Goal: Task Accomplishment & Management: Manage account settings

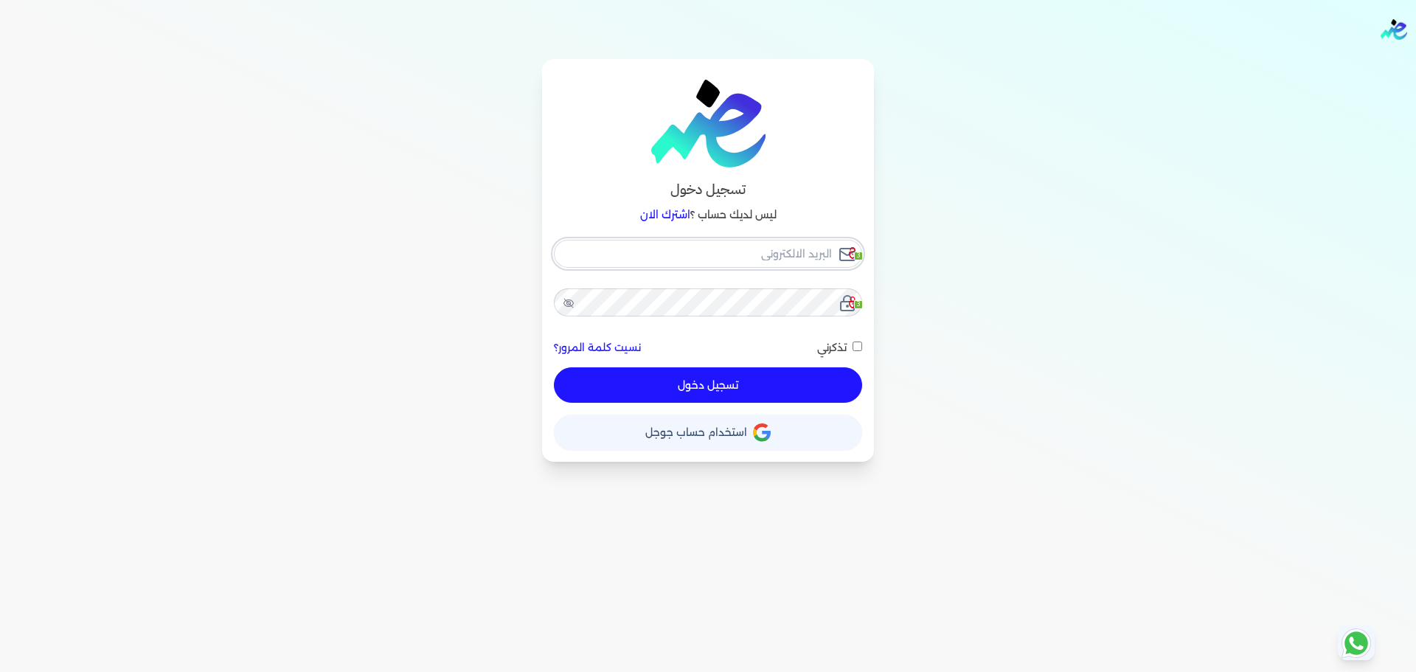
checkbox input "false"
type input "seattleadvanced@gmail.com"
checkbox input "false"
click at [683, 264] on input "seattleadvanced@gmail.com" at bounding box center [708, 254] width 308 height 28
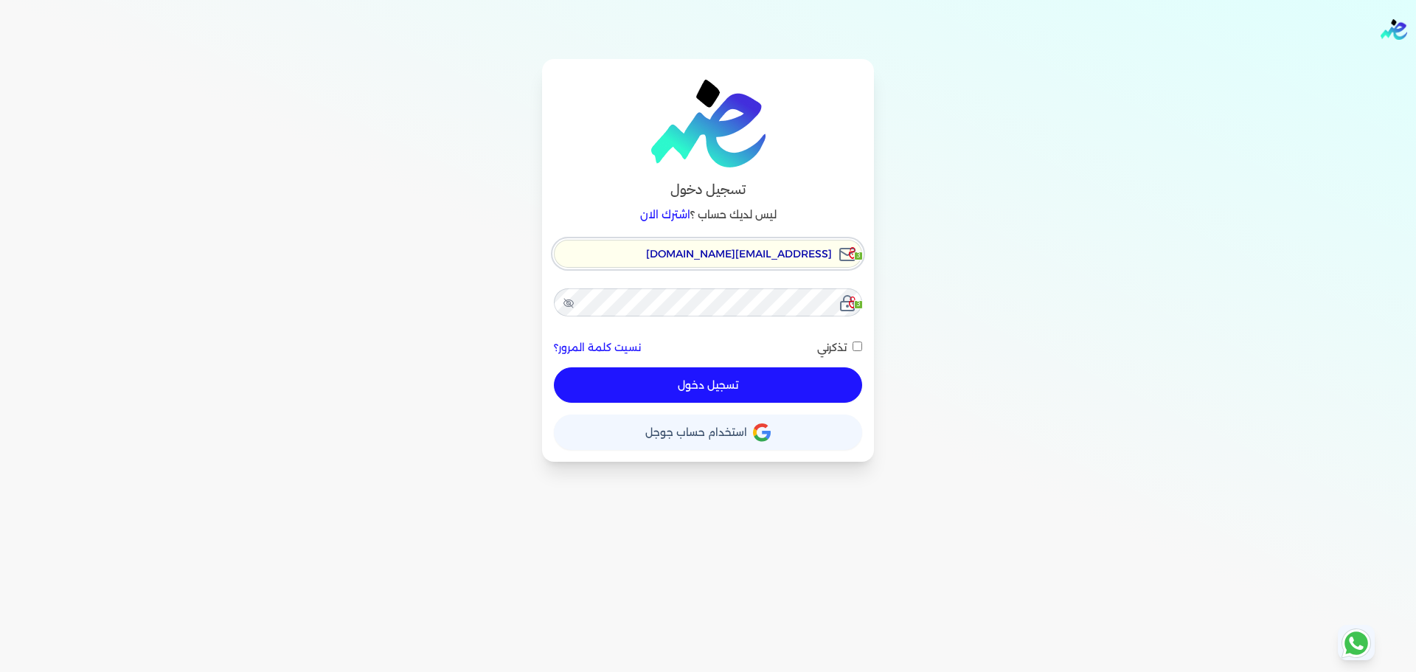
click at [683, 264] on input "seattleadvanced@gmail.com" at bounding box center [708, 254] width 308 height 28
checkbox input "false"
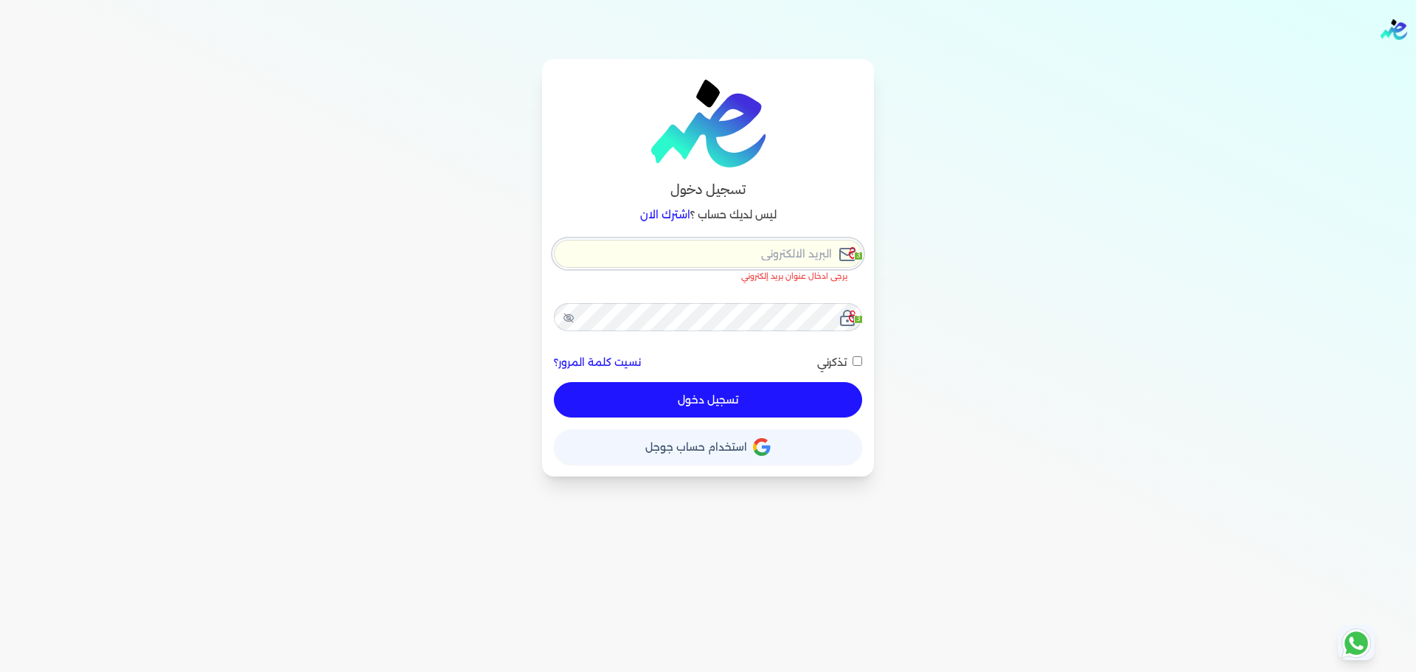
click at [683, 264] on input "email" at bounding box center [708, 254] width 308 height 28
checkbox input "false"
type input "[EMAIL_ADDRESS][DOMAIN_NAME]"
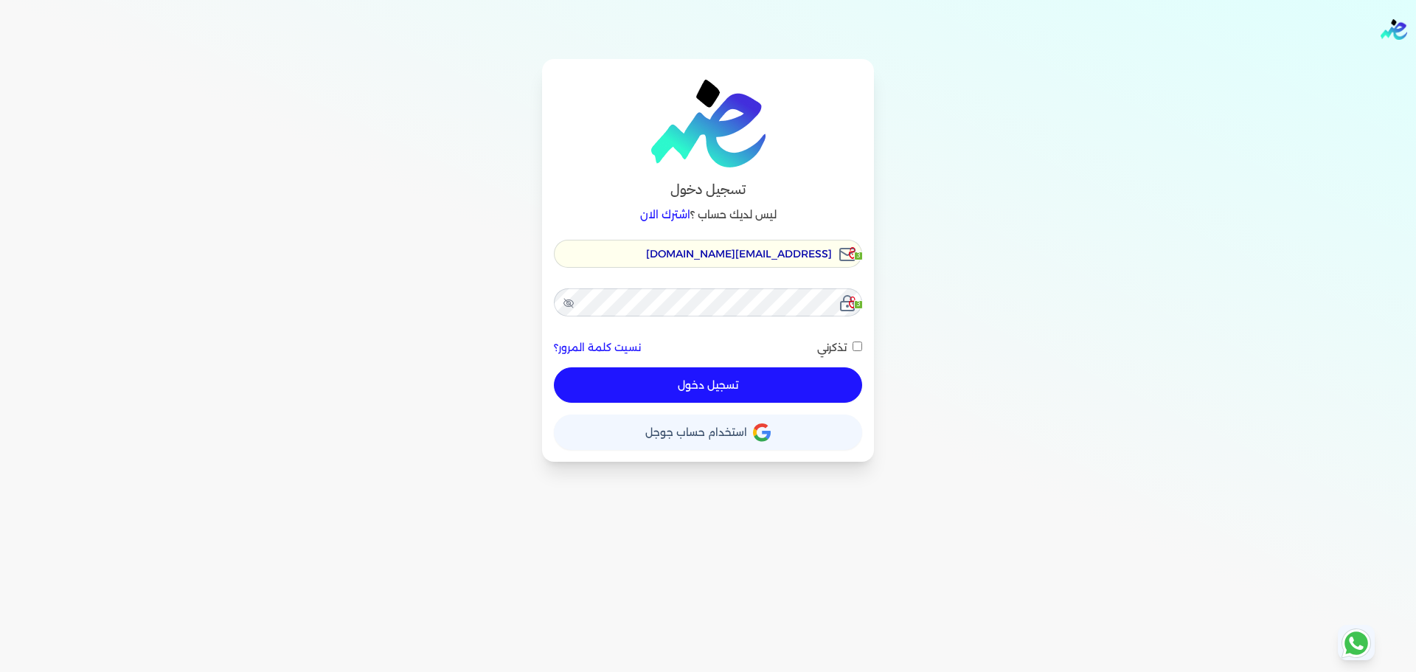
click at [713, 386] on button "تسجيل دخول" at bounding box center [708, 384] width 308 height 35
checkbox input "false"
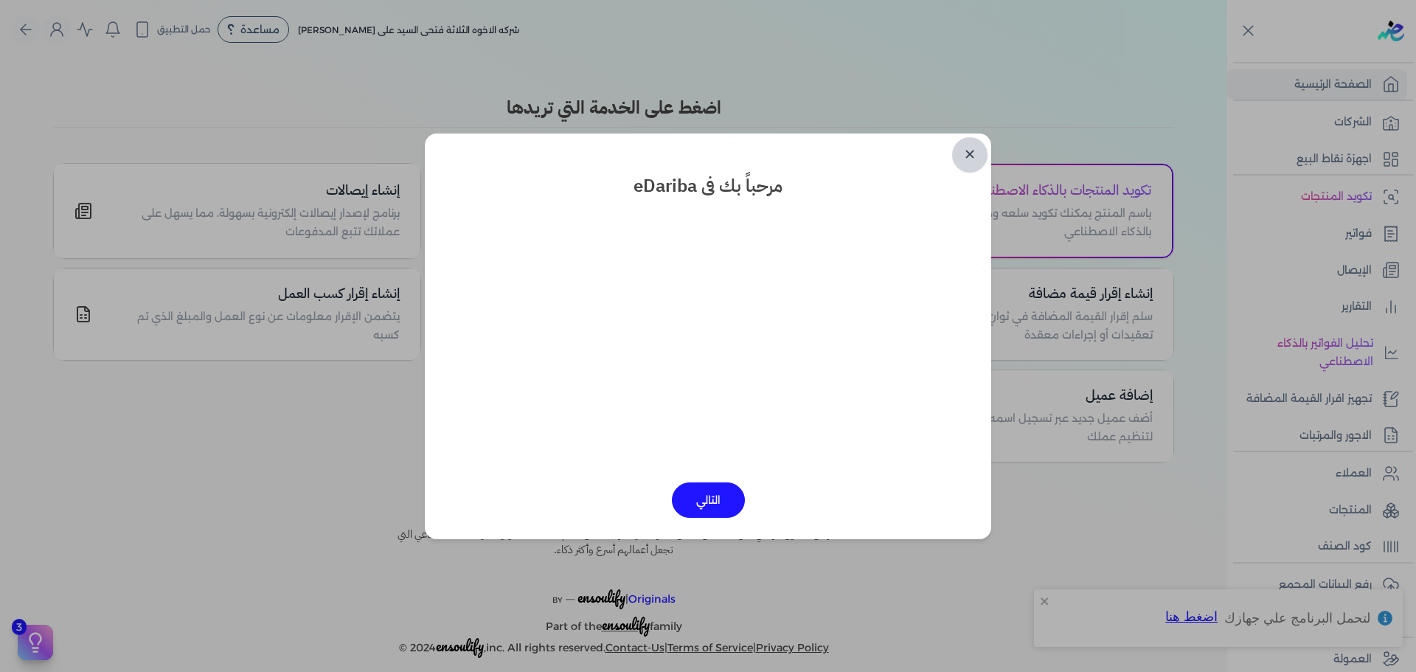
click at [979, 153] on link "✕" at bounding box center [969, 154] width 35 height 35
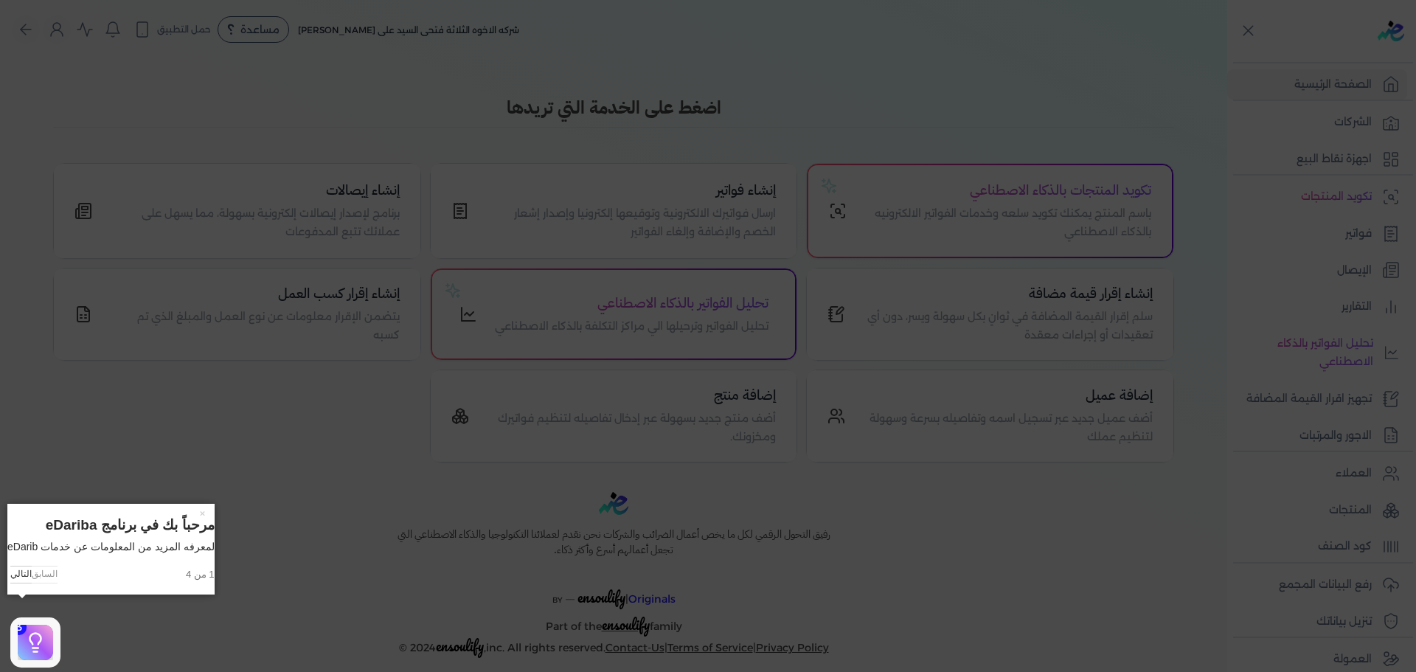
click at [1080, 81] on icon at bounding box center [708, 336] width 1416 height 672
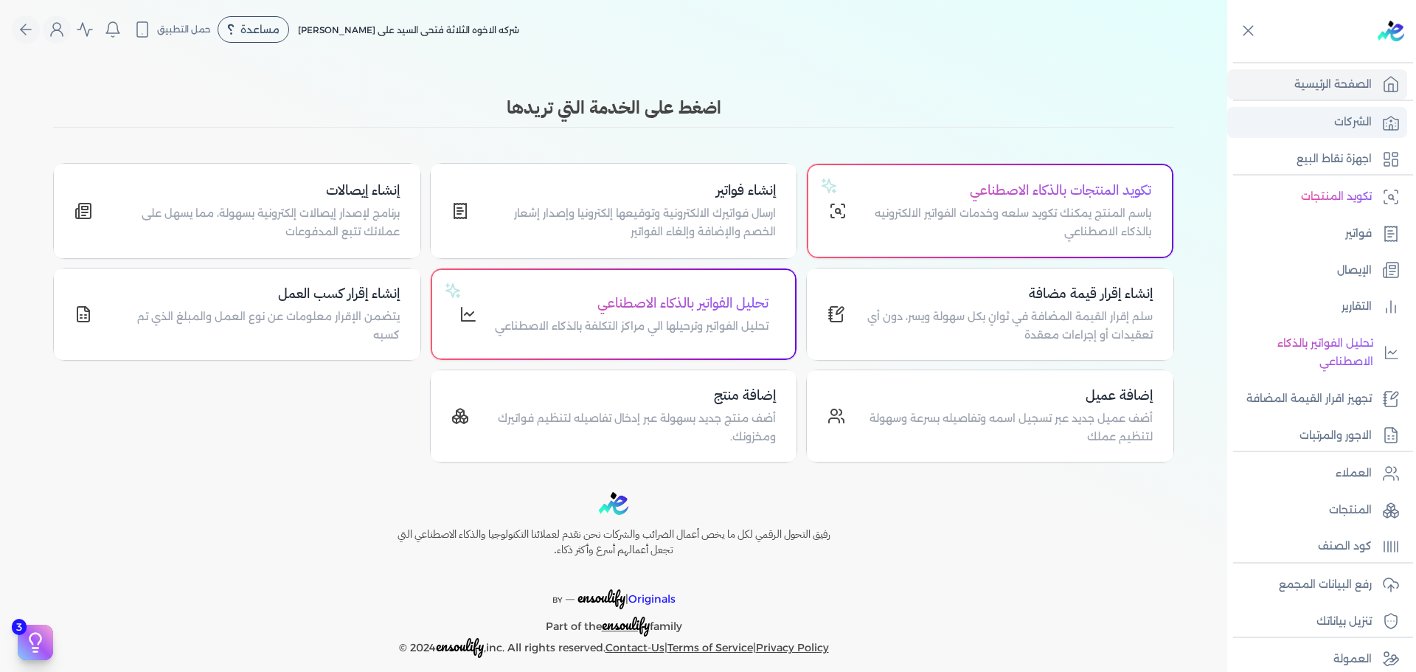
click at [1343, 133] on link "الشركات" at bounding box center [1317, 122] width 180 height 31
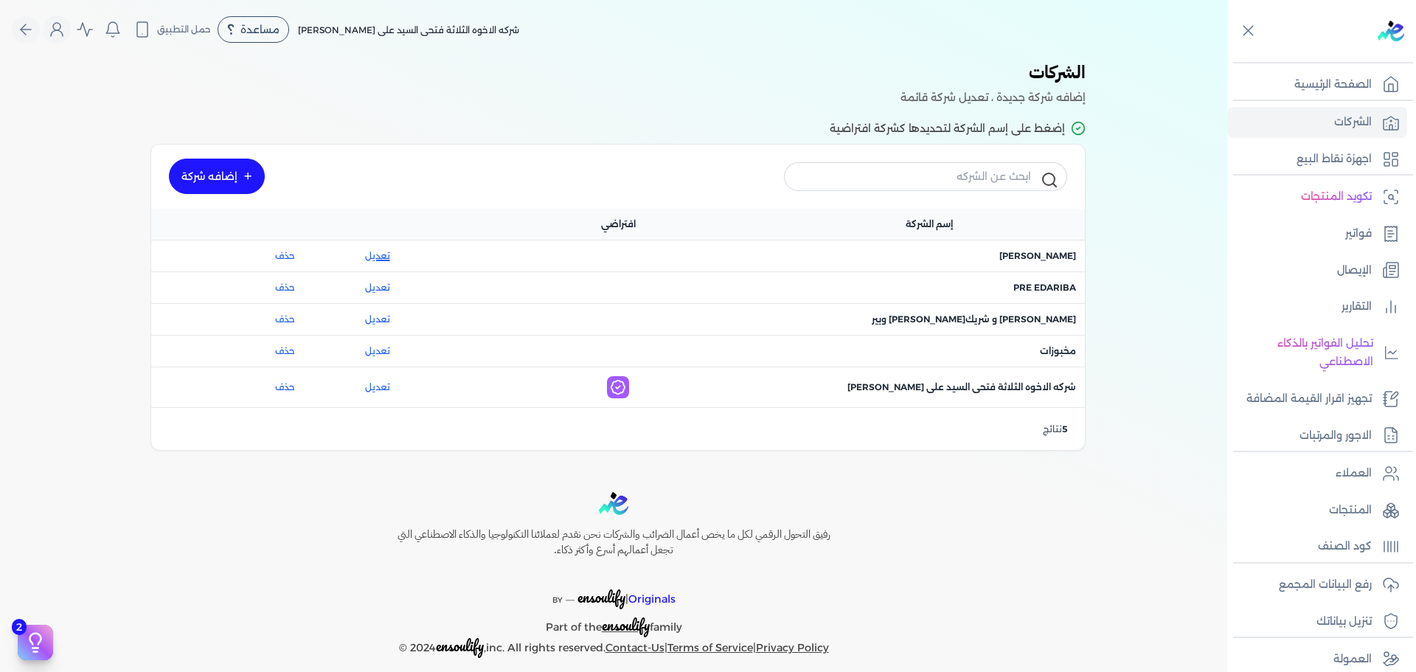
click at [385, 257] on link "تعديل" at bounding box center [377, 255] width 117 height 13
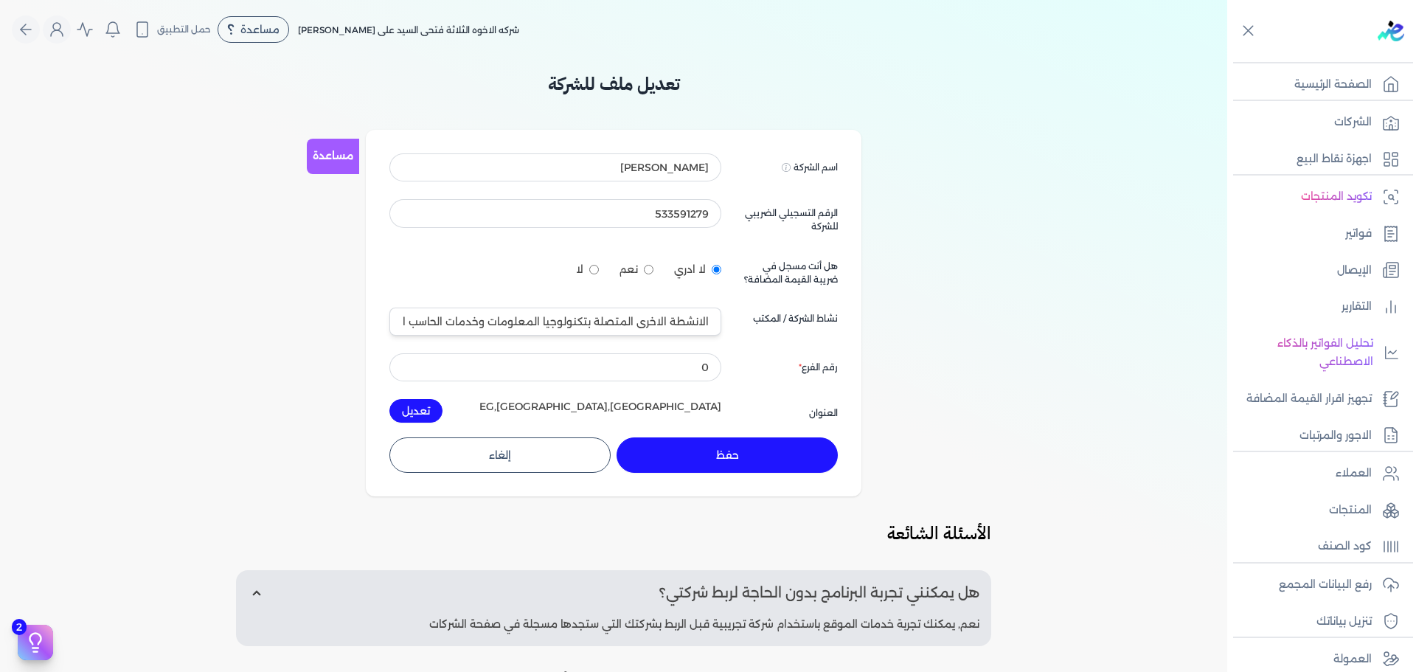
scroll to position [165, 0]
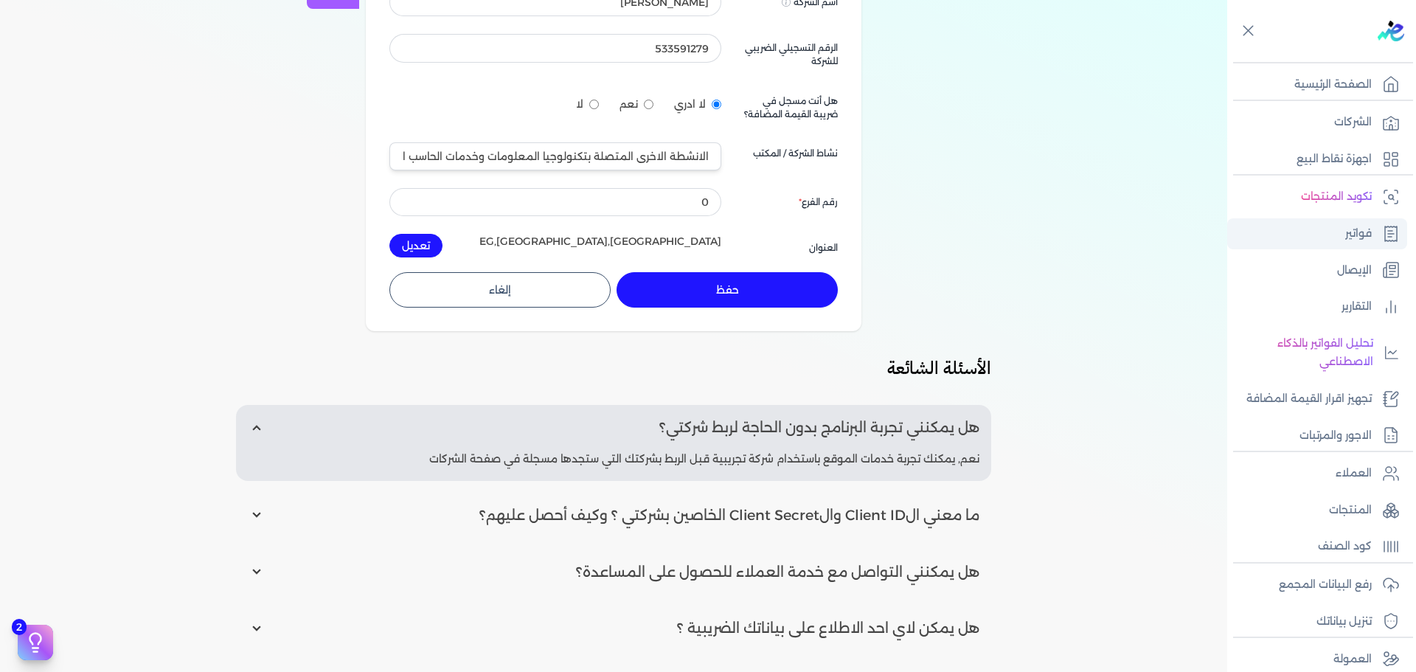
click at [1357, 220] on link "فواتير" at bounding box center [1317, 233] width 180 height 31
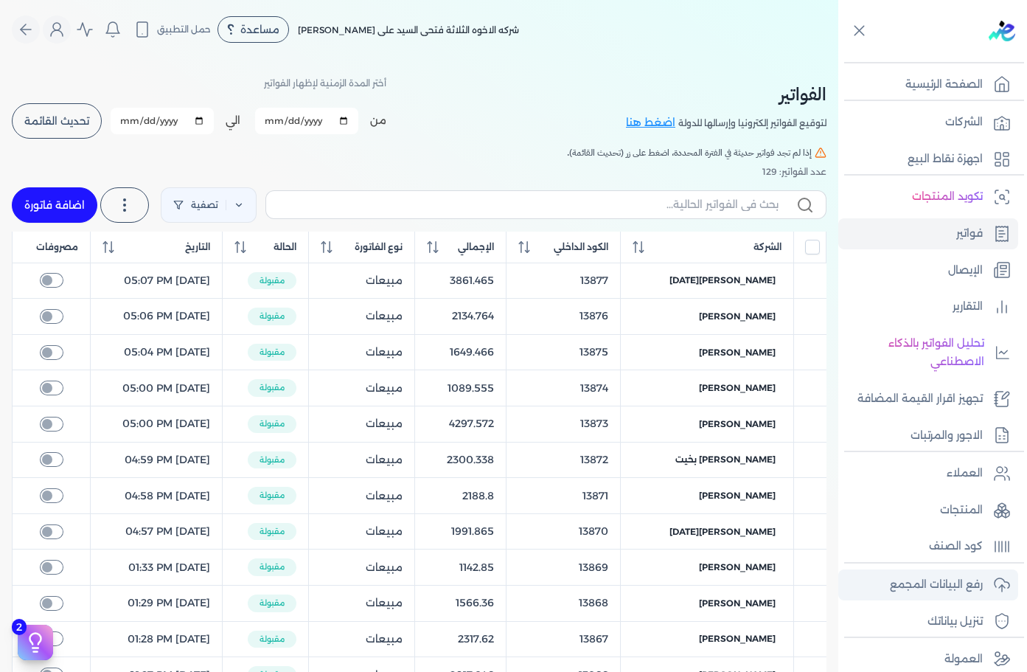
scroll to position [15, 0]
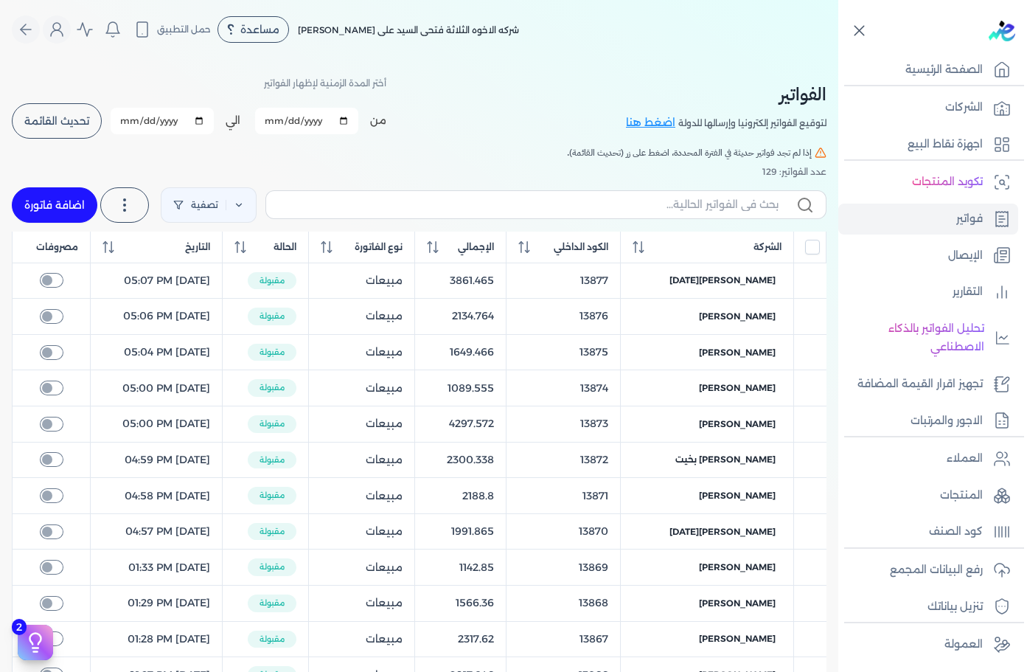
click at [853, 39] on icon at bounding box center [859, 30] width 18 height 18
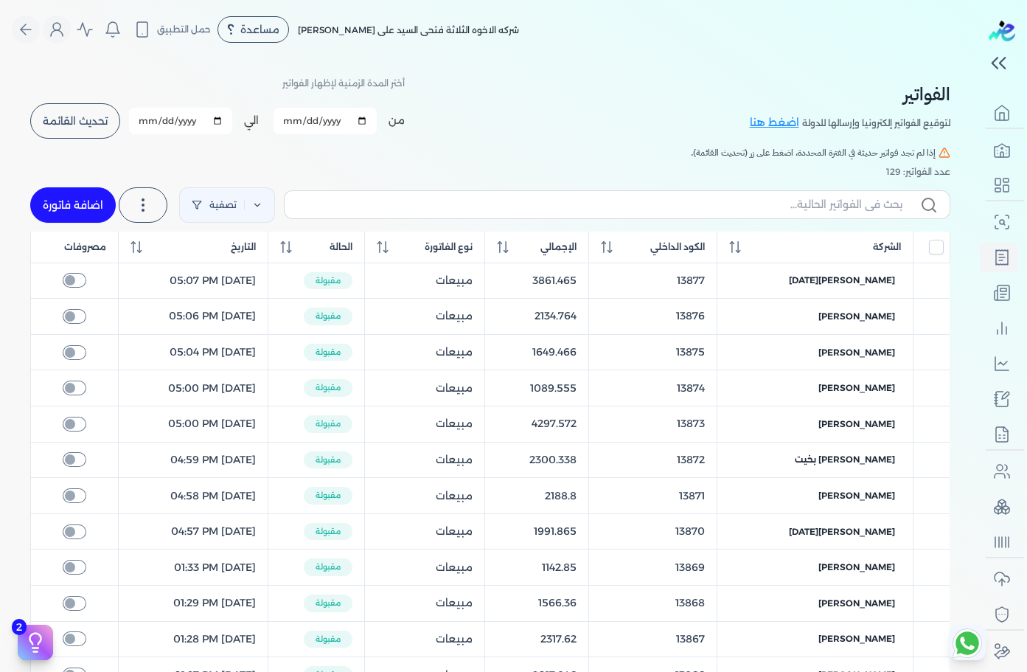
scroll to position [6, 0]
click at [148, 199] on icon at bounding box center [143, 205] width 18 height 18
click at [110, 199] on link "اضافة فاتورة" at bounding box center [73, 204] width 86 height 35
select select "EGP"
select select "B"
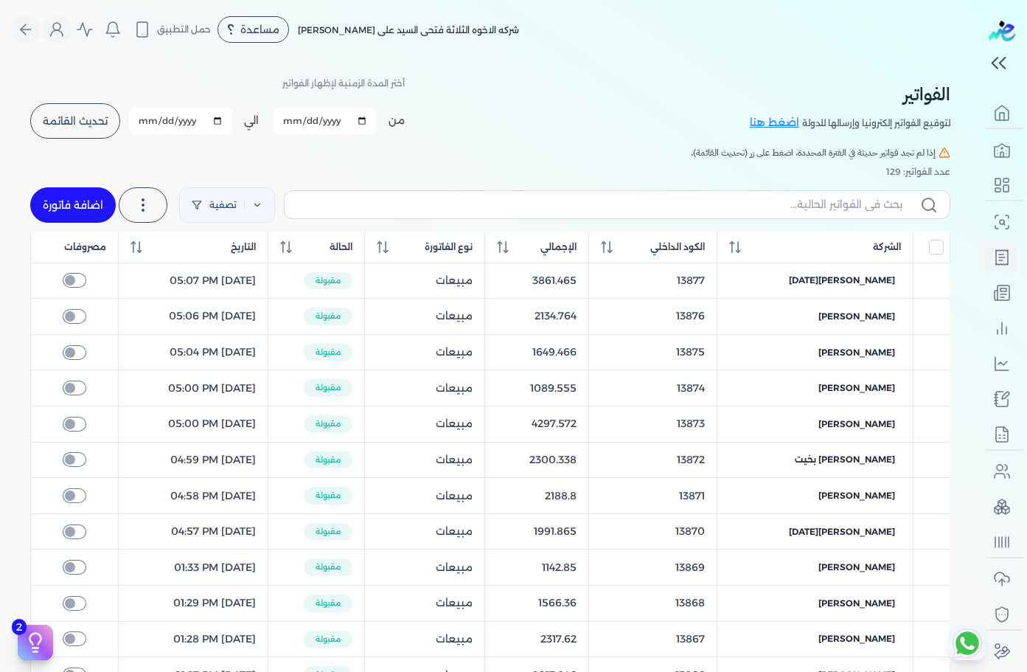
select select "EGS"
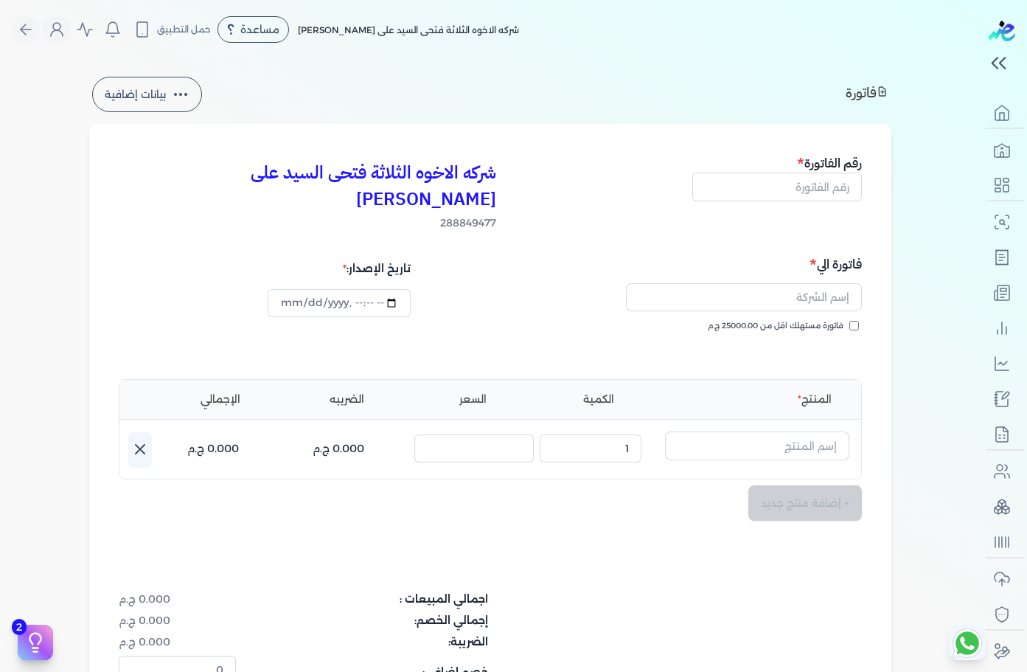
scroll to position [304, 0]
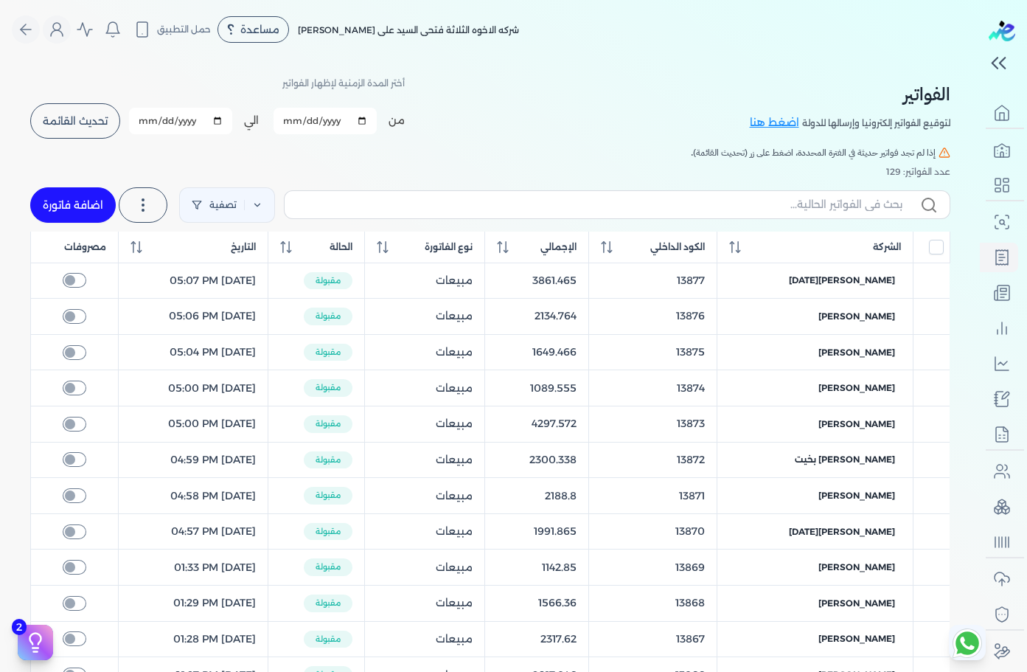
click at [55, 126] on span "تحديث القائمة" at bounding box center [75, 121] width 65 height 10
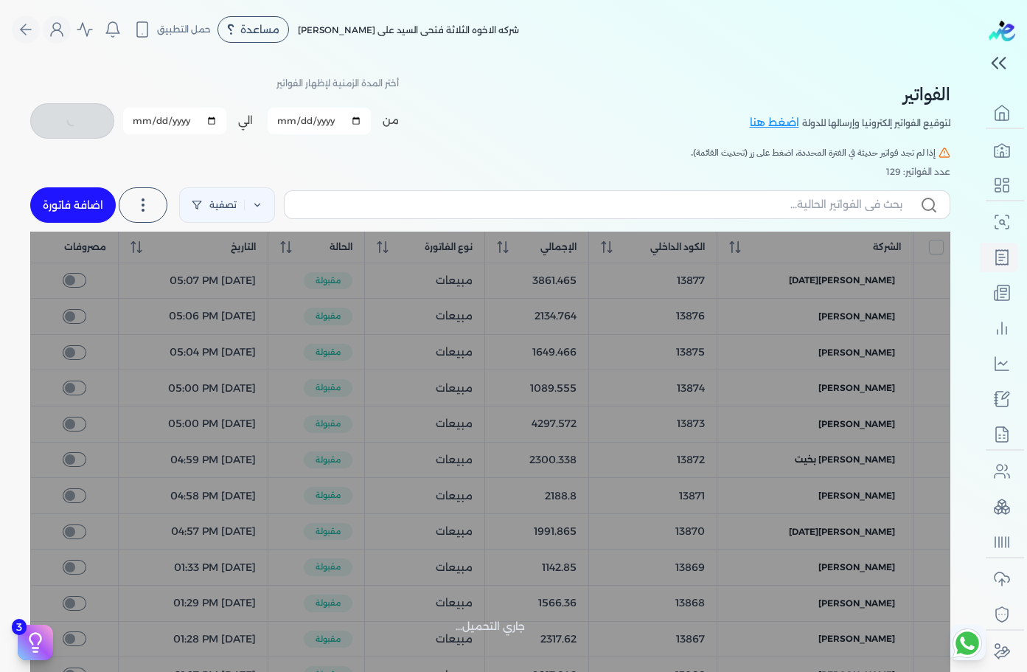
checkbox input "false"
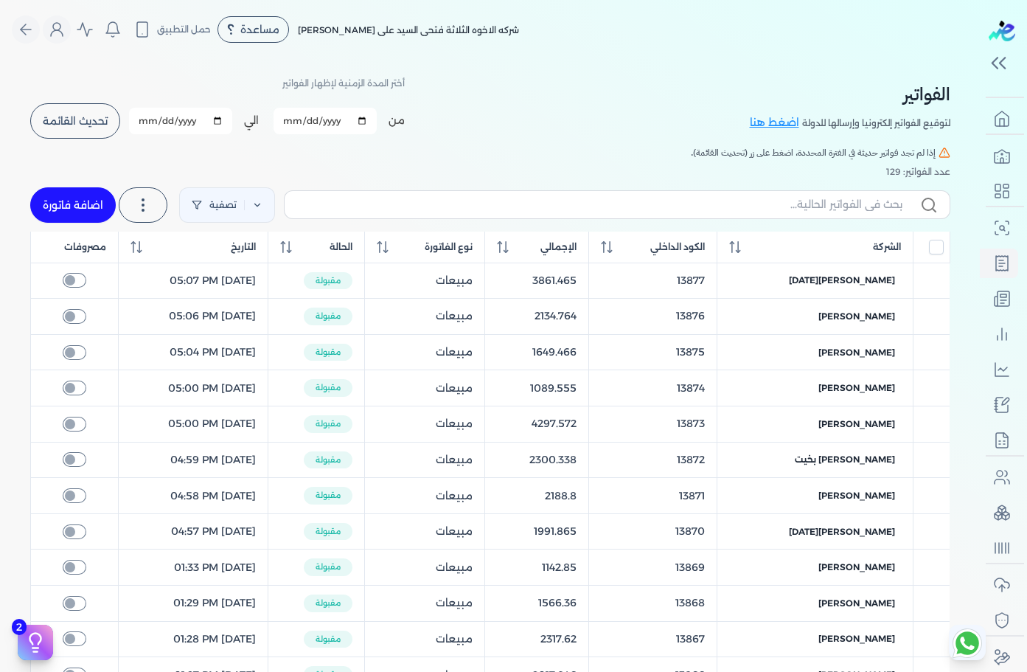
click at [935, 161] on div "الفواتير لتوقيع الفواتير إلكترونيا وإرسالها للدولة اضغط هنا أختر المدة الزمنية …" at bounding box center [490, 540] width 944 height 963
click at [252, 221] on link "تصفية" at bounding box center [227, 204] width 96 height 35
click at [152, 209] on icon at bounding box center [143, 205] width 18 height 18
click at [91, 203] on link "اضافة فاتورة" at bounding box center [73, 204] width 86 height 35
select select "EGP"
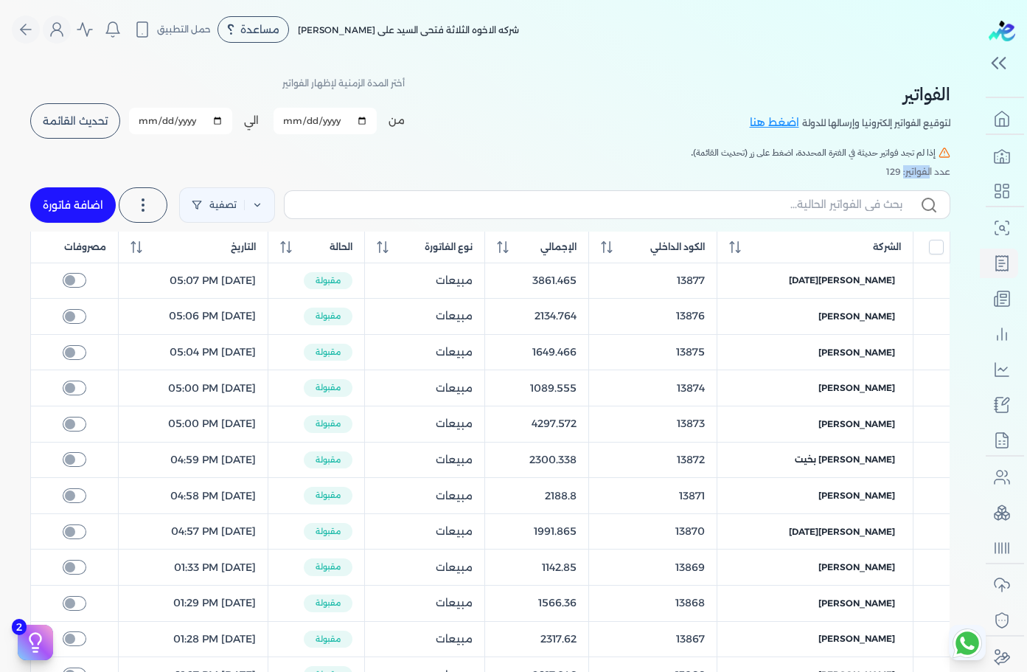
select select "B"
select select "EGS"
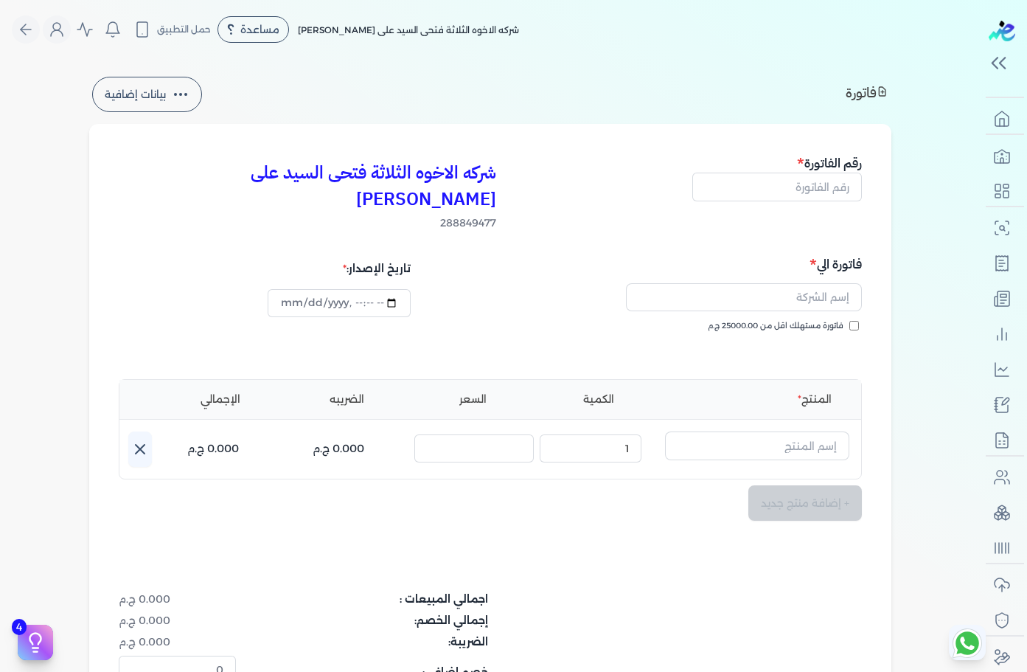
type input "2025-10-12T00:45:48"
click at [143, 95] on button "بيانات إضافية" at bounding box center [147, 94] width 110 height 35
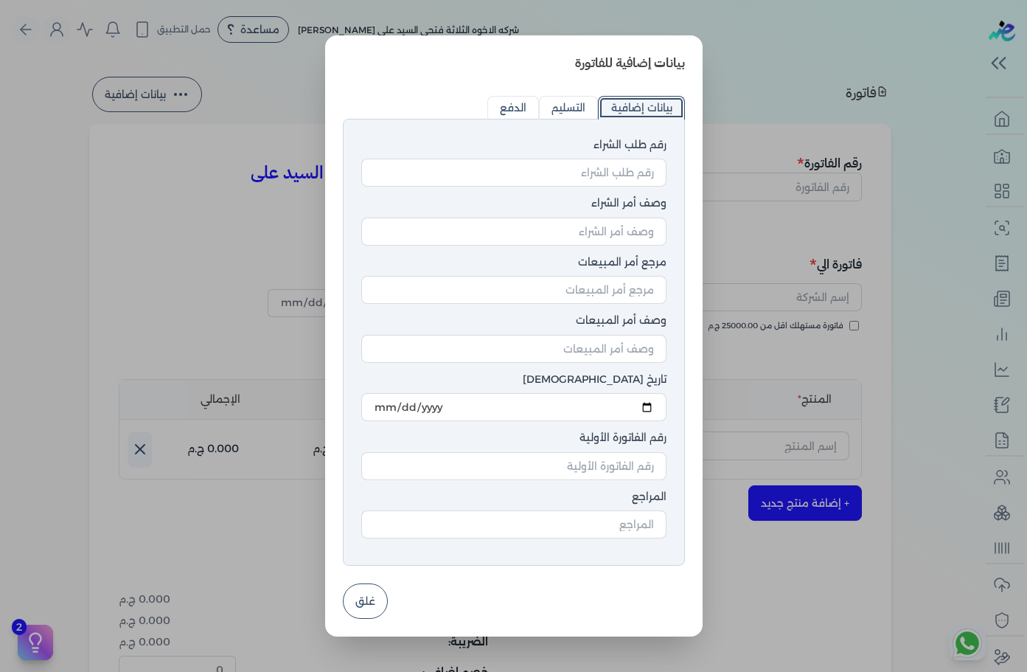
click at [560, 111] on input "التسليم" at bounding box center [568, 108] width 59 height 24
radio input "true"
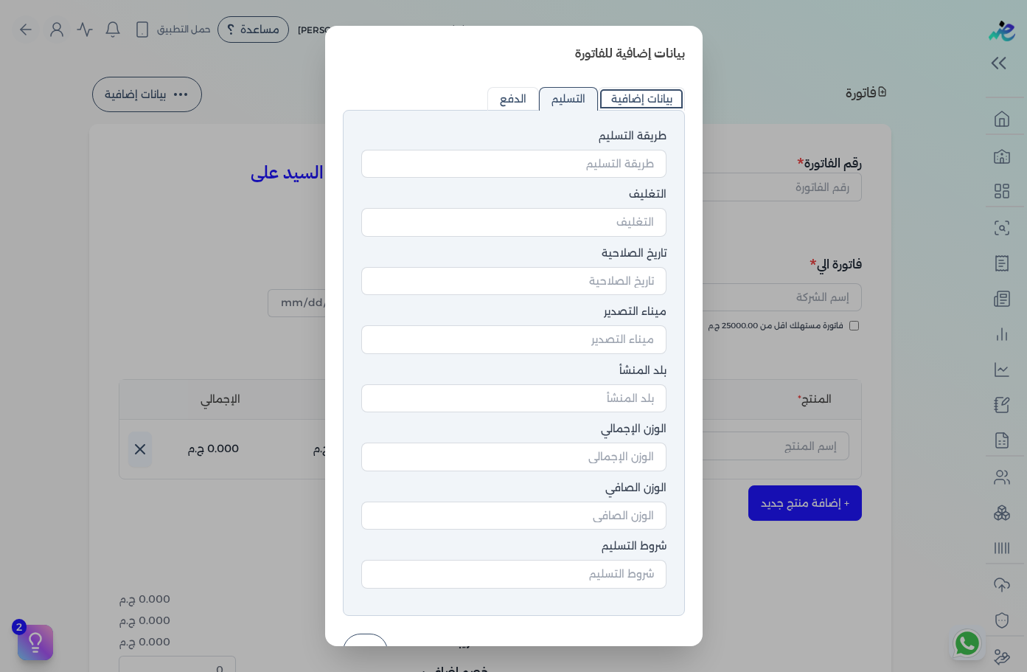
click at [856, 160] on dialog "بيانات إضافية للفاتورة رقم طلب الشراء وصف أمر الشراء مرجع أمر المبيعات وصف أمر …" at bounding box center [513, 336] width 1027 height 672
click at [989, 144] on dialog "بيانات إضافية للفاتورة رقم طلب الشراء وصف أمر الشراء مرجع أمر المبيعات وصف أمر …" at bounding box center [513, 336] width 1027 height 672
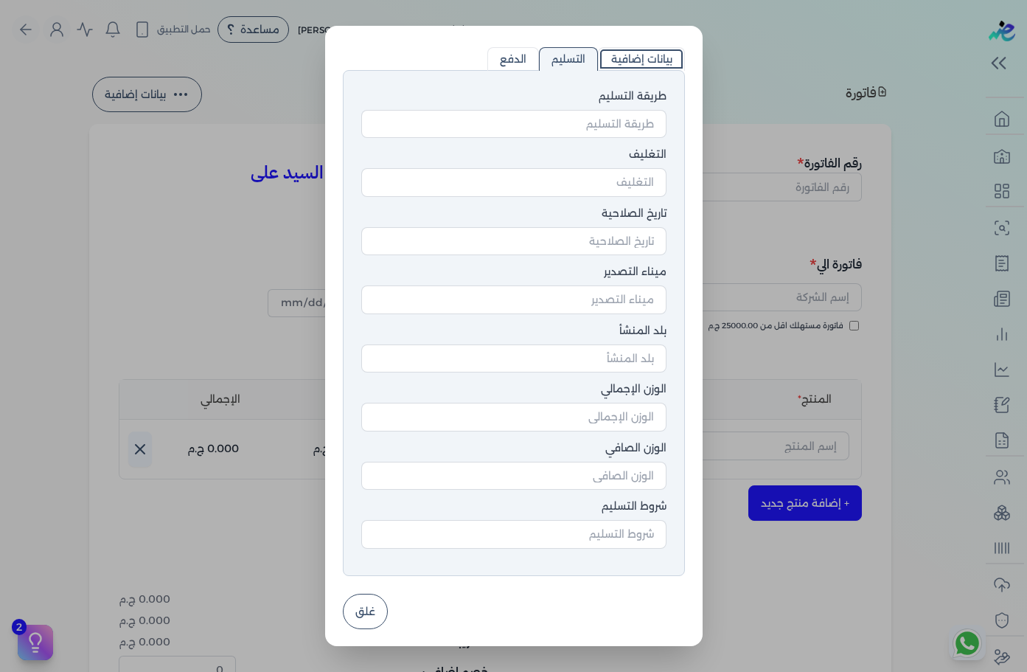
click at [358, 602] on button "غلق" at bounding box center [365, 611] width 45 height 35
click at [359, 634] on dt "الضريبة:" at bounding box center [366, 641] width 243 height 15
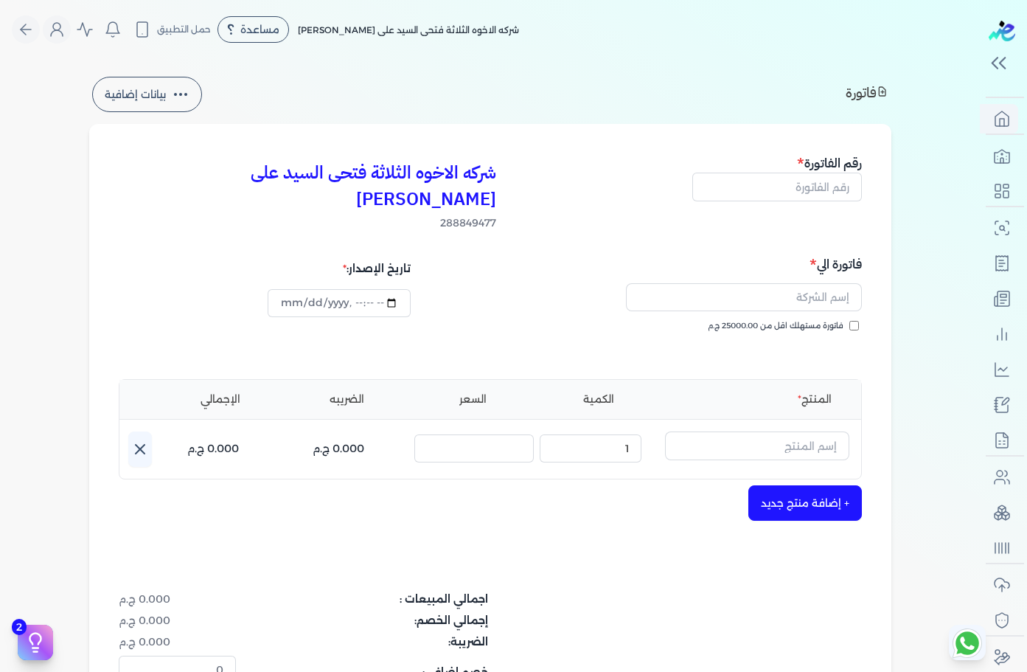
click at [995, 120] on link at bounding box center [996, 118] width 43 height 29
click at [994, 115] on link at bounding box center [996, 118] width 43 height 29
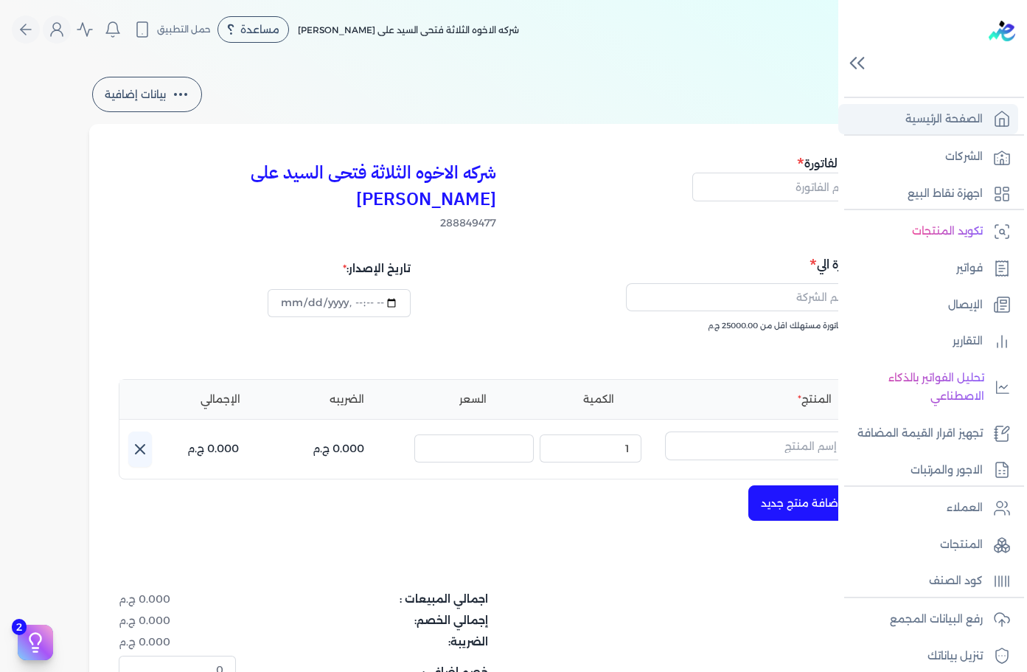
click at [993, 119] on link "الصفحة الرئيسية" at bounding box center [928, 119] width 180 height 31
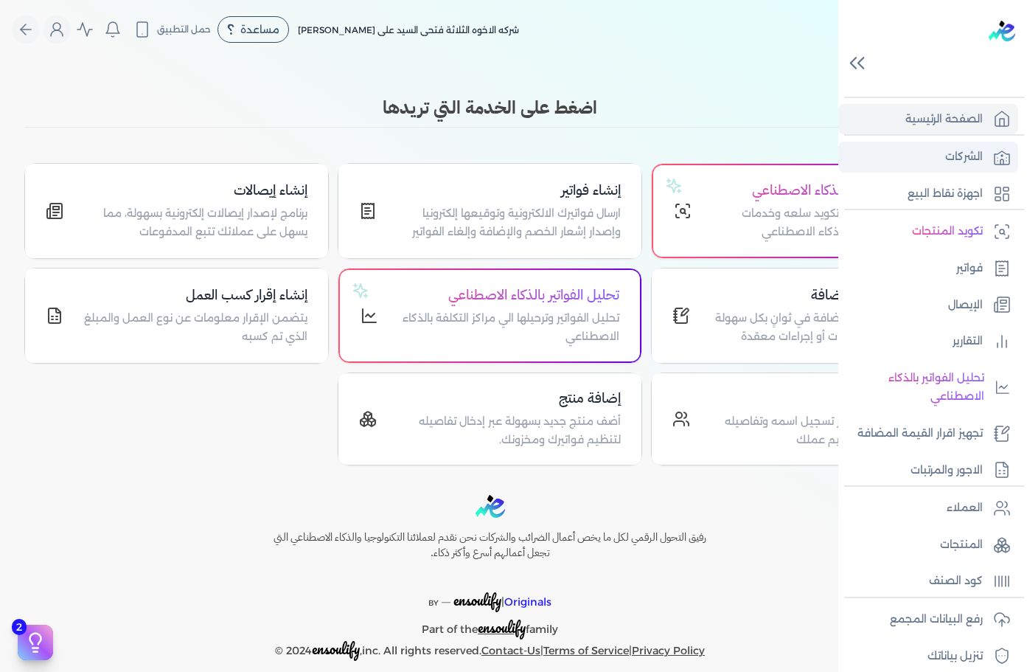
click at [916, 156] on link "الشركات" at bounding box center [928, 157] width 180 height 31
click at [919, 156] on link "الشركات" at bounding box center [928, 157] width 180 height 31
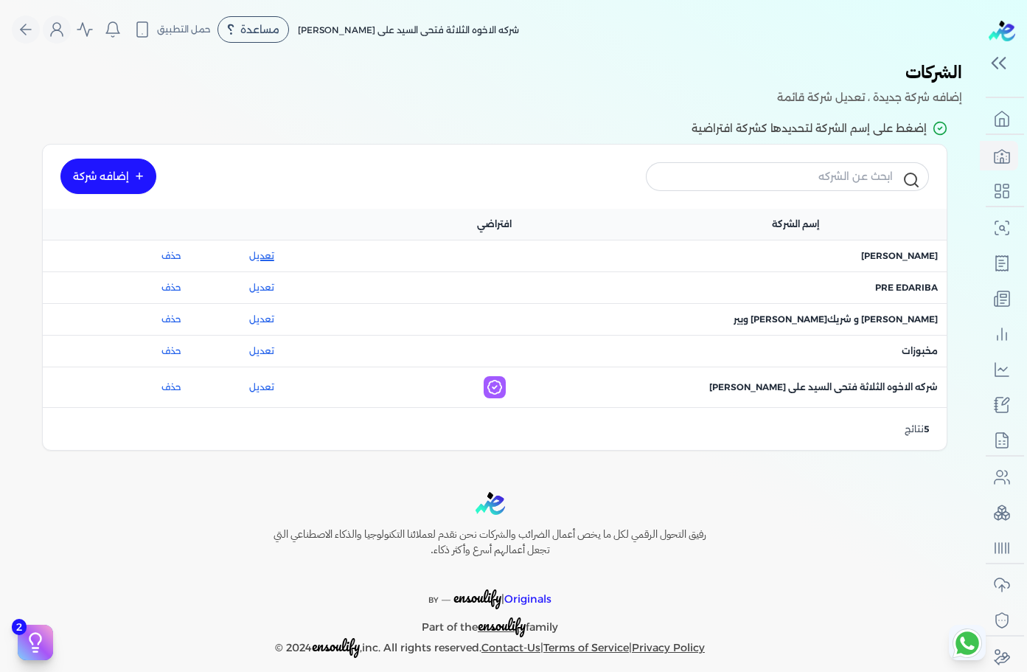
click at [265, 260] on link "تعديل" at bounding box center [262, 255] width 114 height 13
click at [266, 258] on link "تعديل" at bounding box center [262, 255] width 114 height 13
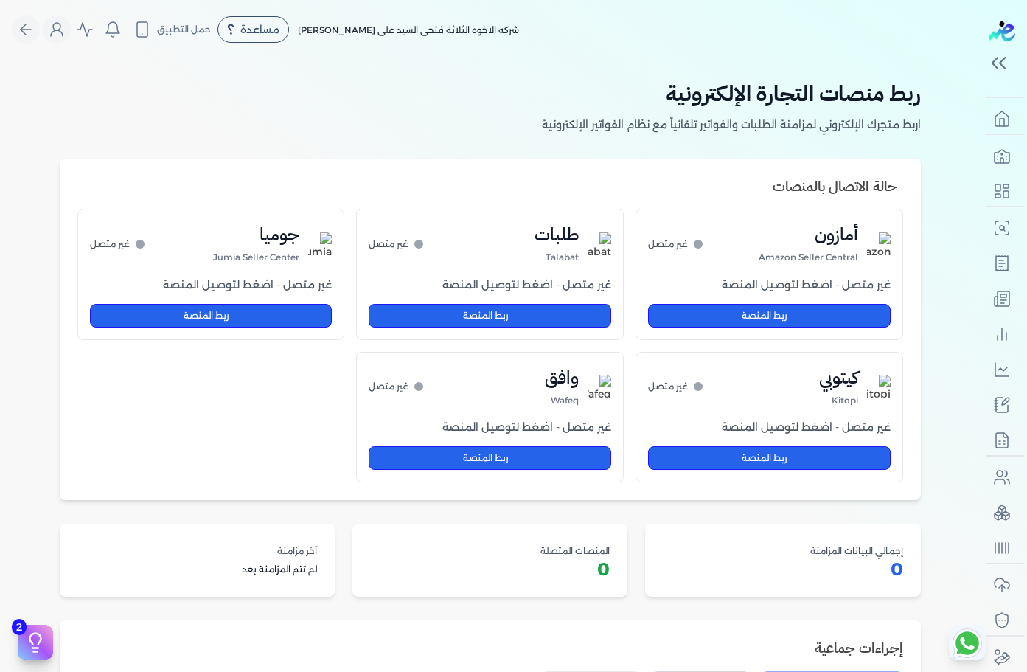
click at [630, 150] on div "ربط منصات التجارة الإلكترونية اربط متجرك الإلكتروني لمزامنة الطلبات والفواتير ت…" at bounding box center [490, 479] width 885 height 841
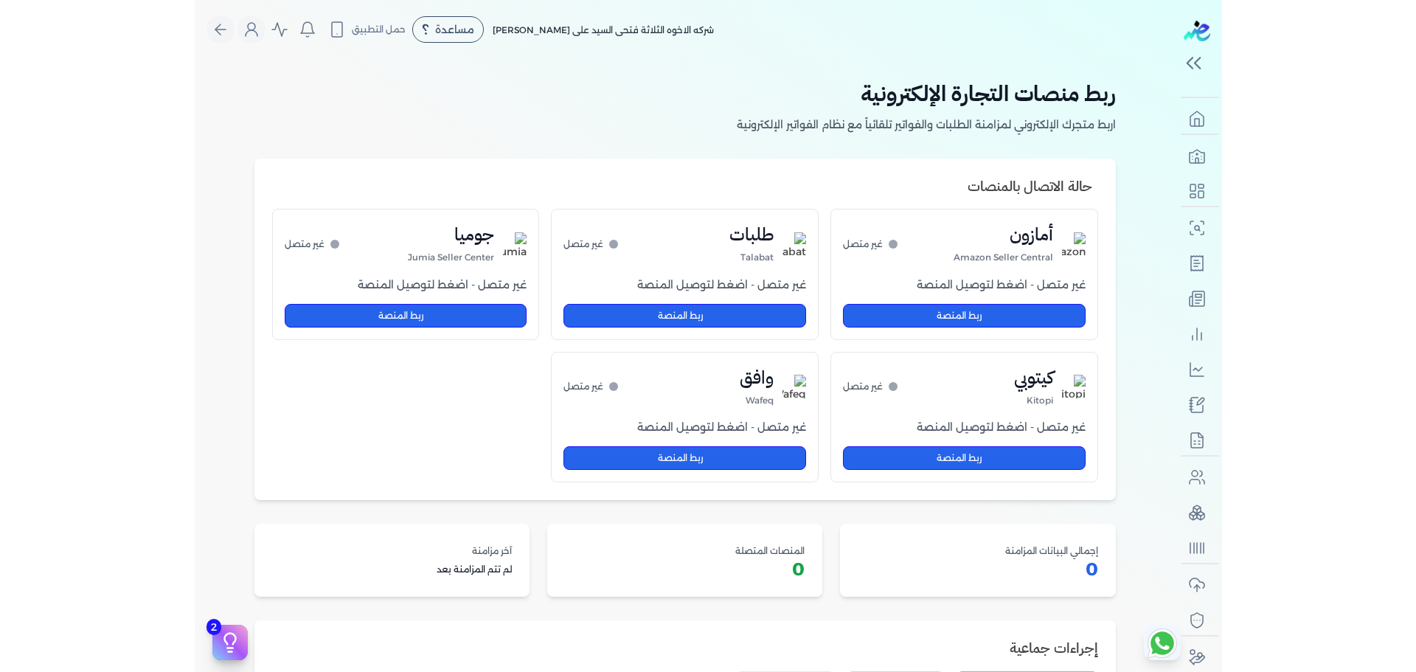
scroll to position [68, 0]
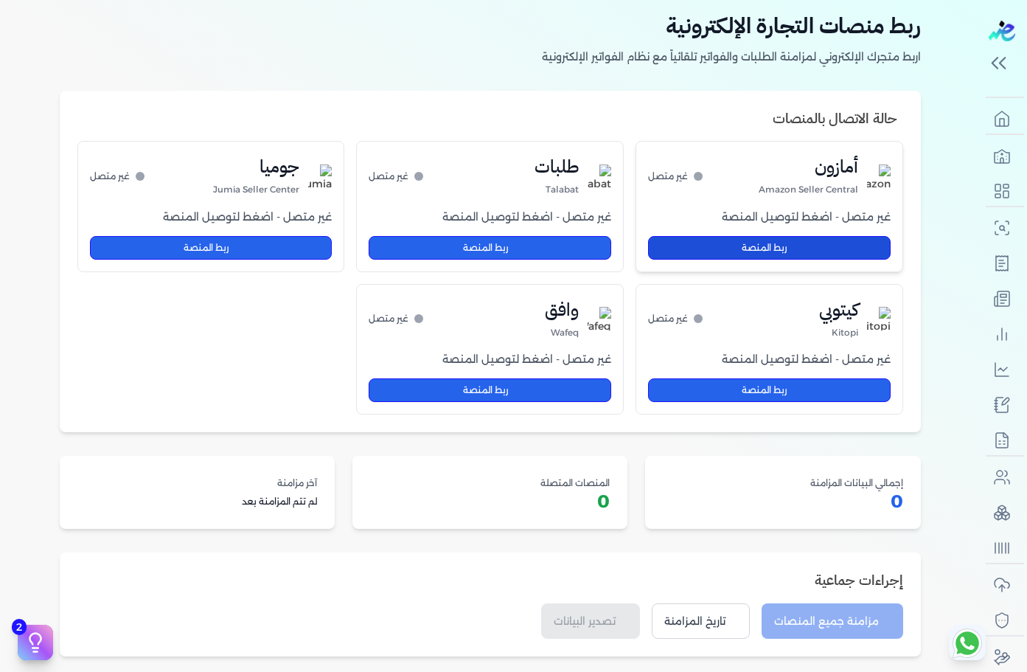
click at [783, 246] on button "ربط المنصة" at bounding box center [769, 248] width 243 height 24
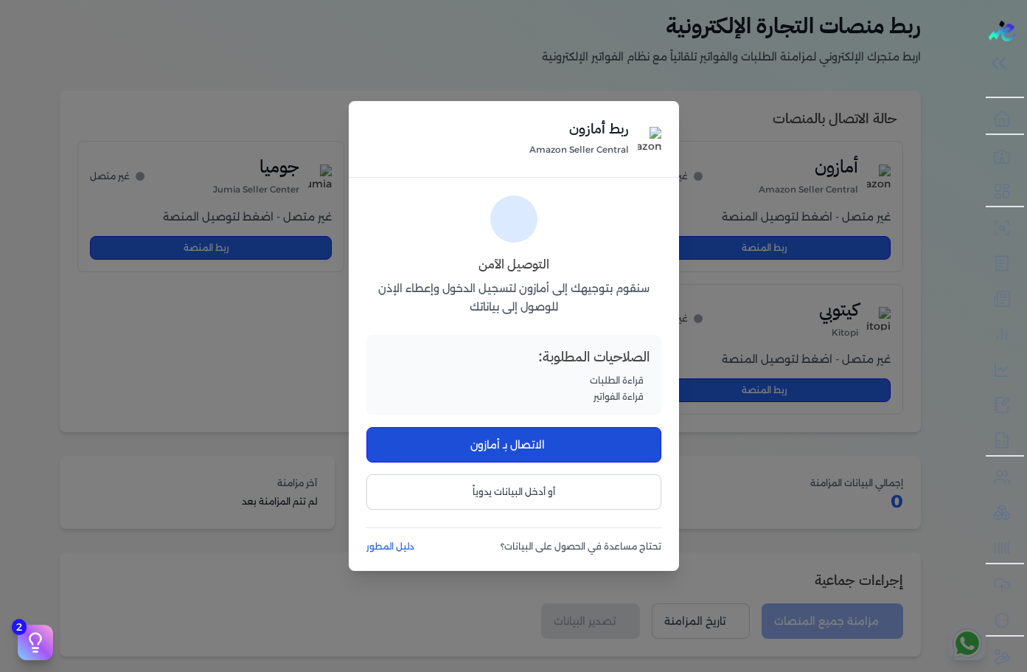
click at [533, 427] on div "الصلاحيات المطلوبة: قراءة الطلبات قراءة الفواتير الاتصال بـ أمازون أو أدخل البي…" at bounding box center [513, 422] width 295 height 175
click at [531, 442] on button "الاتصال بـ أمازون" at bounding box center [513, 444] width 295 height 35
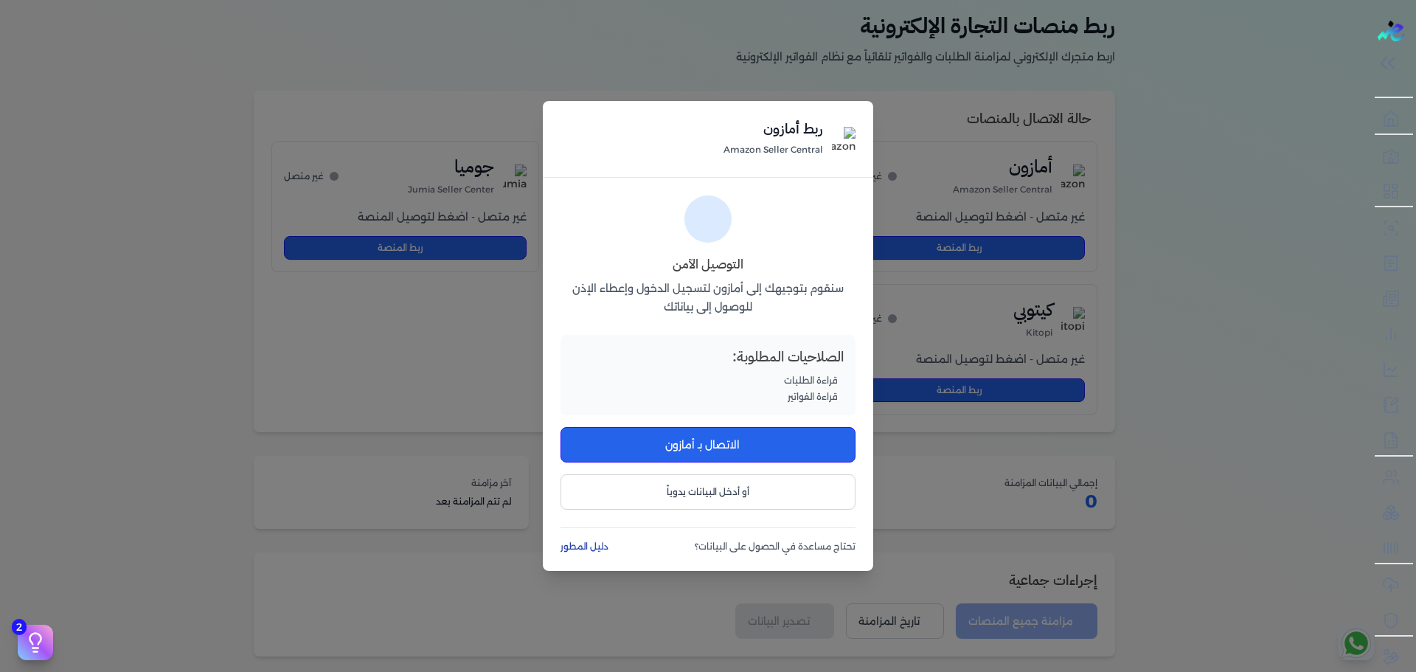
click at [588, 549] on link "دليل المطور" at bounding box center [585, 546] width 51 height 13
click at [695, 493] on button "أو أدخل البيانات يدوياً" at bounding box center [707, 491] width 295 height 35
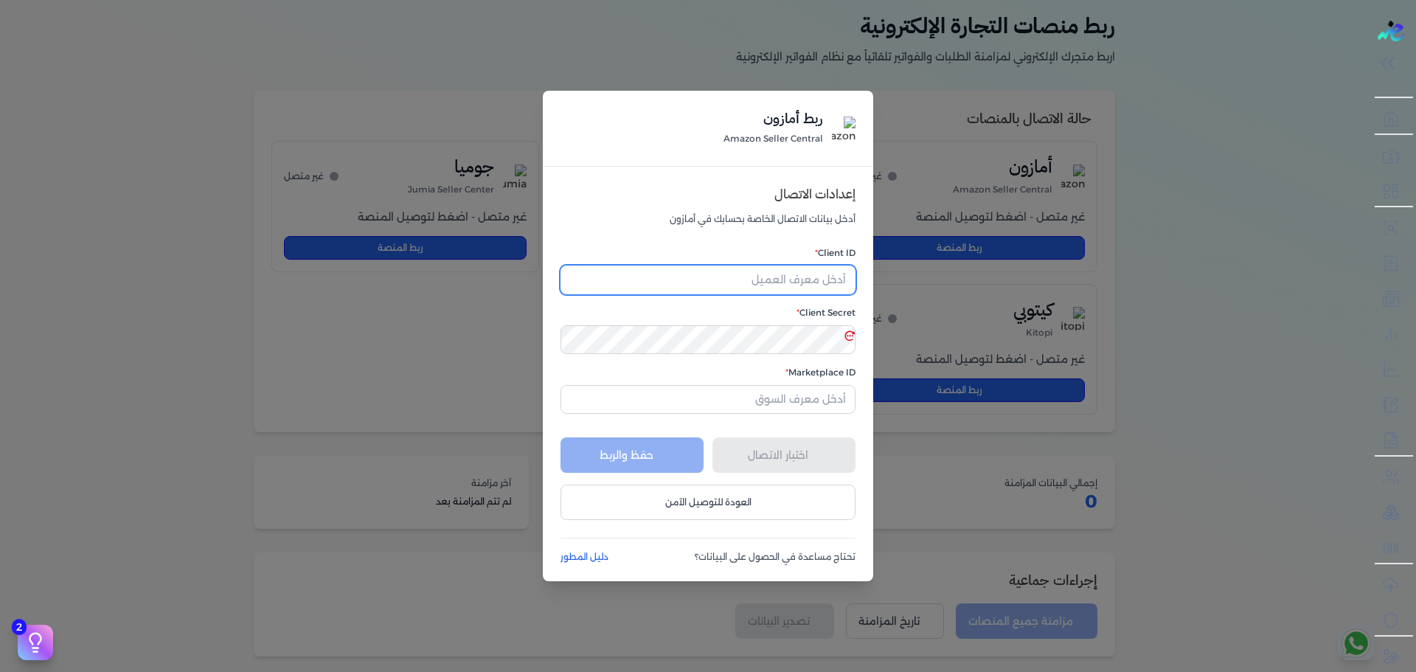
click at [827, 267] on input "Client ID *" at bounding box center [707, 279] width 295 height 29
click at [812, 297] on form "Client ID * Client Secret * Marketplace ID * اختبار الاتصال حفظ والربط العودة ل…" at bounding box center [707, 383] width 295 height 274
click at [704, 504] on button "العودة للتوصيل الآمن" at bounding box center [707, 501] width 295 height 35
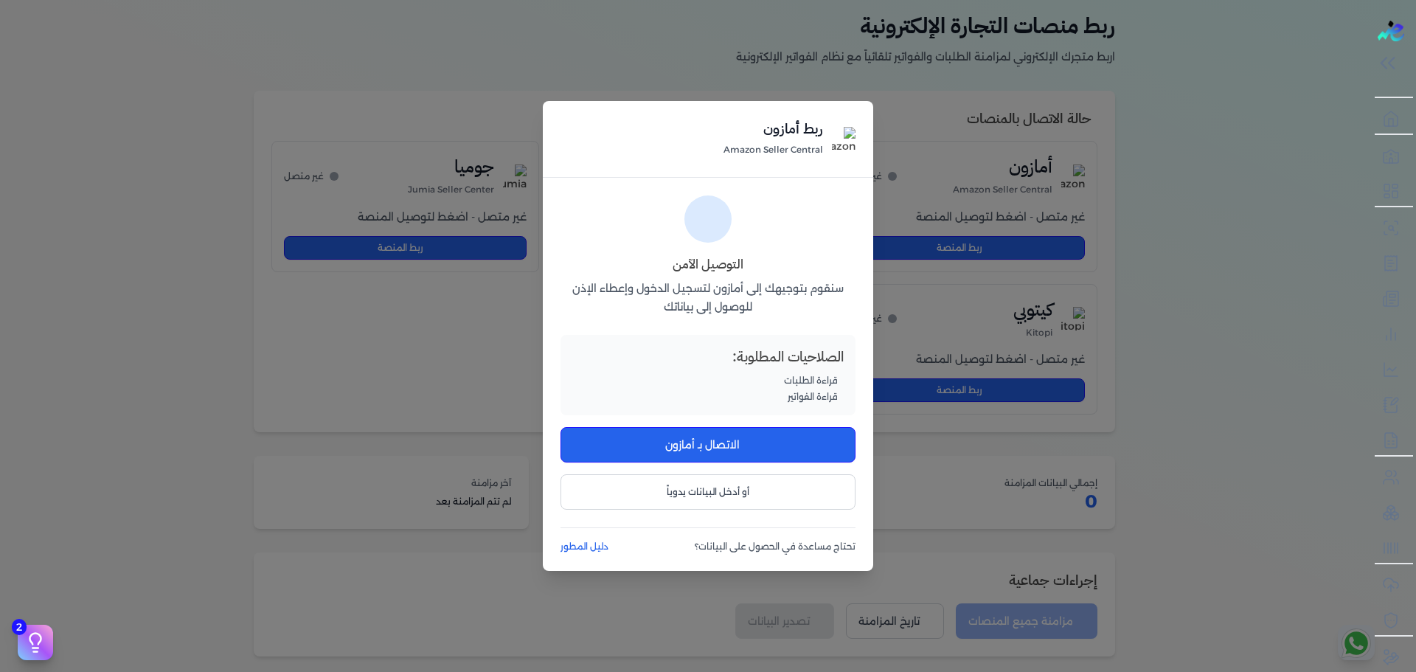
click at [537, 66] on div "ربط أمازون Amazon Seller Central التوصيل الآمن سنقوم بتوجيهك إلى أمازون لتسجيل …" at bounding box center [708, 336] width 1416 height 672
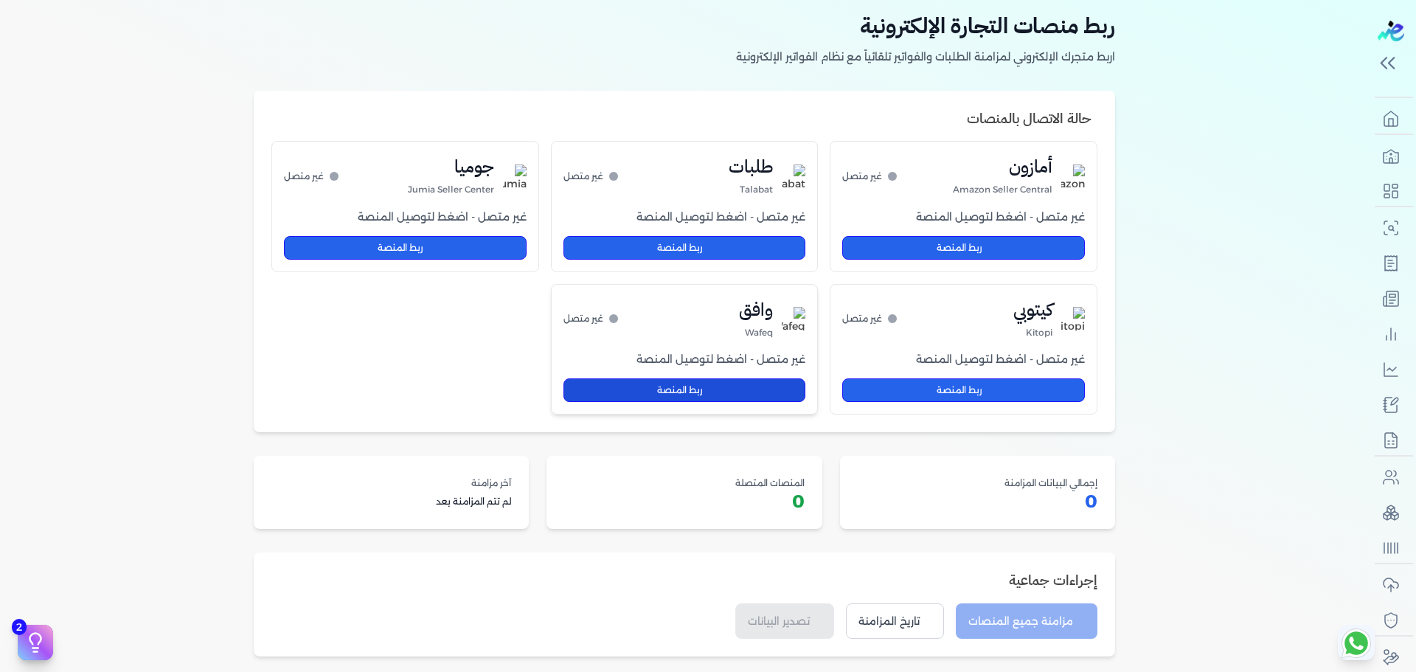
click at [714, 387] on button "ربط المنصة" at bounding box center [684, 390] width 243 height 24
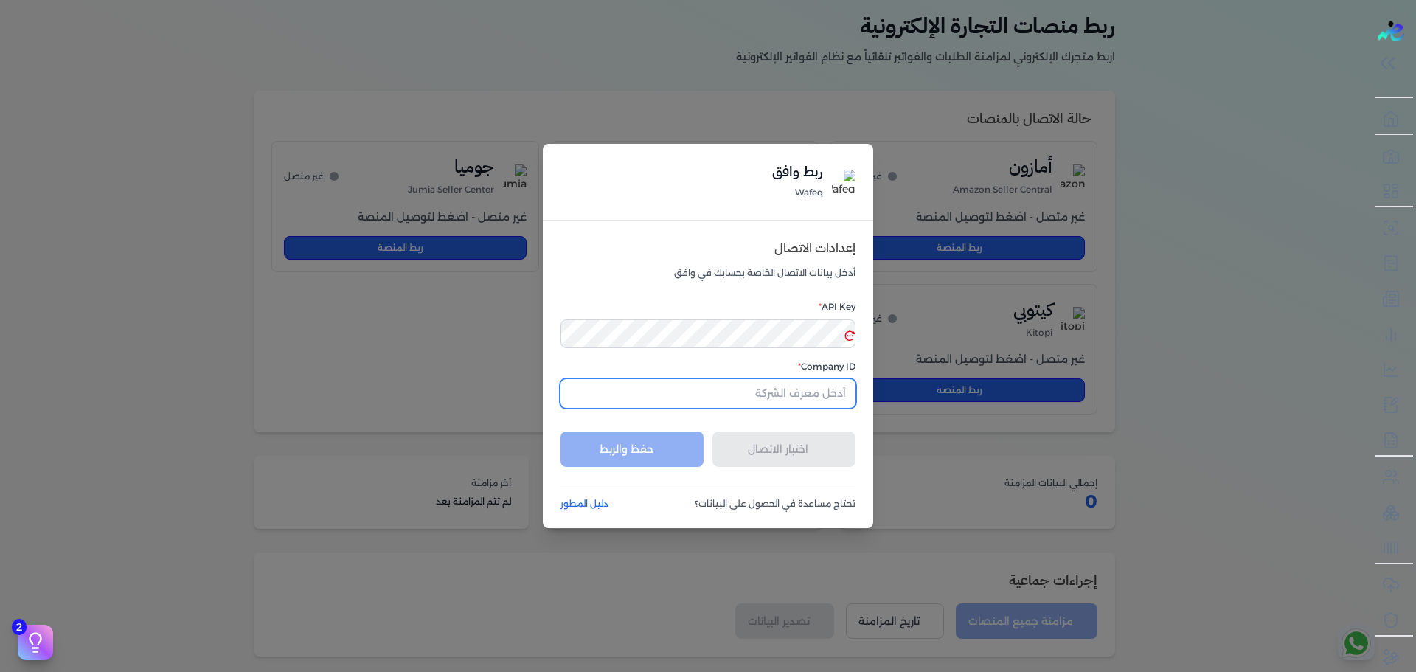
click at [616, 400] on input "Company ID *" at bounding box center [707, 393] width 295 height 29
click at [597, 302] on label "API Key *" at bounding box center [707, 306] width 295 height 13
click at [754, 390] on input "Company ID *" at bounding box center [707, 393] width 295 height 29
click at [610, 404] on input "Company ID *" at bounding box center [707, 393] width 295 height 29
drag, startPoint x: 679, startPoint y: 520, endPoint x: 799, endPoint y: 439, distance: 144.6
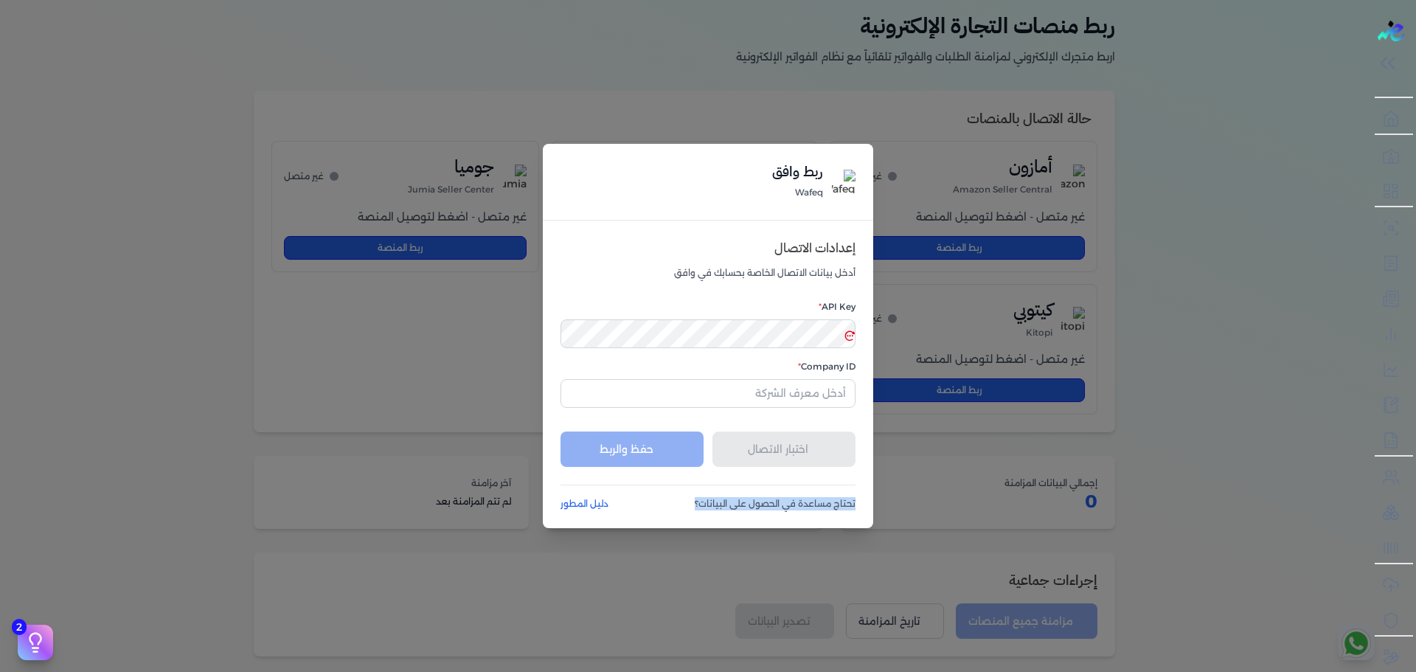
click at [799, 439] on div "إعدادات الاتصال أدخل بيانات الاتصال الخاصة بحسابك في وافق API Key * Company ID …" at bounding box center [708, 373] width 330 height 307
click at [799, 439] on div "اختبار الاتصال حفظ والربط" at bounding box center [707, 443] width 295 height 47
click at [633, 459] on div "اختبار الاتصال حفظ والربط" at bounding box center [707, 443] width 295 height 47
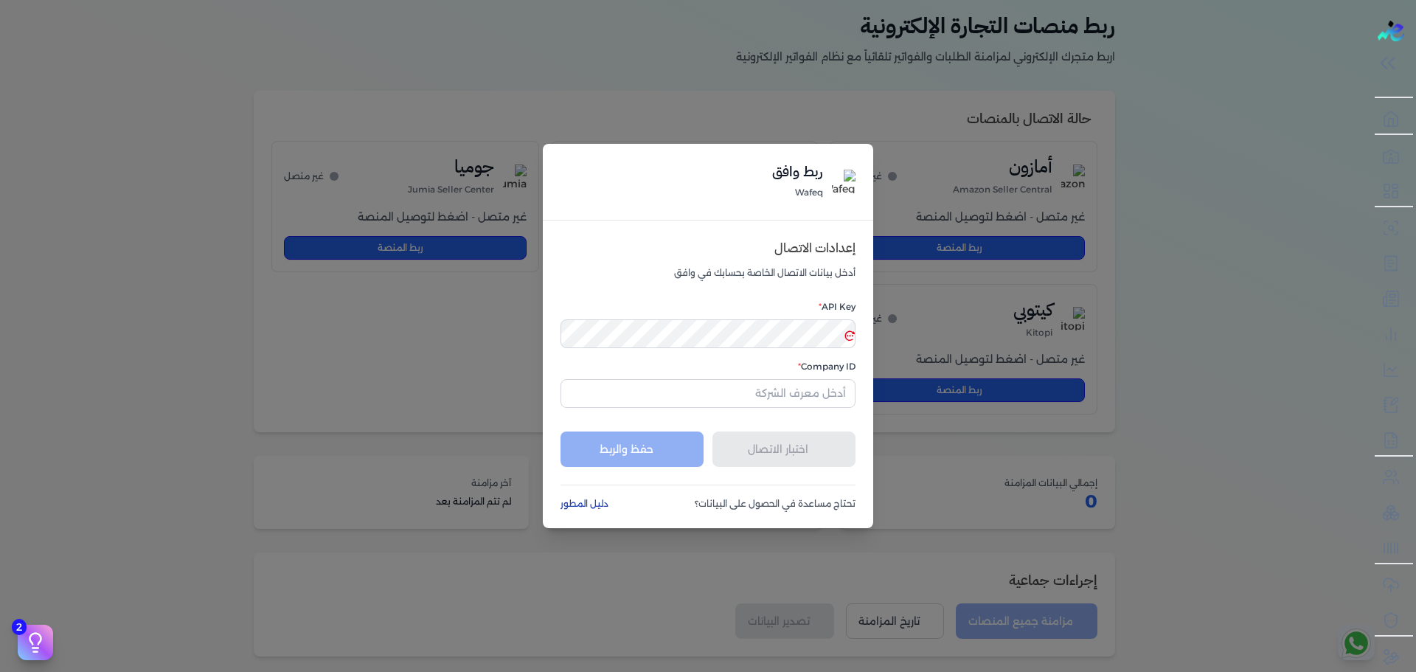
click at [602, 507] on link "دليل المطور" at bounding box center [585, 503] width 51 height 13
click at [1026, 168] on div "ربط وافق Wafeq إعدادات الاتصال أدخل بيانات الاتصال الخاصة بحسابك في وافق API Ke…" at bounding box center [708, 336] width 1416 height 672
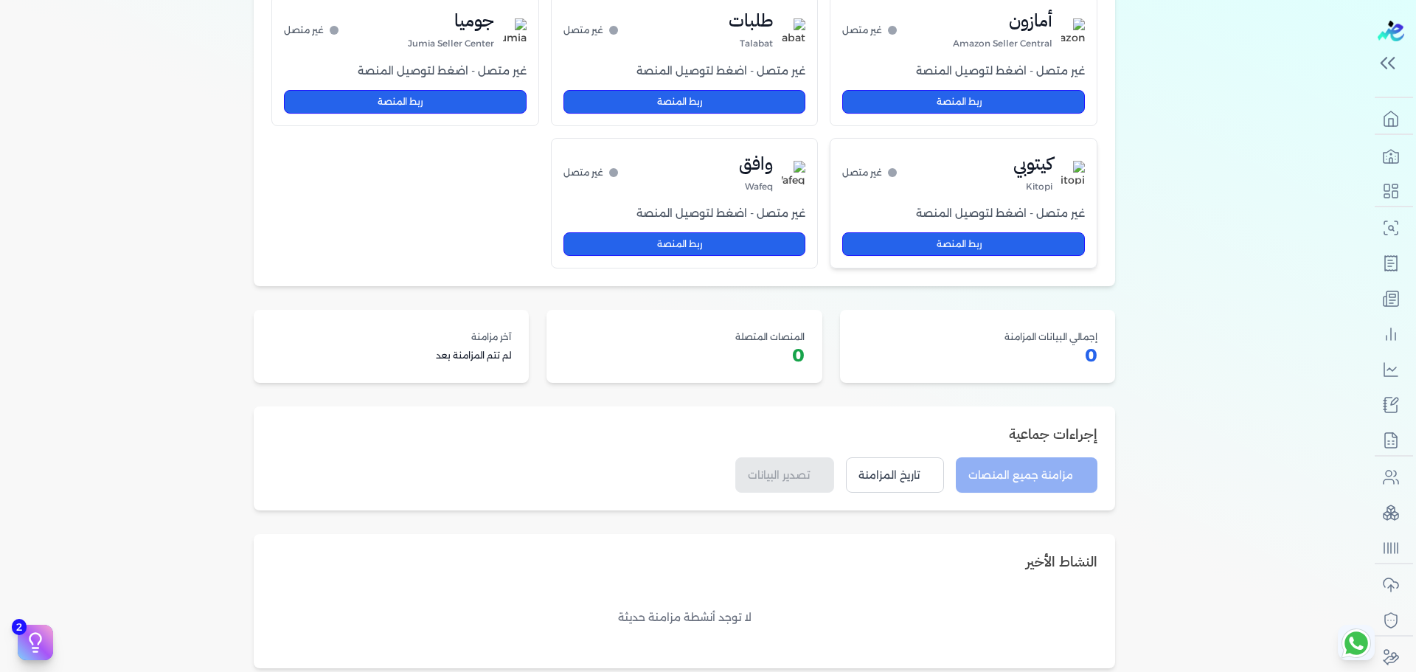
scroll to position [215, 0]
click at [889, 479] on button "تاريخ المزامنة" at bounding box center [895, 473] width 98 height 35
select select "30"
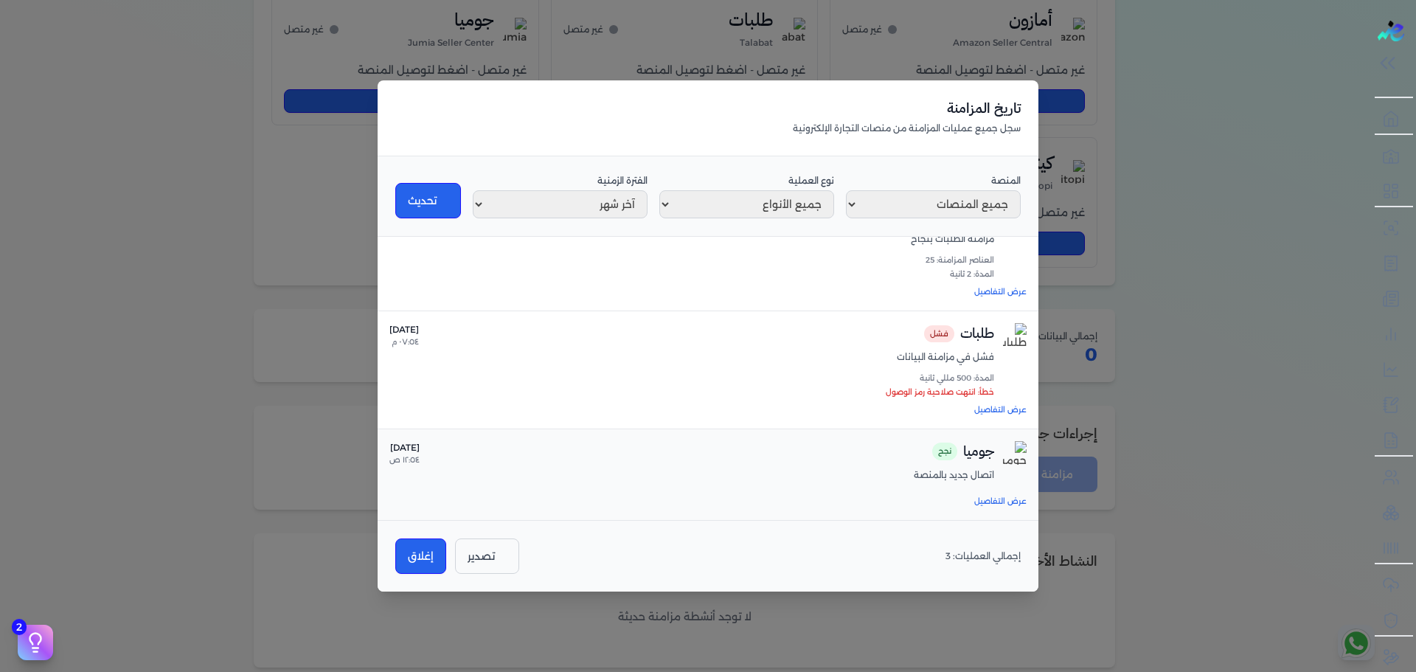
scroll to position [0, 0]
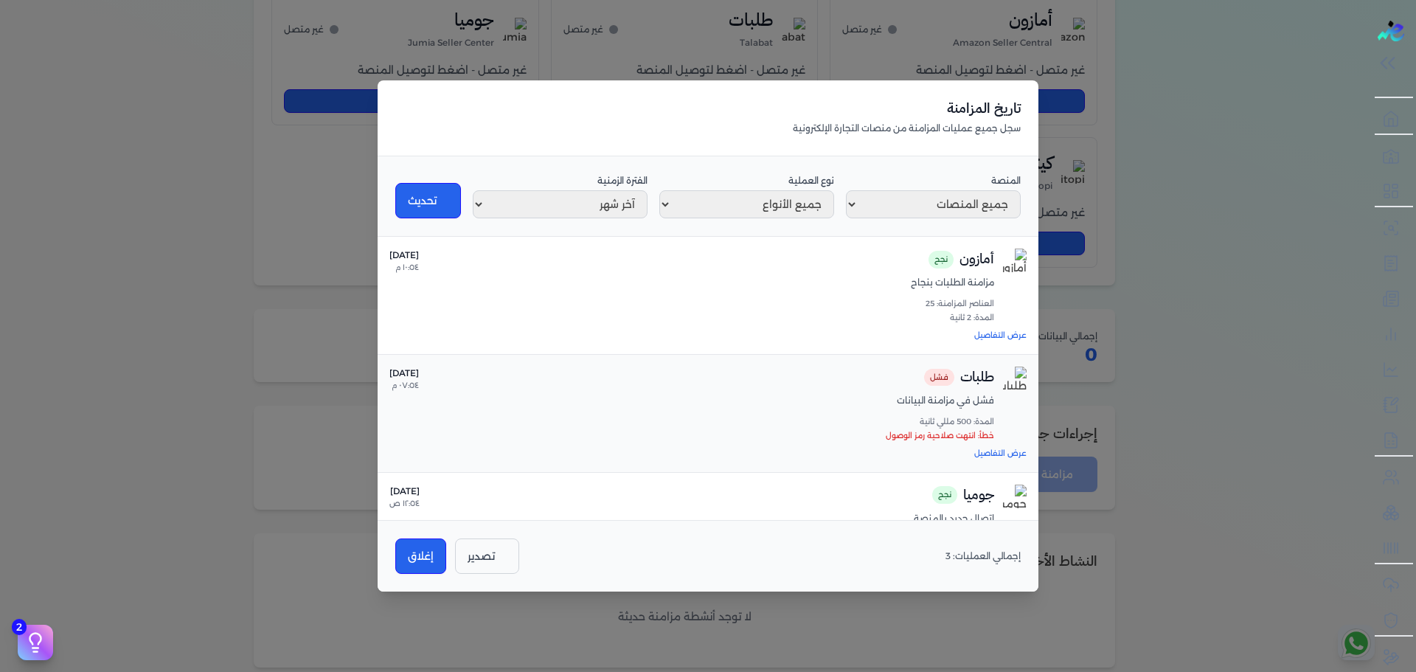
click at [832, 360] on div "طلبات فشل فشل في مزامنة البيانات المدة: 500 مللي ثانية خطأ: انتهت صلاحية رمز ال…" at bounding box center [707, 413] width 661 height 118
click at [839, 310] on div "أمازون نجح مزامنة الطلبات بنجاح العناصر المزامنة: 25 المدة: 2 ثانية ١١ أكتوبر ٢…" at bounding box center [707, 285] width 637 height 75
click at [998, 339] on button "عرض التفاصيل" at bounding box center [1000, 336] width 52 height 12
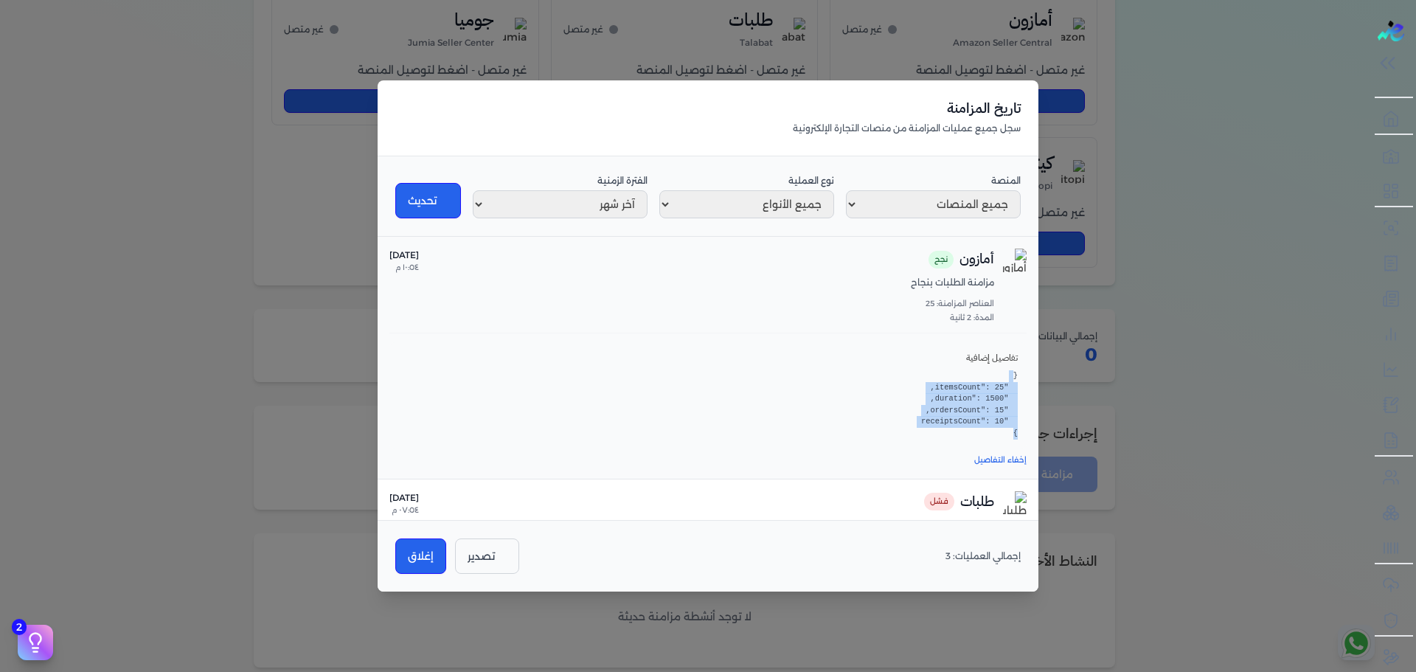
drag, startPoint x: 972, startPoint y: 381, endPoint x: 975, endPoint y: 436, distance: 55.4
click at [975, 436] on pre "{ "itemsCount": 25, "duration": 1500, "ordersCount": 15, "receiptsCount": 10 }" at bounding box center [707, 404] width 619 height 69
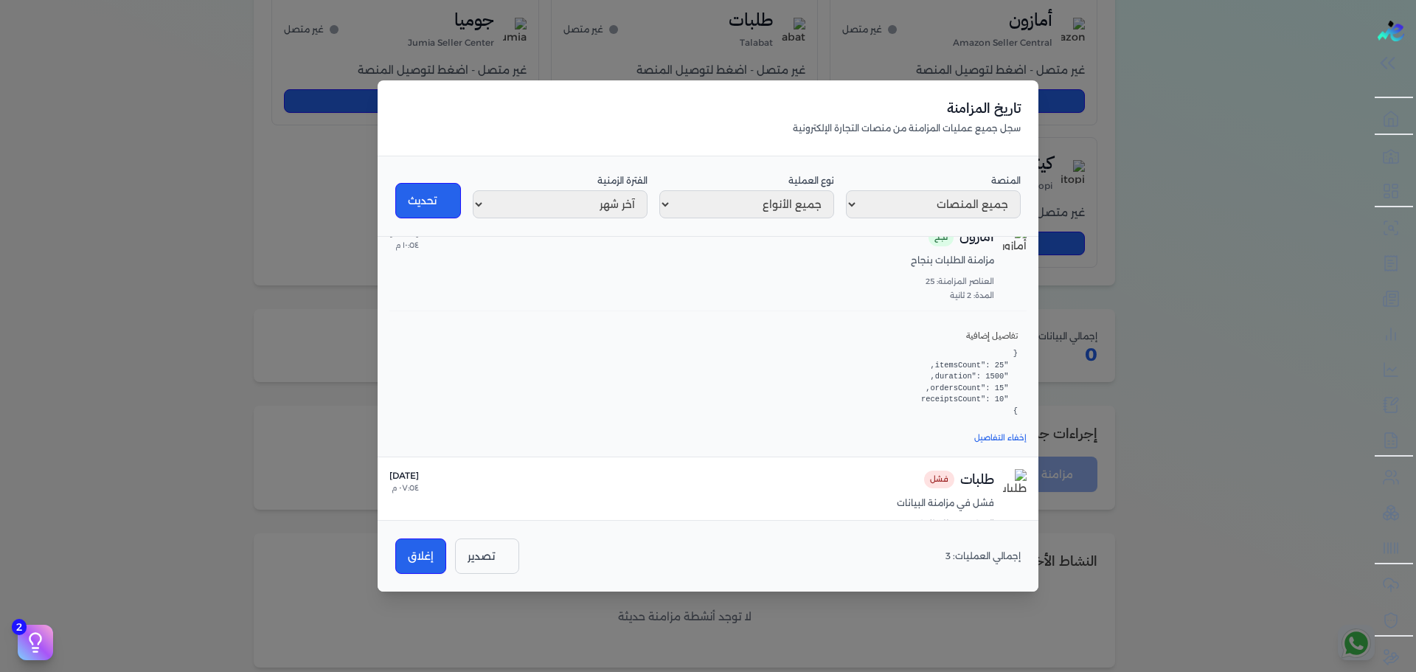
scroll to position [168, 0]
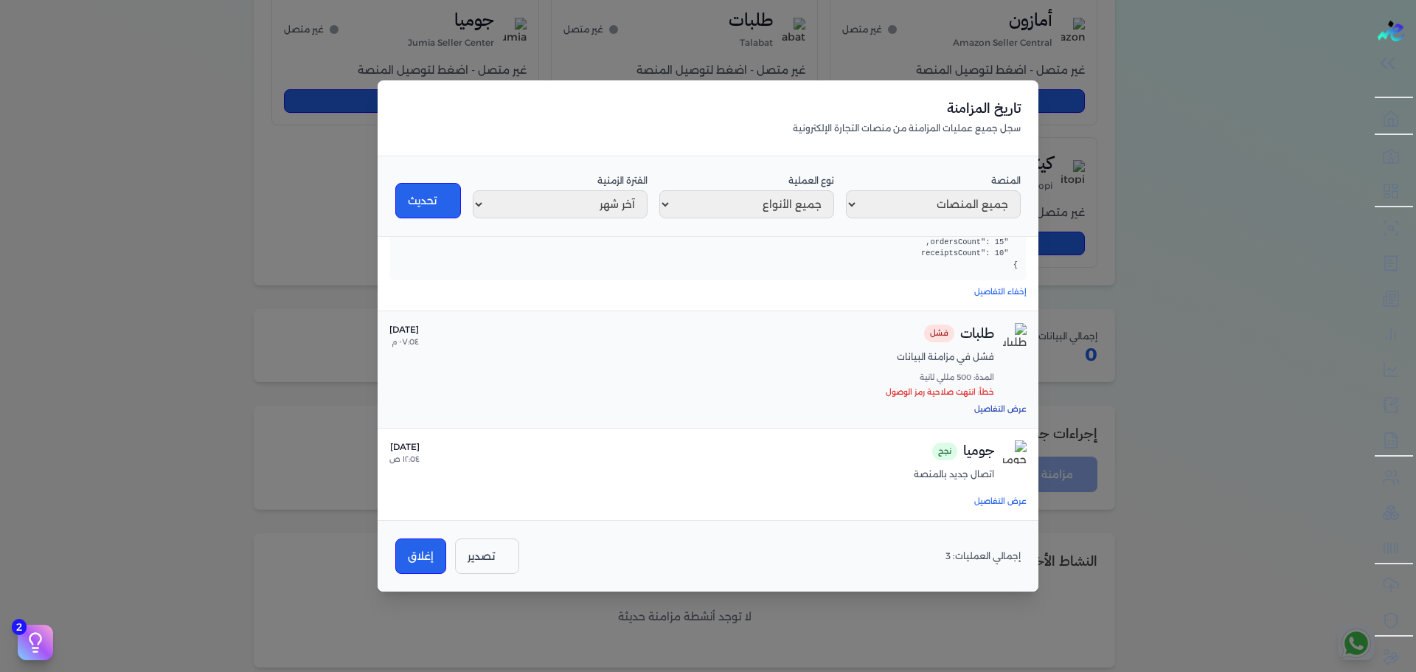
click at [997, 405] on button "عرض التفاصيل" at bounding box center [1000, 409] width 52 height 12
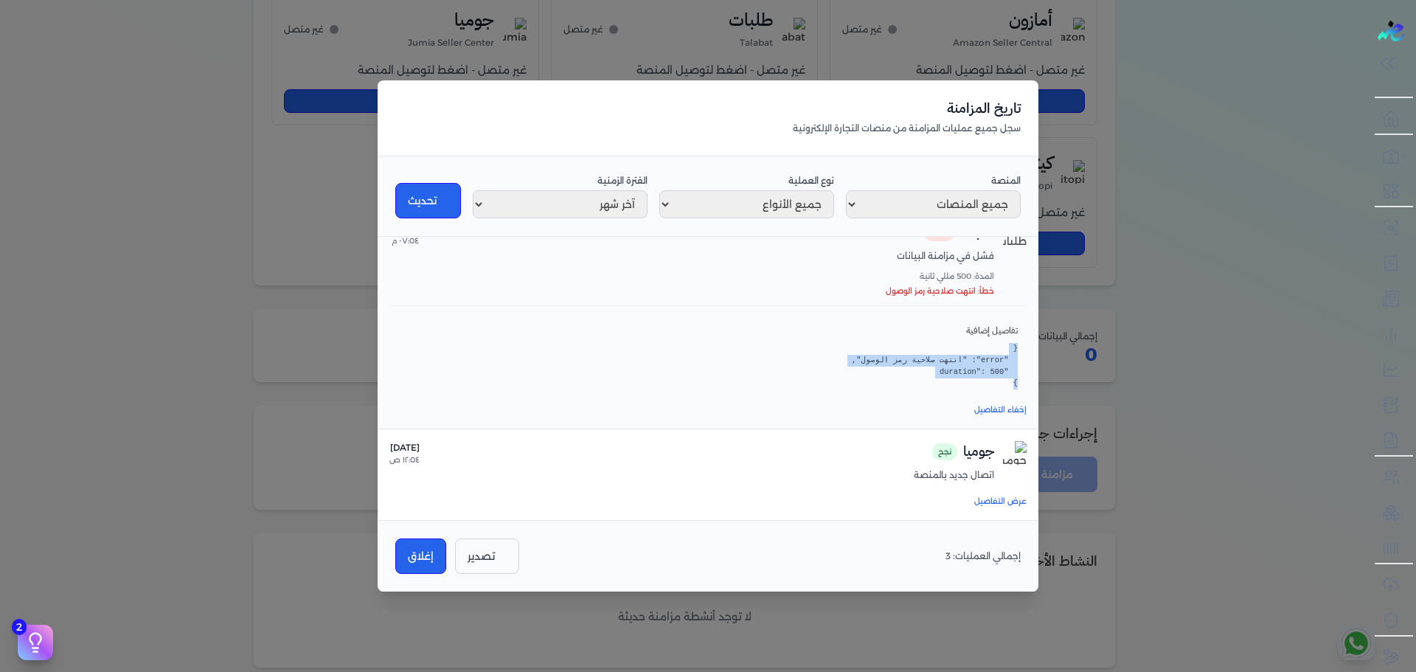
drag, startPoint x: 914, startPoint y: 384, endPoint x: 941, endPoint y: 309, distance: 80.0
click at [941, 309] on div "تفاصيل إضافية { "error": "انتهت صلاحية رمز الوصول", "duration": 500 }" at bounding box center [707, 351] width 637 height 92
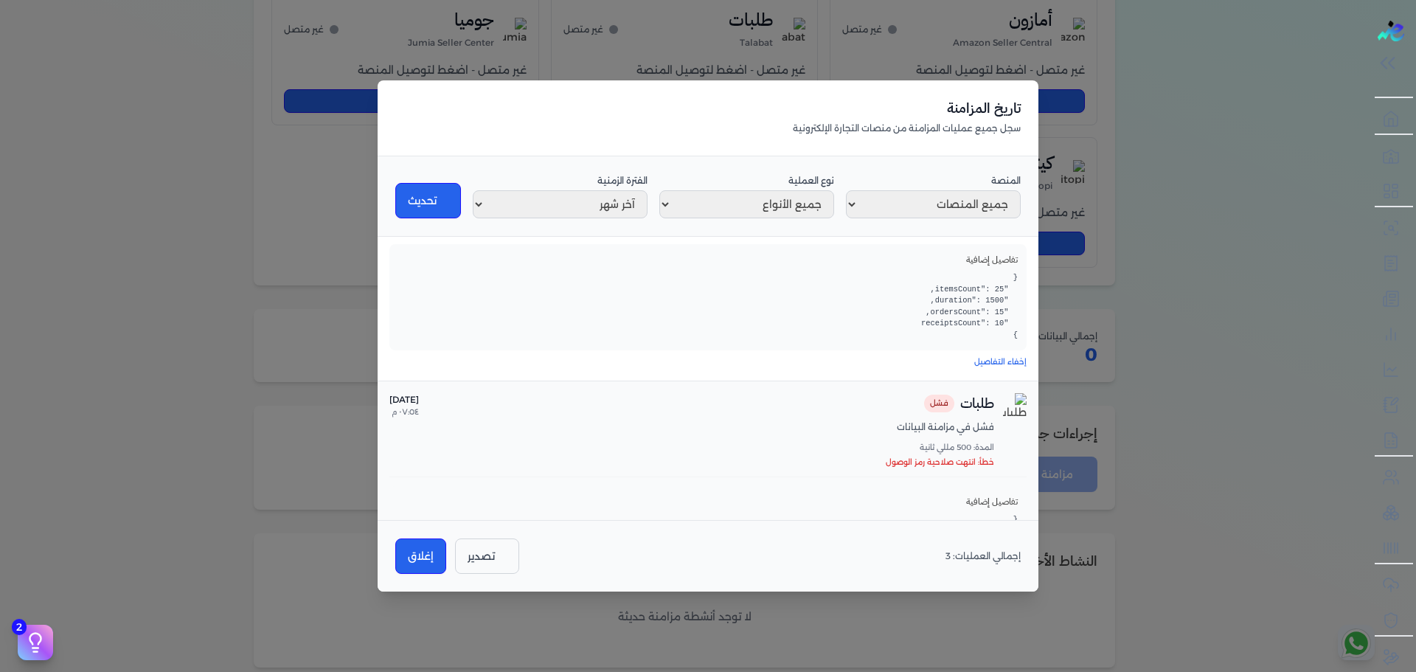
scroll to position [97, 0]
click at [1026, 274] on div "تاريخ المزامنة سجل جميع عمليات المزامنة من منصات التجارة الإلكترونية المنصة جمي…" at bounding box center [708, 336] width 1416 height 672
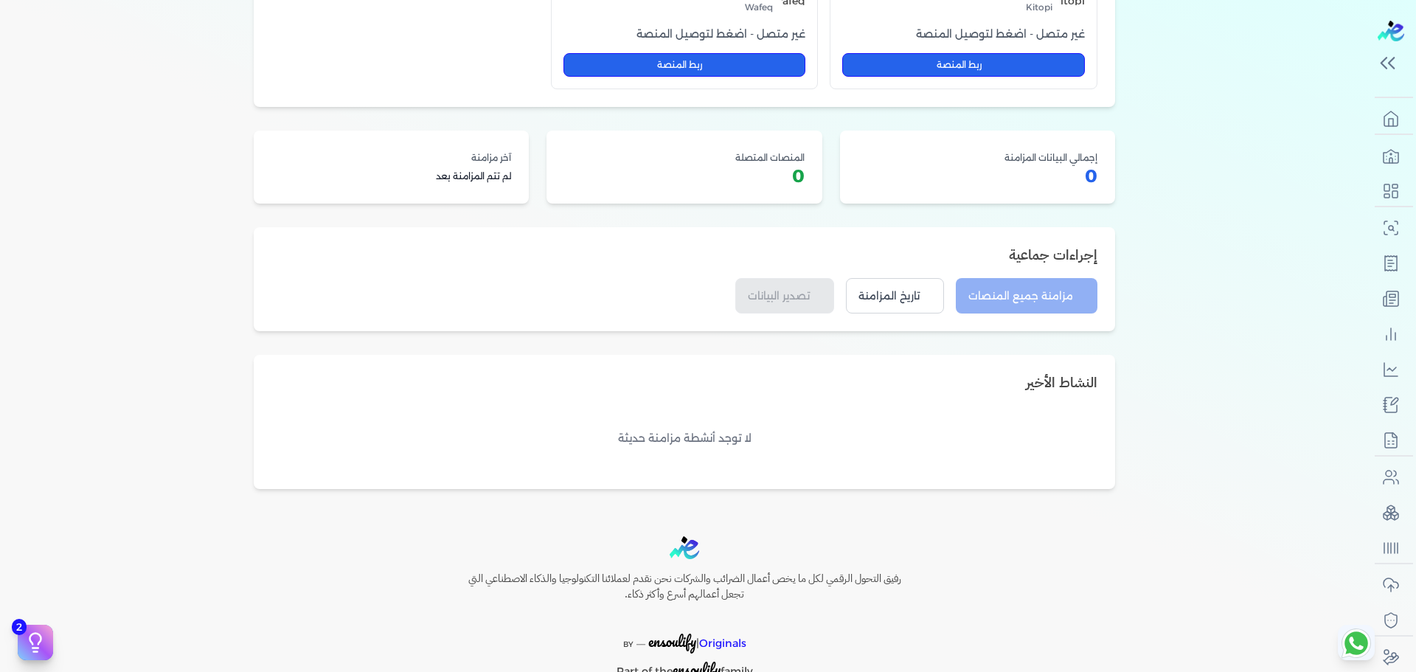
scroll to position [399, 0]
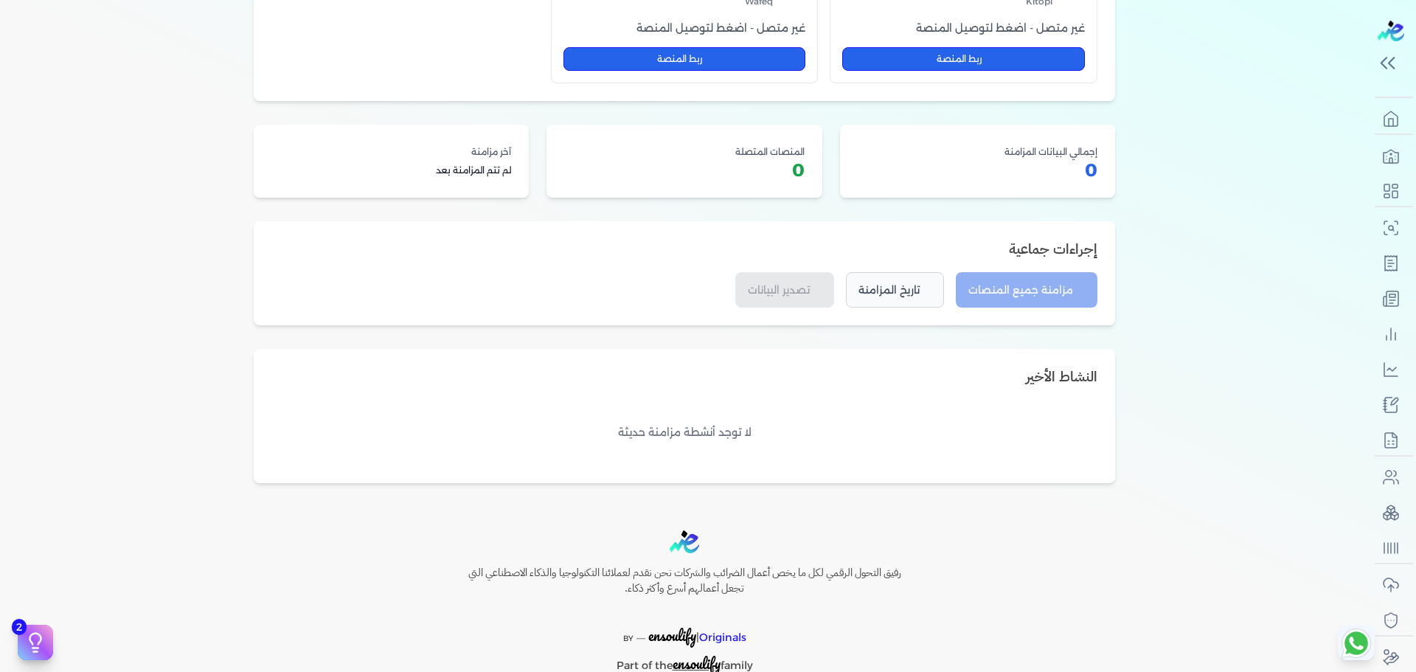
click at [892, 283] on button "تاريخ المزامنة" at bounding box center [895, 289] width 98 height 35
select select "30"
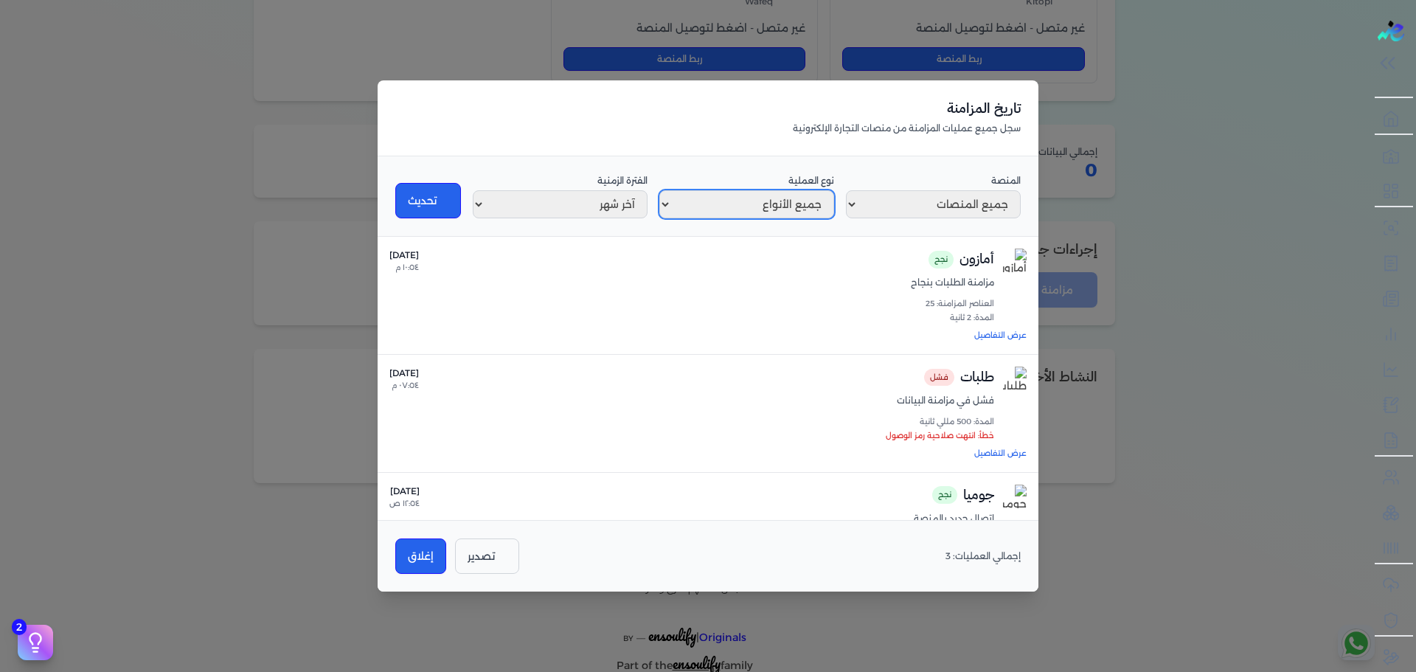
click at [792, 209] on select "جميع الأنواع مزامنة اتصال قطع اتصال خطأ" at bounding box center [746, 204] width 175 height 28
click at [659, 218] on select "جميع الأنواع مزامنة اتصال قطع اتصال خطأ" at bounding box center [746, 204] width 175 height 28
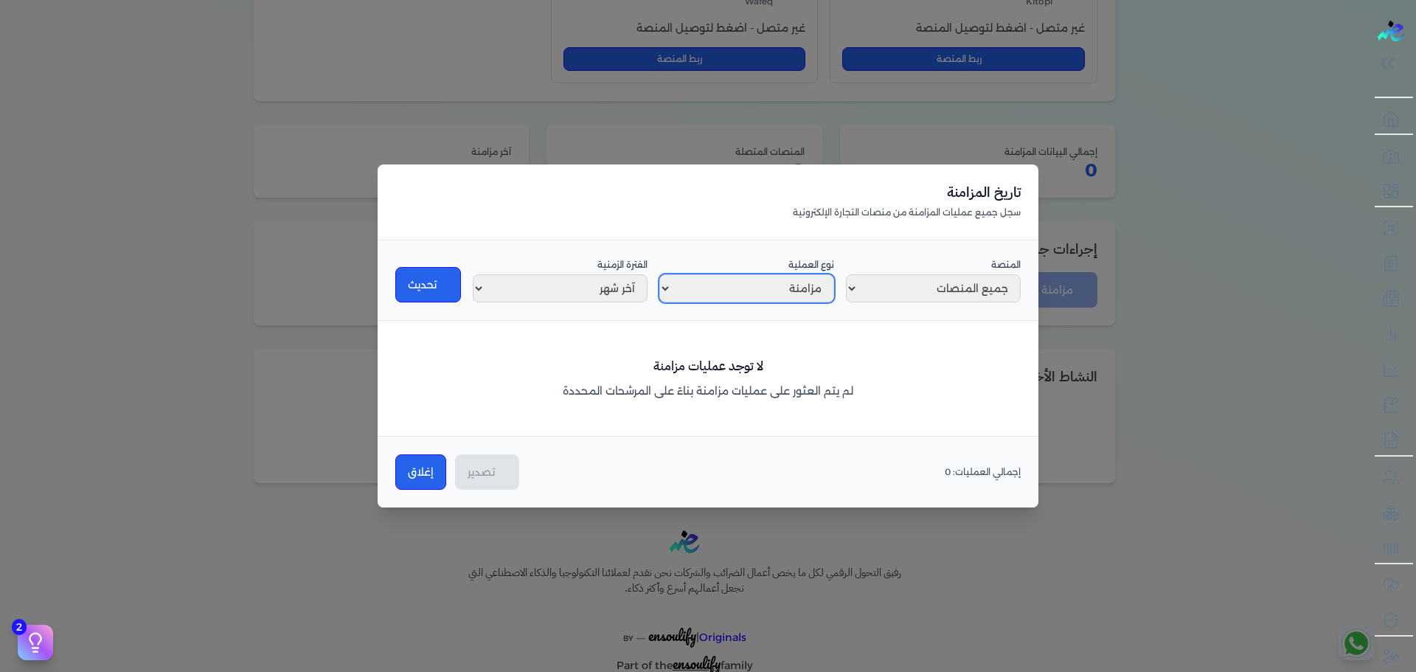
click at [789, 296] on select "جميع الأنواع مزامنة اتصال قطع اتصال خطأ" at bounding box center [746, 288] width 175 height 28
click at [659, 274] on select "جميع الأنواع مزامنة اتصال قطع اتصال خطأ" at bounding box center [746, 288] width 175 height 28
click at [784, 274] on div "نوع العملية جميع الأنواع مزامنة اتصال قطع اتصال خطأ" at bounding box center [746, 280] width 175 height 44
click at [790, 297] on select "جميع الأنواع مزامنة اتصال قطع اتصال خطأ" at bounding box center [746, 288] width 175 height 28
select select "disconnect"
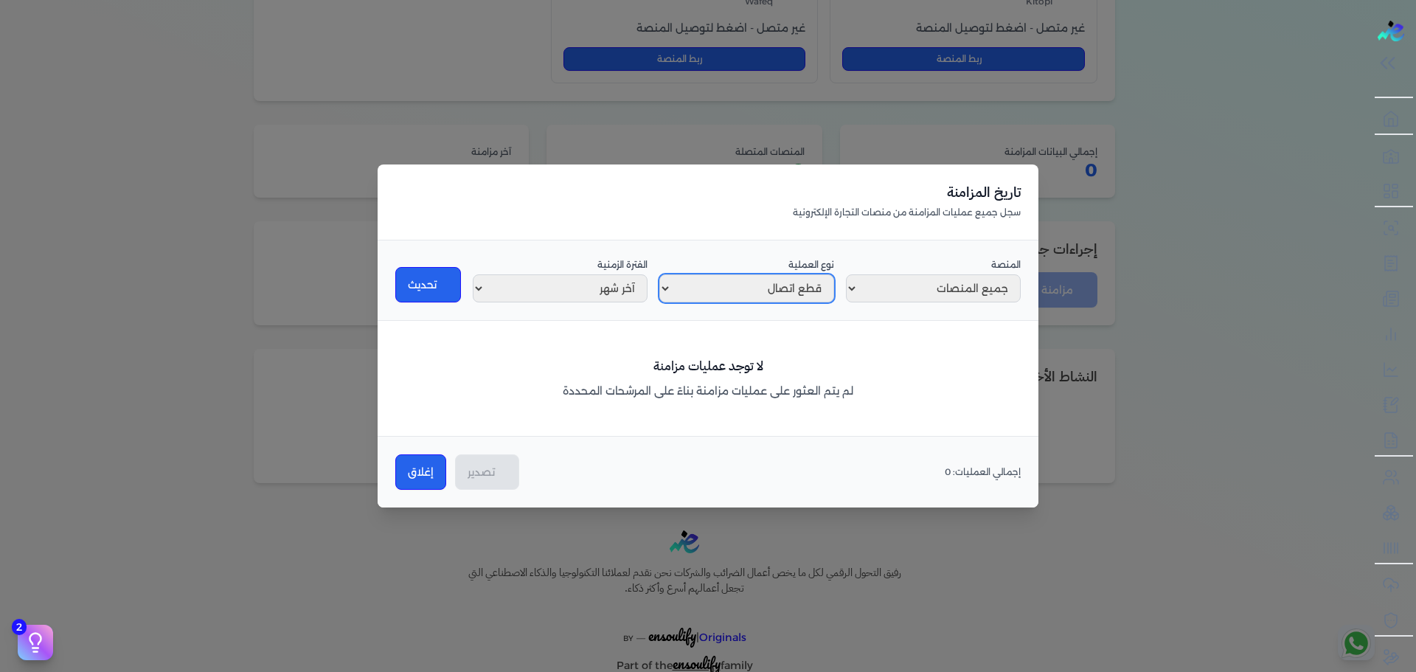
click at [659, 274] on select "جميع الأنواع مزامنة اتصال قطع اتصال خطأ" at bounding box center [746, 288] width 175 height 28
click at [414, 280] on button "تحديث" at bounding box center [428, 284] width 66 height 35
click at [521, 284] on select "آخر أسبوع آخر شهر آخر 3 شهور آخر سنة" at bounding box center [560, 288] width 175 height 28
select select "90"
click at [473, 274] on select "آخر أسبوع آخر شهر آخر 3 شهور آخر سنة" at bounding box center [560, 288] width 175 height 28
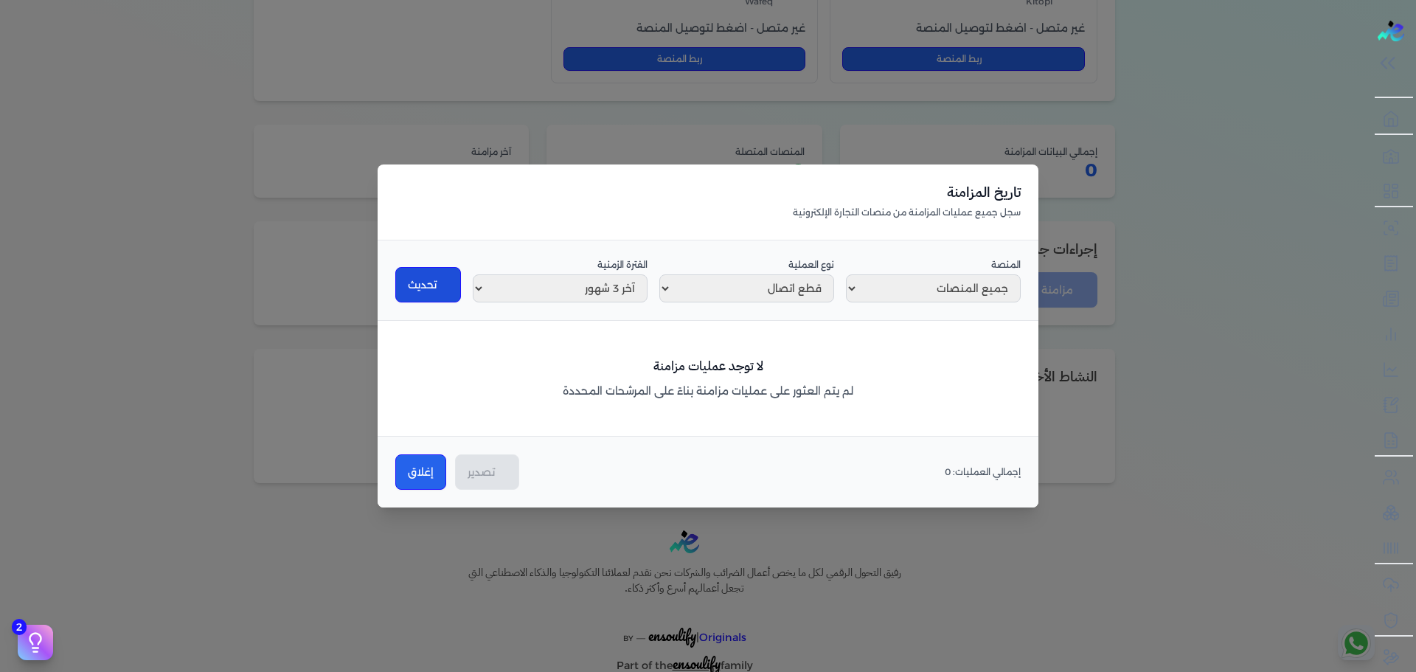
click at [422, 291] on button "تحديث" at bounding box center [428, 284] width 66 height 35
click at [420, 472] on button "إغلاق" at bounding box center [420, 471] width 51 height 35
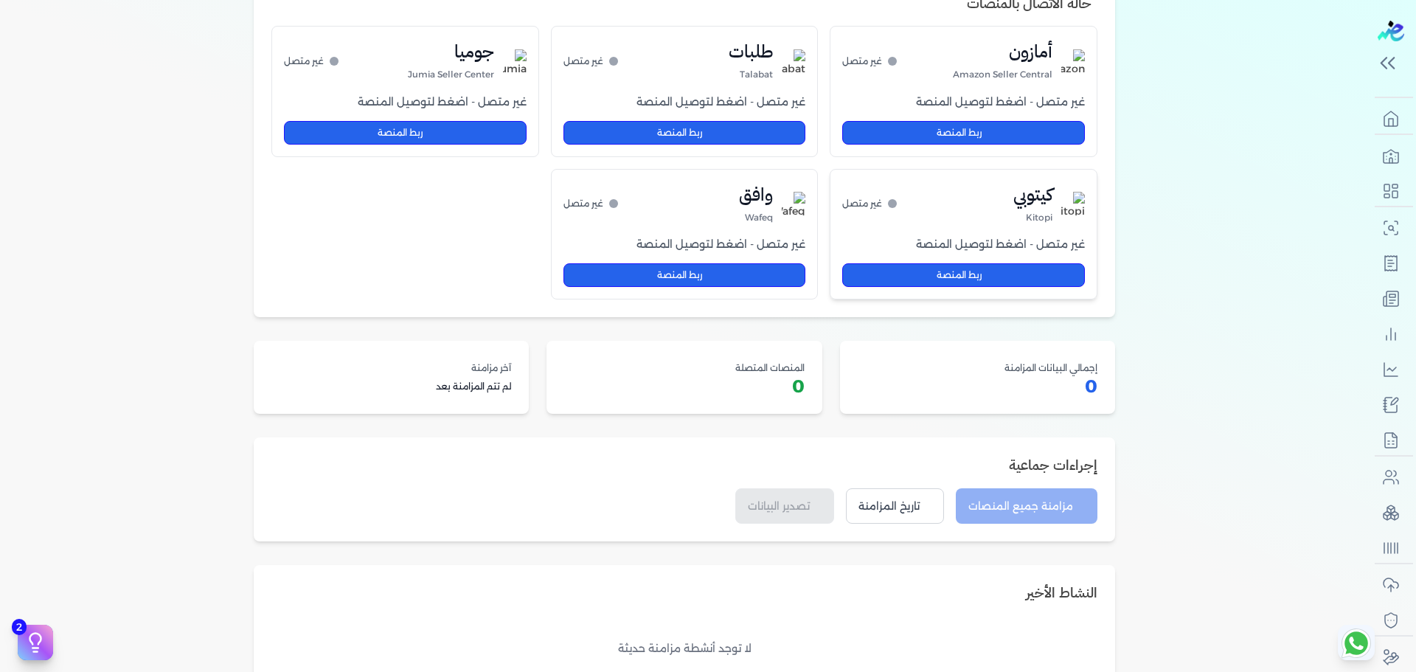
scroll to position [0, 0]
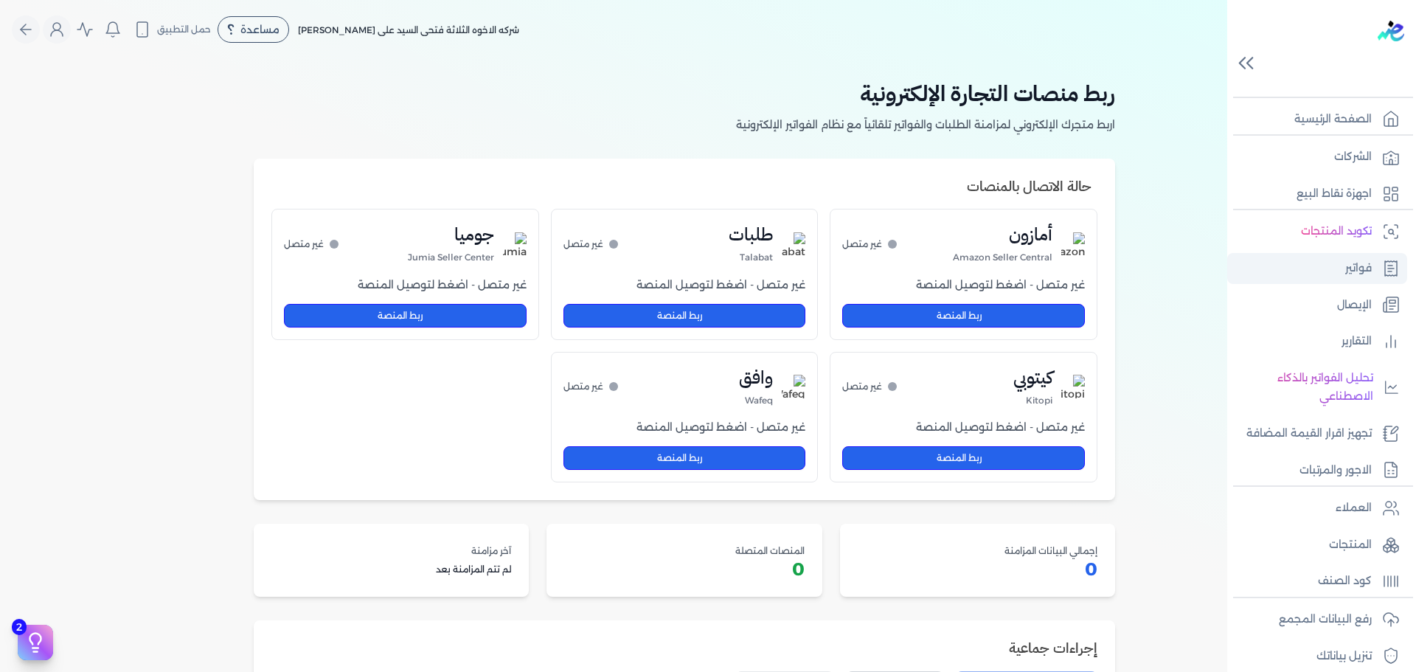
click at [1026, 268] on p "فواتير" at bounding box center [1358, 268] width 27 height 19
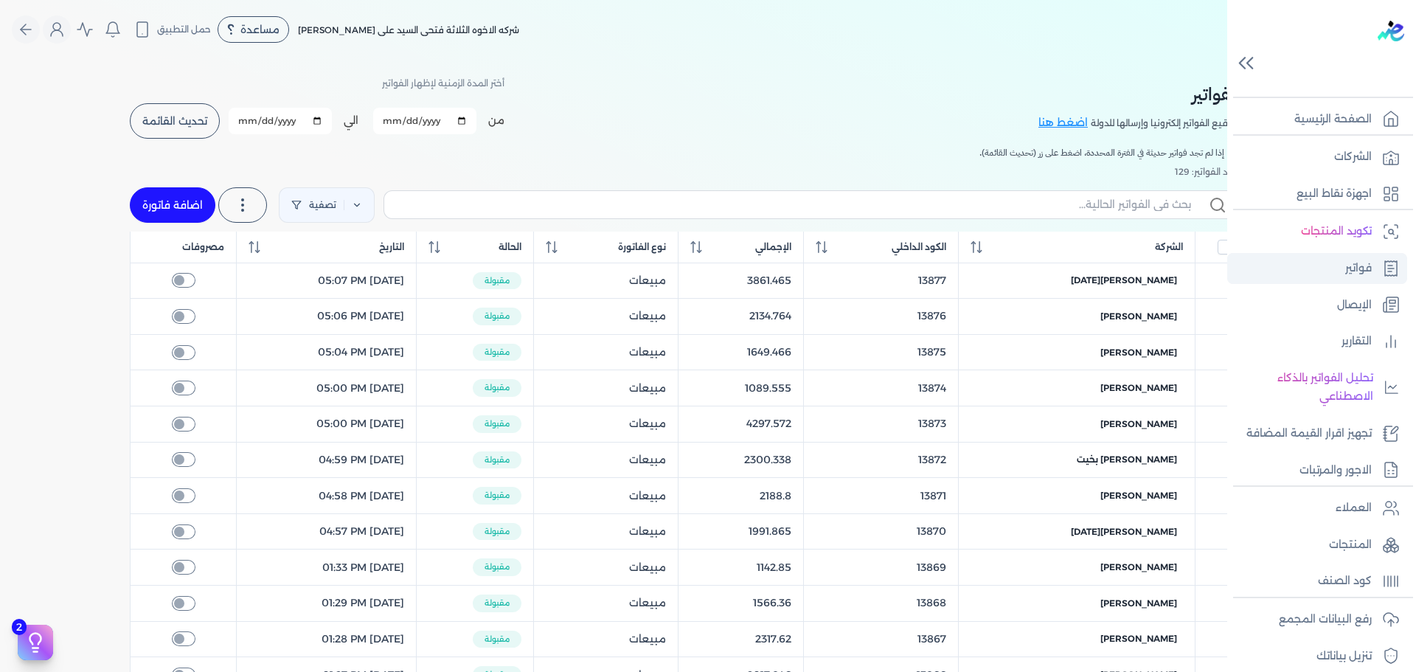
click at [1026, 268] on p "فواتير" at bounding box center [1358, 268] width 27 height 19
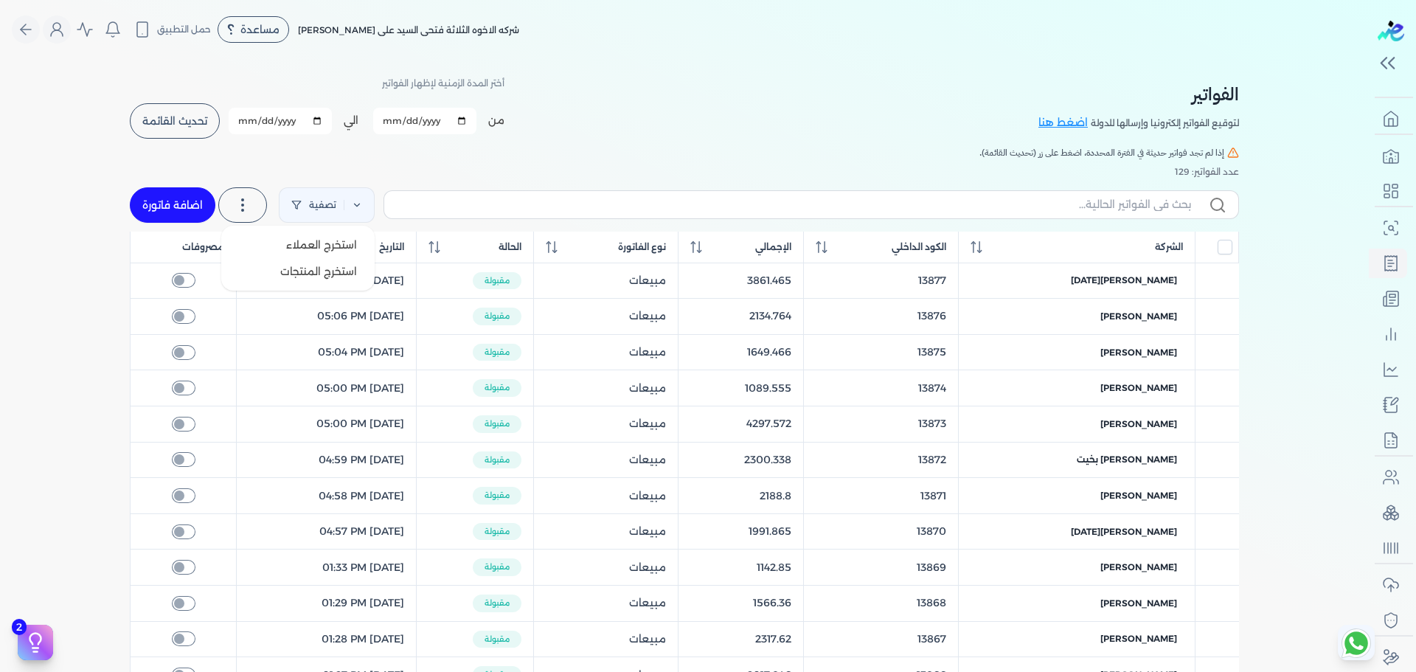
click at [249, 209] on icon at bounding box center [243, 205] width 18 height 18
click at [178, 198] on link "اضافة فاتورة" at bounding box center [173, 204] width 86 height 35
click at [173, 119] on div "الفواتير لتوقيع الفواتير إلكترونيا وإرسالها للدولة اضغط هنا أختر المدة الزمنية …" at bounding box center [684, 540] width 1368 height 963
select select "EGP"
select select "B"
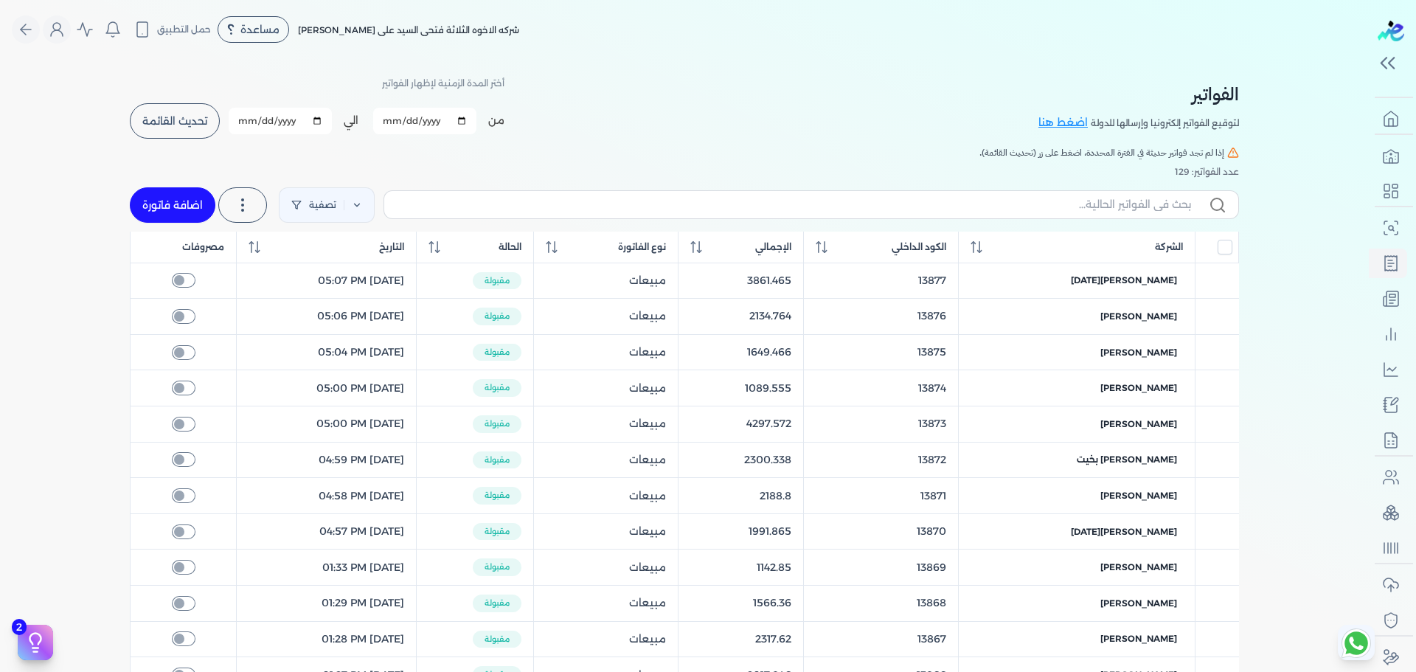
select select "EGS"
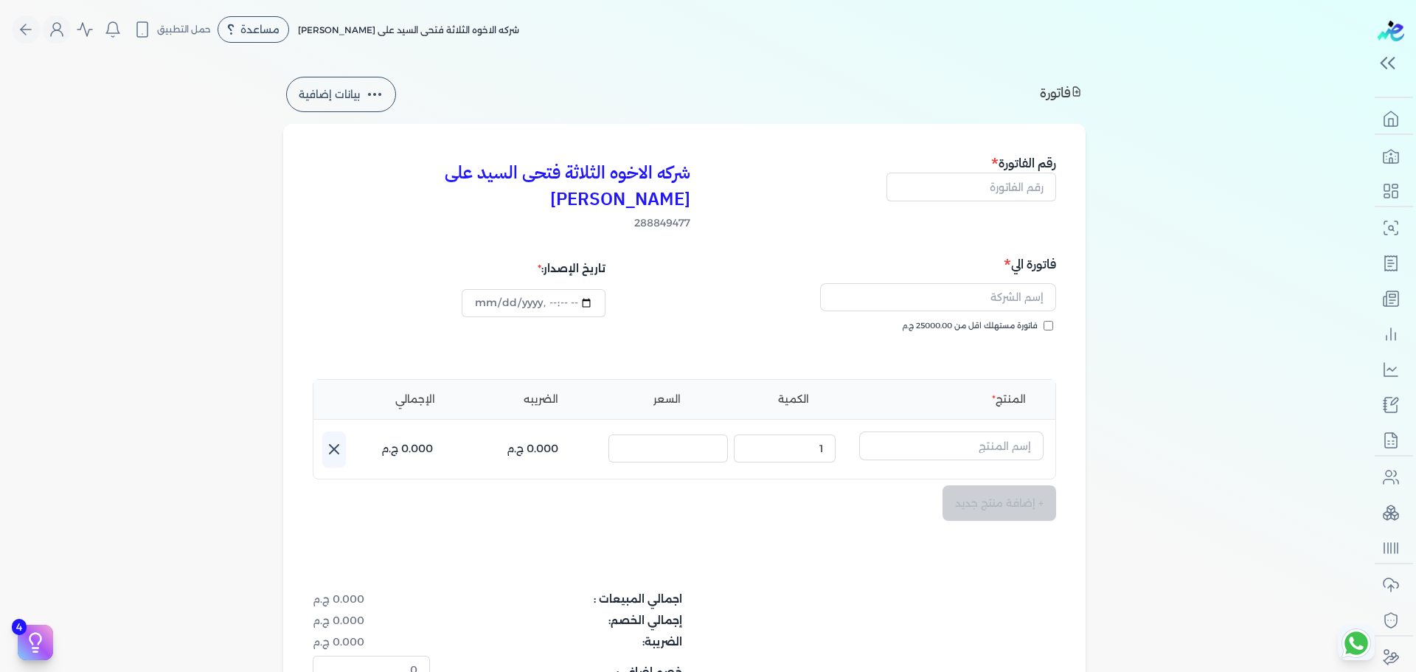
type input "2025-10-12T00:55:27"
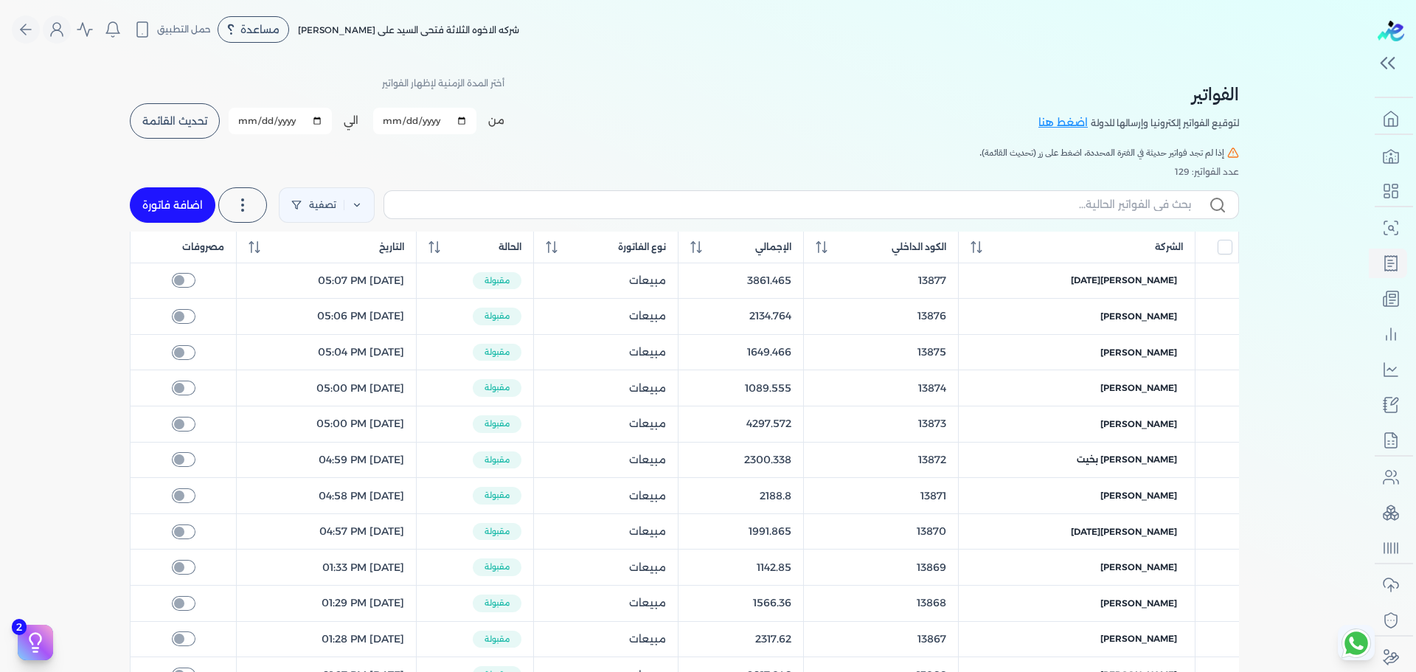
click at [178, 128] on button "تحديث القائمة" at bounding box center [175, 120] width 90 height 35
checkbox input "false"
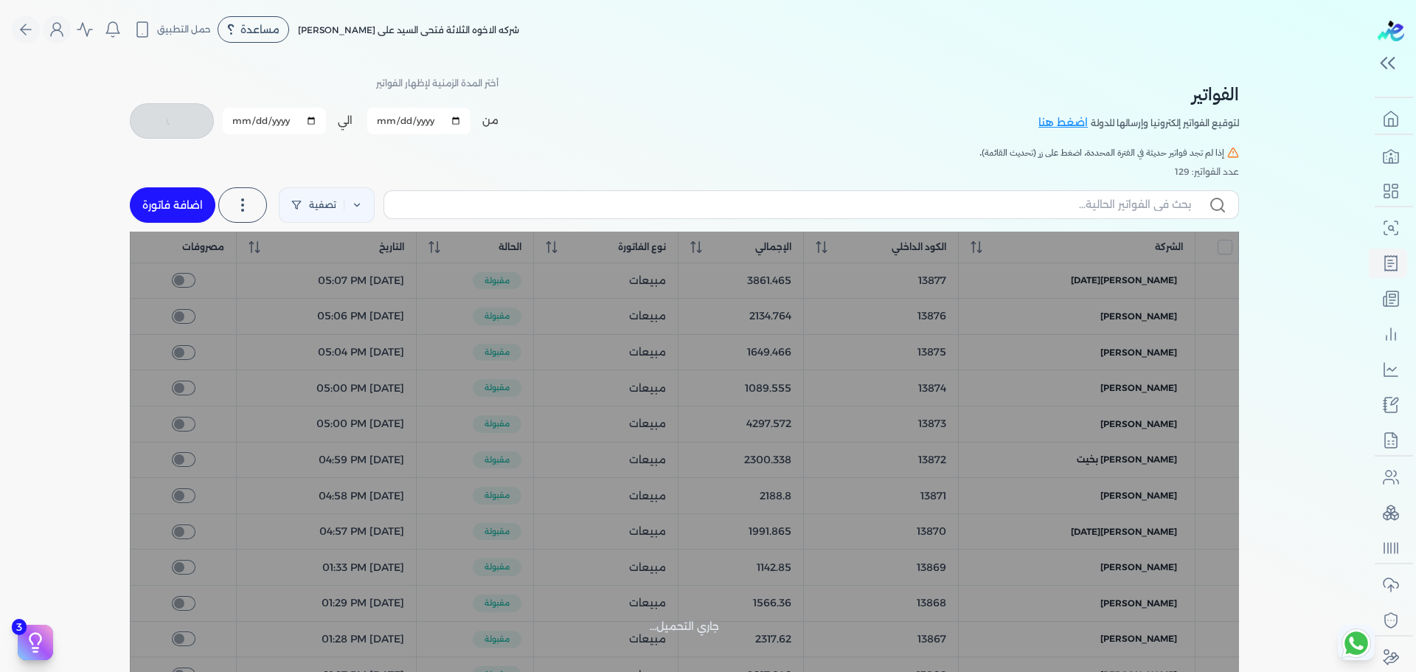
click at [178, 128] on div "من 2025-10-01 الي 2025-10-31 برجاء تحديد فتره زمنيه برجاء تحديد فتره زمنيه صالحة" at bounding box center [314, 121] width 369 height 38
click at [370, 209] on link "تصفية" at bounding box center [327, 204] width 96 height 35
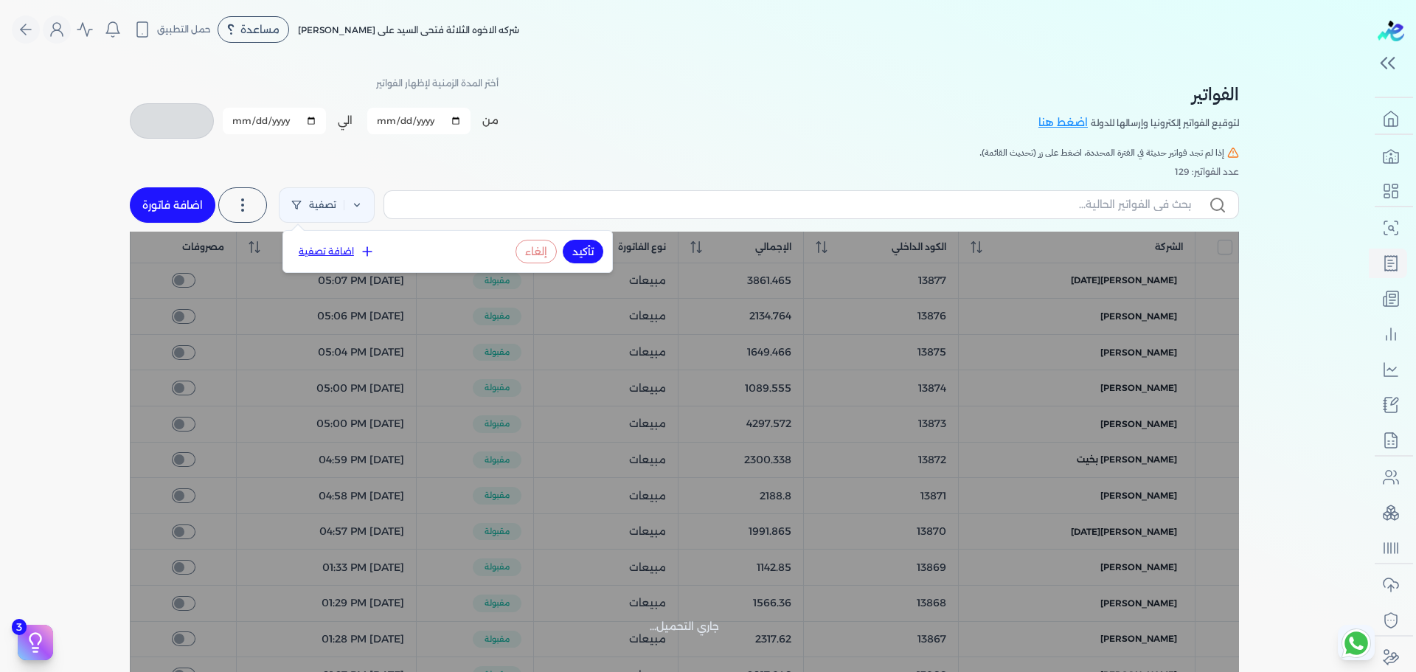
click at [324, 247] on button "اضافة تصفية" at bounding box center [336, 252] width 89 height 18
select select
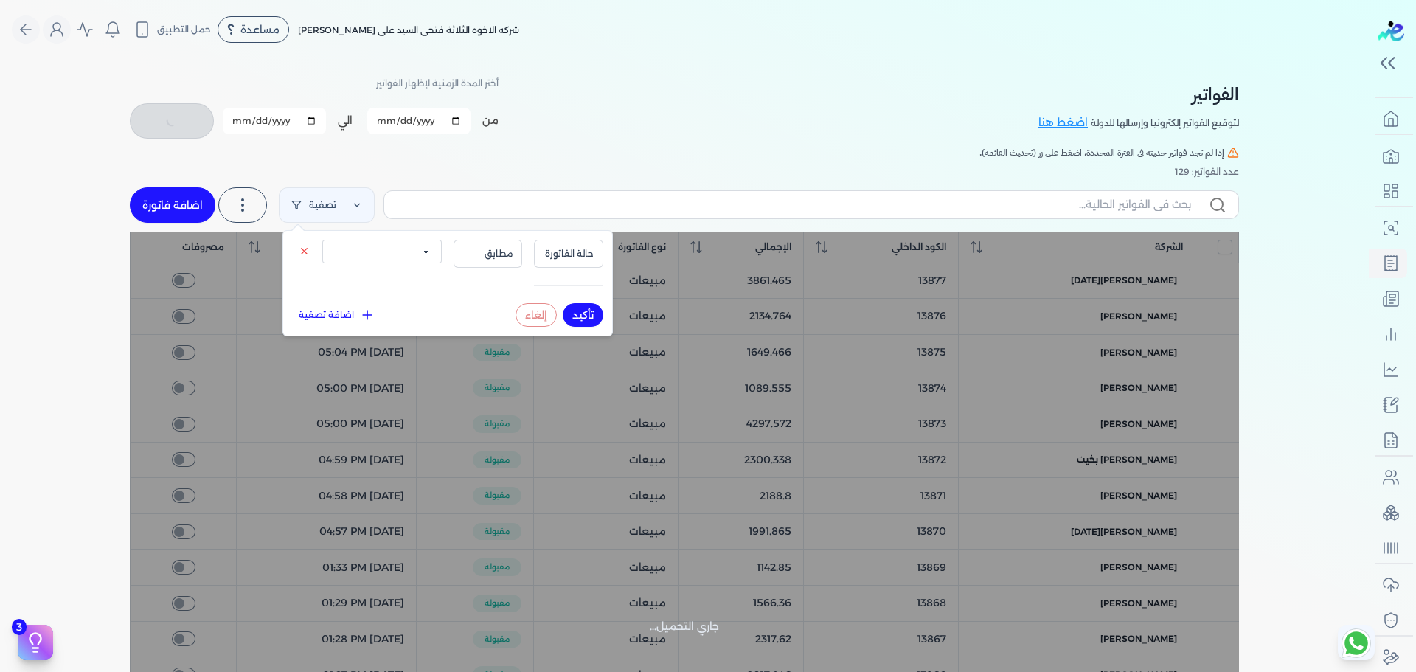
checkbox input "false"
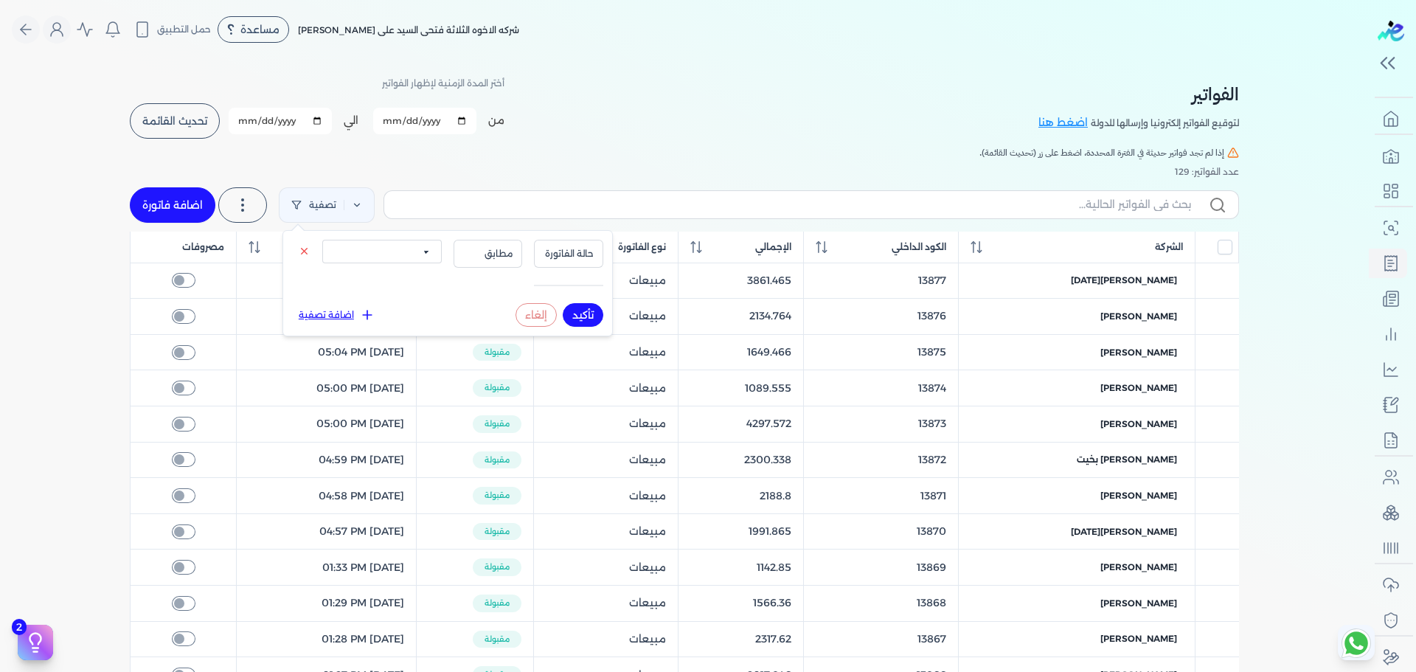
click at [410, 257] on select "الكل مقبولة غير مقبولة مسجلة ملغية مرفوضة مسودة" at bounding box center [381, 252] width 119 height 24
click at [571, 236] on div "حالة الفاتورة مطابق الكل مقبولة غير مقبولة مسجلة ملغية مرفوضة مسودة تأكيد إلغاء…" at bounding box center [447, 283] width 329 height 105
click at [554, 259] on span "حالة الفاتورة" at bounding box center [568, 253] width 50 height 13
click at [570, 294] on li "نوع الفاتورة" at bounding box center [538, 299] width 112 height 13
select select
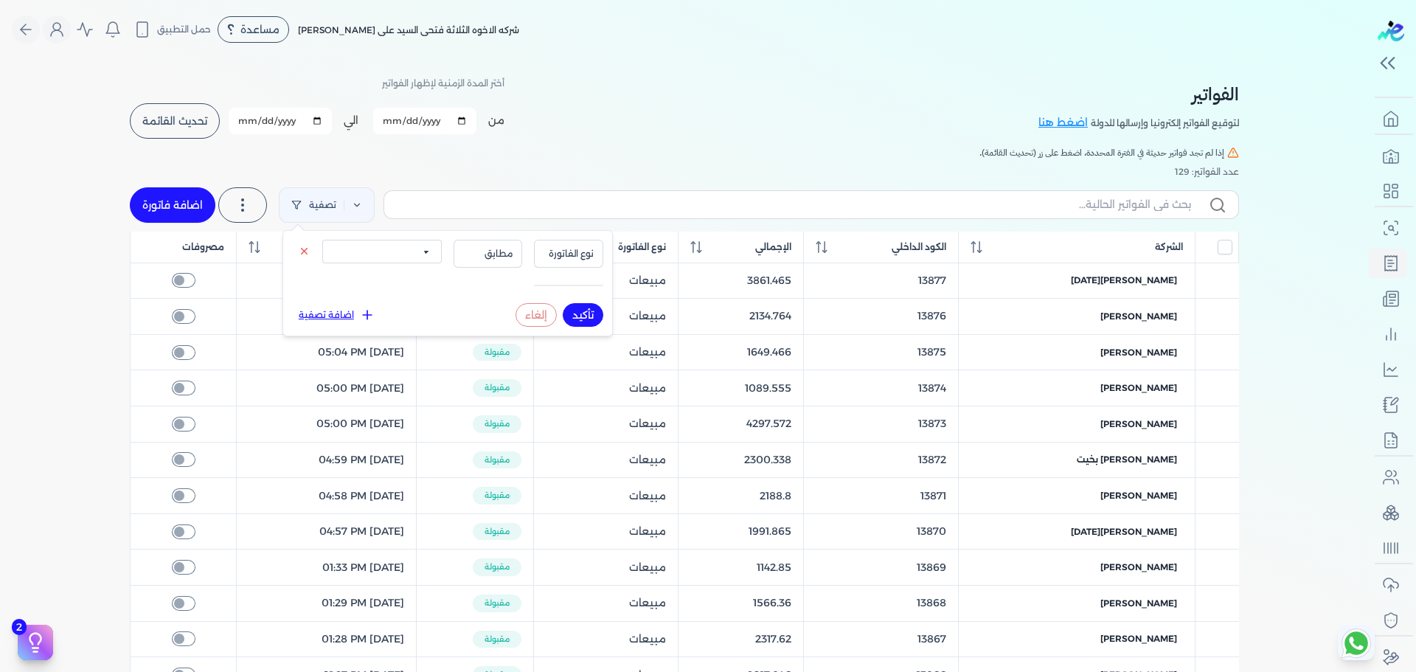
click at [395, 260] on select "الكل مبيعات مشتريات" at bounding box center [381, 252] width 119 height 24
click at [549, 167] on div "عدد الفواتير: 129" at bounding box center [684, 171] width 1109 height 13
click at [672, 194] on label at bounding box center [810, 204] width 855 height 28
click at [672, 197] on input "text" at bounding box center [793, 204] width 795 height 15
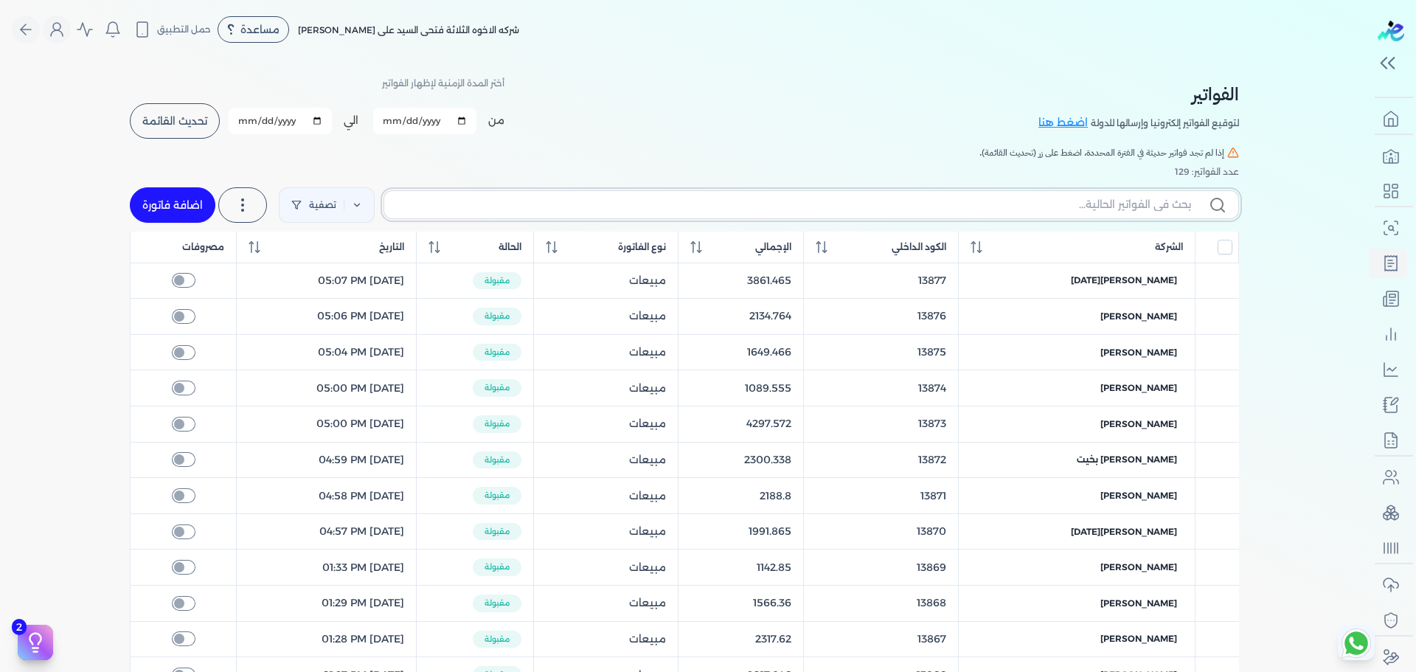
click at [673, 201] on input "text" at bounding box center [793, 204] width 795 height 15
type input "In invoicing **** at."
checkbox input "false"
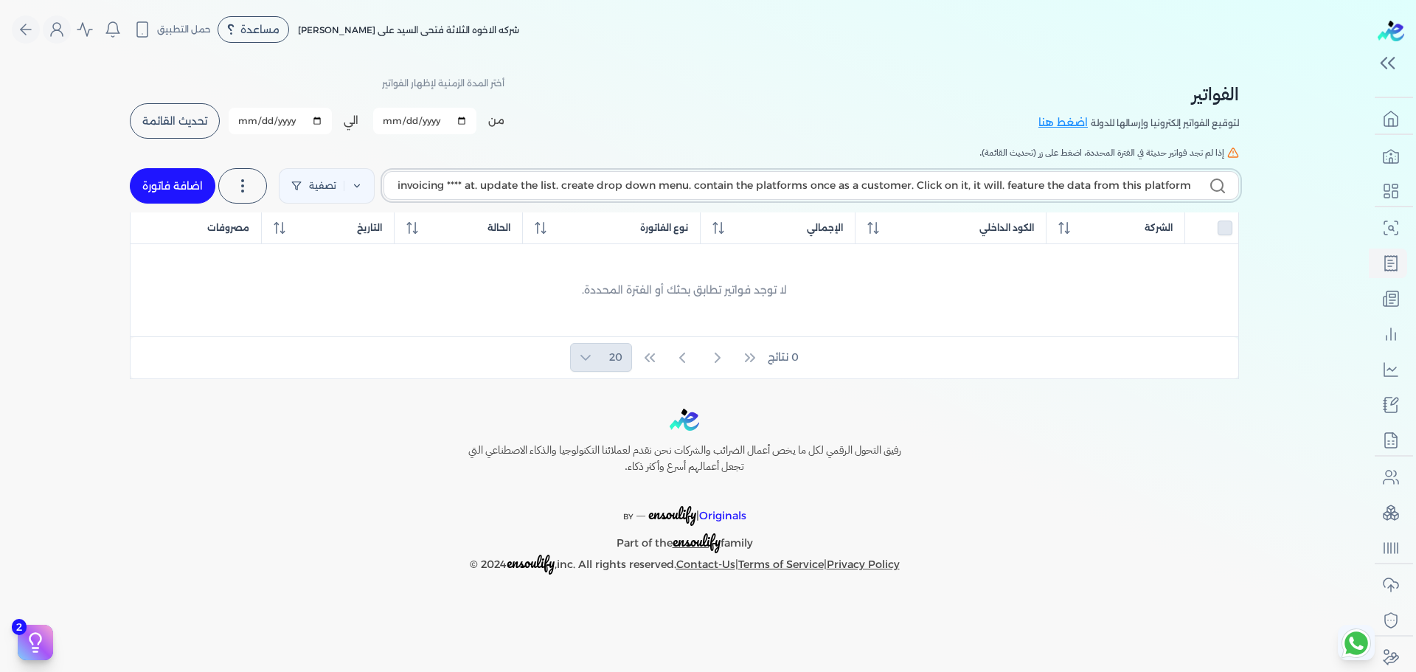
scroll to position [0, -11]
type input "In invoicing **** at. update the list. create drop down menu. contain the platf…"
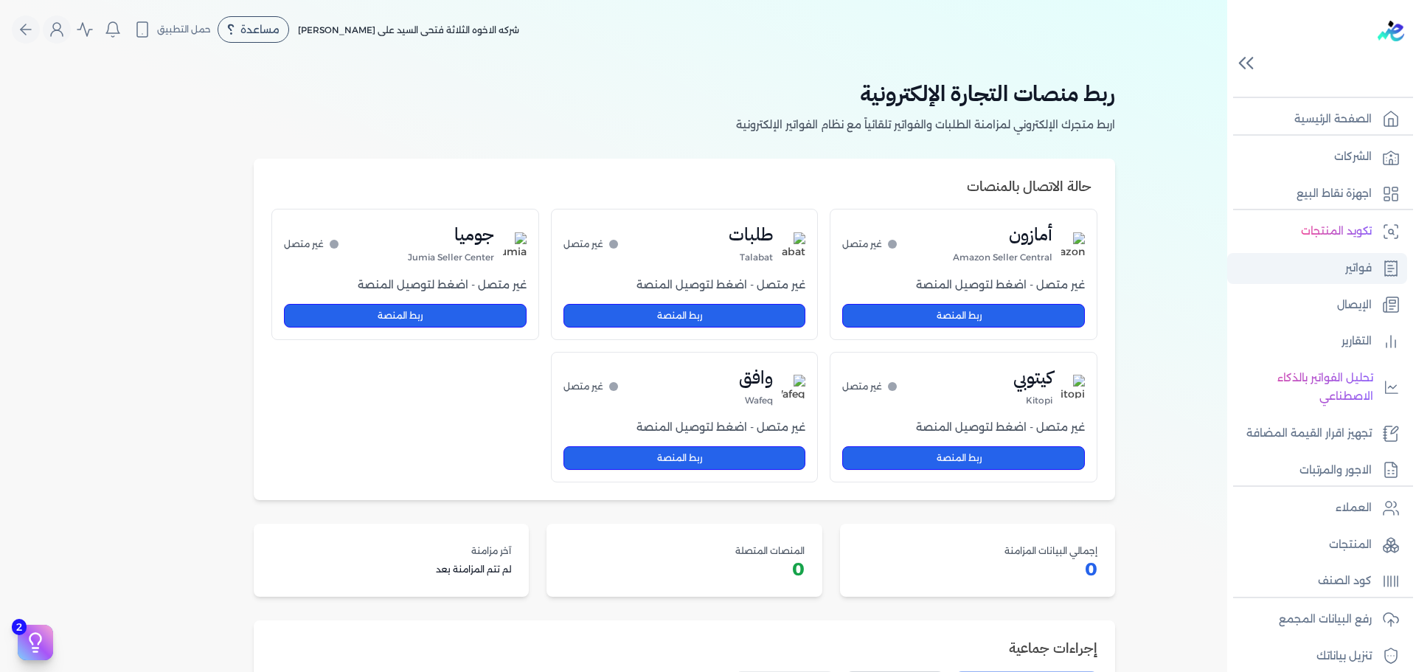
click at [1370, 261] on p "فواتير" at bounding box center [1358, 268] width 27 height 19
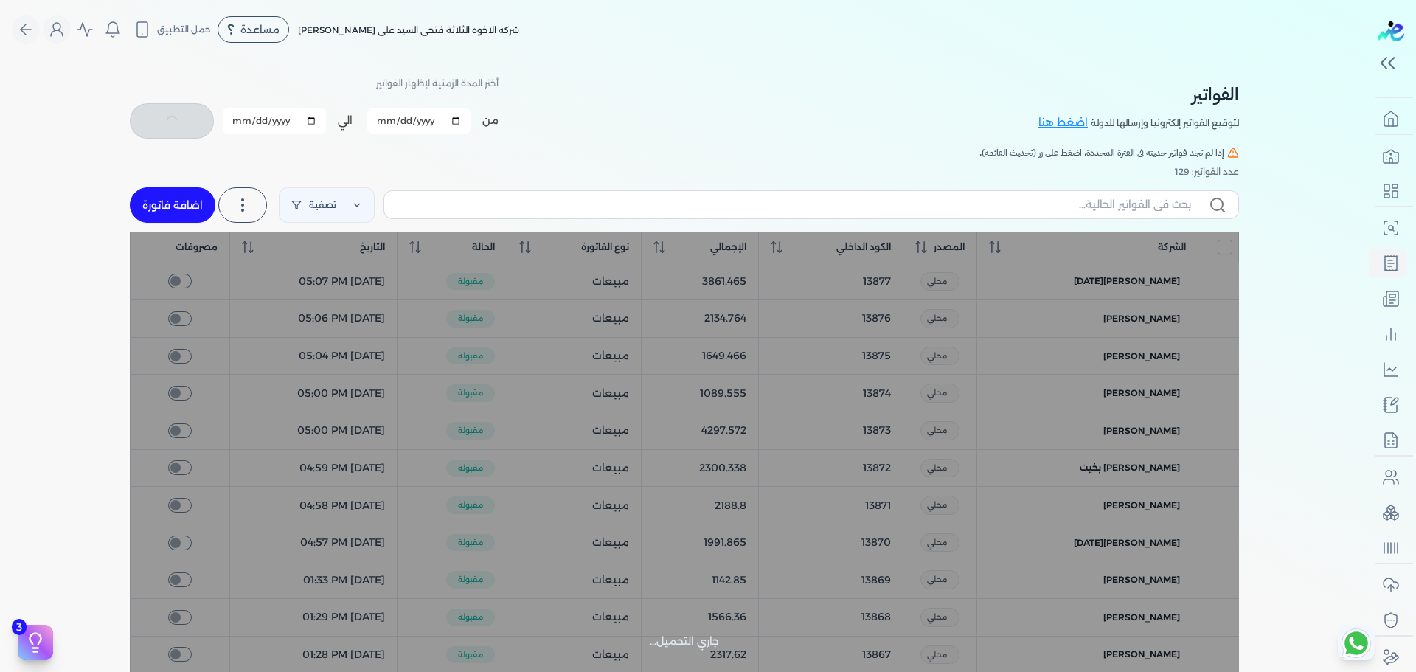
click at [263, 219] on div at bounding box center [245, 204] width 49 height 41
checkbox input "false"
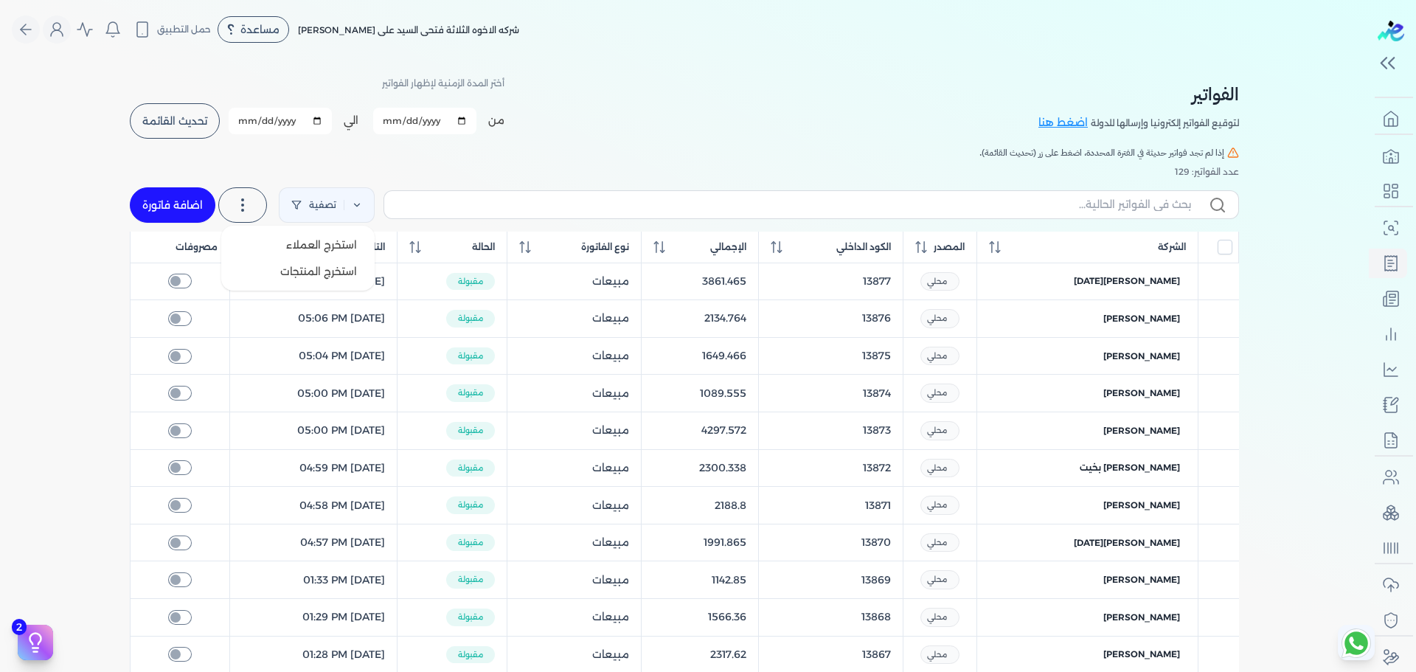
click at [251, 204] on icon at bounding box center [243, 205] width 18 height 18
click at [327, 215] on link "تصفية" at bounding box center [327, 204] width 96 height 35
click at [330, 254] on button "اضافة تصفية" at bounding box center [337, 252] width 89 height 18
select select
click at [569, 265] on button "حالة الفاتورة" at bounding box center [570, 254] width 69 height 28
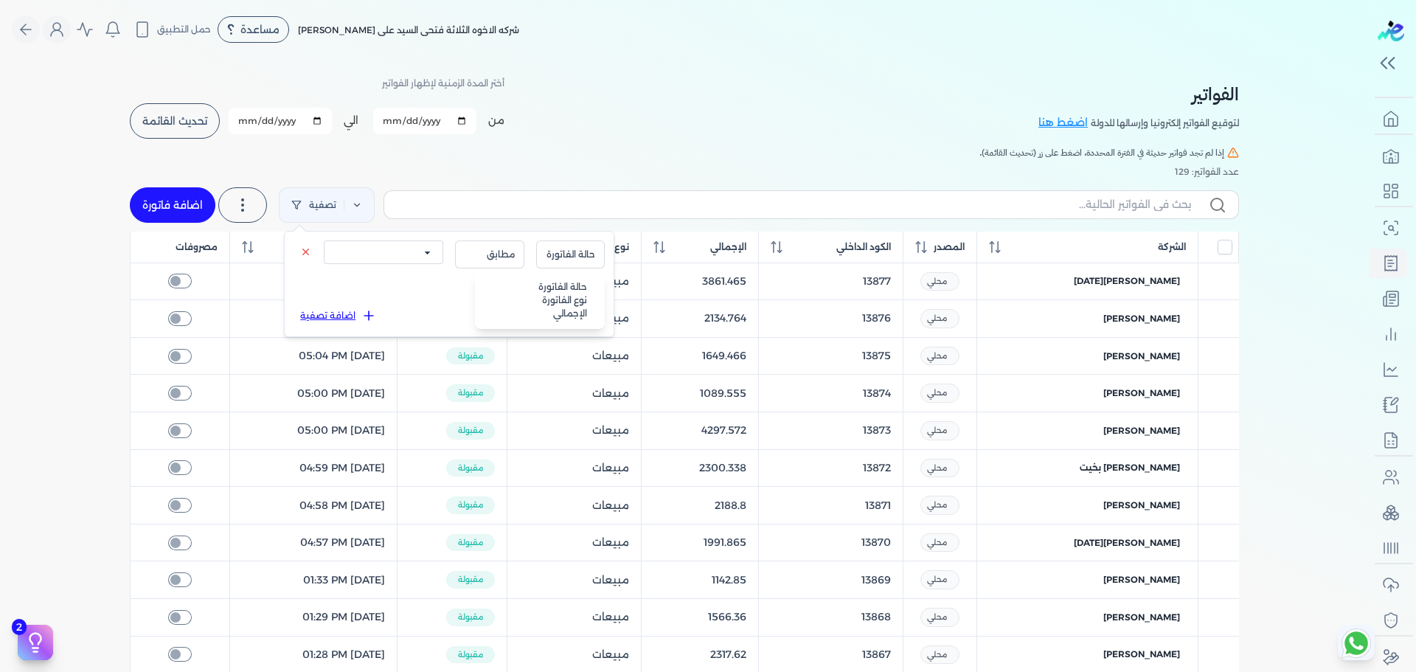
click at [521, 180] on div "تصفية استخرج العملاء استخرج المنتجات اضافة فاتورة" at bounding box center [684, 204] width 1109 height 53
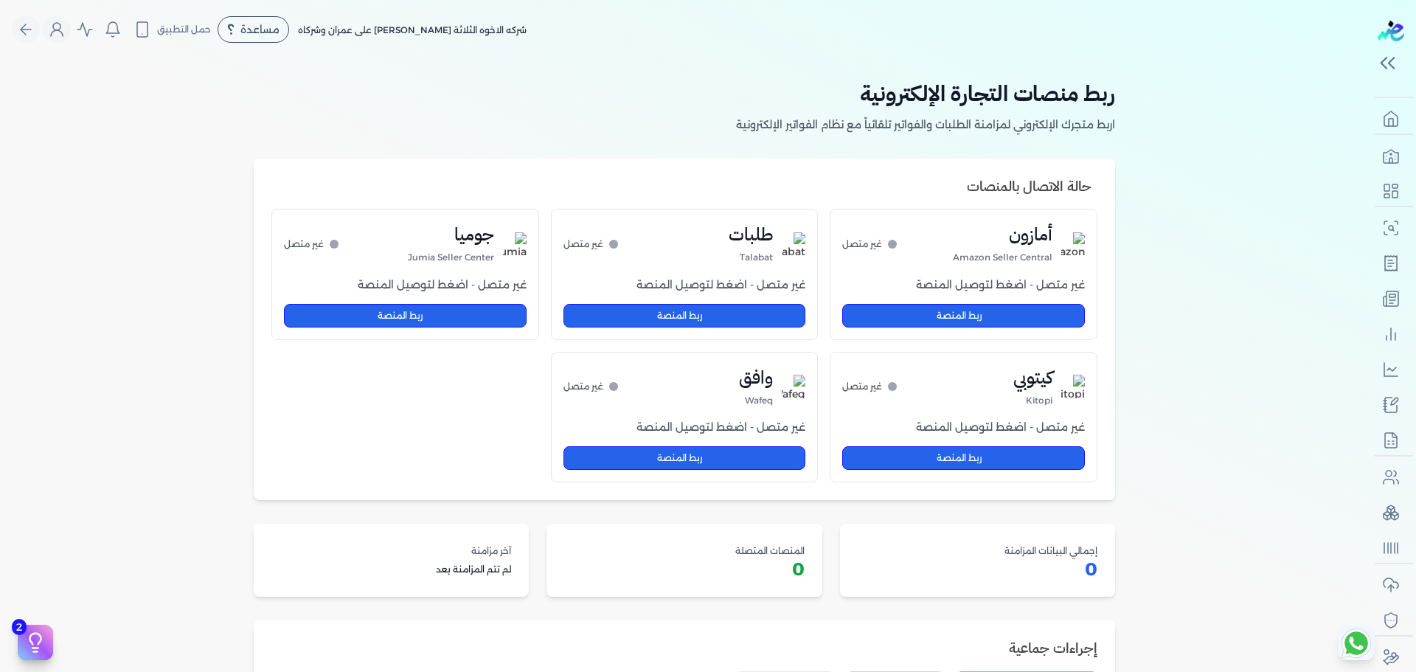
scroll to position [453, 0]
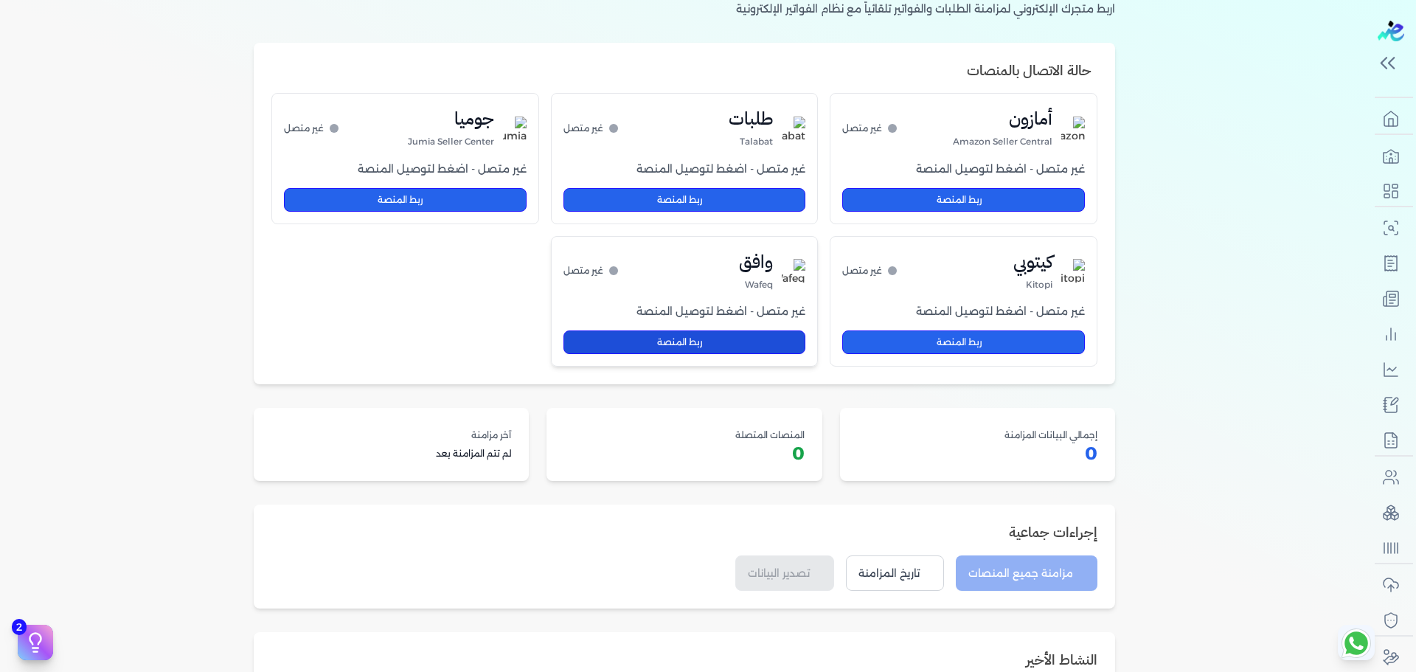
click at [768, 344] on button "ربط المنصة" at bounding box center [684, 342] width 243 height 24
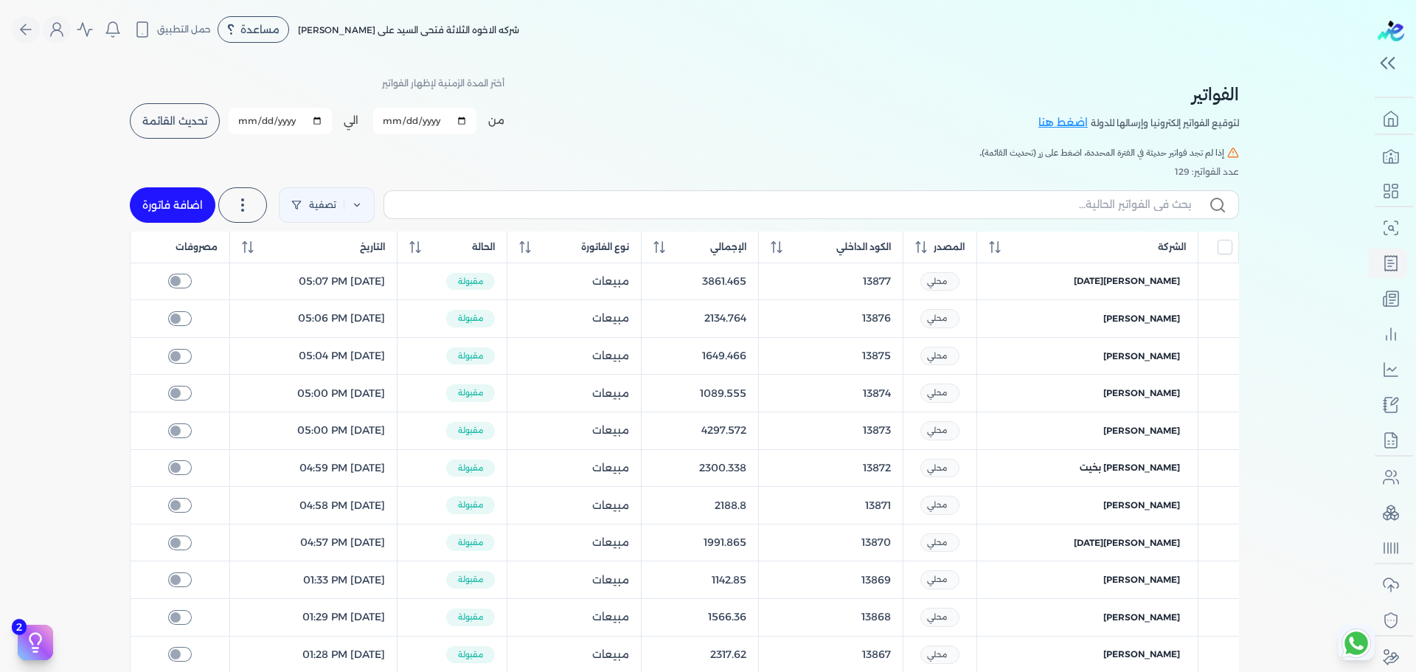
click at [155, 200] on link "اضافة فاتورة" at bounding box center [173, 204] width 86 height 35
select select "EGP"
select select "B"
select select "EGS"
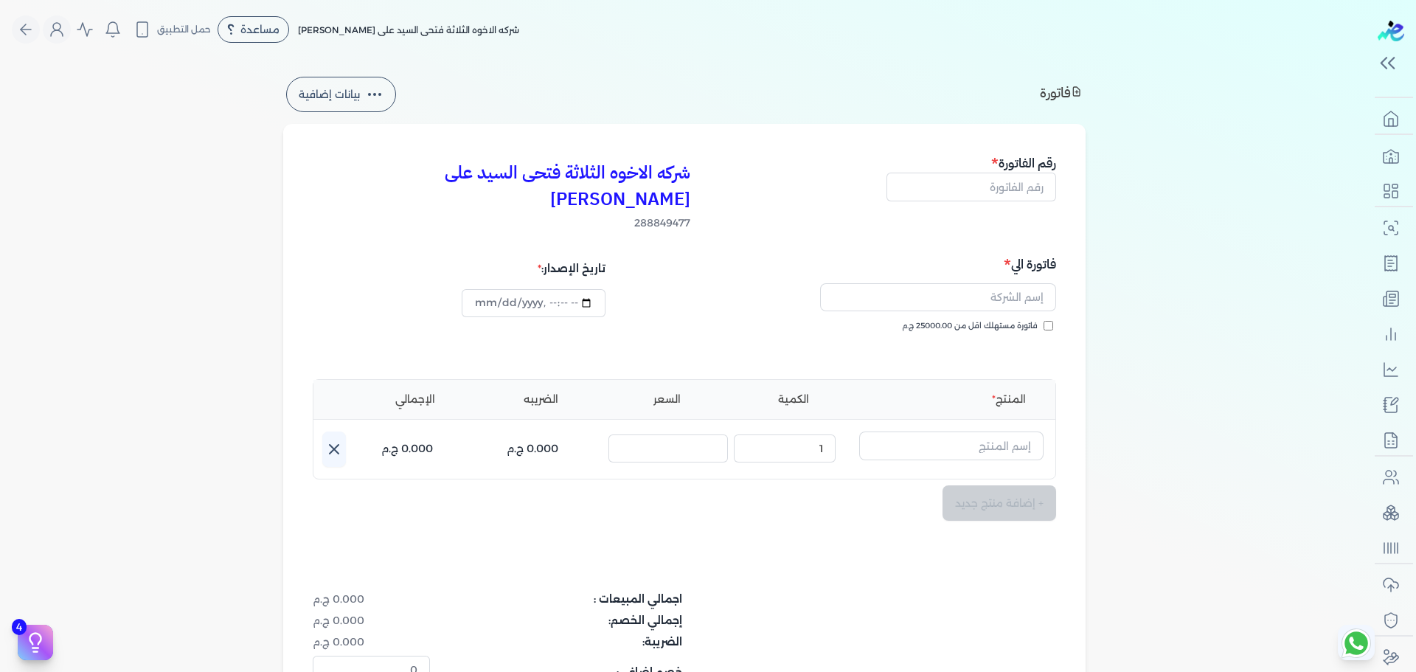
type input "2025-10-12T01:07:25"
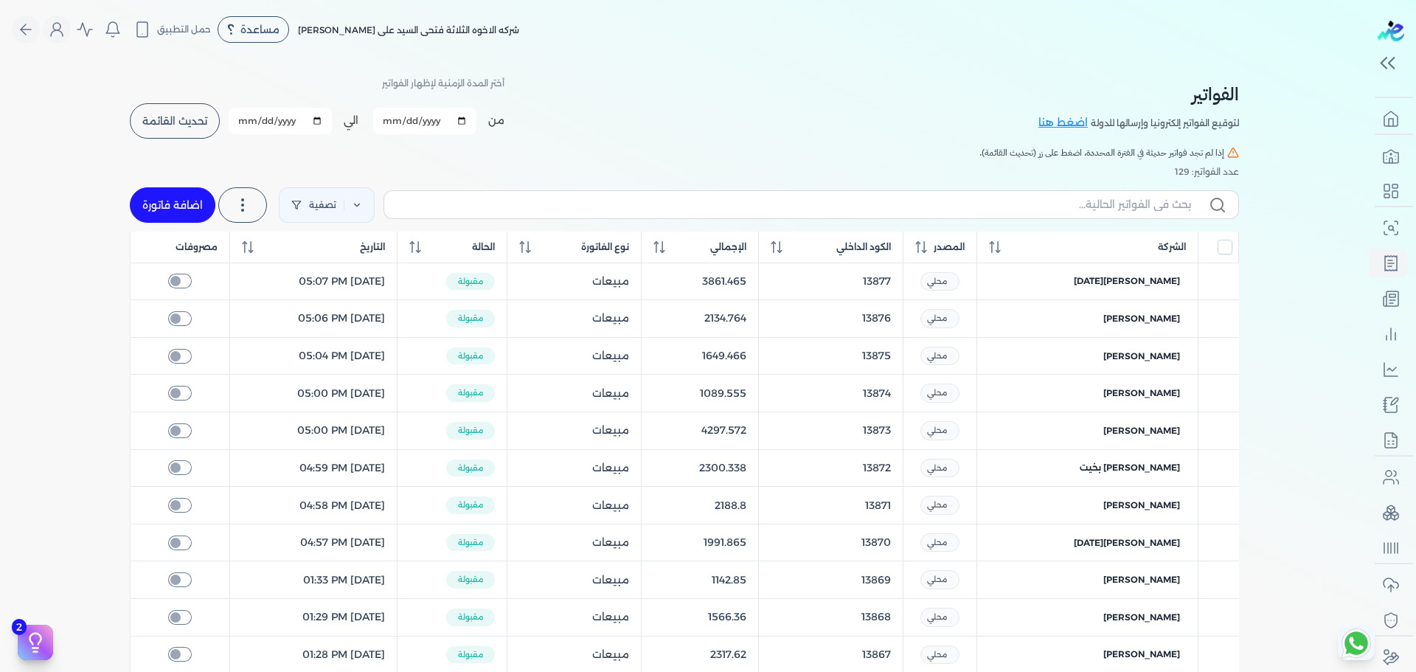
drag, startPoint x: 1205, startPoint y: 153, endPoint x: 974, endPoint y: 150, distance: 231.5
click at [974, 150] on h5 "إذا لم تجد فواتير حديثة في الفترة المحددة، اضغط على زر (تحديث القائمة)." at bounding box center [684, 152] width 1109 height 13
click at [167, 116] on span "تحديث القائمة" at bounding box center [174, 121] width 65 height 10
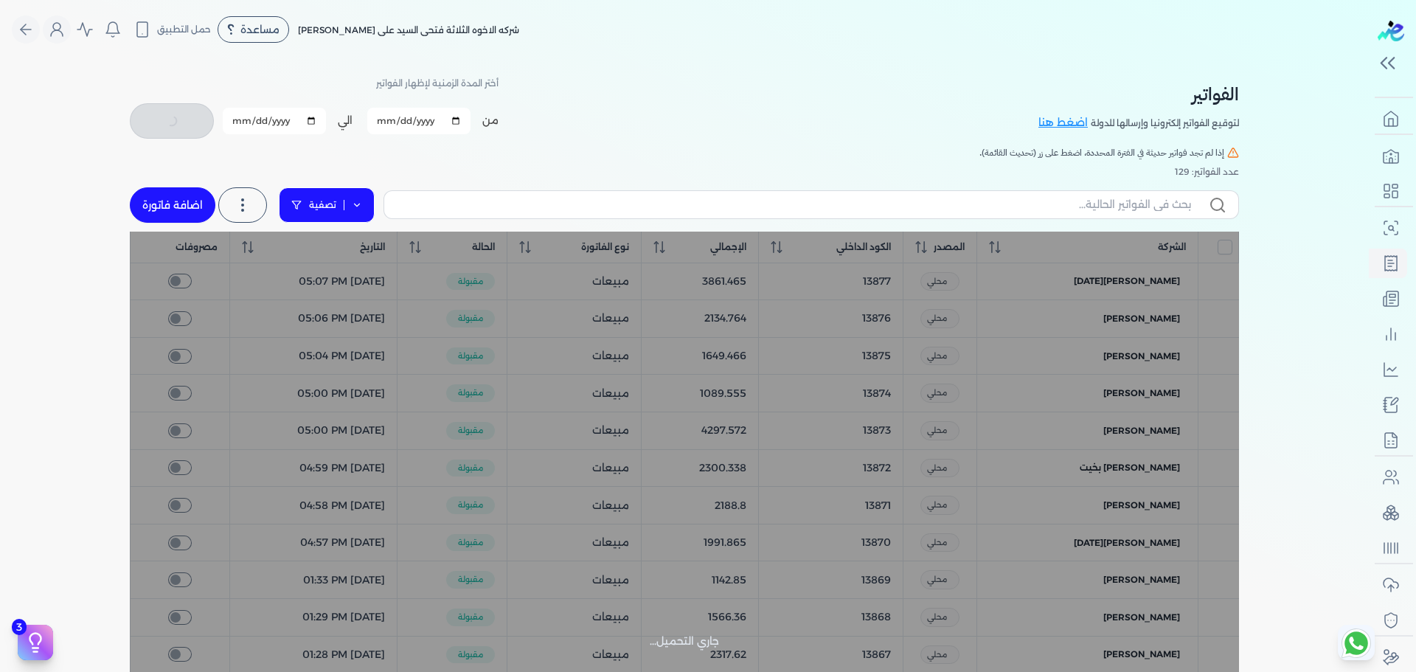
click at [308, 216] on link "تصفية" at bounding box center [327, 204] width 96 height 35
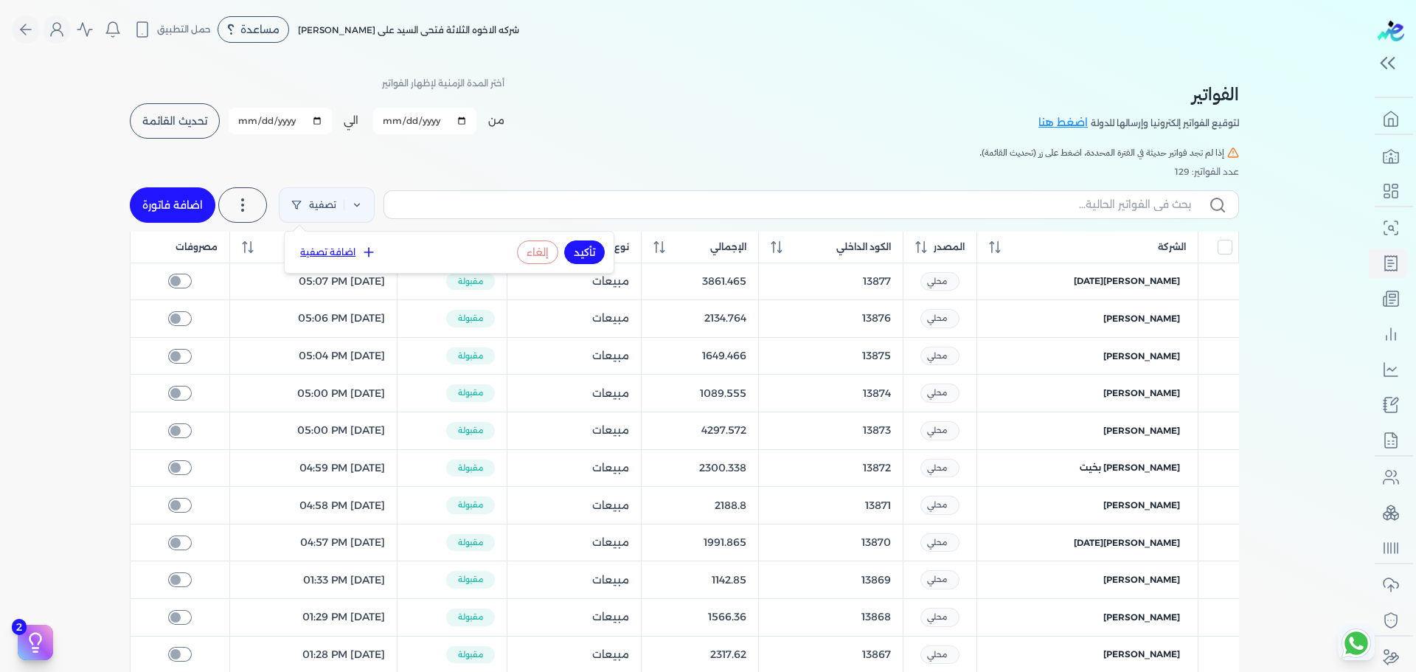
click at [577, 115] on div "الفواتير لتوقيع الفواتير إلكترونيا وإرسالها للدولة اضغط هنا أختر المدة الزمنية …" at bounding box center [684, 107] width 1109 height 66
click at [473, 74] on p "أختر المدة الزمنية لإظهار الفواتير" at bounding box center [443, 83] width 122 height 19
checkbox input "false"
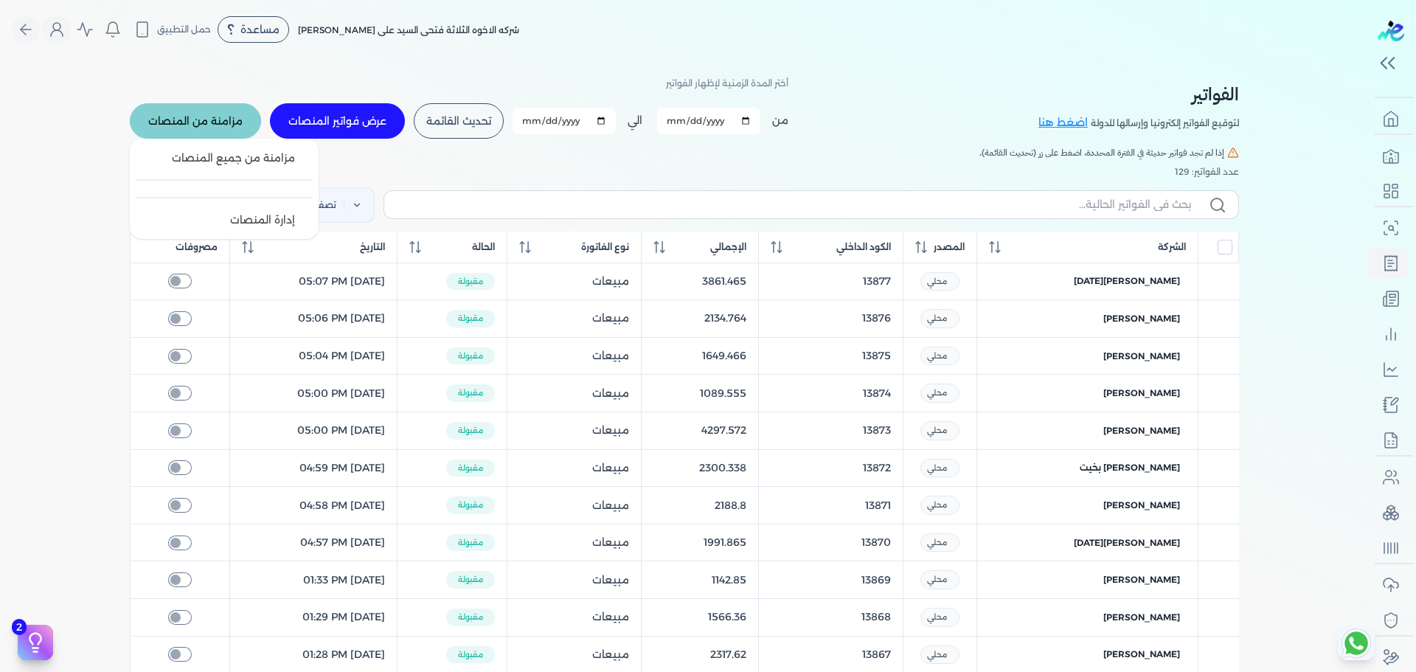
click at [197, 125] on span "مزامنة من المنصات" at bounding box center [195, 121] width 94 height 10
click at [220, 232] on link "إدارة المنصات" at bounding box center [224, 219] width 177 height 27
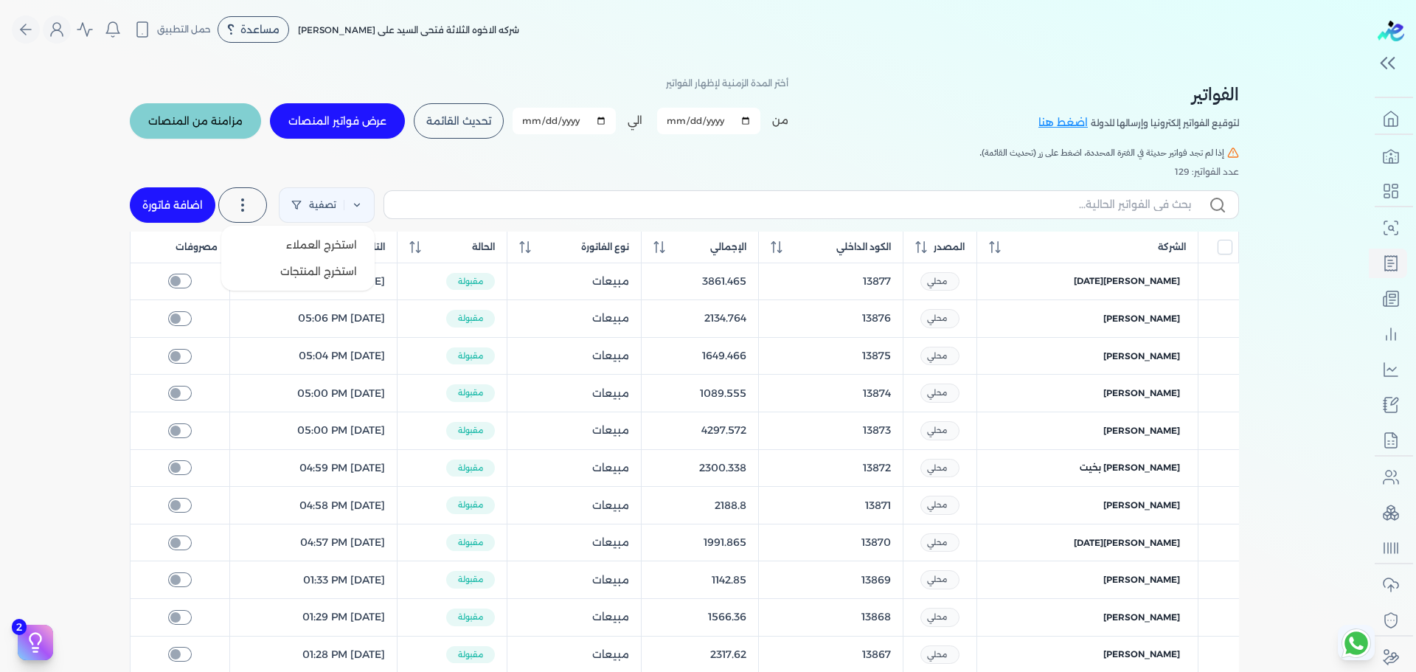
click at [250, 212] on icon at bounding box center [243, 205] width 18 height 18
drag, startPoint x: 250, startPoint y: 212, endPoint x: 226, endPoint y: 212, distance: 23.6
click at [226, 212] on label at bounding box center [242, 204] width 49 height 35
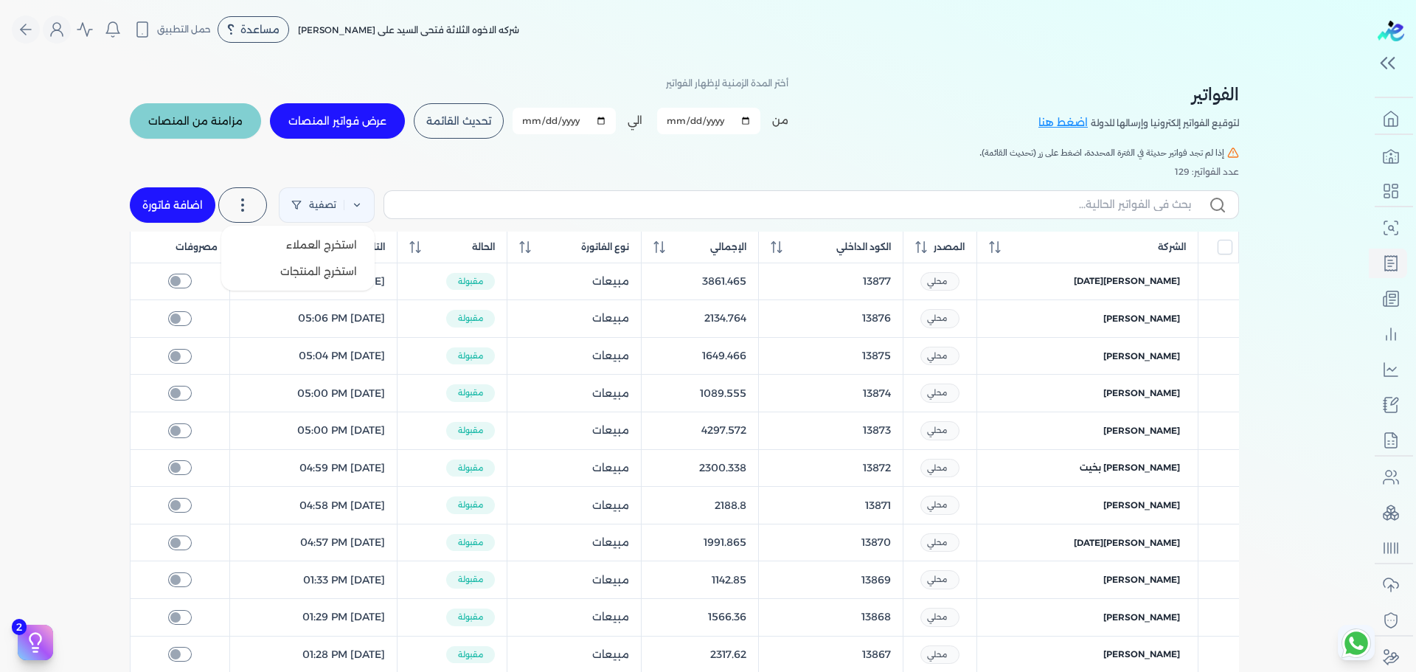
click at [230, 212] on label at bounding box center [242, 204] width 49 height 35
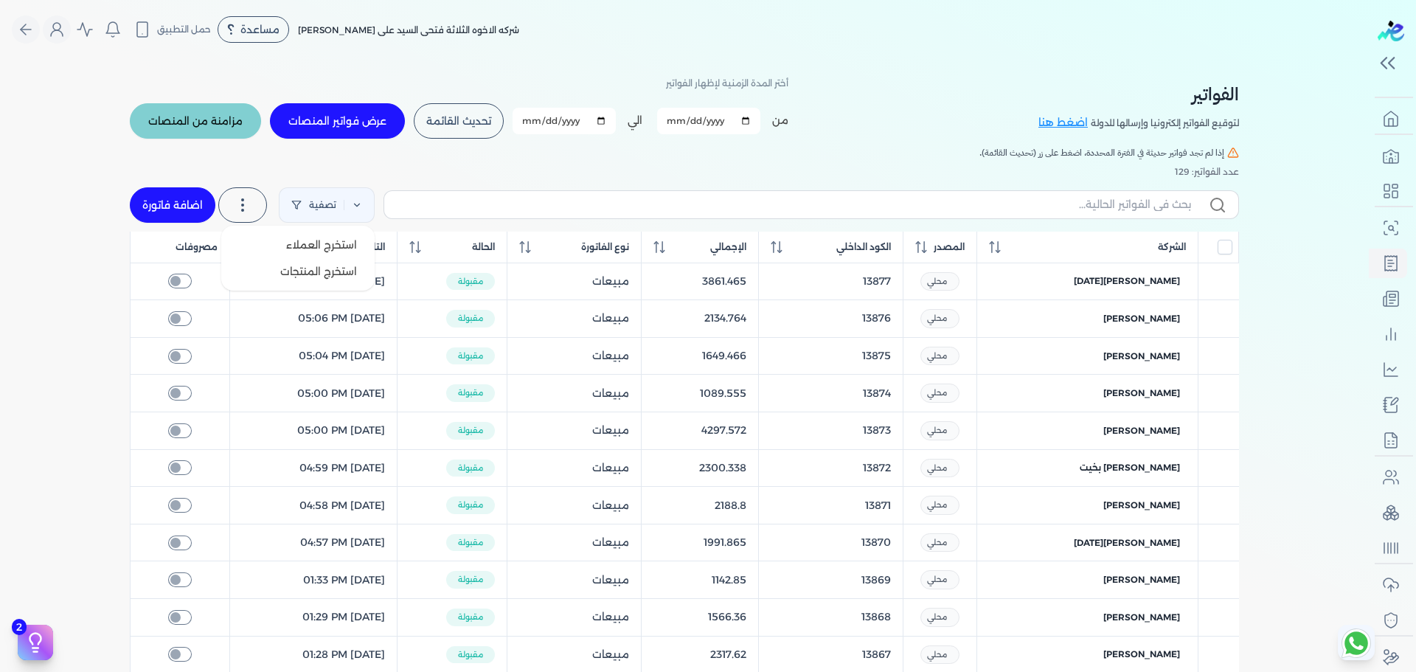
click at [242, 206] on icon at bounding box center [243, 205] width 18 height 18
drag, startPoint x: 242, startPoint y: 206, endPoint x: 241, endPoint y: 161, distance: 44.2
click at [241, 161] on div "الفواتير لتوقيع الفواتير إلكترونيا وإرسالها للدولة اضغط هنا أختر المدة الزمنية …" at bounding box center [684, 555] width 1132 height 992
drag, startPoint x: 241, startPoint y: 161, endPoint x: 241, endPoint y: 201, distance: 39.8
click at [241, 201] on div "الفواتير لتوقيع الفواتير إلكترونيا وإرسالها للدولة اضغط هنا أختر المدة الزمنية …" at bounding box center [684, 555] width 1132 height 992
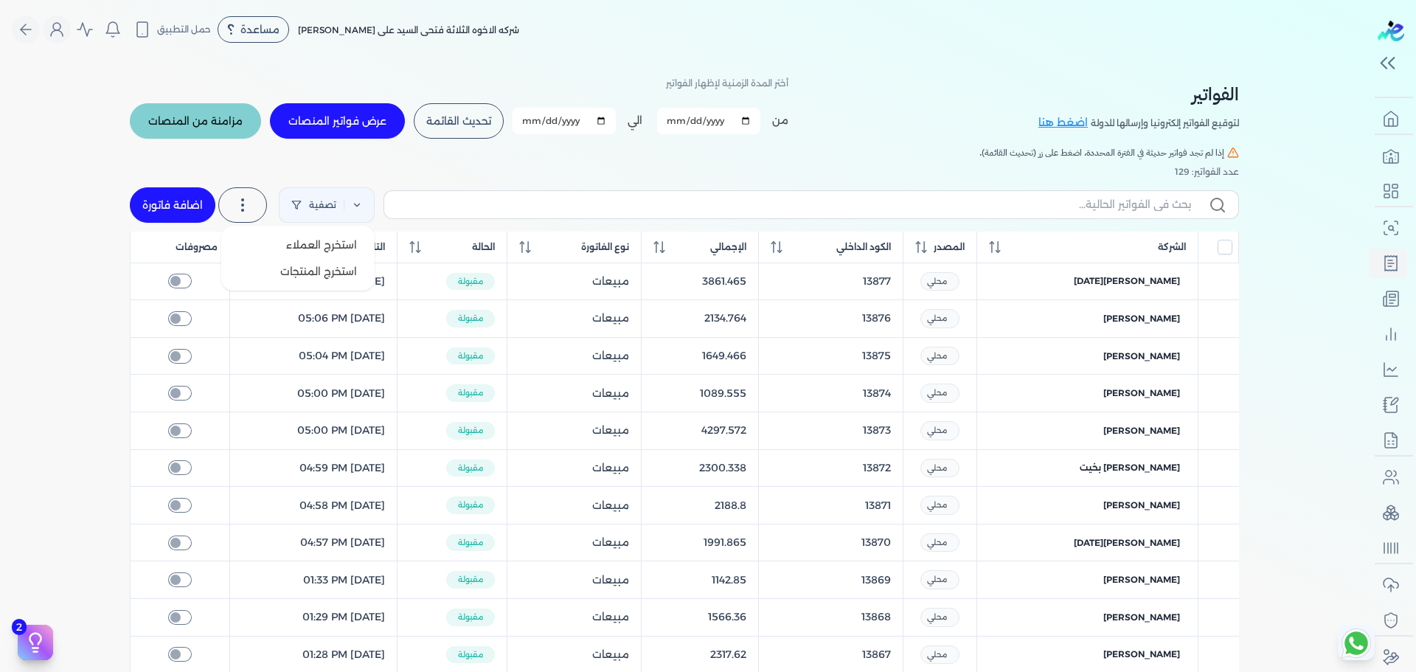
click at [241, 201] on icon at bounding box center [243, 205] width 18 height 18
click at [257, 147] on h5 "إذا لم تجد فواتير حديثة في الفترة المحددة، اضغط على زر (تحديث القائمة)." at bounding box center [684, 152] width 1109 height 13
click at [257, 191] on label at bounding box center [242, 204] width 49 height 35
click at [265, 147] on h5 "إذا لم تجد فواتير حديثة في الفترة المحددة، اضغط على زر (تحديث القائمة)." at bounding box center [684, 152] width 1109 height 13
drag, startPoint x: 207, startPoint y: 140, endPoint x: 211, endPoint y: 125, distance: 15.9
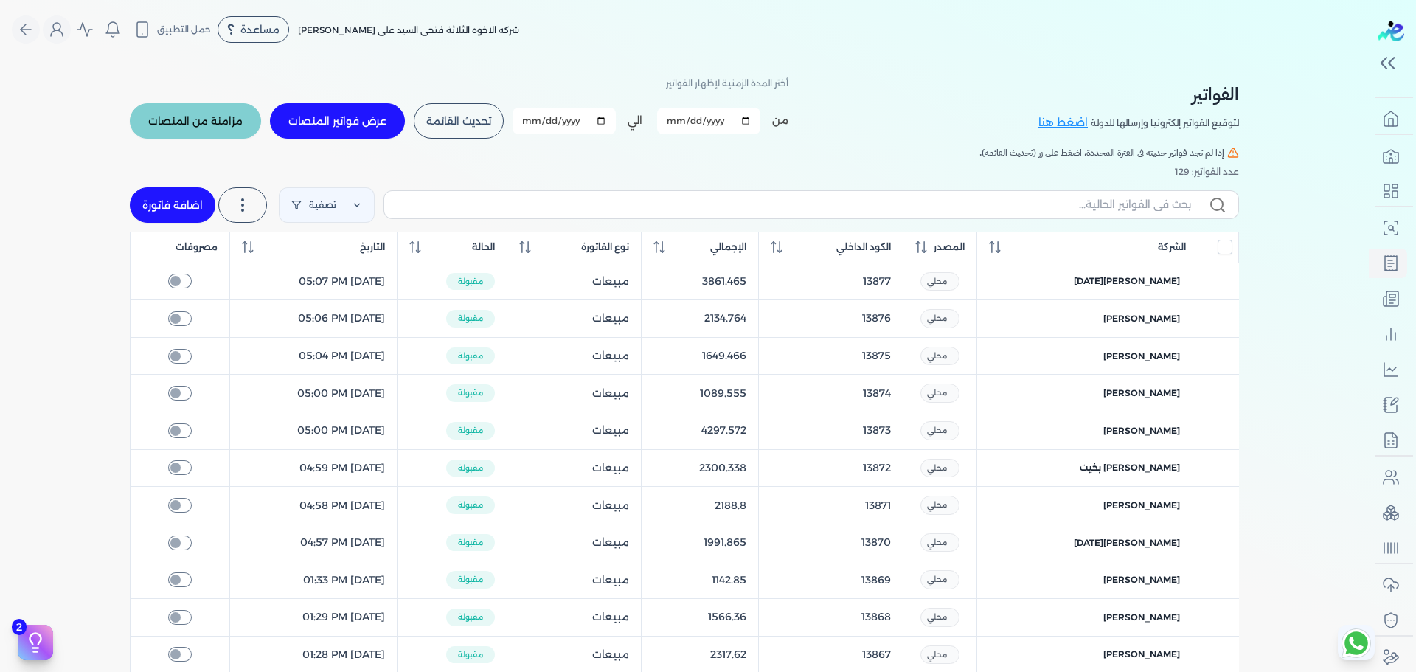
click at [211, 125] on div "الفواتير لتوقيع الفواتير إلكترونيا وإرسالها للدولة اضغط هنا أختر المدة الزمنية …" at bounding box center [684, 555] width 1132 height 992
click at [211, 125] on span "مزامنة من المنصات" at bounding box center [195, 121] width 94 height 10
click at [238, 161] on span "مزامنة من جميع المنصات" at bounding box center [233, 157] width 123 height 15
click at [247, 225] on span "إدارة المنصات" at bounding box center [262, 219] width 65 height 15
click at [336, 119] on span "عرض فواتير المنصات" at bounding box center [337, 121] width 98 height 10
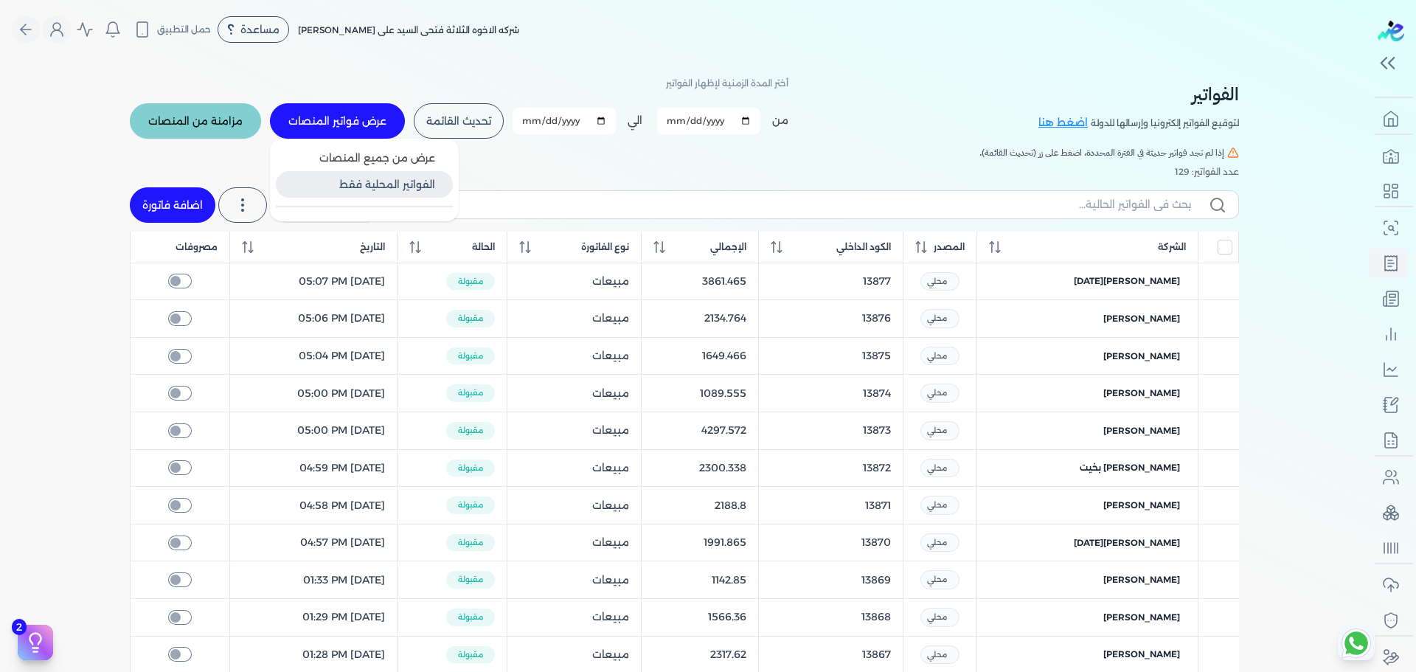
click at [375, 197] on button "الفواتير المحلية فقط" at bounding box center [364, 184] width 177 height 27
click at [367, 158] on span "عرض من جميع المنصات" at bounding box center [377, 157] width 116 height 15
click at [288, 94] on div "أختر المدة الزمنية لإظهار الفواتير من 2025-10-01 الي 2025-10-31 برجاء تحديد فتر…" at bounding box center [459, 107] width 658 height 66
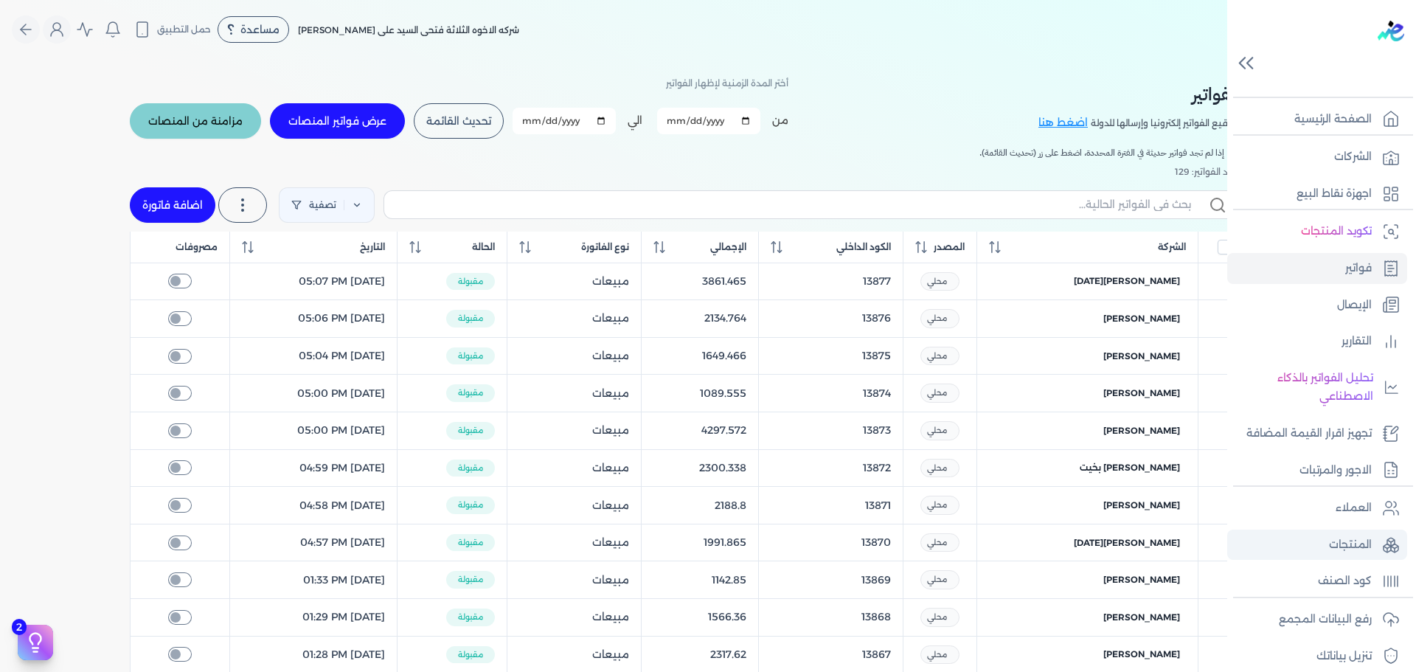
scroll to position [86, 0]
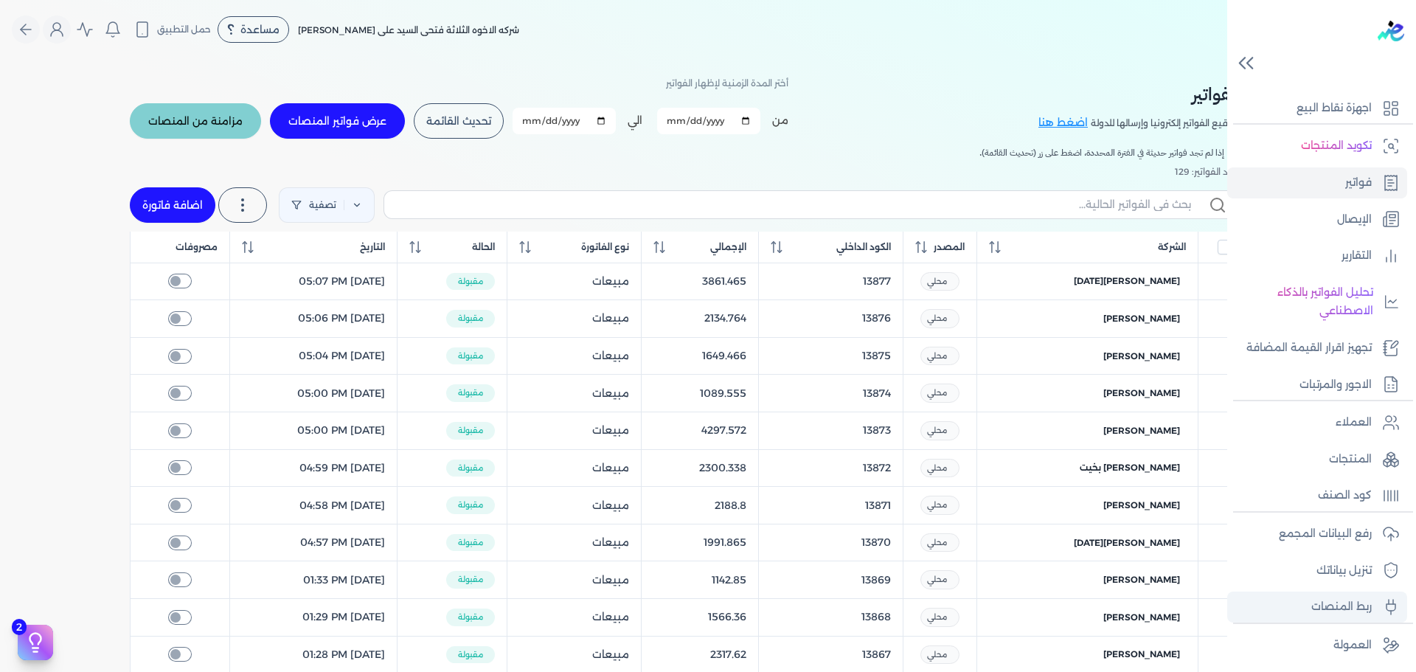
click at [1346, 603] on p "ربط المنصات" at bounding box center [1341, 606] width 60 height 19
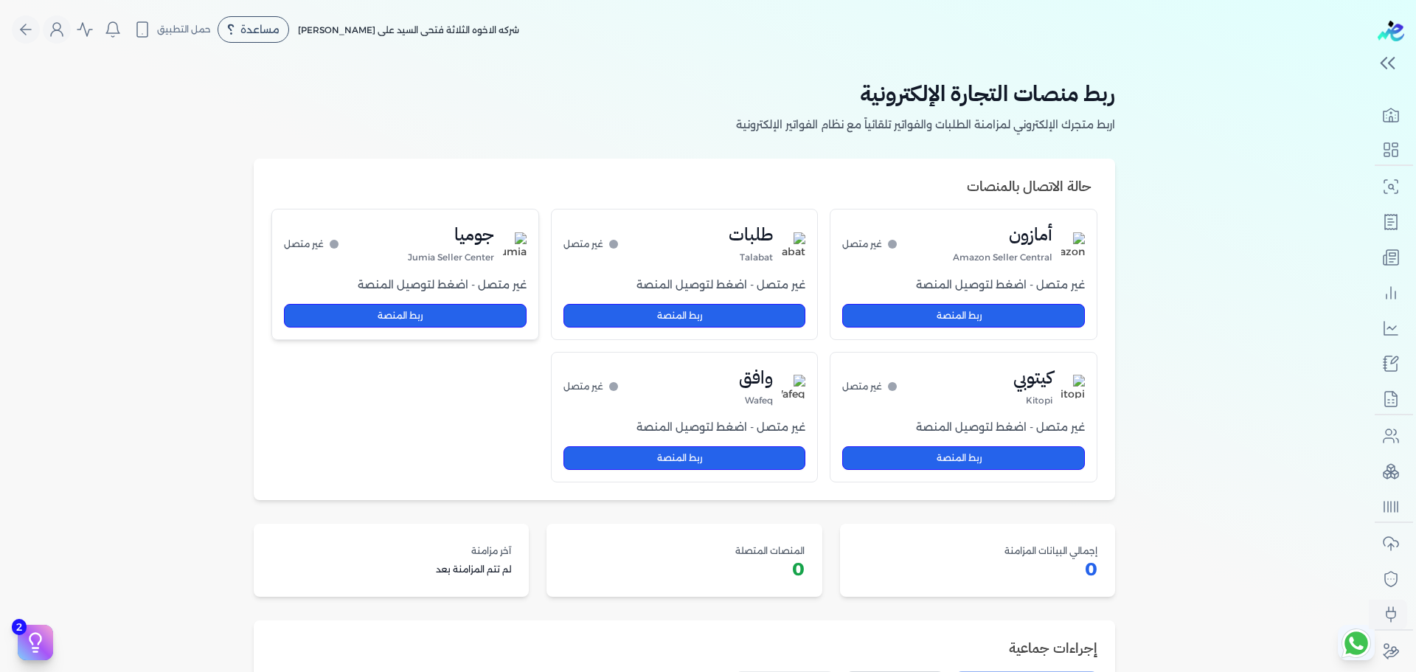
click at [519, 244] on img at bounding box center [515, 244] width 24 height 24
click at [442, 307] on button "ربط المنصة" at bounding box center [405, 316] width 243 height 24
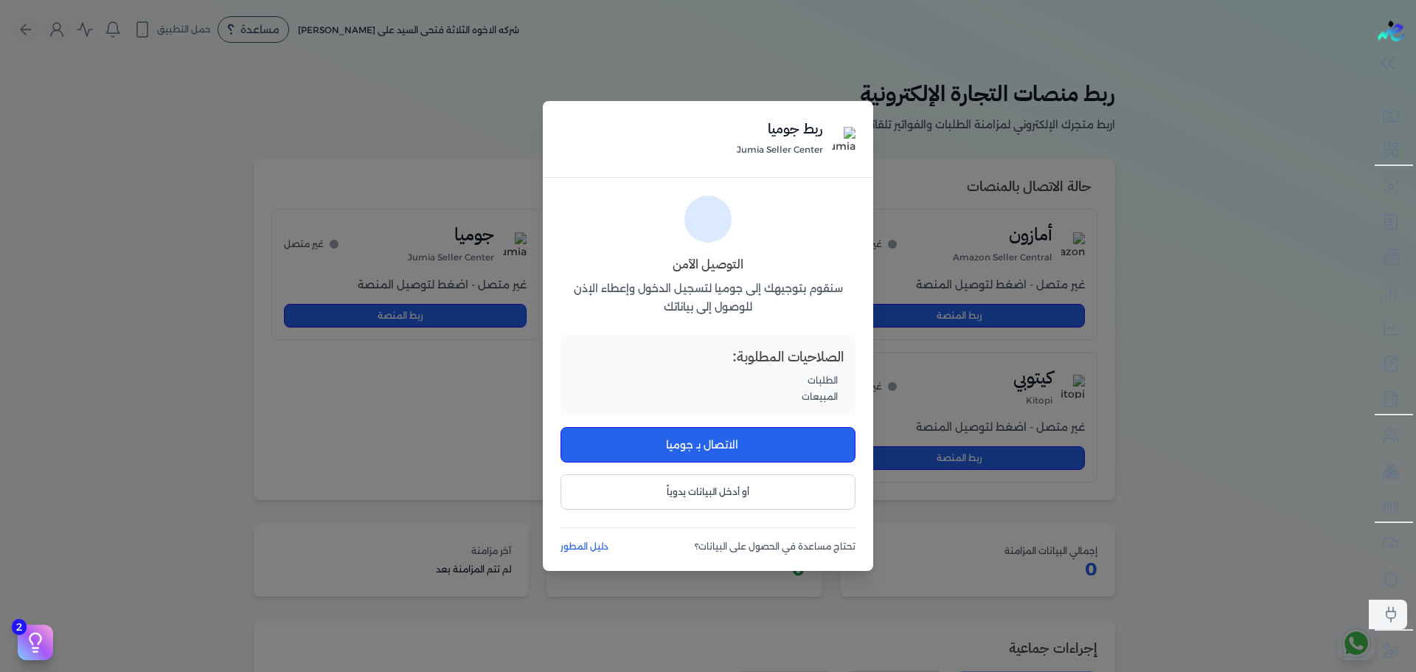
click at [722, 313] on p "سنقوم بتوجيهك إلى جوميا لتسجيل الدخول وإعطاء الإذن للوصول إلى بياناتك" at bounding box center [707, 298] width 295 height 38
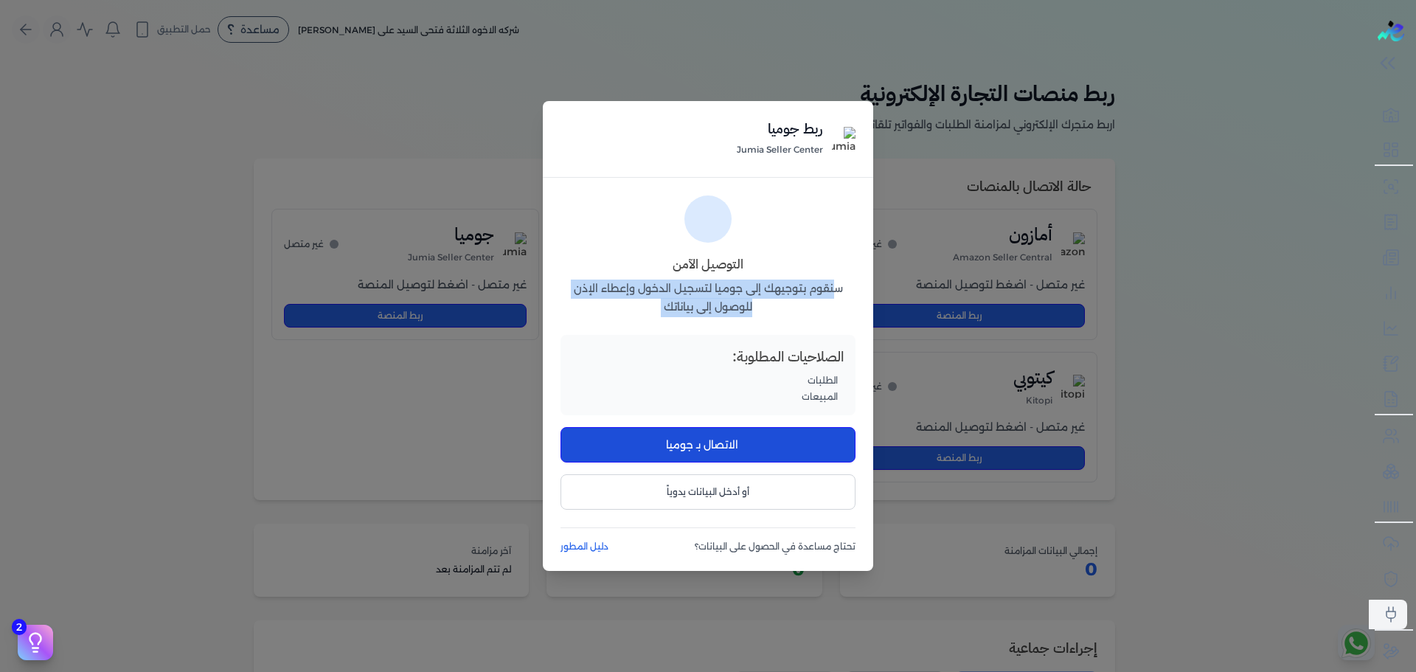
click at [749, 453] on button "الاتصال بـ جوميا" at bounding box center [707, 444] width 295 height 35
click at [749, 484] on button "أو أدخل البيانات يدوياً" at bounding box center [707, 491] width 295 height 35
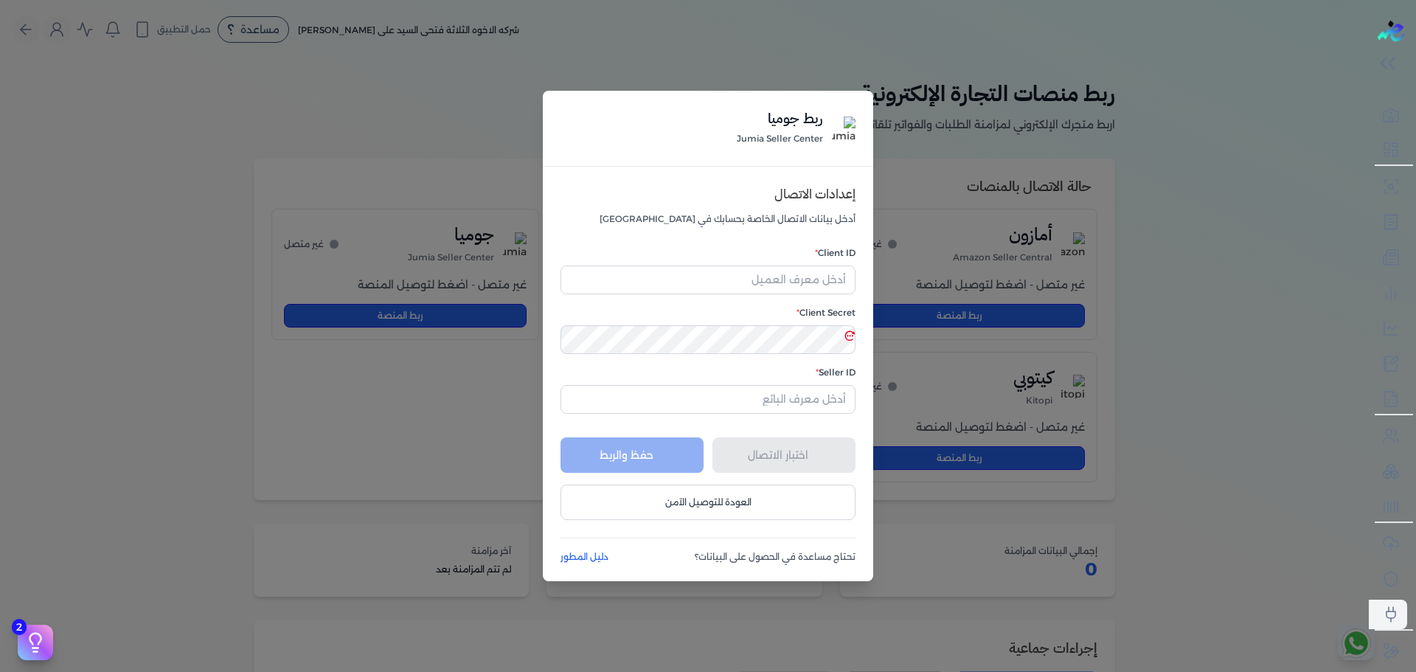
click at [958, 93] on div "ربط جوميا Jumia Seller Center إعدادات الاتصال أدخل بيانات الاتصال الخاصة بحسابك…" at bounding box center [708, 336] width 1416 height 672
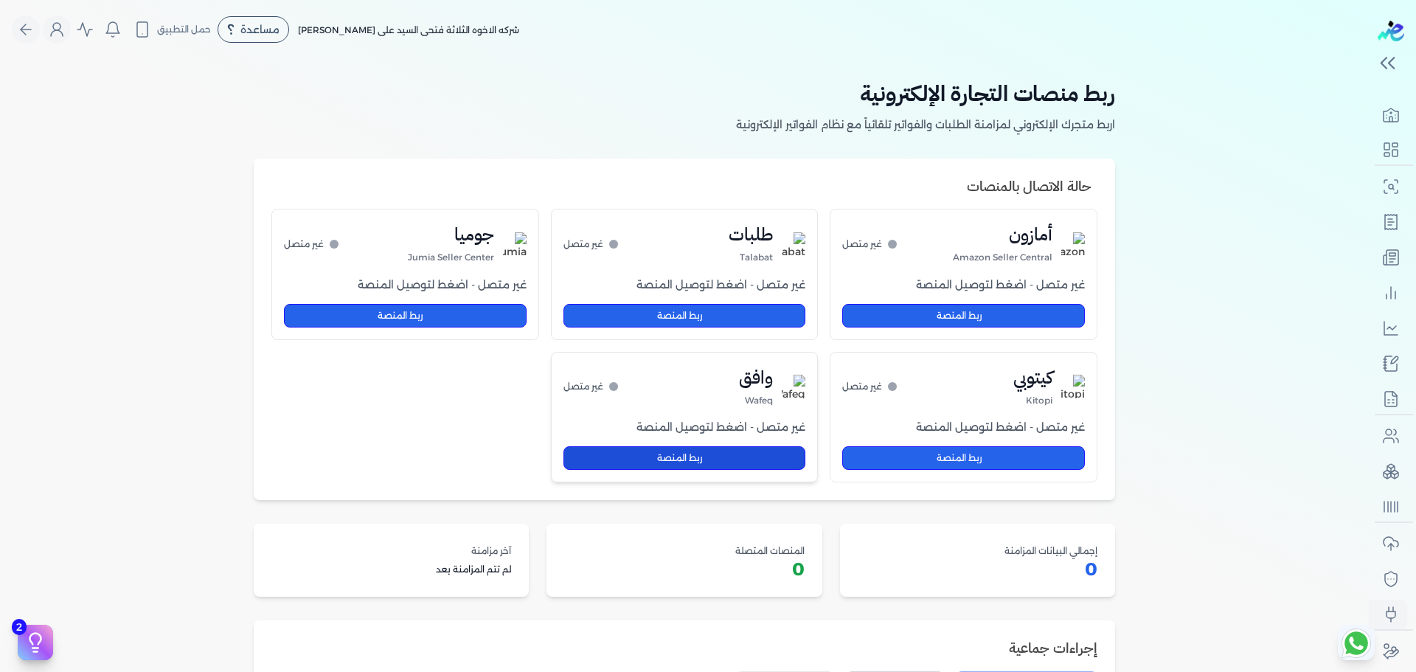
click at [639, 462] on button "ربط المنصة" at bounding box center [684, 458] width 243 height 24
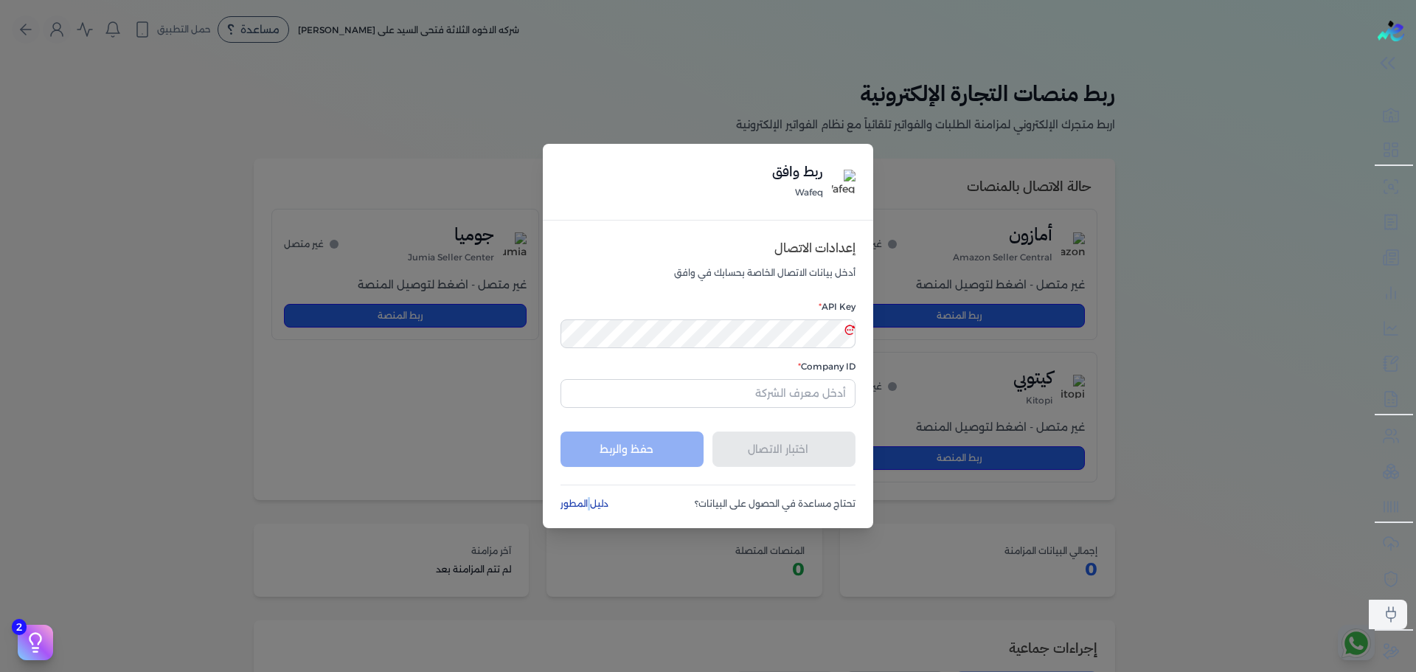
drag, startPoint x: 598, startPoint y: 511, endPoint x: 594, endPoint y: 498, distance: 14.0
click at [594, 498] on div "إعدادات الاتصال أدخل بيانات الاتصال الخاصة بحسابك في وافق API Key * Company ID …" at bounding box center [708, 373] width 330 height 307
click at [594, 498] on link "دليل المطور" at bounding box center [585, 503] width 51 height 13
click at [831, 133] on div "ربط وافق Wafeq إعدادات الاتصال أدخل بيانات الاتصال الخاصة بحسابك في وافق API Ke…" at bounding box center [708, 336] width 1416 height 672
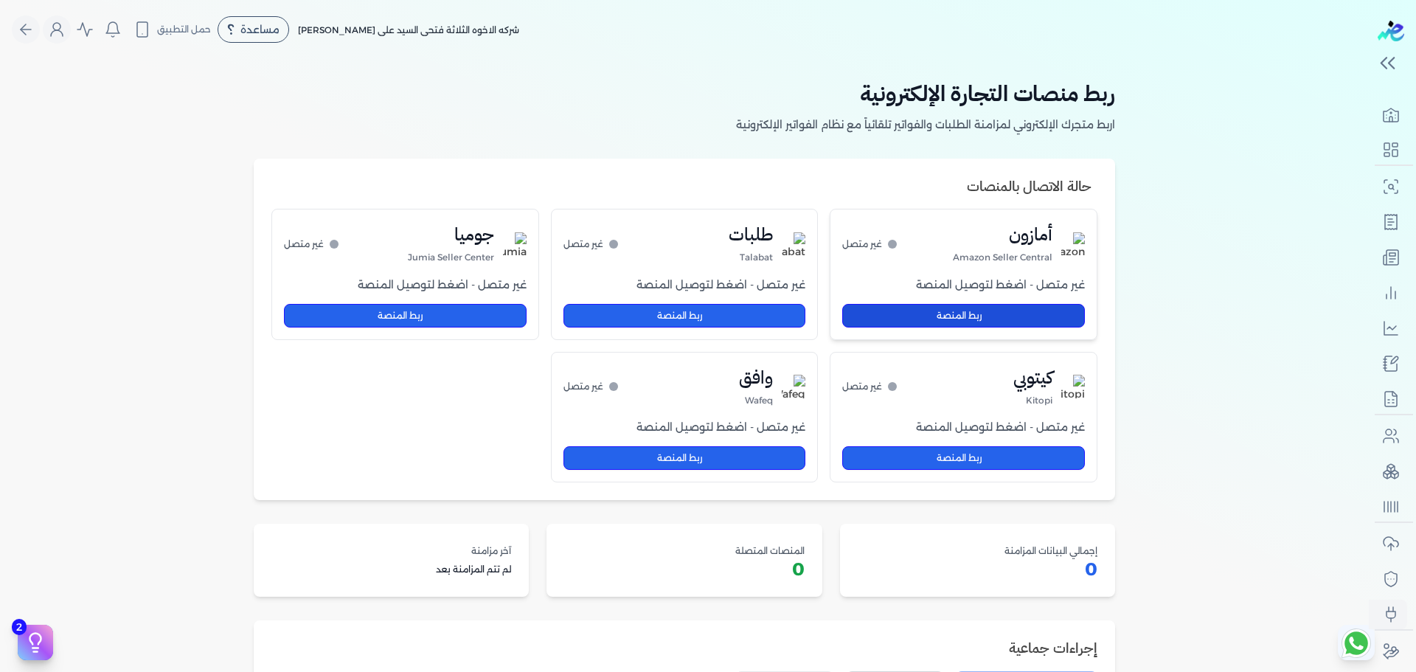
click at [988, 321] on button "ربط المنصة" at bounding box center [963, 316] width 243 height 24
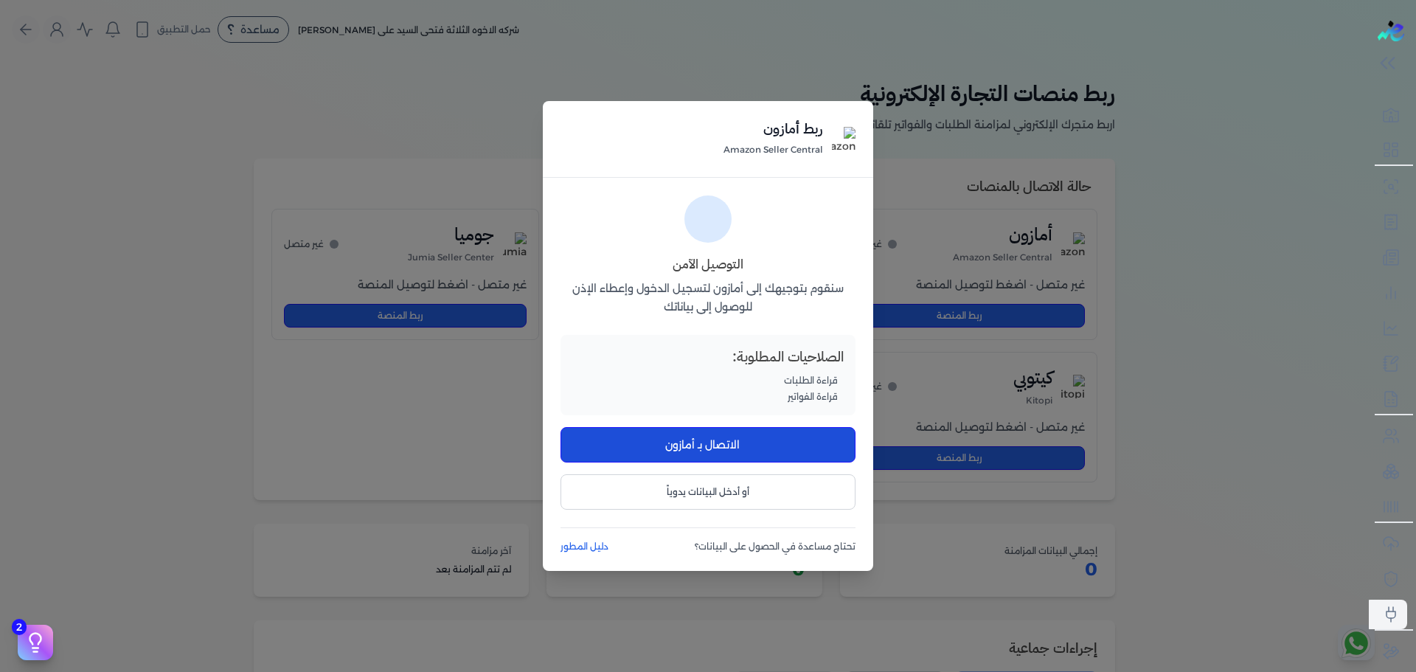
click at [675, 451] on button "الاتصال بـ أمازون" at bounding box center [707, 444] width 295 height 35
click at [683, 493] on button "أو أدخل البيانات يدوياً" at bounding box center [707, 491] width 295 height 35
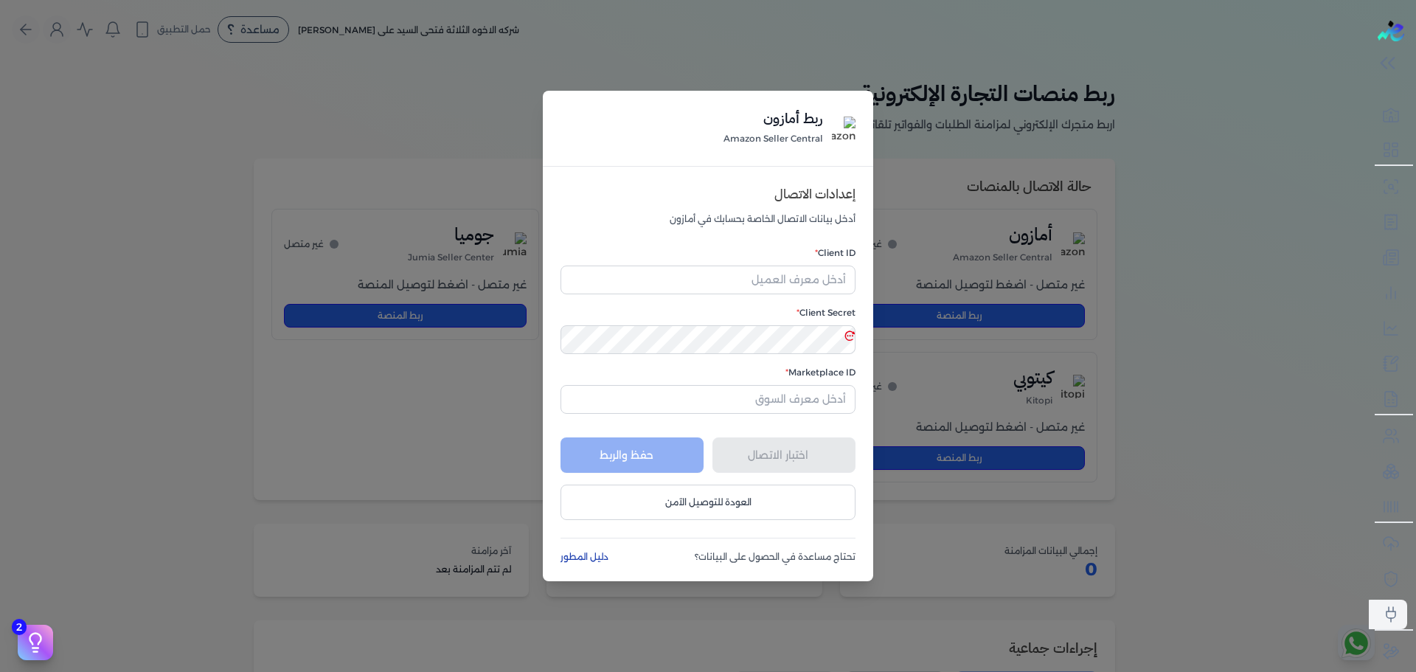
click at [574, 552] on link "دليل المطور" at bounding box center [585, 556] width 51 height 13
click at [450, 319] on div "ربط أمازون Amazon Seller Central إعدادات الاتصال أدخل بيانات الاتصال الخاصة بحس…" at bounding box center [708, 336] width 1416 height 672
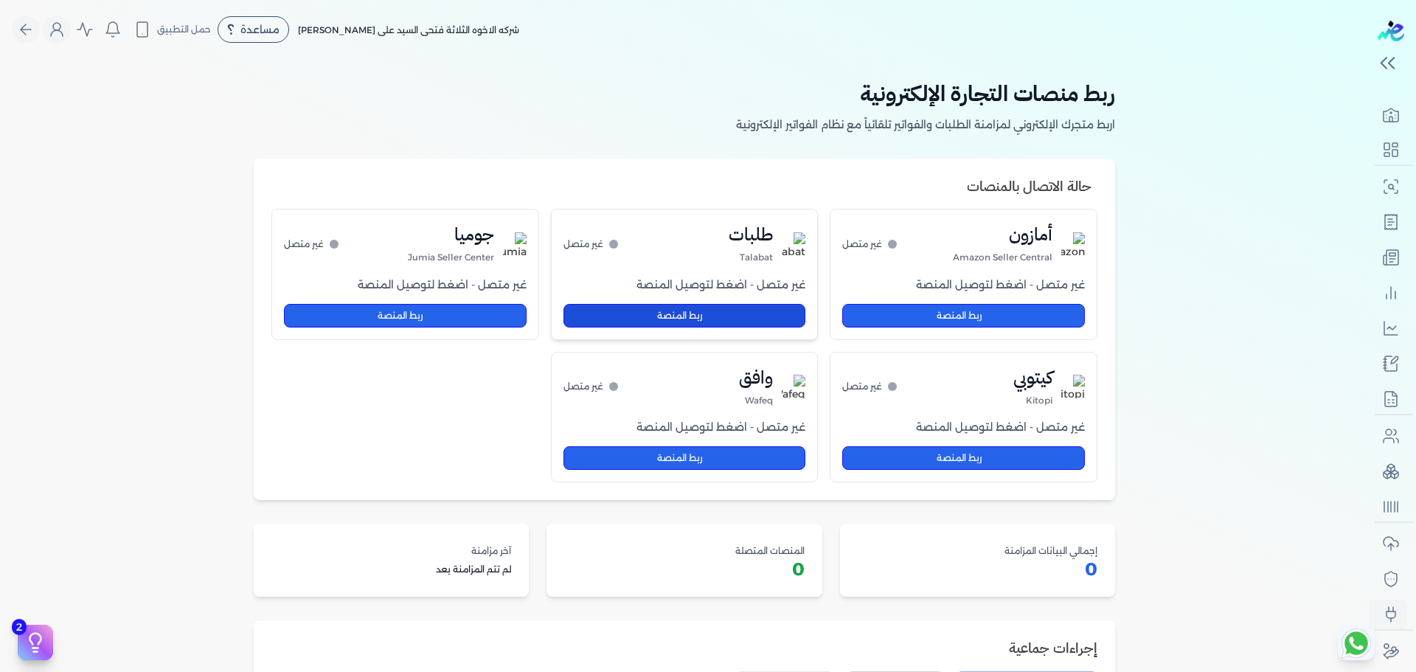
click at [704, 322] on button "ربط المنصة" at bounding box center [684, 316] width 243 height 24
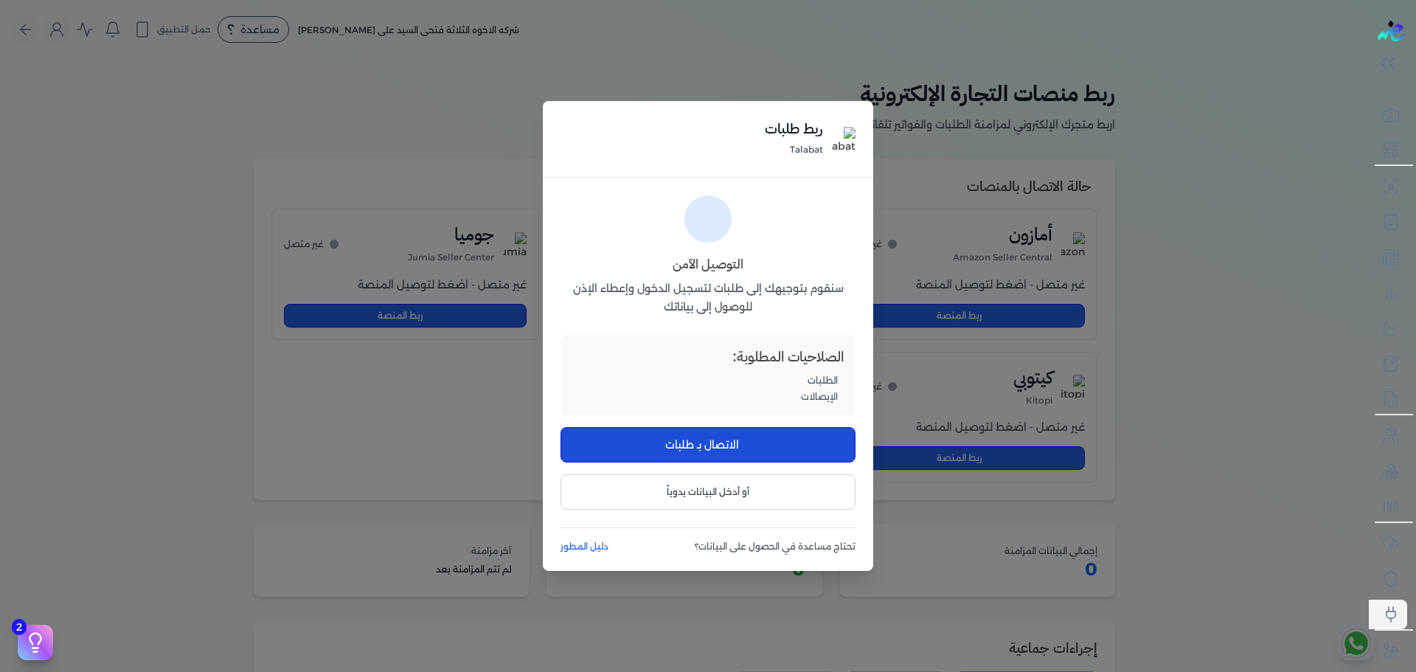
click at [709, 448] on button "الاتصال بـ طلبات" at bounding box center [707, 444] width 295 height 35
click at [693, 493] on button "أو أدخل البيانات يدوياً" at bounding box center [707, 491] width 295 height 35
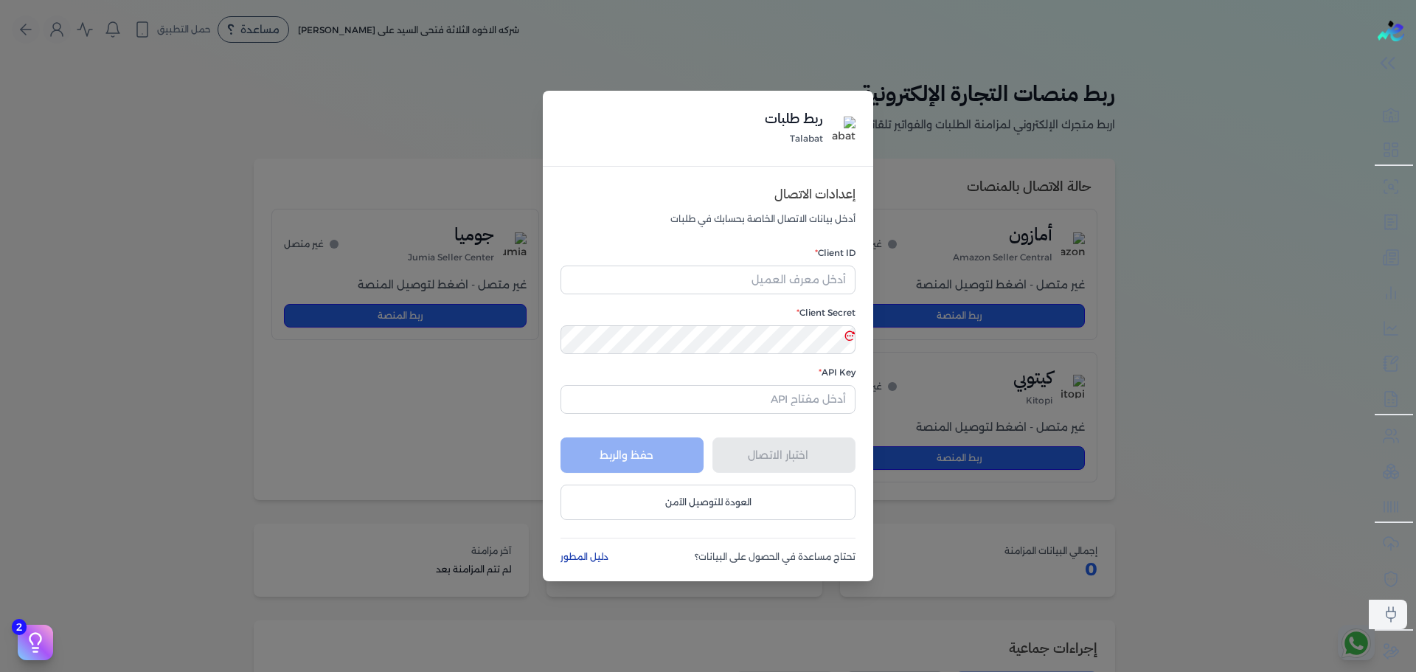
click at [570, 556] on link "دليل المطور" at bounding box center [585, 556] width 51 height 13
click at [686, 125] on div "ربط طلبات Talabat" at bounding box center [708, 129] width 330 height 76
click at [582, 94] on div "ربط طلبات Talabat" at bounding box center [708, 129] width 330 height 76
click at [528, 111] on div "ربط طلبات Talabat إعدادات الاتصال أدخل بيانات الاتصال الخاصة بحسابك في طلبات Cl…" at bounding box center [708, 336] width 1416 height 672
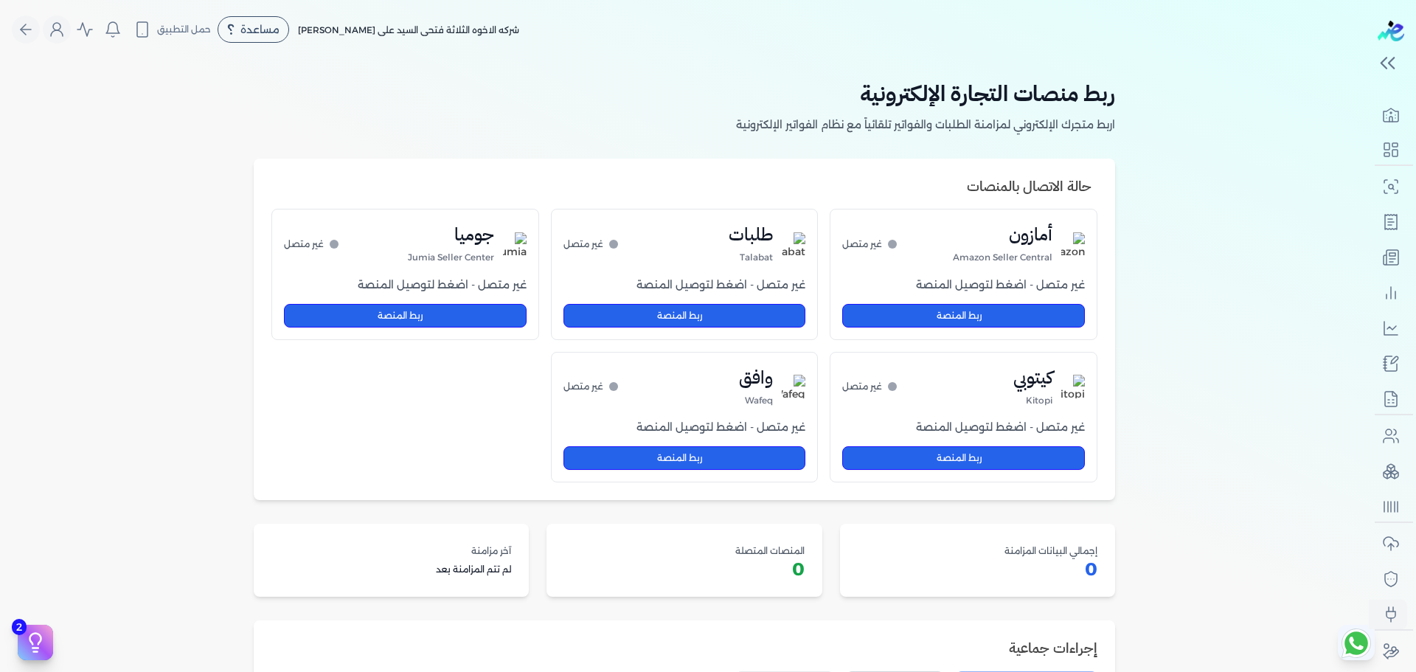
click at [528, 111] on div "ربط منصات التجارة الإلكترونية اربط متجرك الإلكتروني لمزامنة الطلبات والفواتير ت…" at bounding box center [684, 106] width 861 height 58
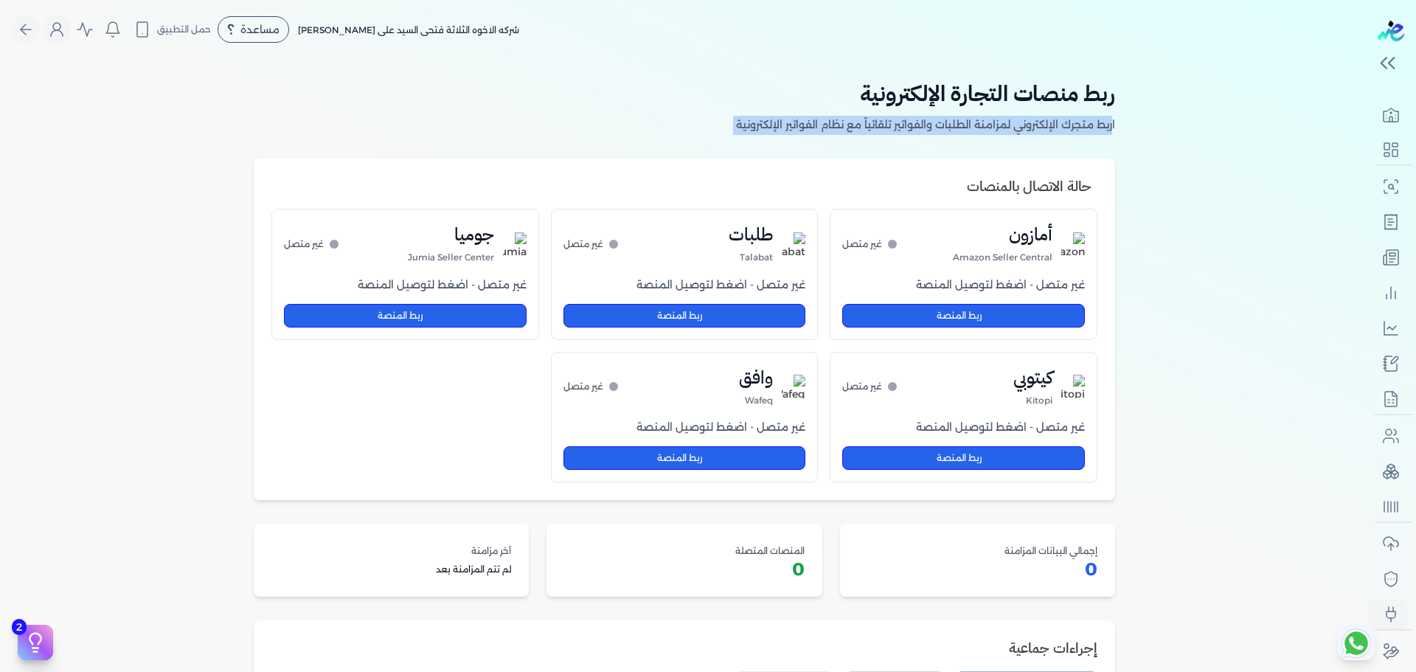
click at [528, 111] on div "ربط منصات التجارة الإلكترونية اربط متجرك الإلكتروني لمزامنة الطلبات والفواتير ت…" at bounding box center [684, 106] width 861 height 58
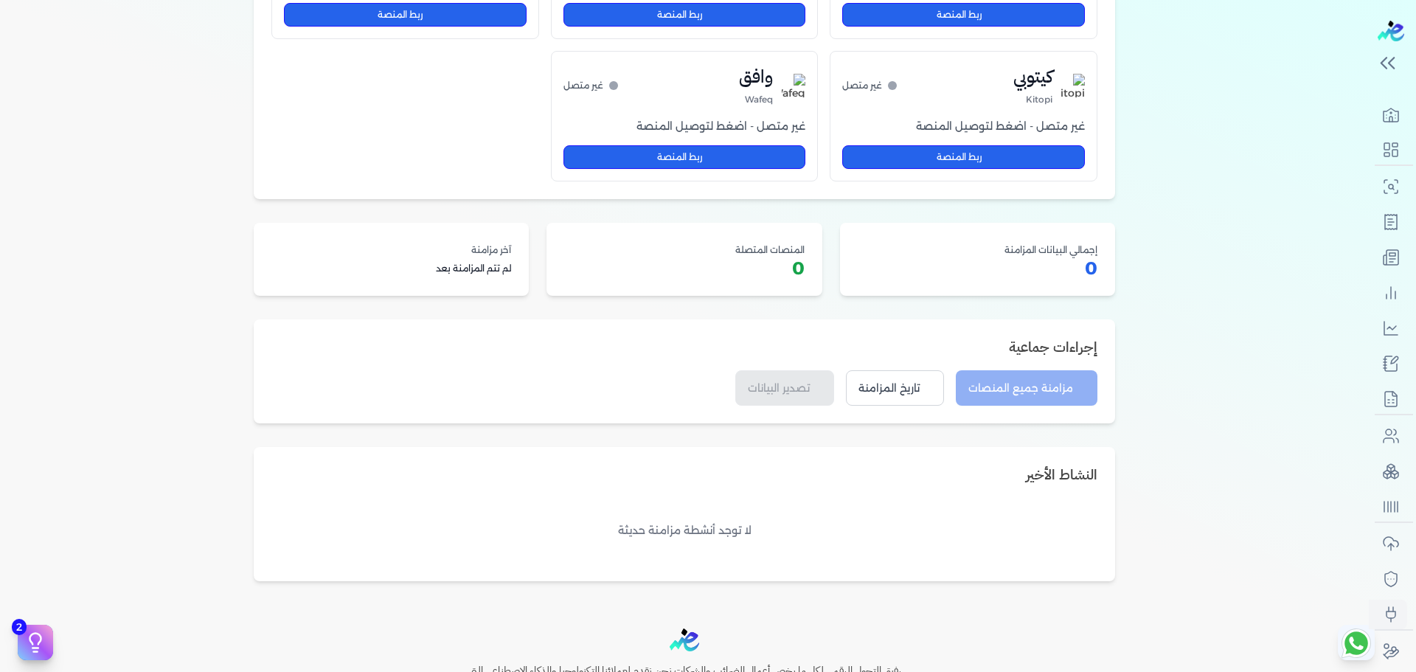
scroll to position [299, 0]
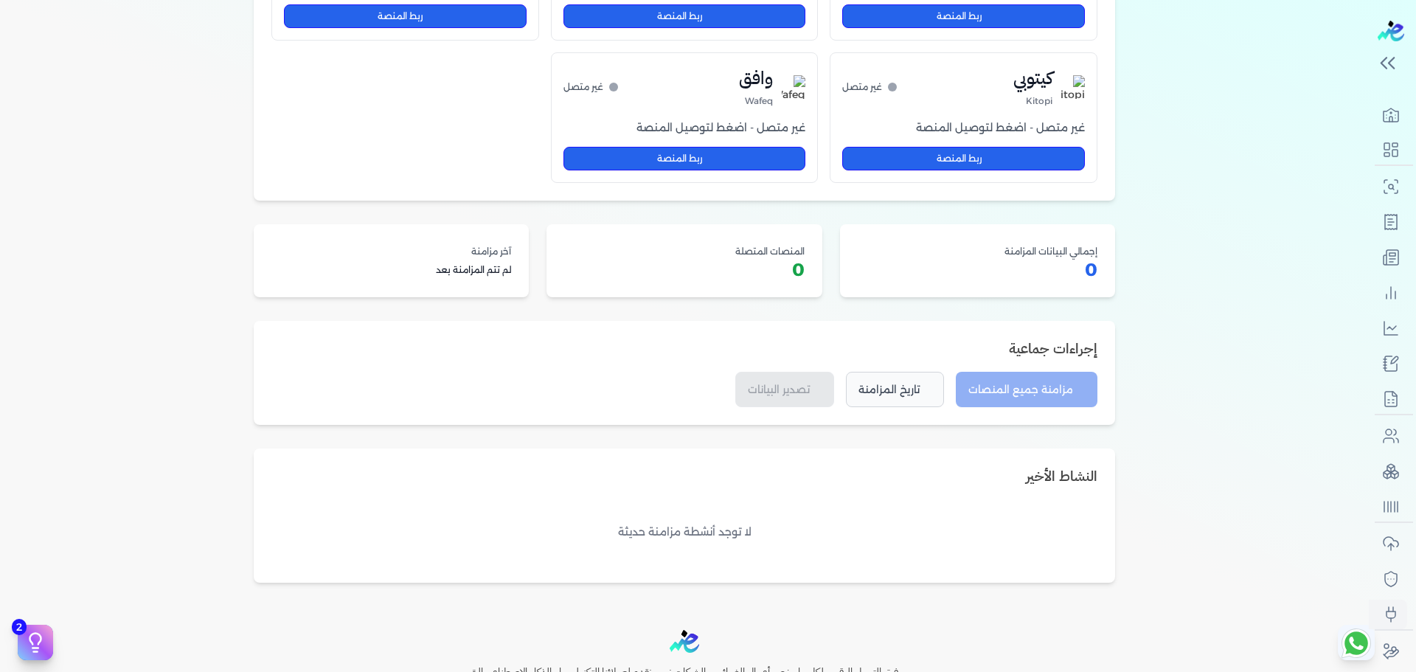
click at [919, 404] on button "تاريخ المزامنة" at bounding box center [895, 389] width 98 height 35
select select "30"
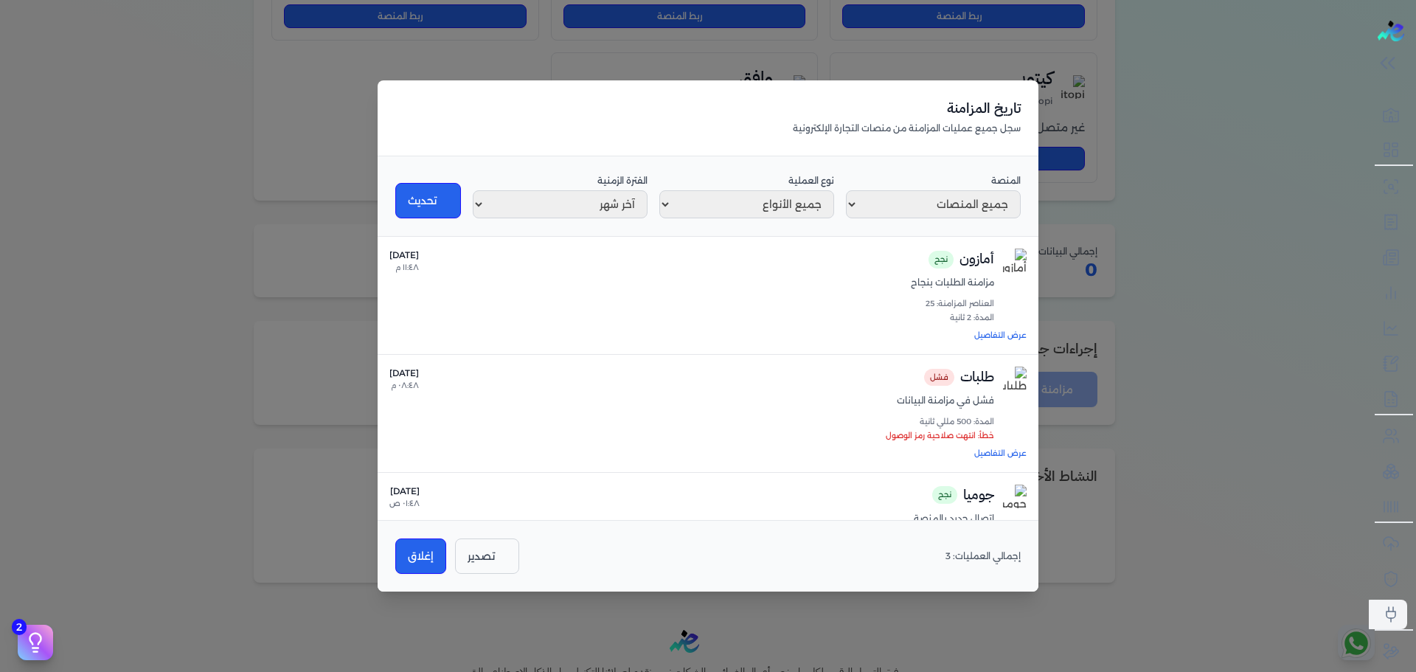
scroll to position [44, 0]
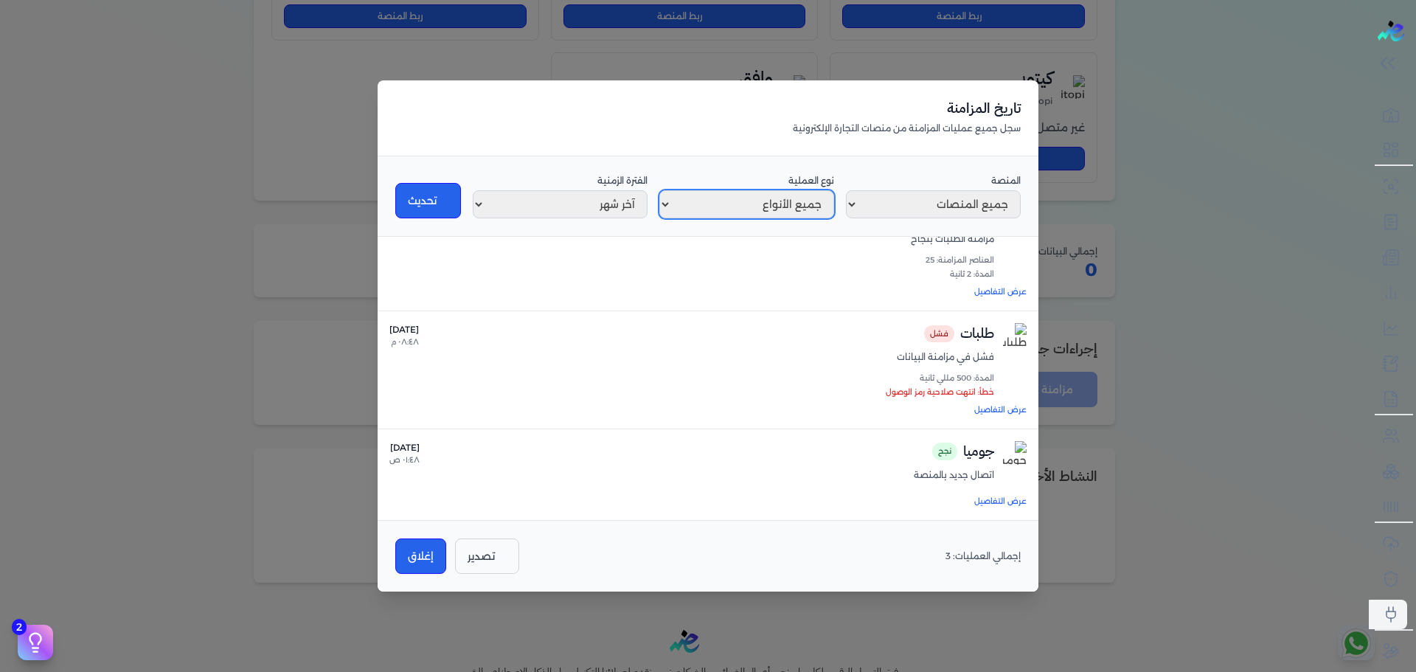
click at [757, 194] on select "جميع الأنواع مزامنة اتصال قطع اتصال خطأ" at bounding box center [746, 204] width 175 height 28
select select "connect"
click at [659, 218] on select "جميع الأنواع مزامنة اتصال قطع اتصال خطأ" at bounding box center [746, 204] width 175 height 28
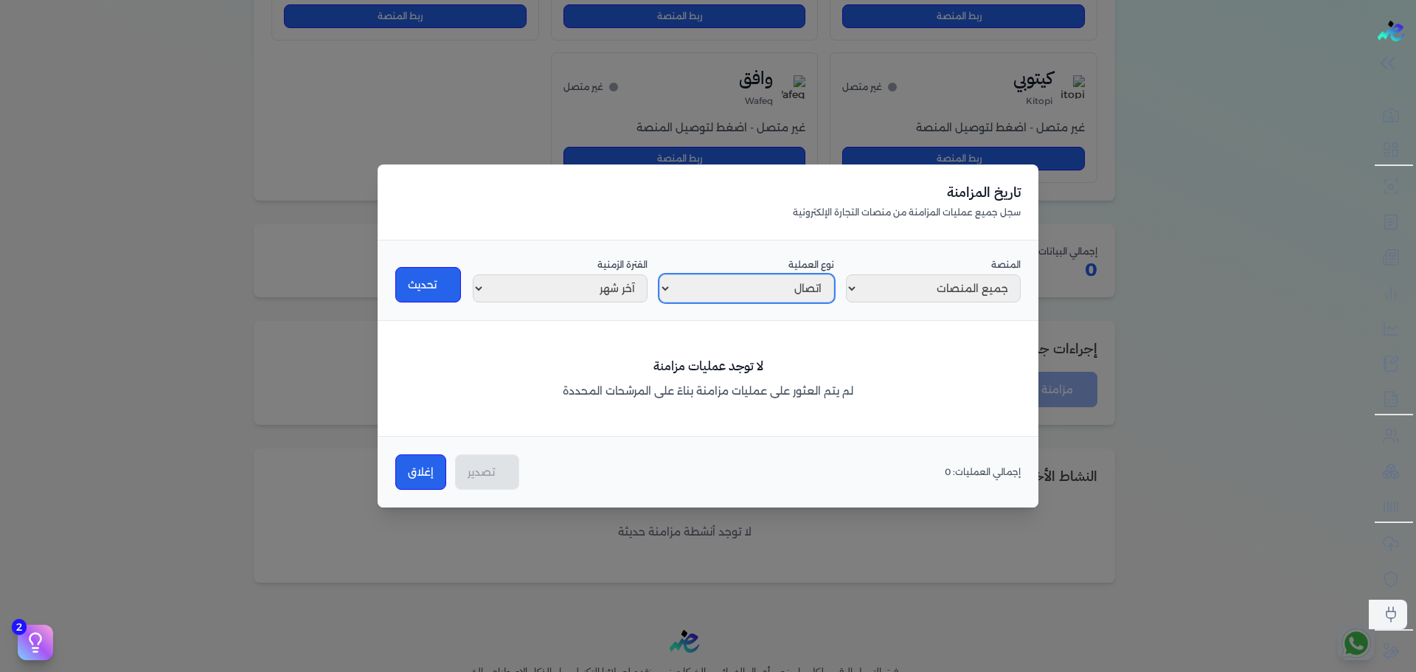
scroll to position [0, 0]
click at [735, 298] on select "جميع الأنواع مزامنة اتصال قطع اتصال خطأ" at bounding box center [746, 288] width 175 height 28
click at [610, 281] on select "آخر أسبوع آخر شهر آخر 3 شهور آخر سنة" at bounding box center [560, 288] width 175 height 28
select select "7"
click at [473, 274] on select "آخر أسبوع آخر شهر آخر 3 شهور آخر سنة" at bounding box center [560, 288] width 175 height 28
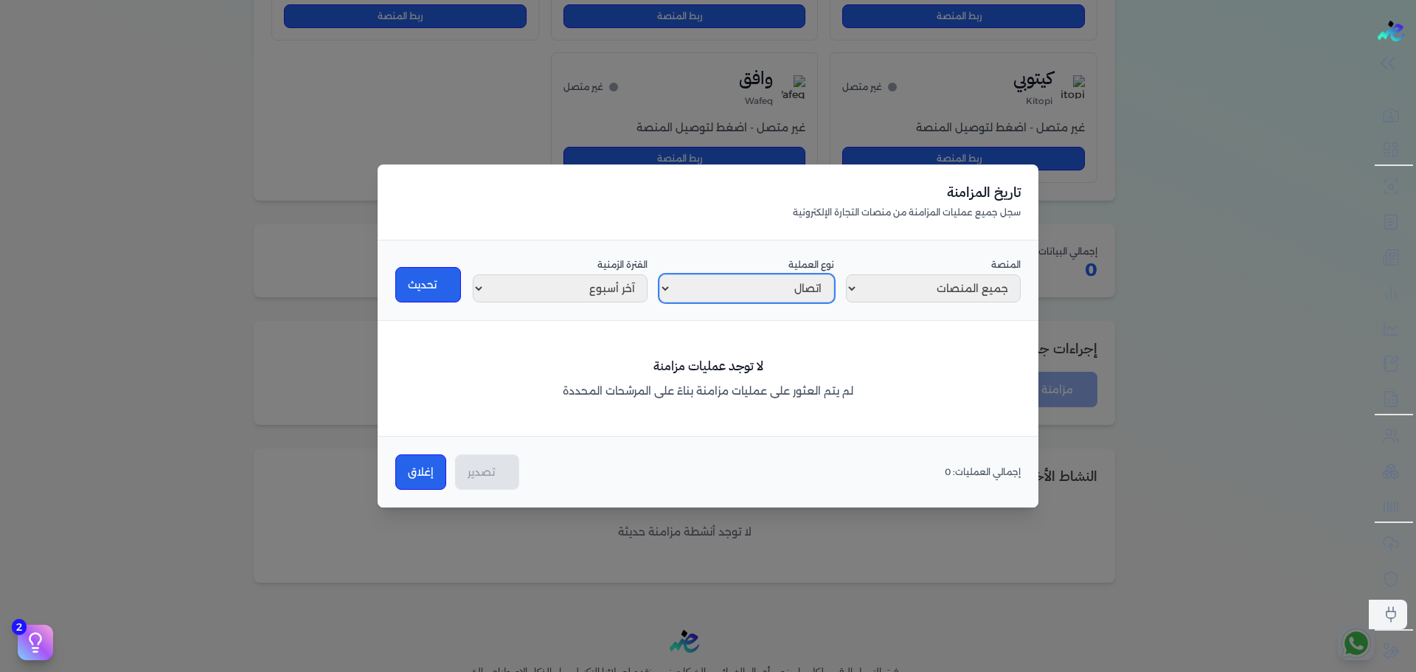
click at [726, 282] on select "جميع الأنواع مزامنة اتصال قطع اتصال خطأ" at bounding box center [746, 288] width 175 height 28
select select "error"
click at [659, 274] on select "جميع الأنواع مزامنة اتصال قطع اتصال خطأ" at bounding box center [746, 288] width 175 height 28
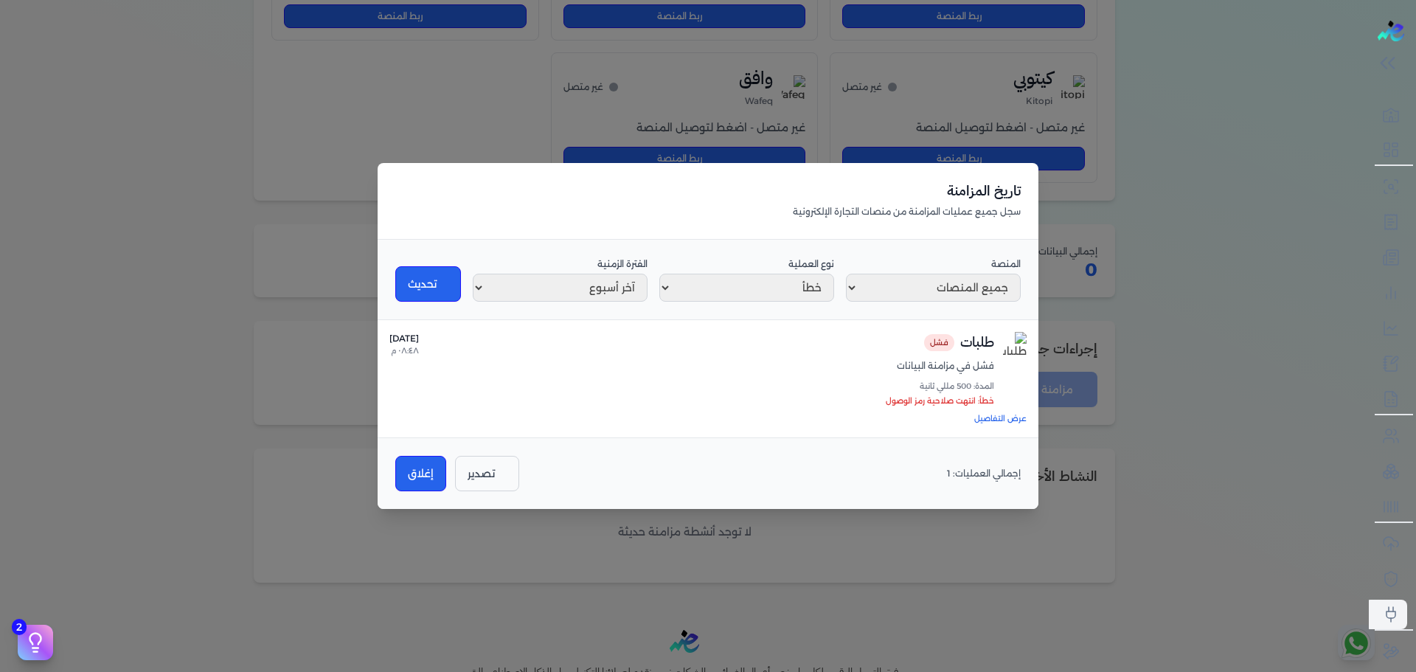
click at [473, 479] on button "تصدير" at bounding box center [487, 473] width 64 height 35
click at [412, 476] on button "إغلاق" at bounding box center [420, 473] width 51 height 35
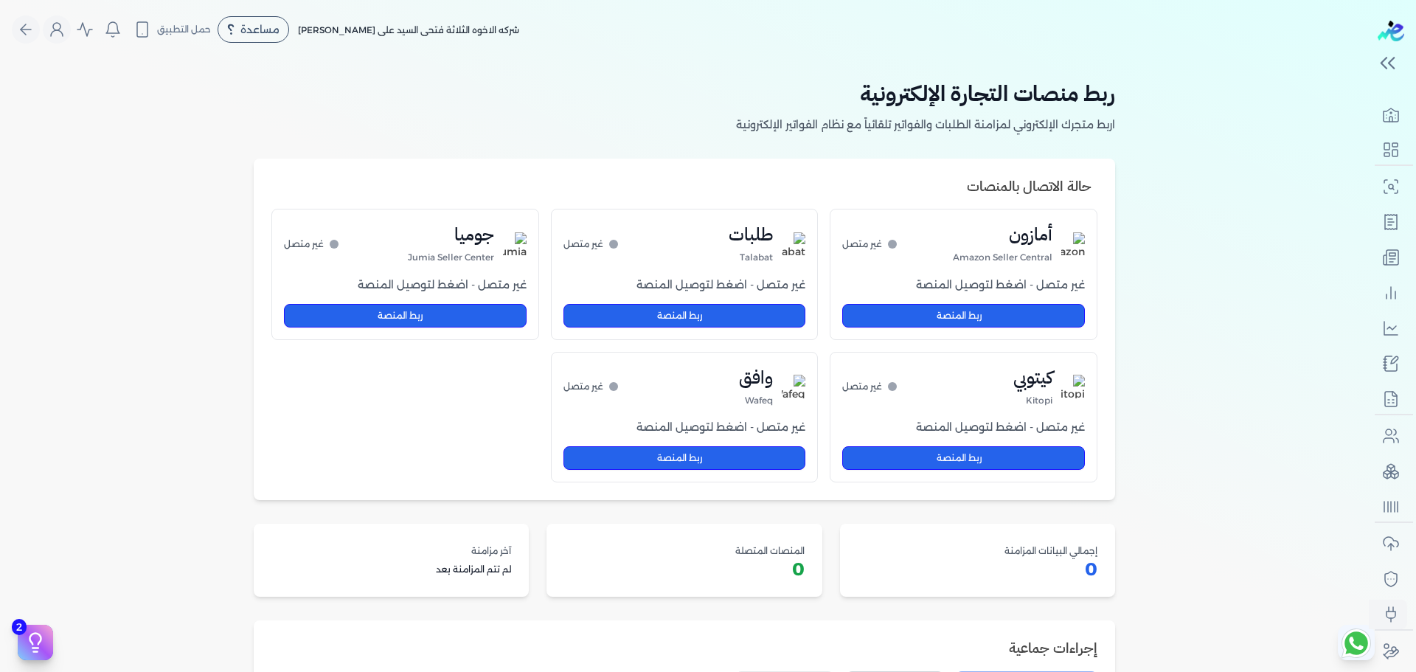
click at [1133, 155] on div "ربط منصات التجارة الإلكترونية اربط متجرك الإلكتروني لمزامنة الطلبات والفواتير ت…" at bounding box center [684, 479] width 1368 height 841
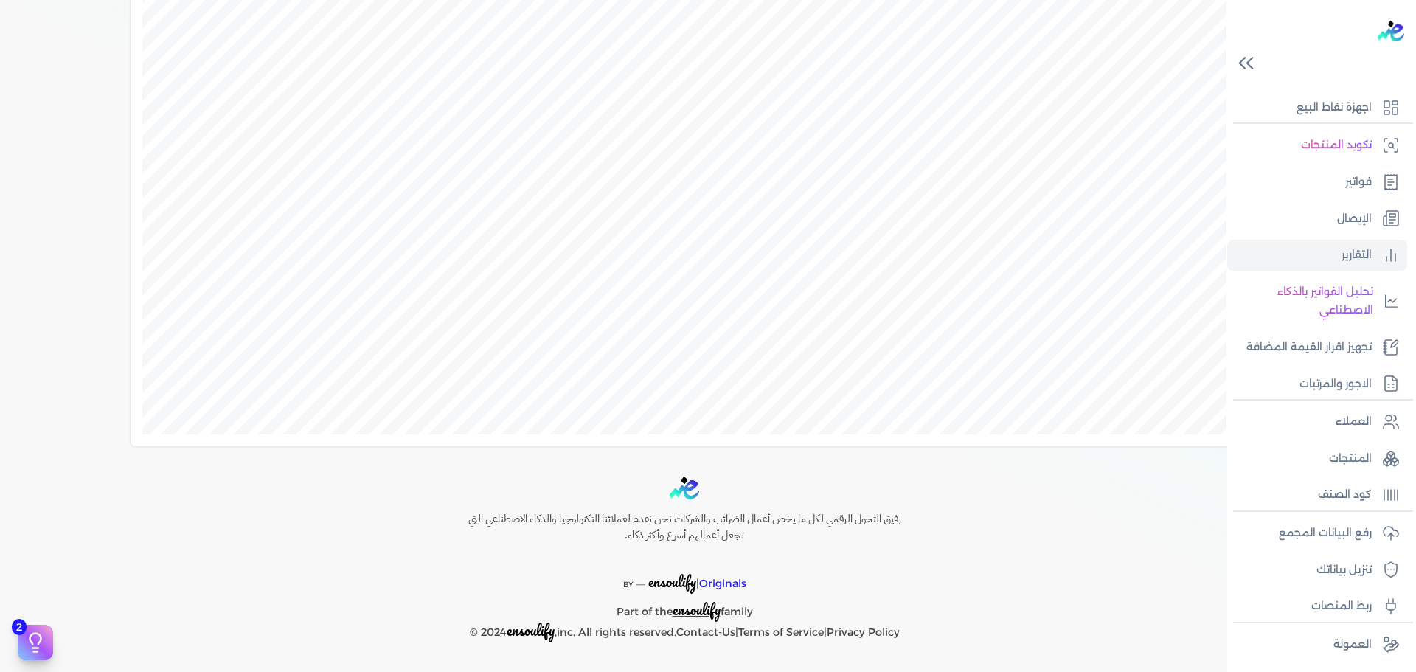
scroll to position [86, 0]
click at [1364, 181] on p "فواتير" at bounding box center [1358, 182] width 27 height 19
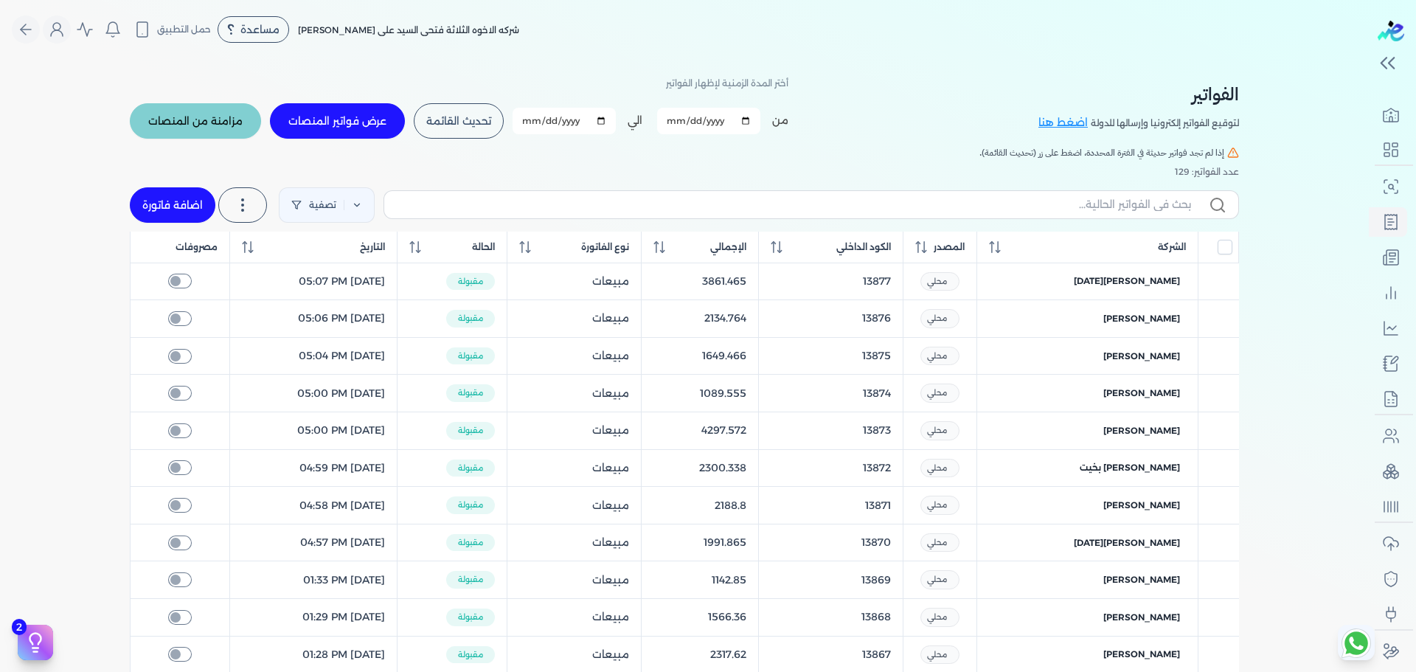
click at [1216, 284] on table "الشركة المصدر الكود الداخلي الإجمالي نوع الفاتورة الحالة التاريخ مصروفات [PERSO…" at bounding box center [684, 621] width 1109 height 778
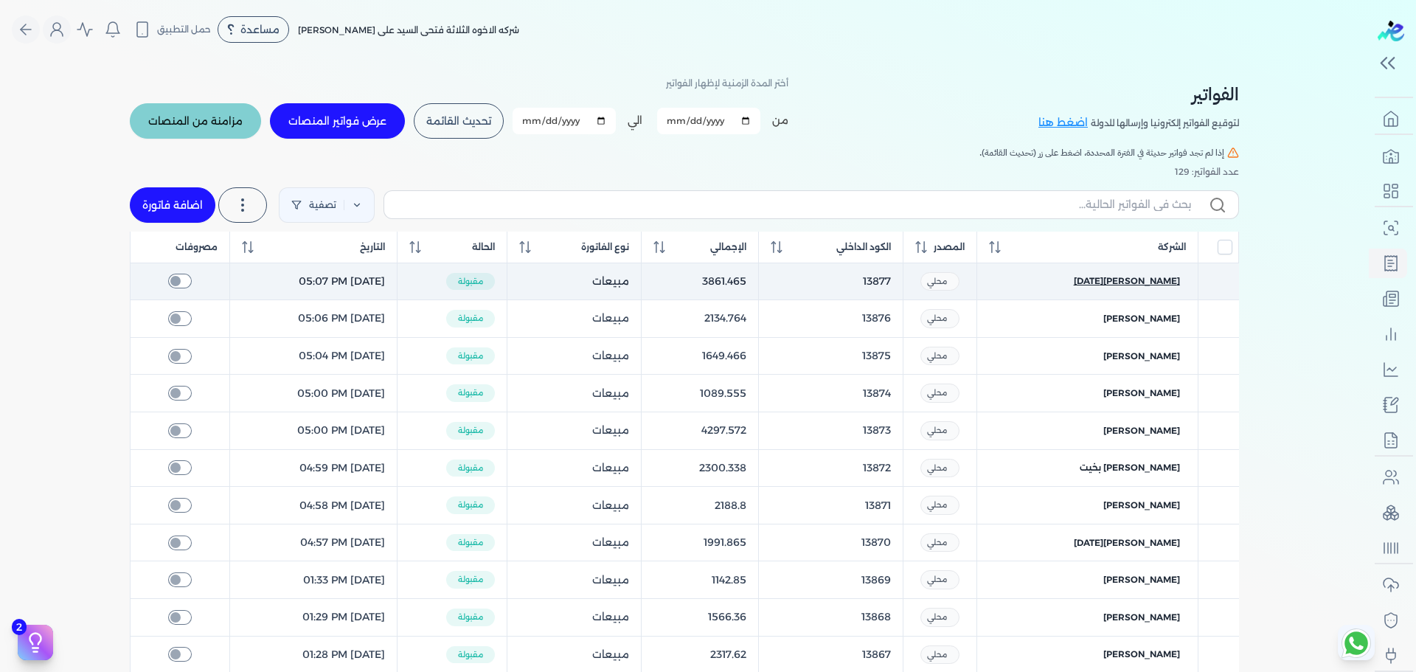
click at [1172, 284] on span "[PERSON_NAME][DATE]" at bounding box center [1126, 280] width 106 height 13
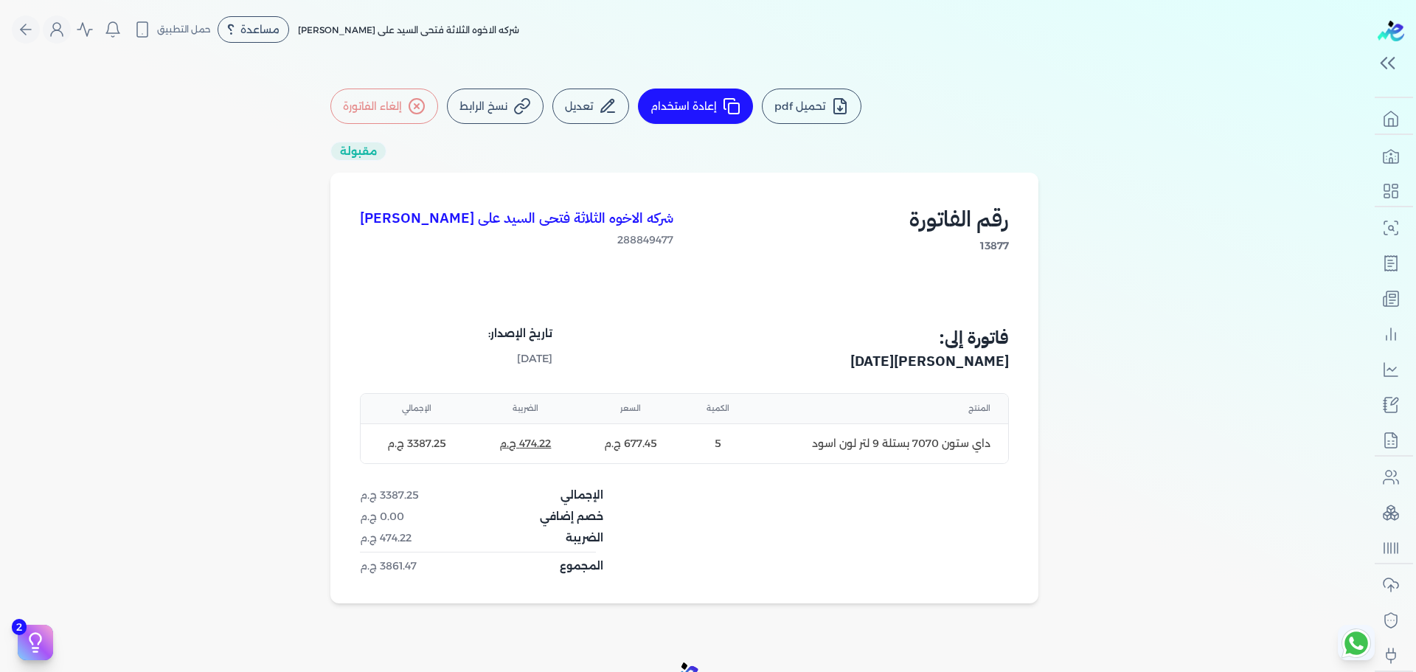
click at [725, 115] on button "إعادة استخدام" at bounding box center [695, 105] width 115 height 35
select select "EGP"
select select "B"
select select "EGS"
select select "EGP"
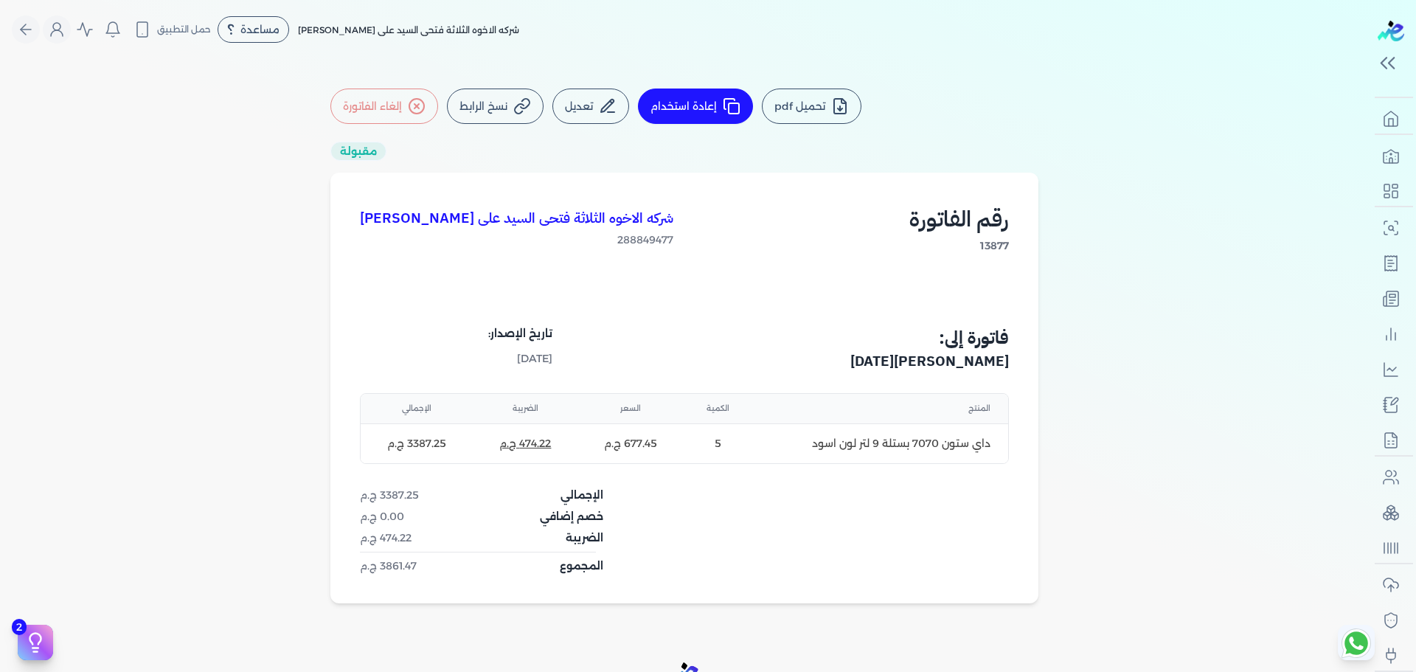
select select "B"
select select "EGS"
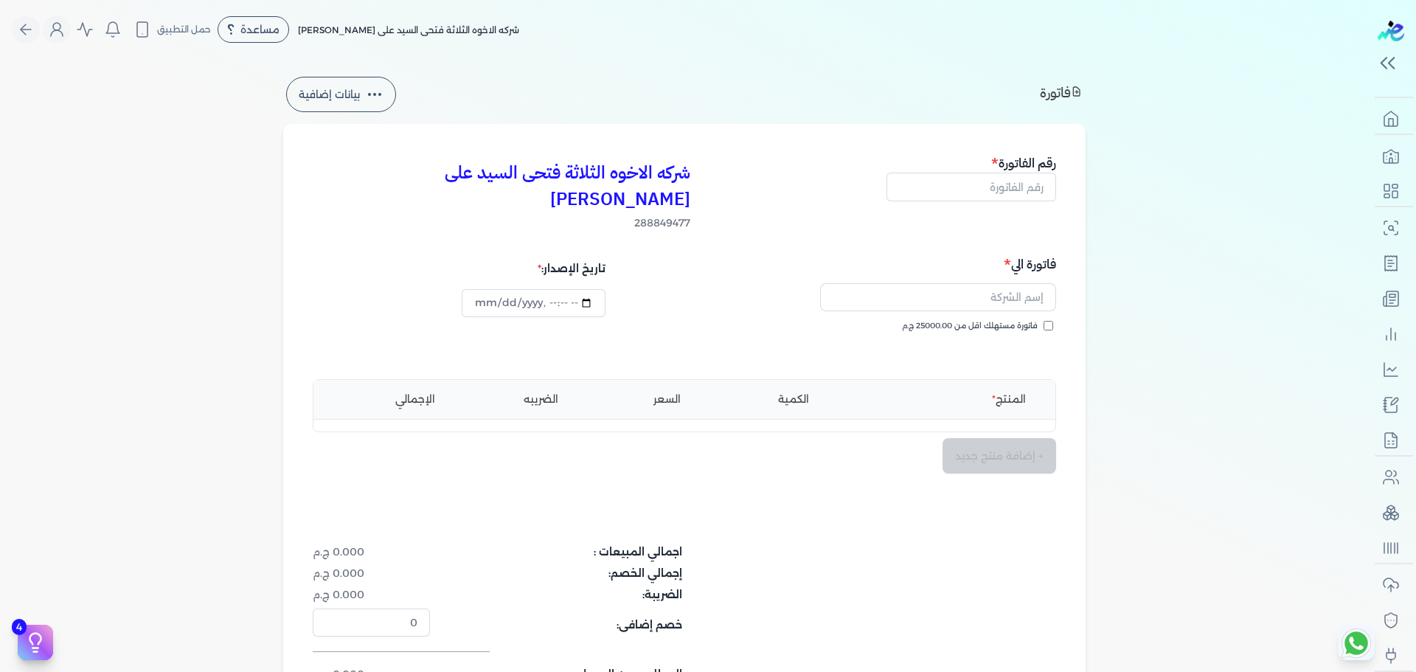
type input "2025-10-12T02:19:18"
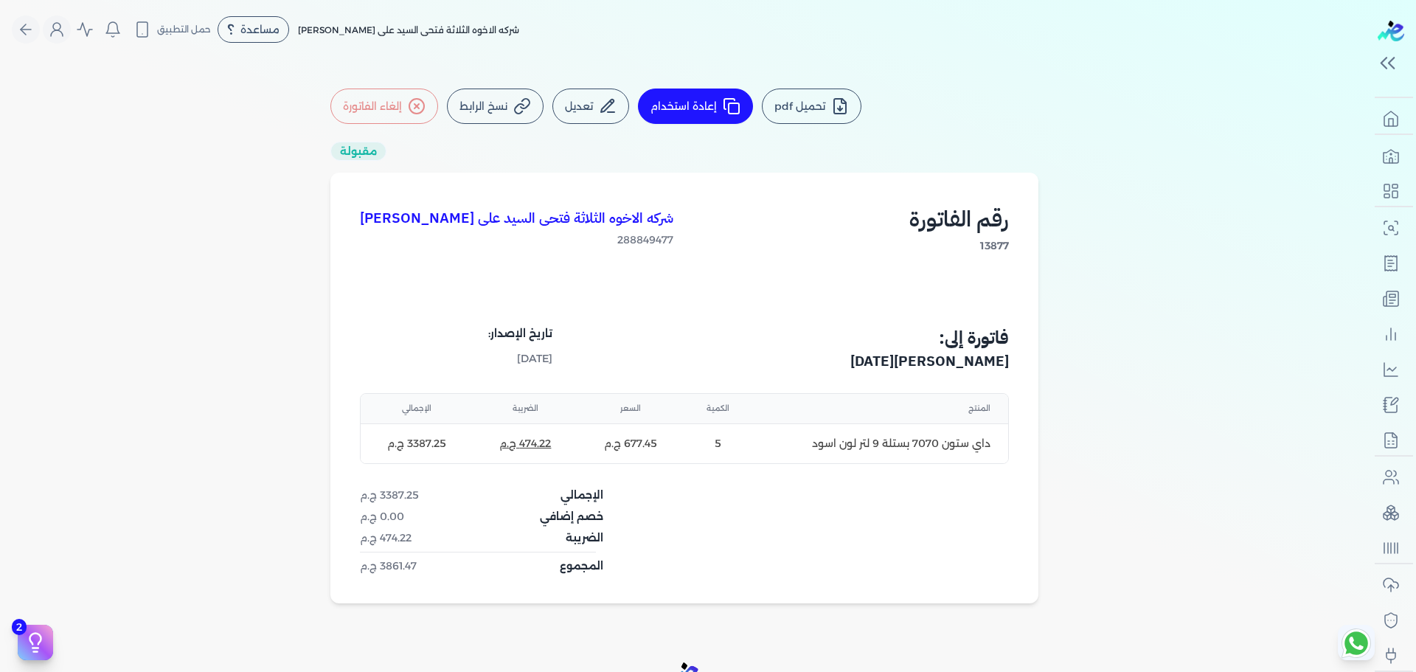
click at [714, 93] on button "إعادة استخدام" at bounding box center [695, 105] width 115 height 35
select select "EGP"
select select "B"
select select "EGS"
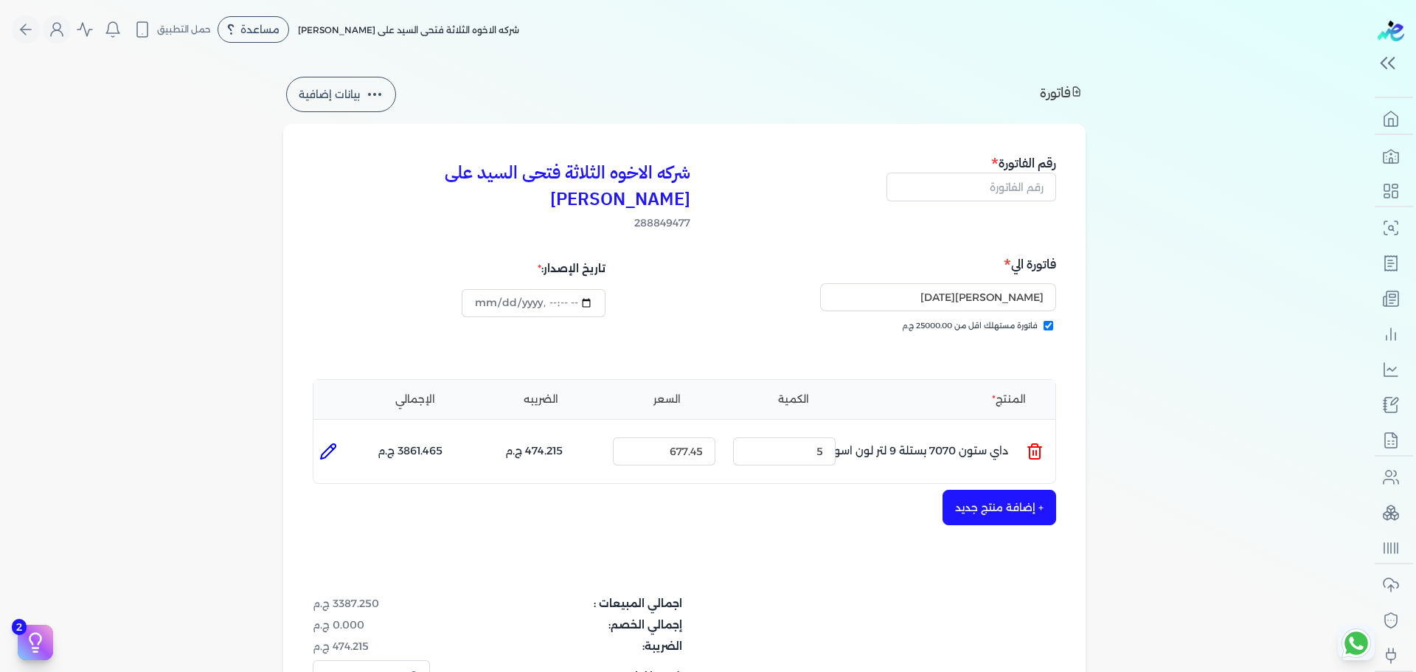
scroll to position [219, 0]
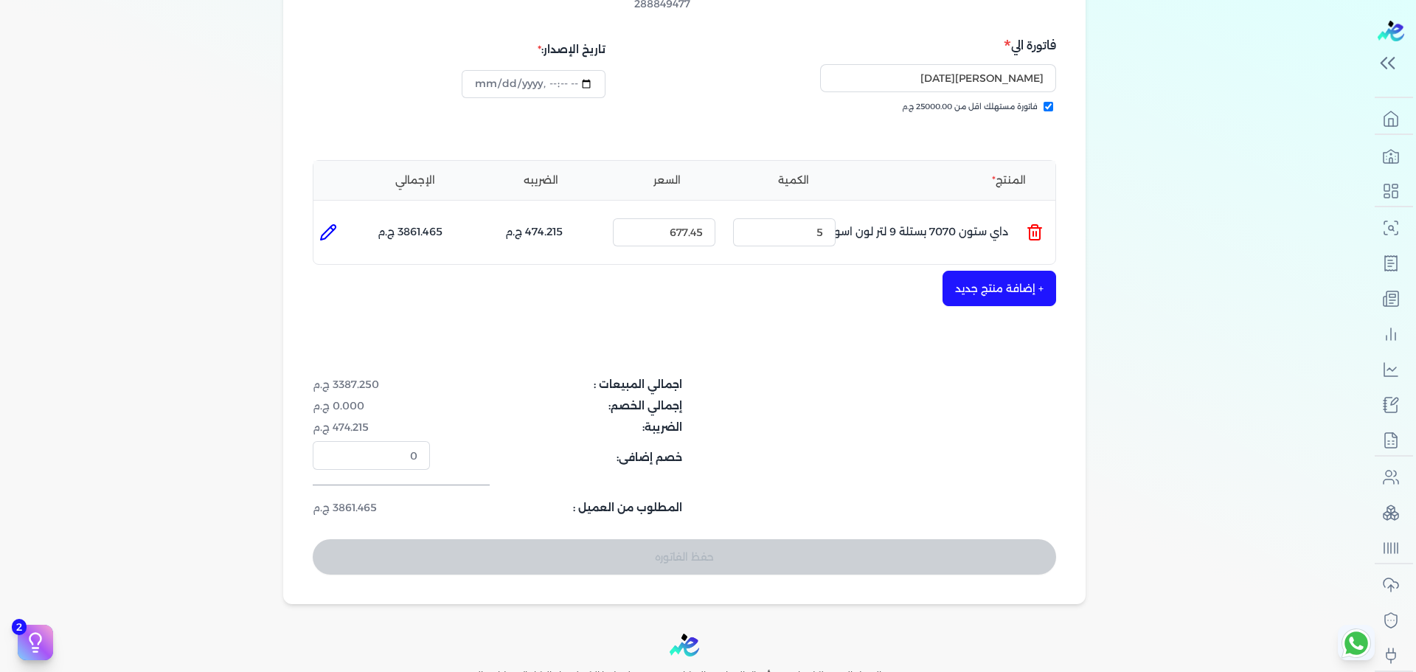
click at [1008, 271] on button "+ إضافة منتج جديد" at bounding box center [999, 288] width 114 height 35
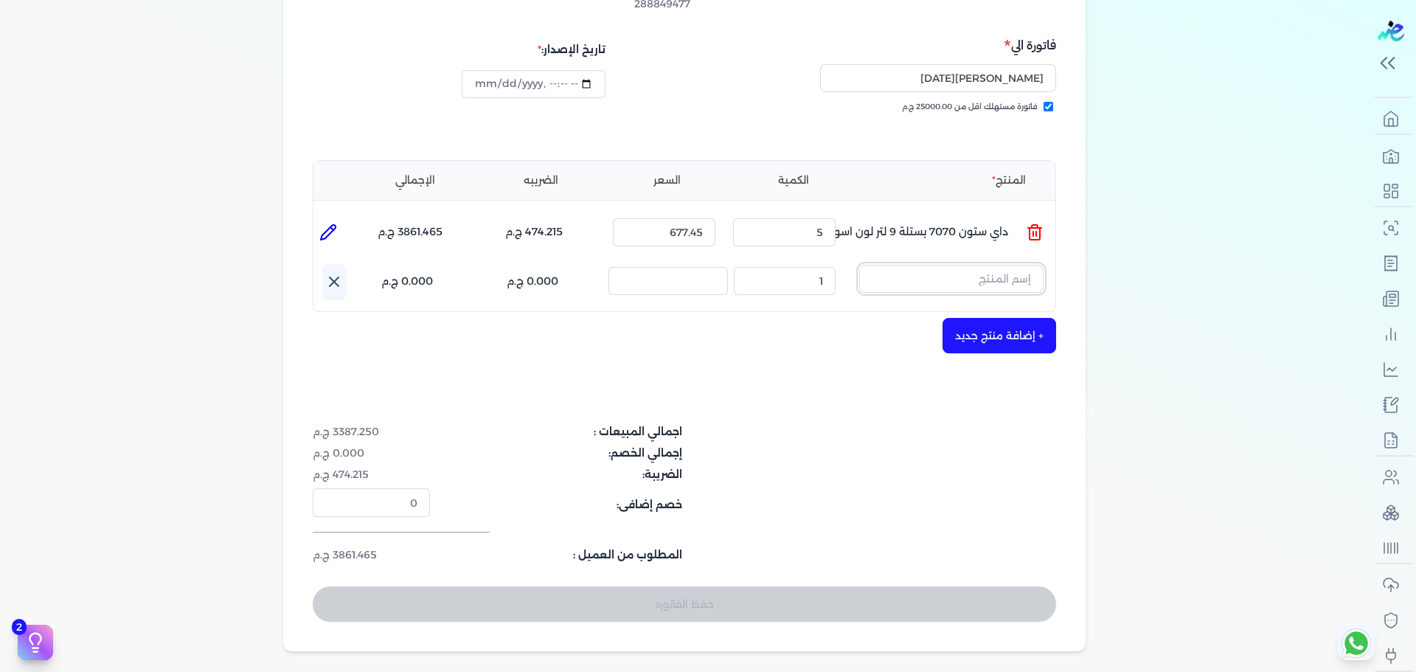
click at [984, 265] on input "text" at bounding box center [951, 279] width 184 height 28
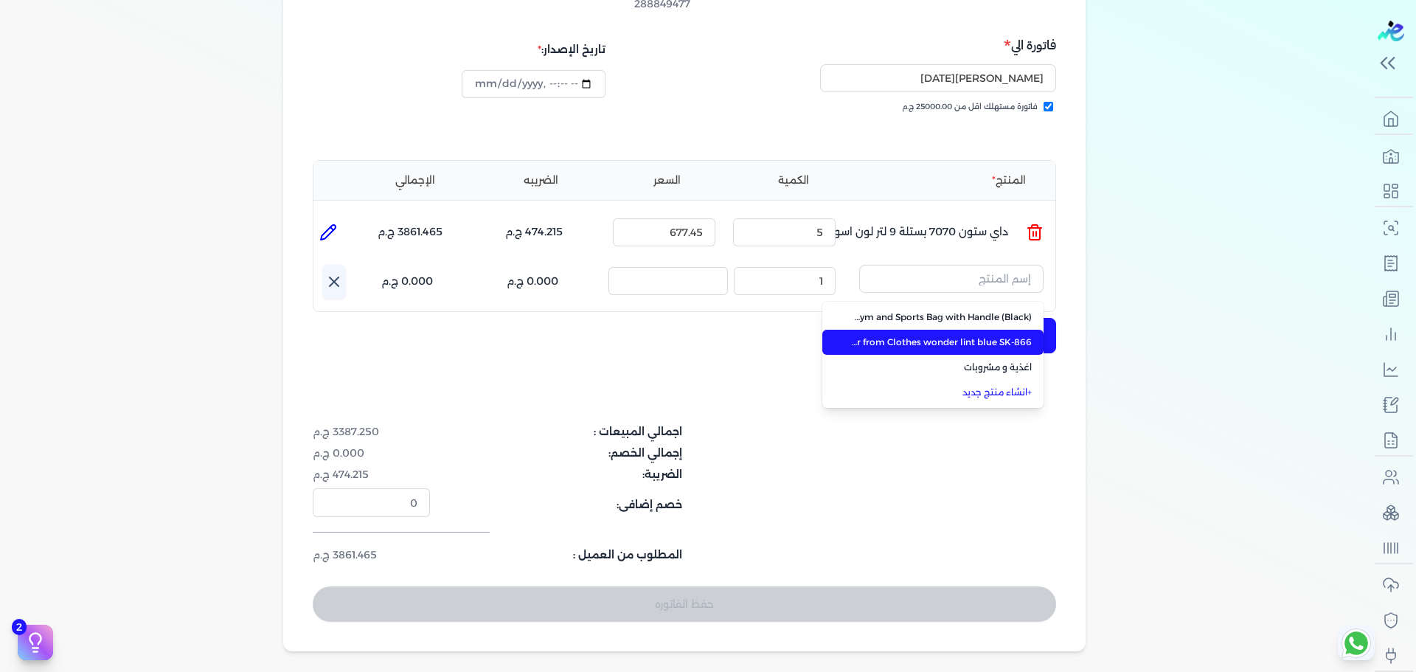
click at [982, 335] on span "Sokany Electric Rechargeable Lint Remover from Clothes wonder lint blue SK-866" at bounding box center [942, 341] width 180 height 13
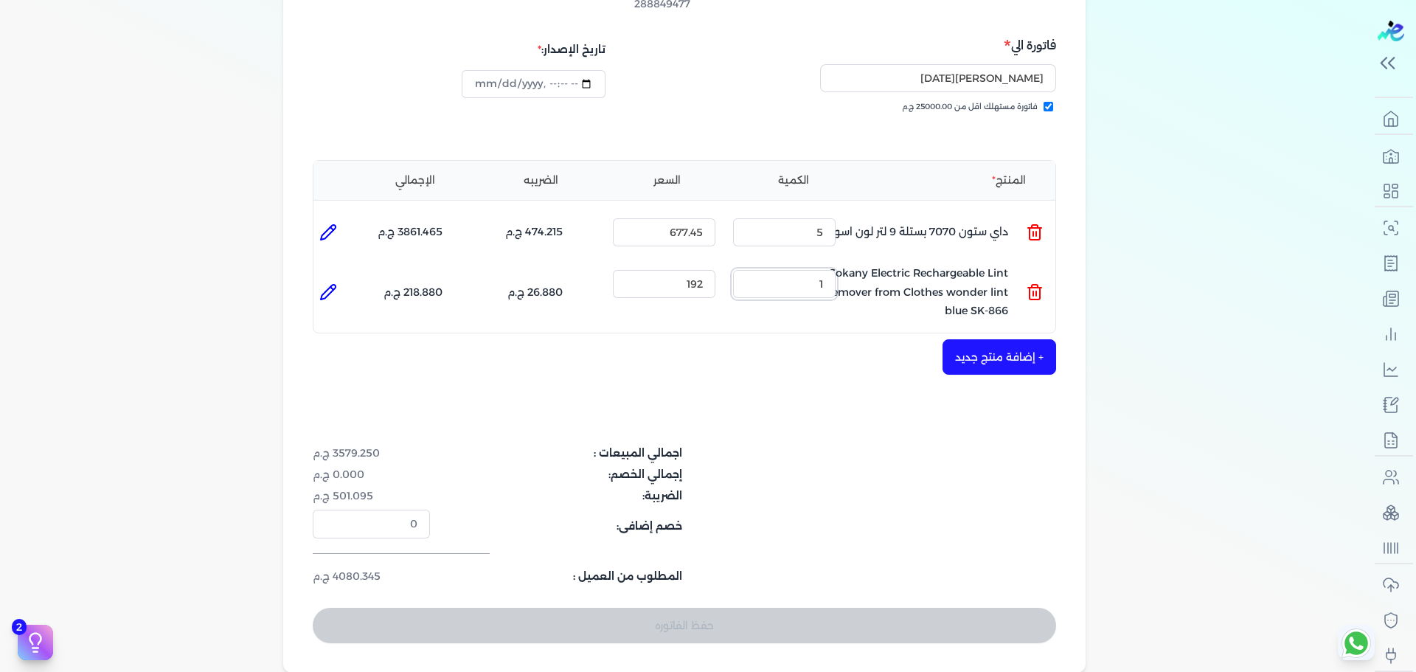
click at [805, 270] on input "1" at bounding box center [784, 284] width 102 height 28
type input "2"
click at [844, 460] on div "اجمالي المبيعات : 3771.250 ج.م إجمالي الخصم: 0.000 ج.م الضريبة: 527.975 ج.م خصم…" at bounding box center [684, 514] width 743 height 139
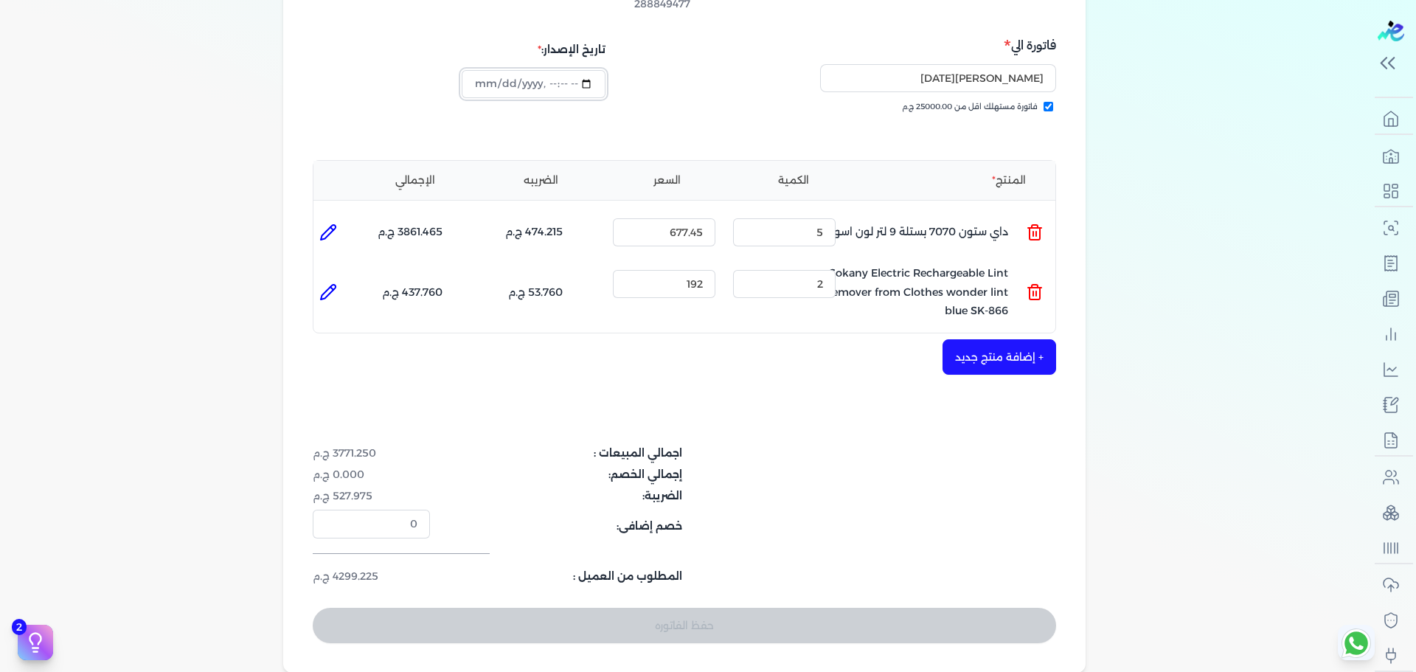
click at [587, 70] on input "datetime-local" at bounding box center [533, 84] width 143 height 28
type input "2025-09-05T02:19:59"
click at [773, 366] on div "شركه الاخوه الثلاثة فتحى السيد على عمران وشركاه 288849477 رقم الفاتورة فاتورة ا…" at bounding box center [684, 289] width 802 height 768
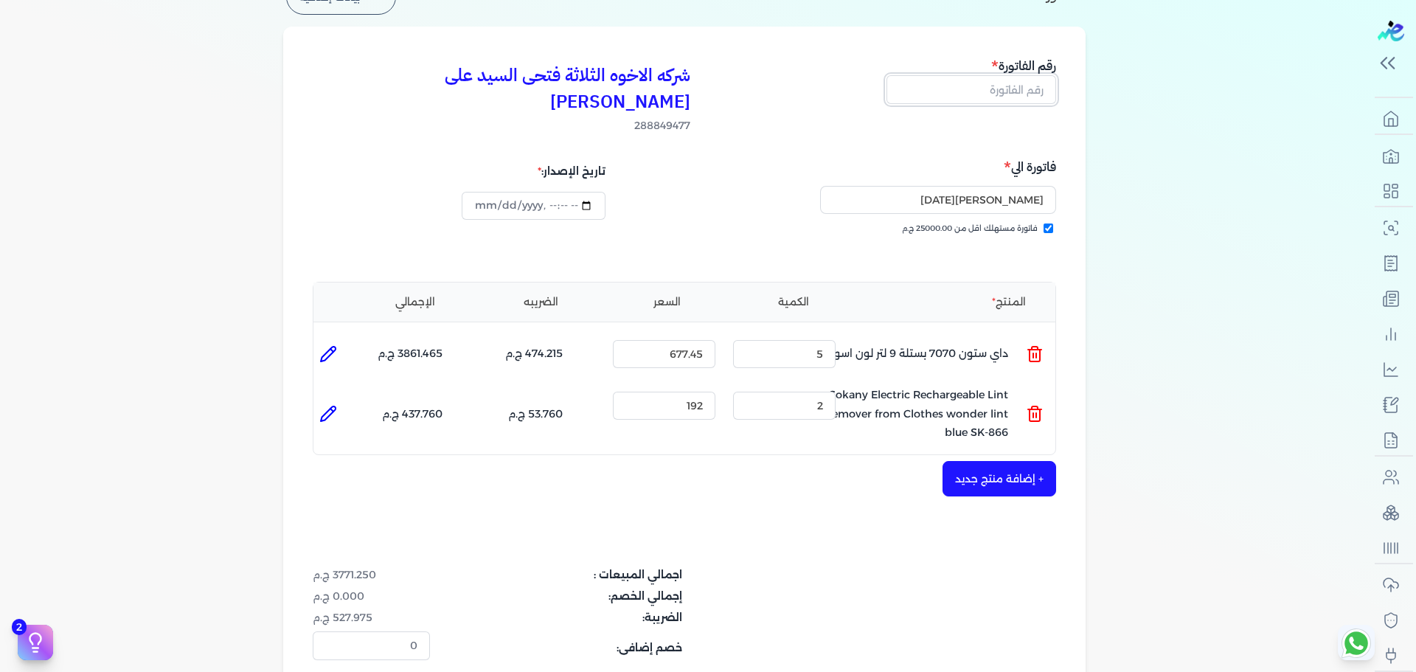
click at [998, 84] on input "text" at bounding box center [971, 89] width 170 height 28
type input "555"
click at [797, 184] on div "محمد زكي رمضان" at bounding box center [872, 200] width 367 height 46
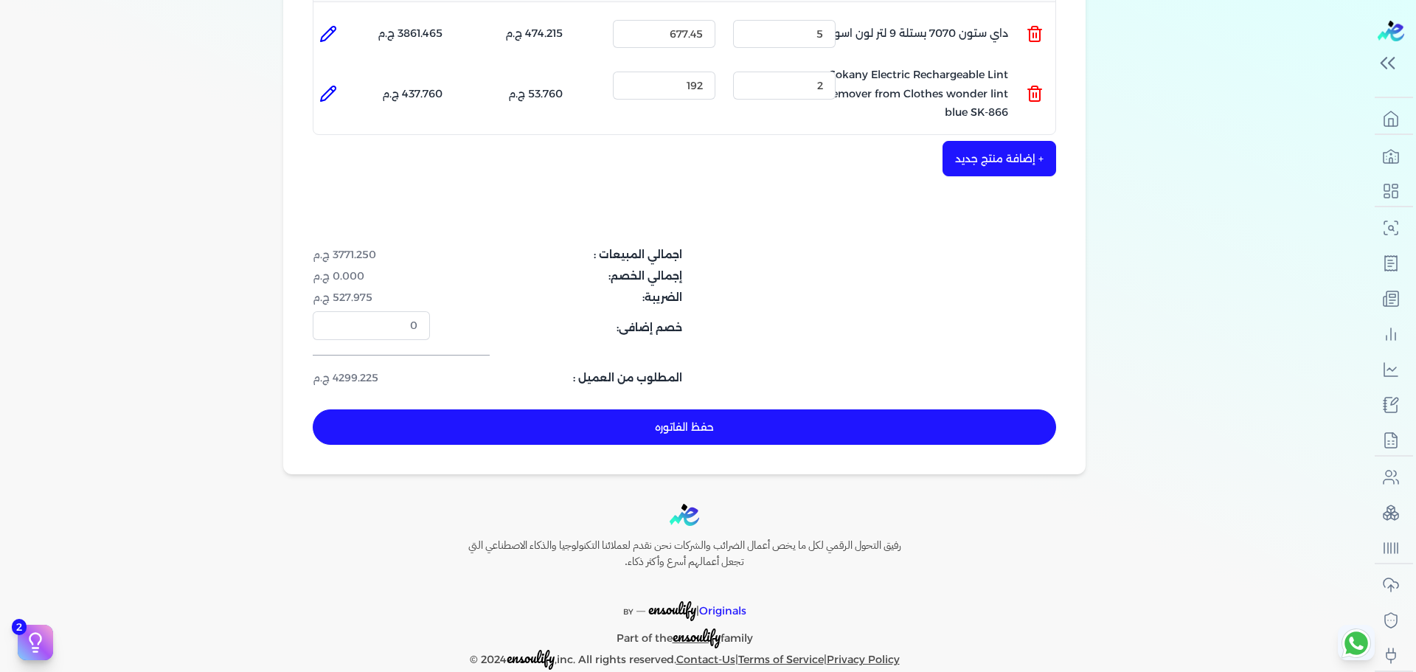
click at [760, 409] on button "حفظ الفاتوره" at bounding box center [684, 426] width 743 height 35
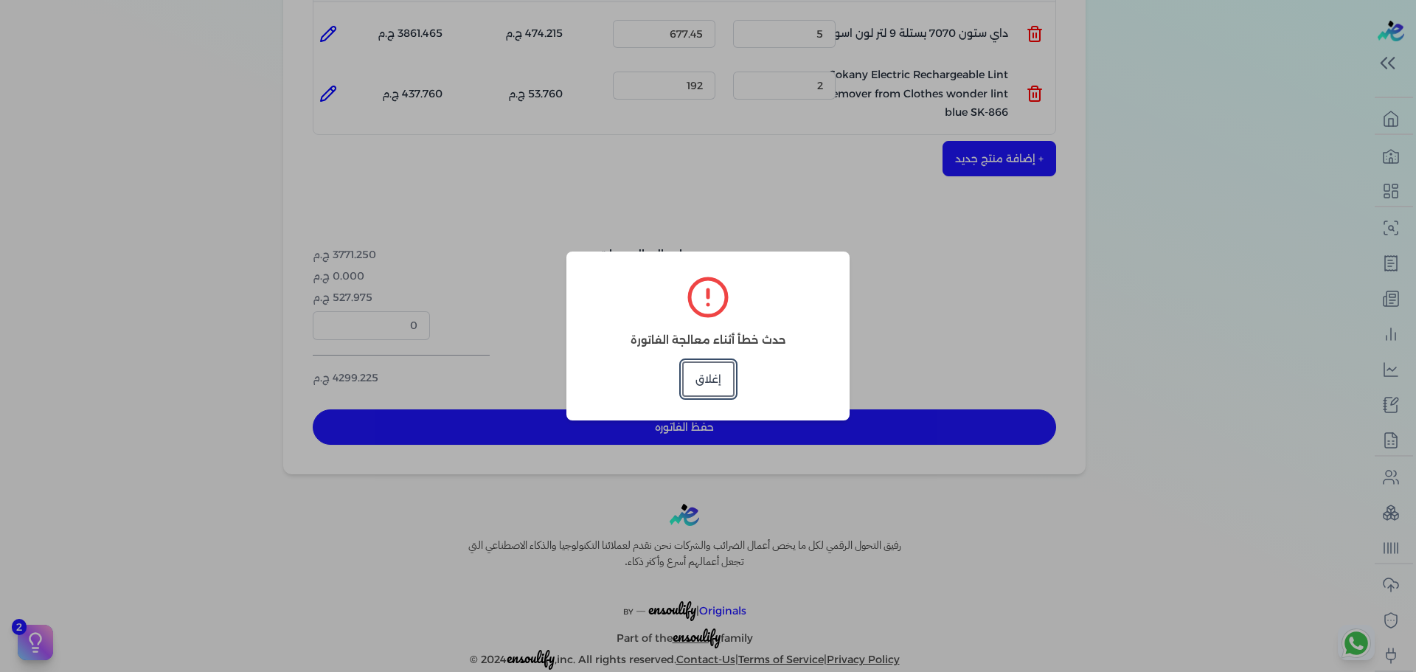
type input "2025-10-11"
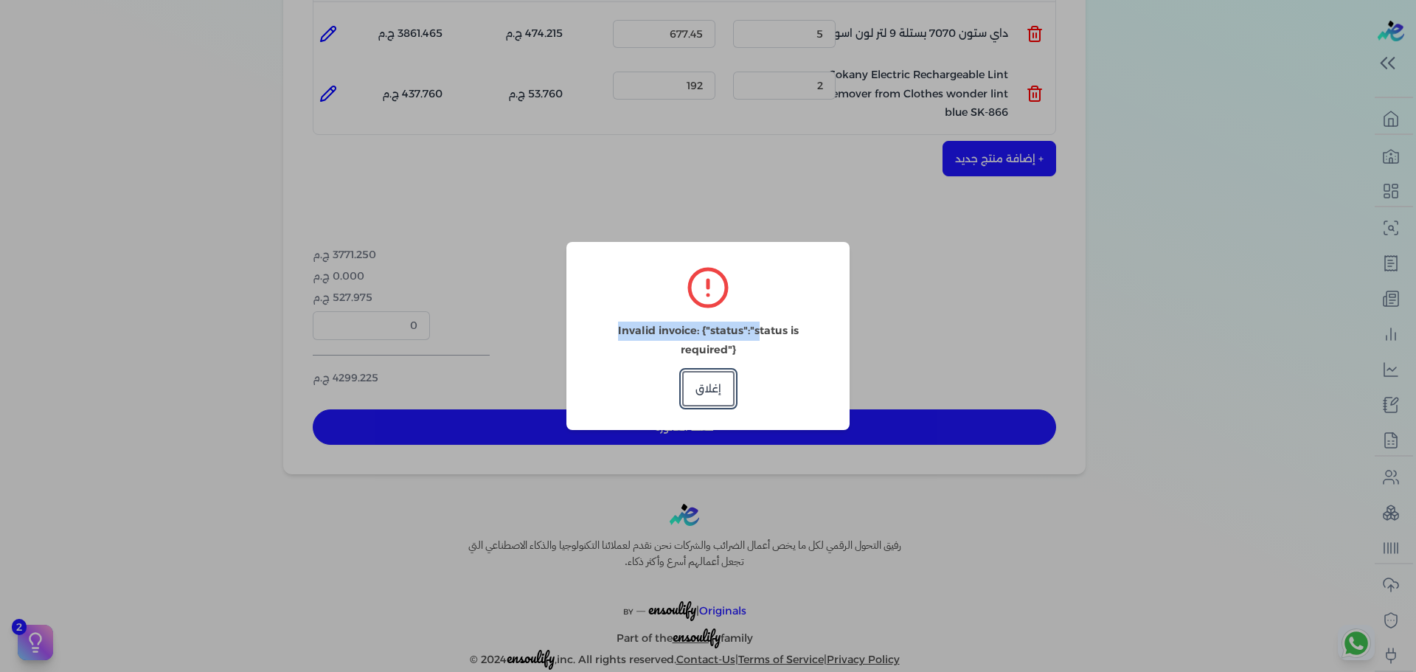
drag, startPoint x: 722, startPoint y: 353, endPoint x: 734, endPoint y: 345, distance: 14.9
click at [734, 345] on div "Invalid invoice: {"status":"status is required"} إغلاق" at bounding box center [707, 336] width 283 height 188
click at [734, 345] on p "Invalid invoice: {"status":"status is required"}" at bounding box center [708, 340] width 236 height 38
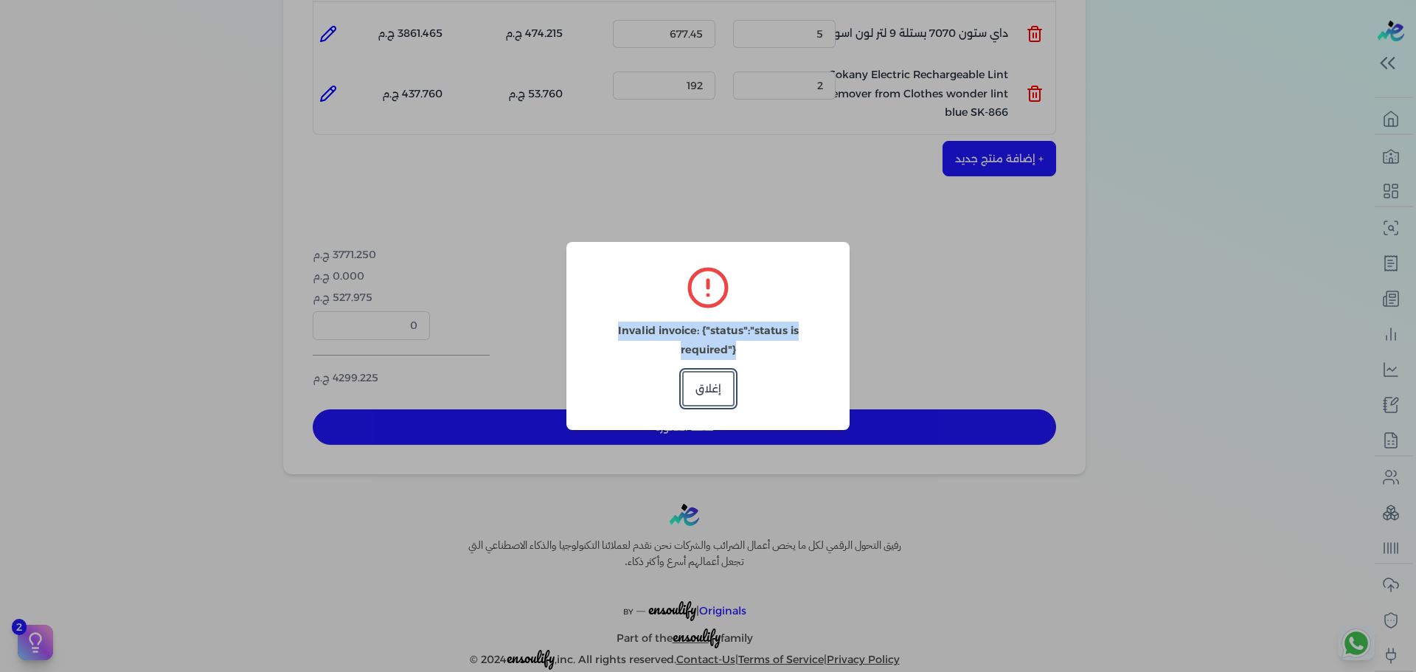
copy p "Invalid invoice: {"status":"status is required"}"
click at [738, 192] on dialog "Invalid invoice: {"status":"status is required"} إغلاق" at bounding box center [708, 336] width 1416 height 672
click at [720, 384] on button "إغلاق" at bounding box center [708, 388] width 52 height 35
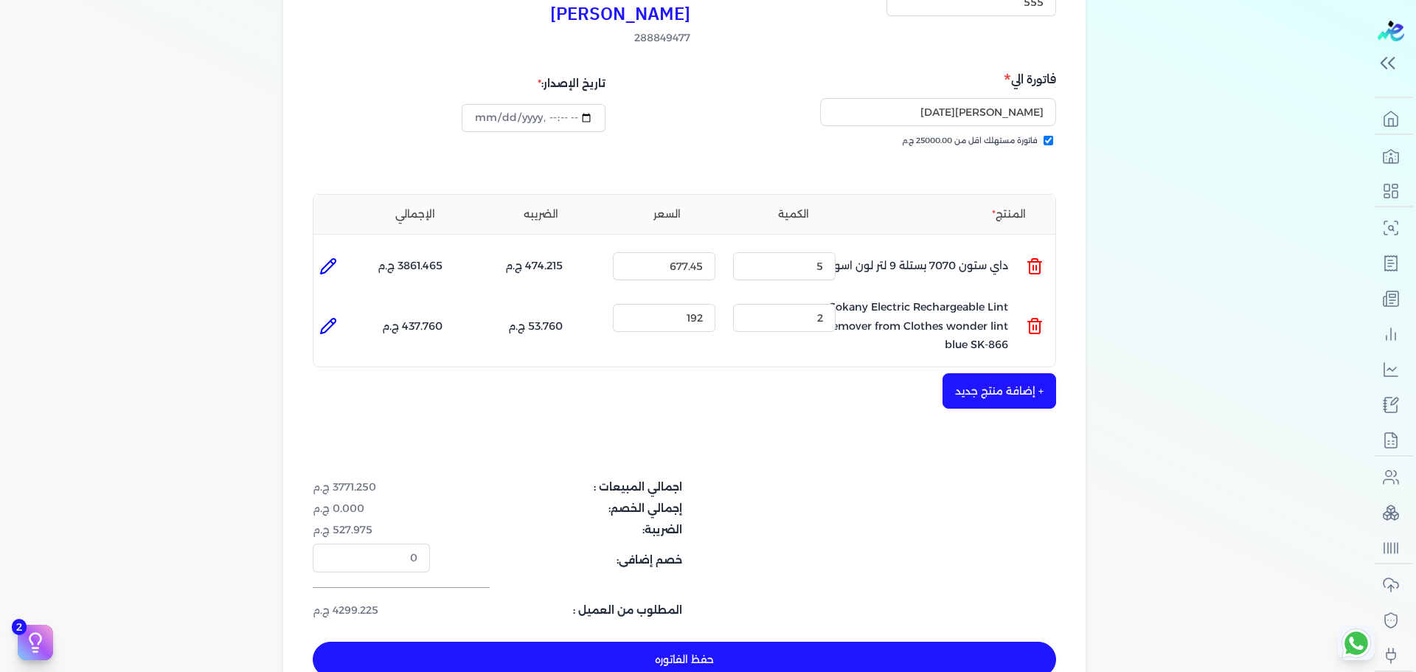
scroll to position [186, 0]
select select "EGP"
select select "B"
select select "EGS"
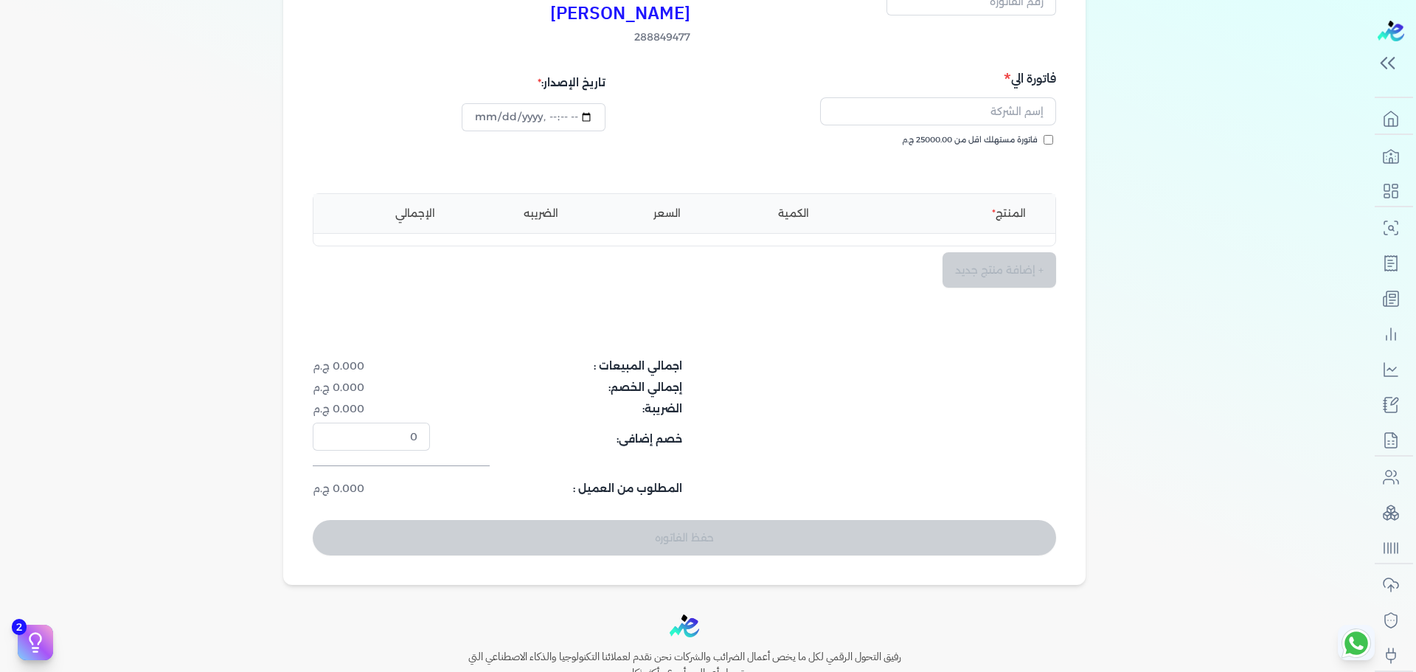
type input "2025-10-12T02:21:22"
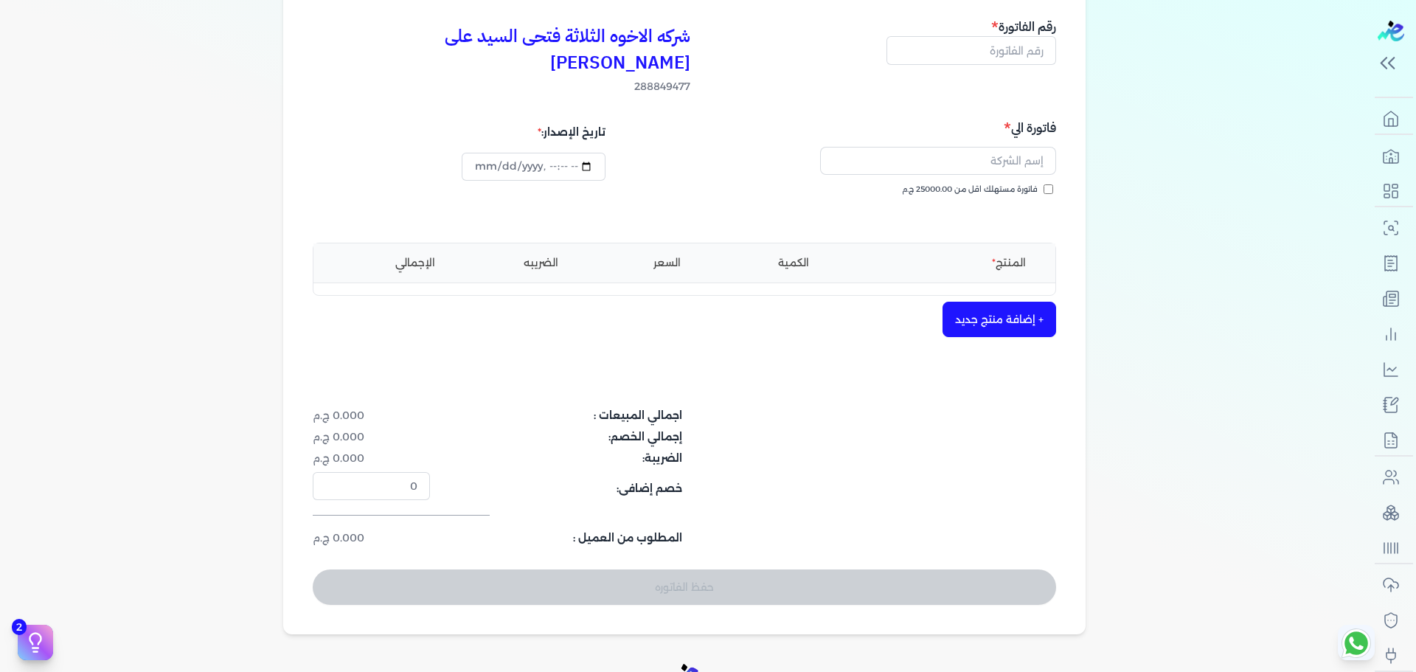
scroll to position [0, 0]
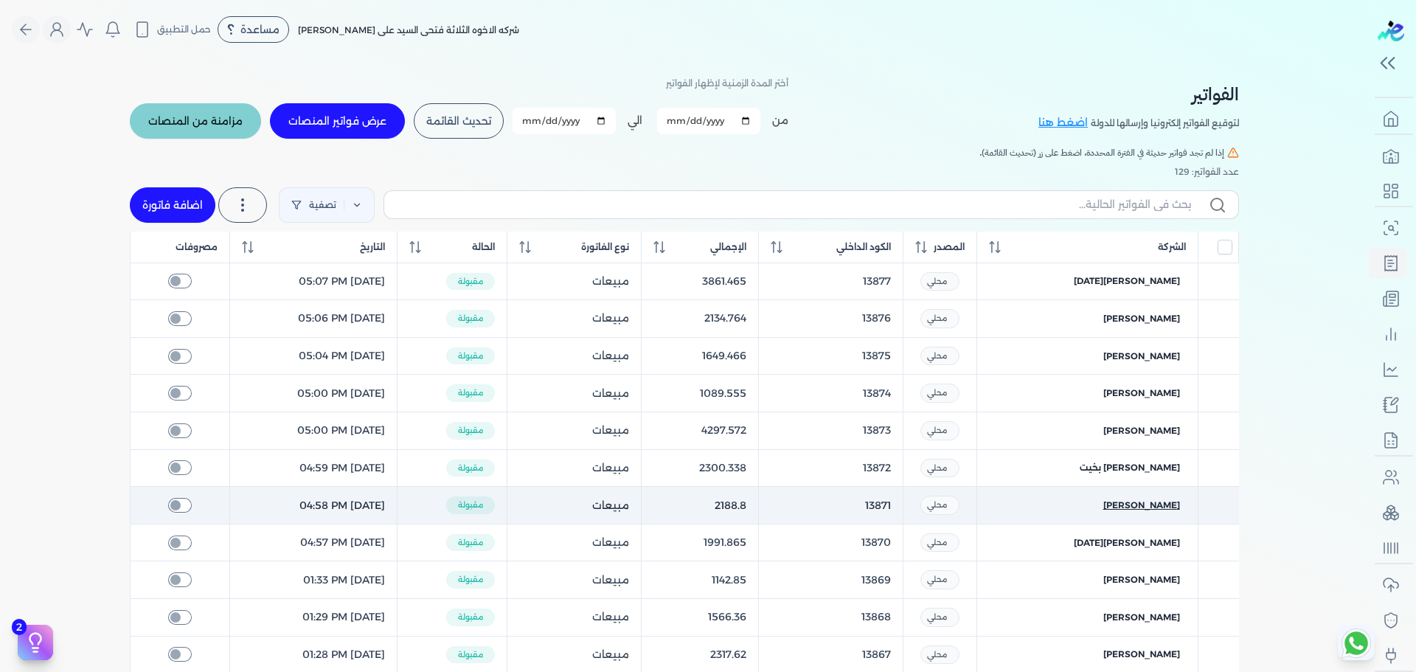
click at [1163, 509] on span "عبدالله بدر سمير" at bounding box center [1141, 504] width 77 height 13
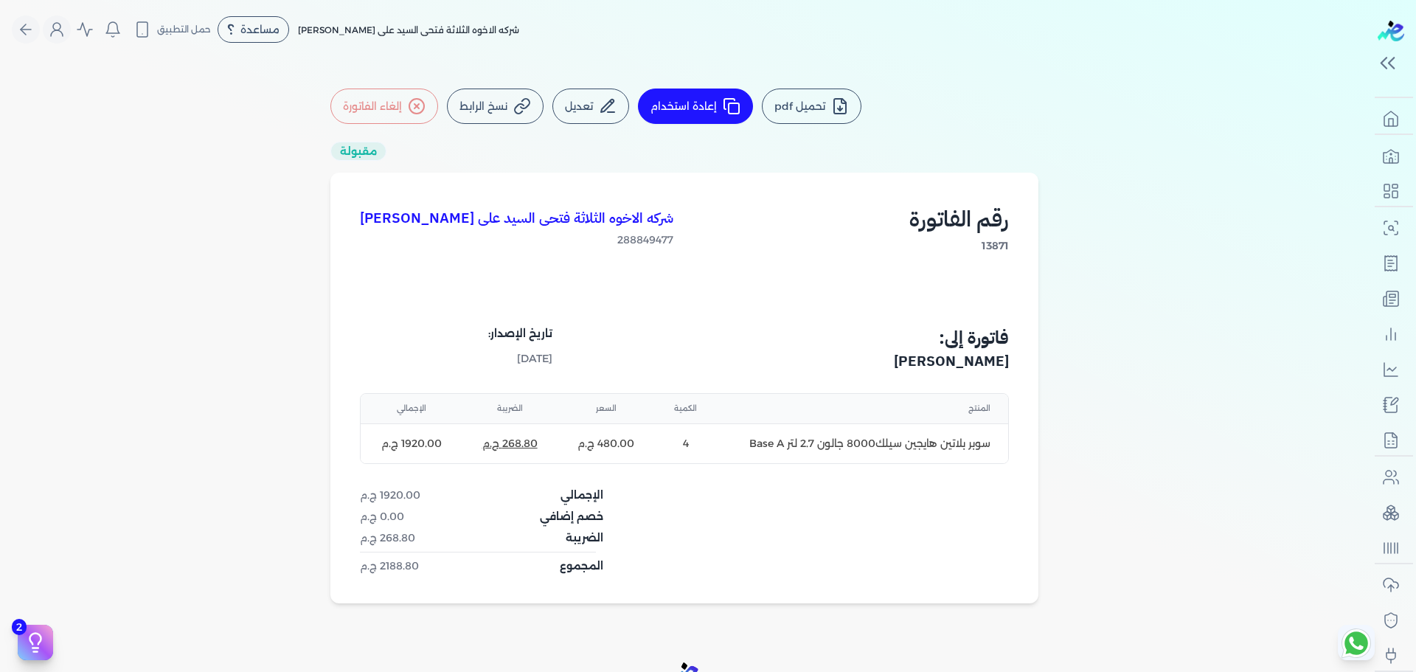
click at [681, 106] on span "إعادة استخدام" at bounding box center [683, 106] width 66 height 10
select select "EGP"
select select "B"
select select "EGS"
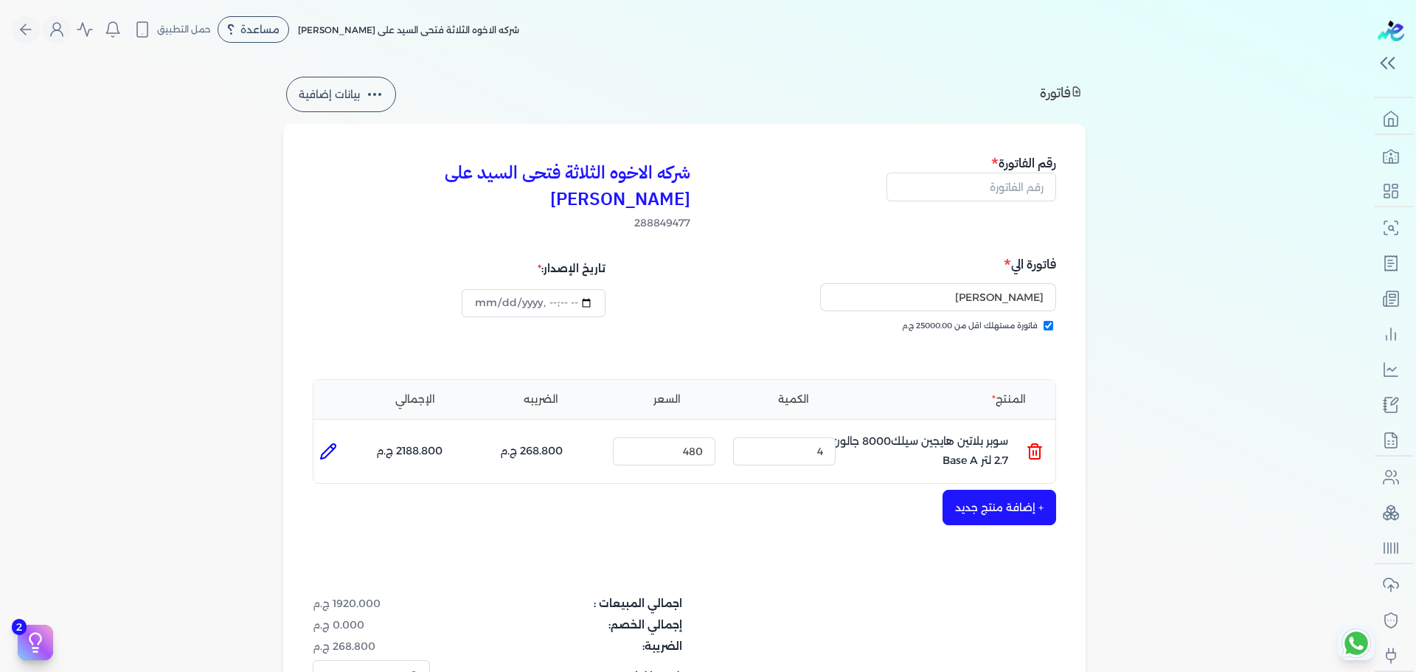
click at [1007, 490] on button "+ إضافة منتج جديد" at bounding box center [999, 507] width 114 height 35
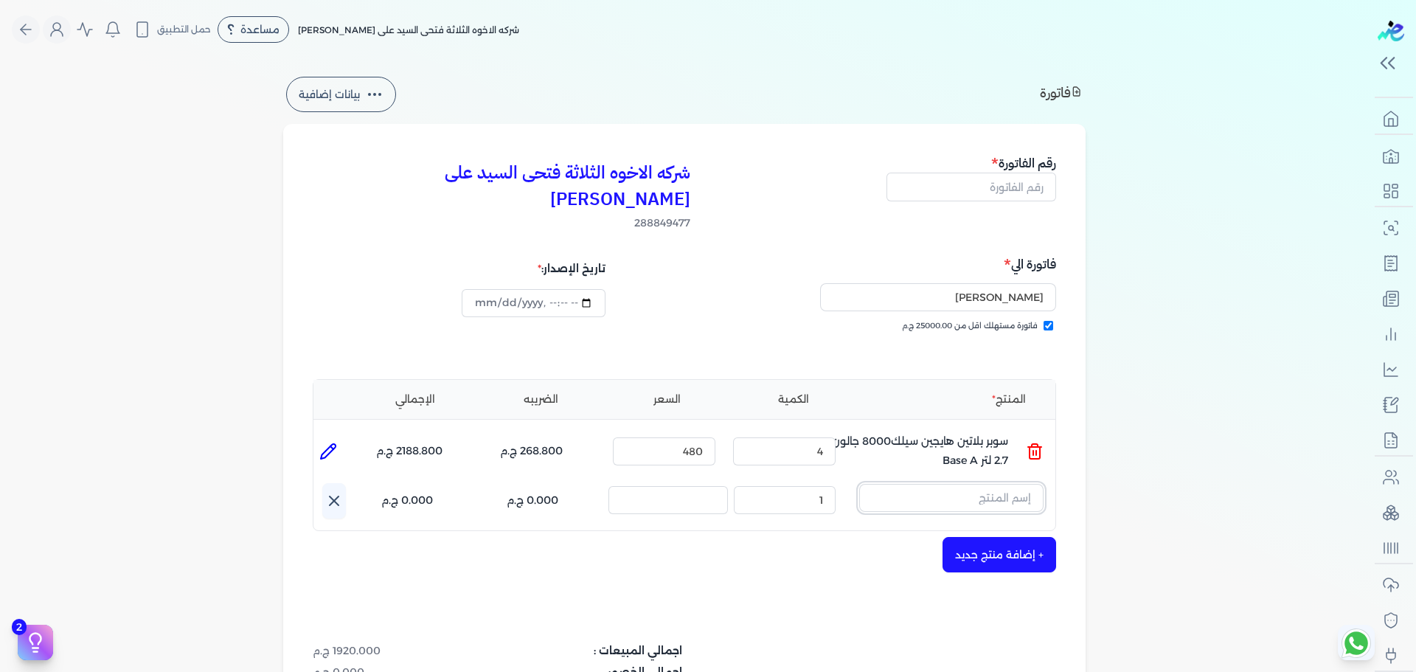
click at [967, 484] on input "text" at bounding box center [951, 498] width 184 height 28
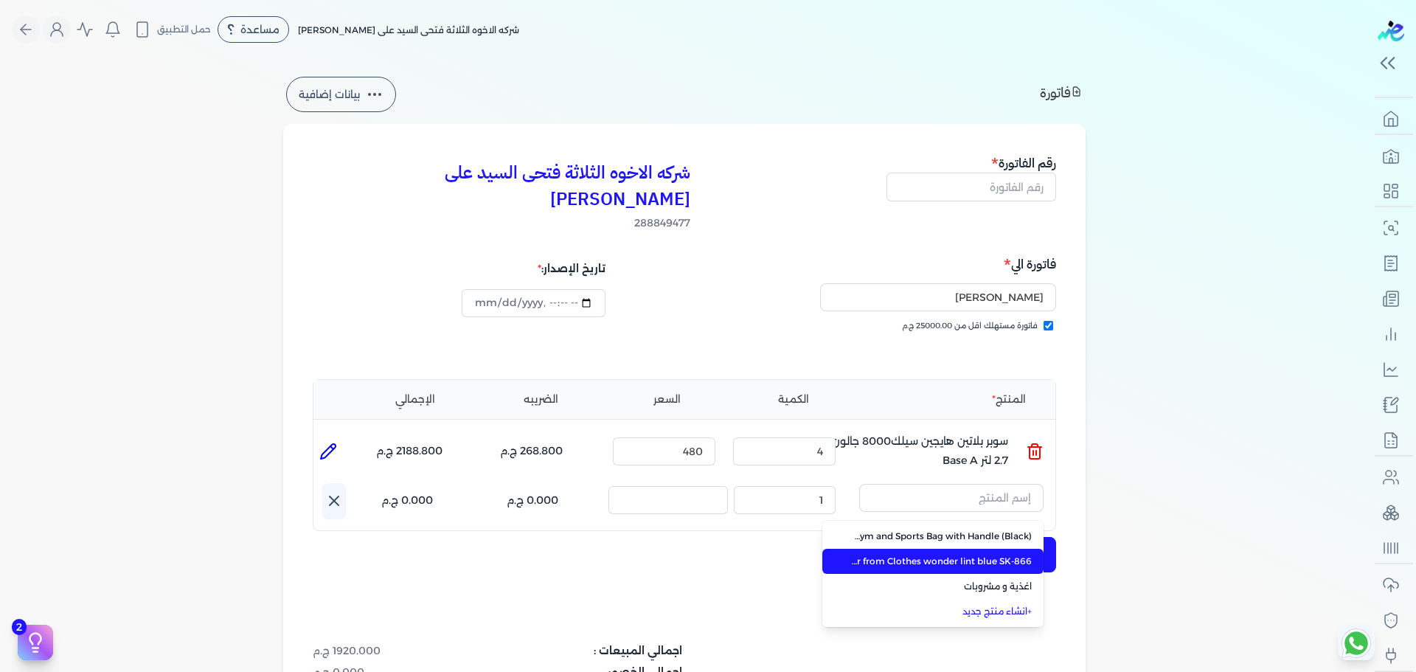
click at [989, 554] on span "Sokany Electric Rechargeable Lint Remover from Clothes wonder lint blue SK-866" at bounding box center [942, 560] width 180 height 13
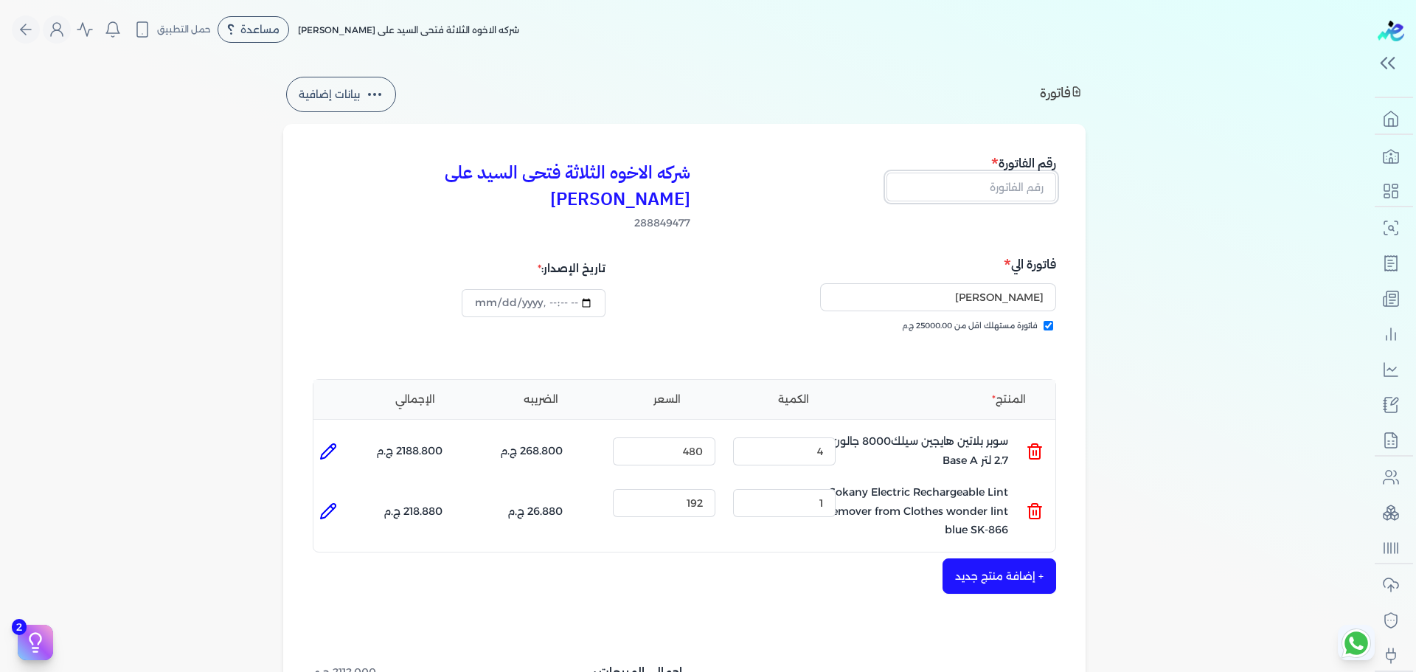
click at [1033, 189] on input "text" at bounding box center [971, 187] width 170 height 28
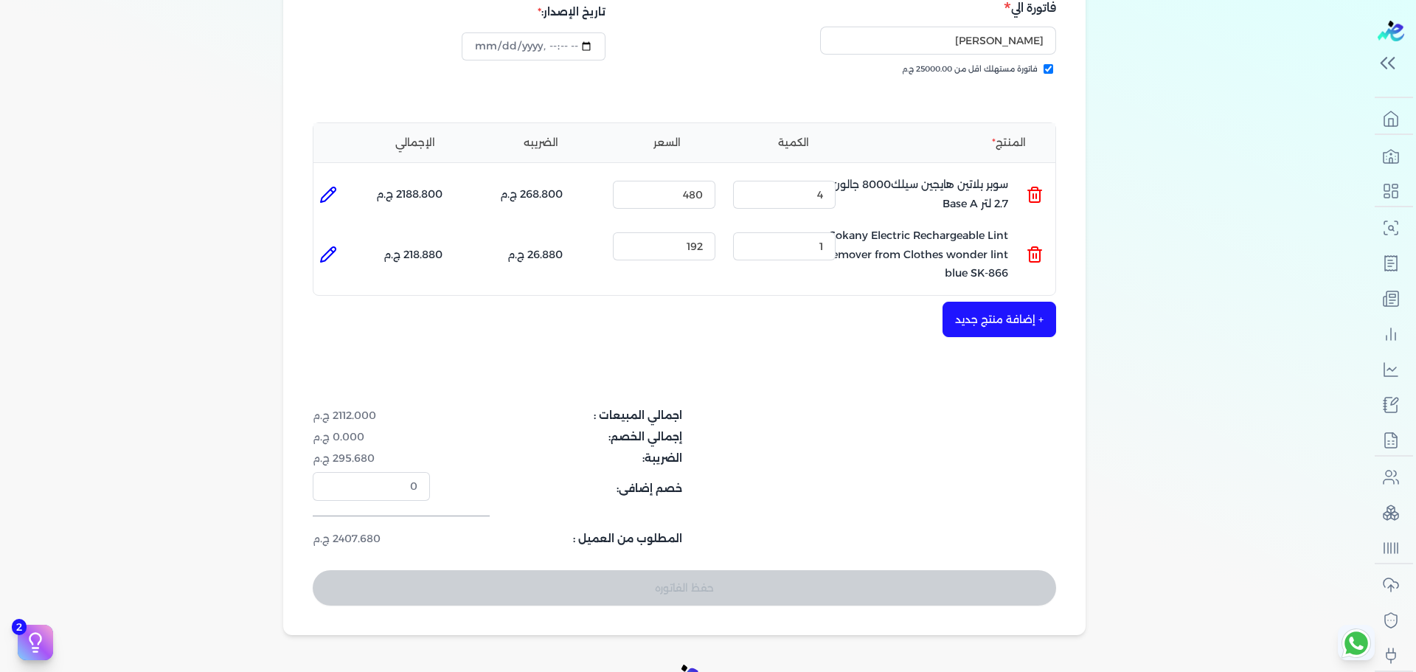
scroll to position [181, 0]
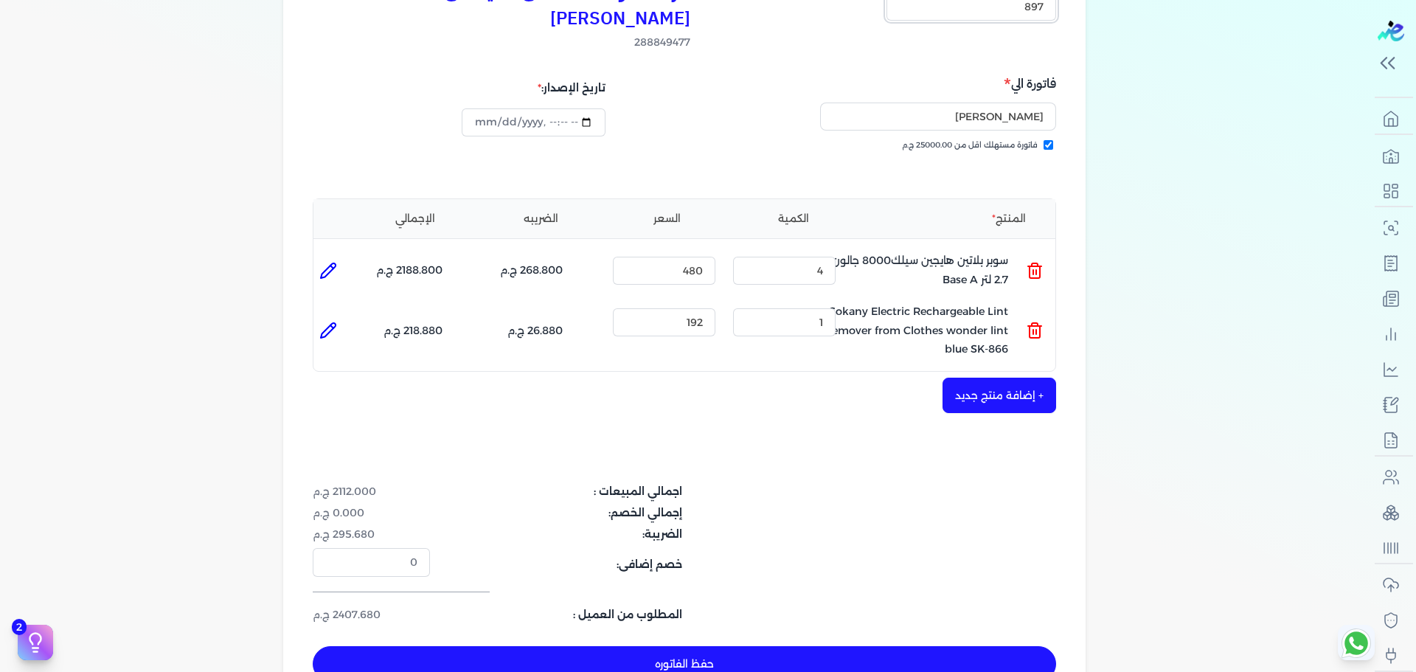
type input "897"
click at [613, 646] on button "حفظ الفاتوره" at bounding box center [684, 663] width 743 height 35
type input "2025-10-11"
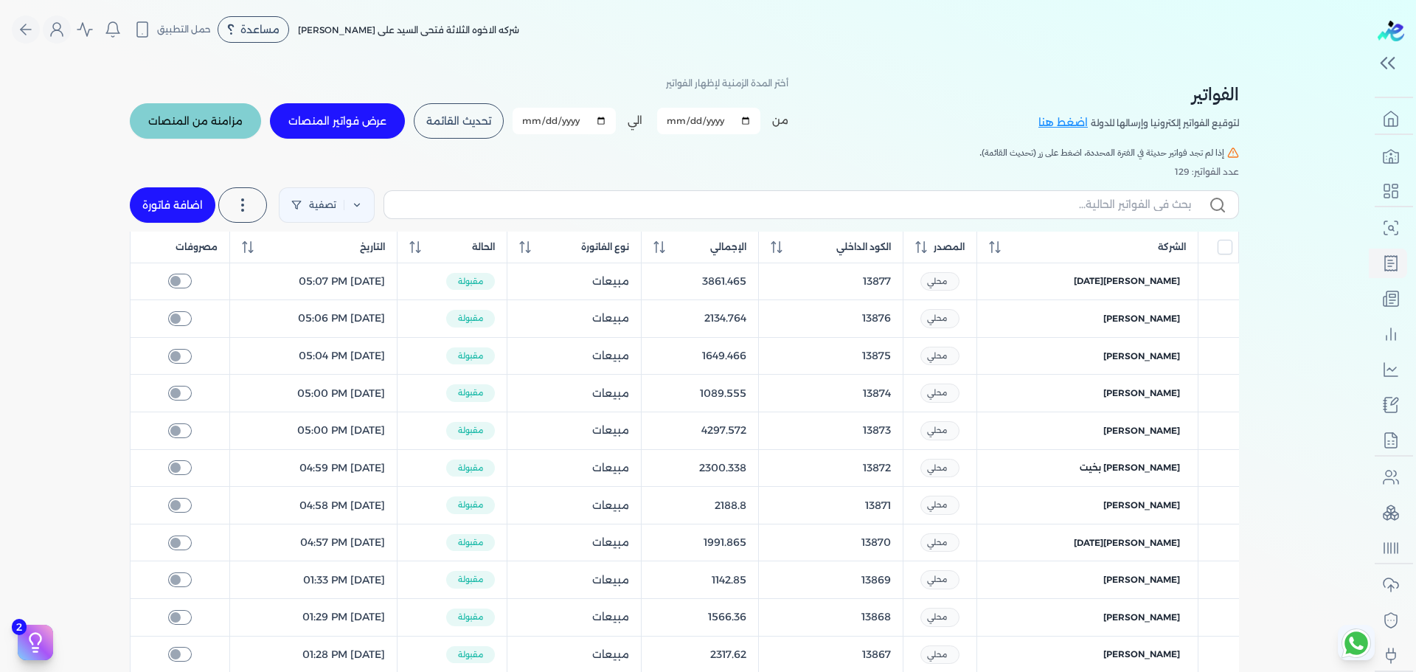
click at [461, 125] on span "تحديث القائمة" at bounding box center [458, 121] width 65 height 10
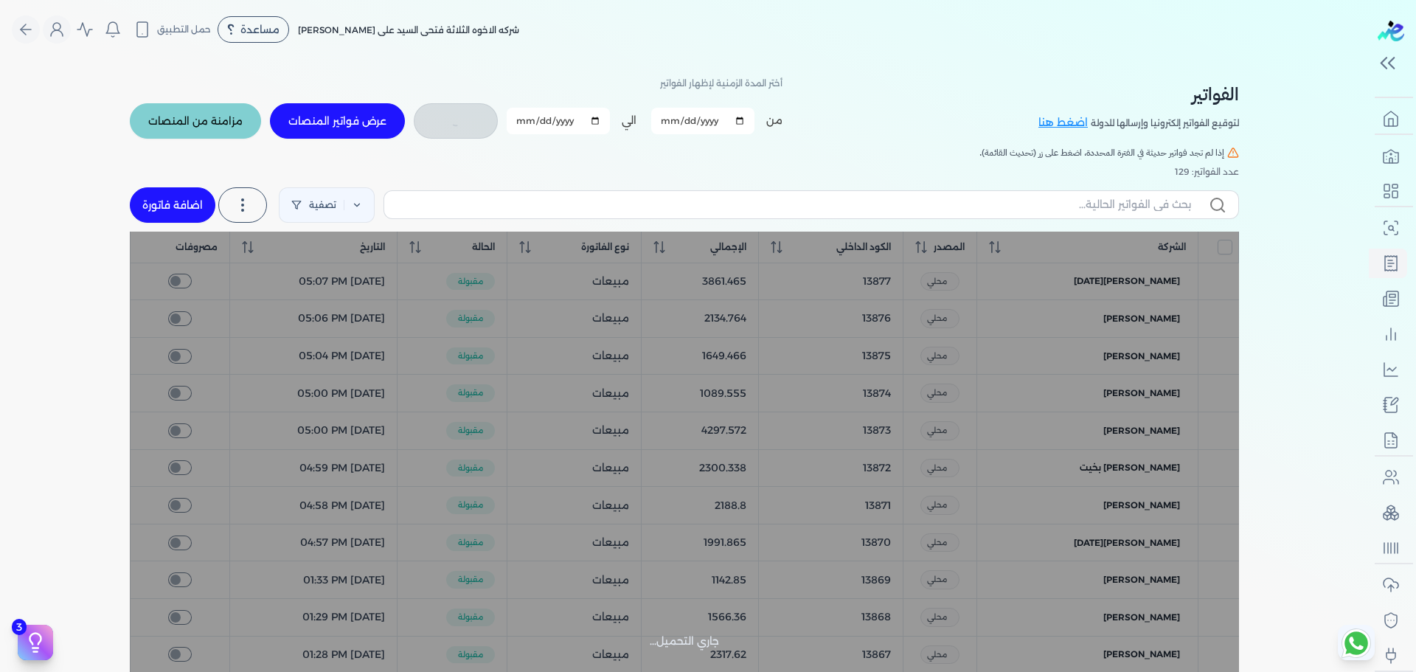
checkbox input "false"
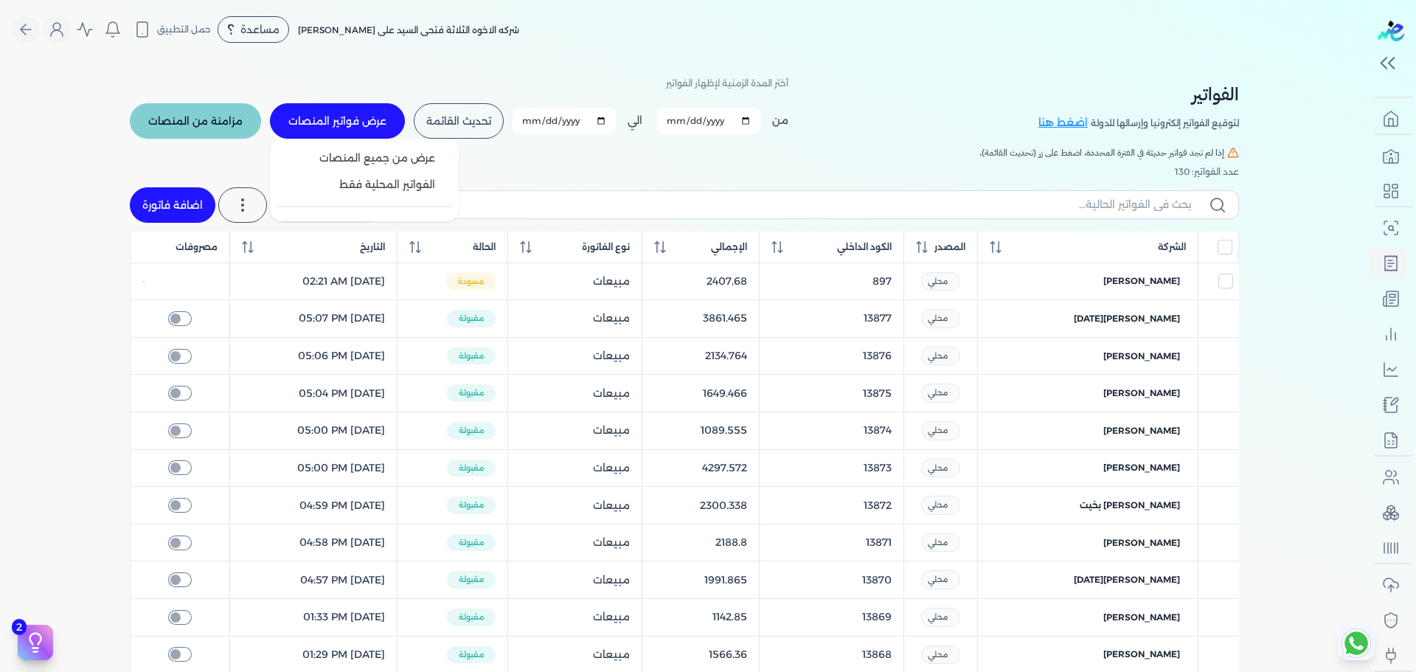
click at [375, 133] on label "عرض فواتير المنصات" at bounding box center [337, 120] width 135 height 35
click at [389, 161] on span "عرض من جميع المنصات" at bounding box center [377, 157] width 116 height 15
click at [391, 179] on span "الفواتير المحلية فقط" at bounding box center [387, 184] width 96 height 15
click at [400, 161] on span "عرض من جميع المنصات" at bounding box center [377, 157] width 116 height 15
click at [209, 126] on span "مزامنة من المنصات" at bounding box center [195, 121] width 94 height 10
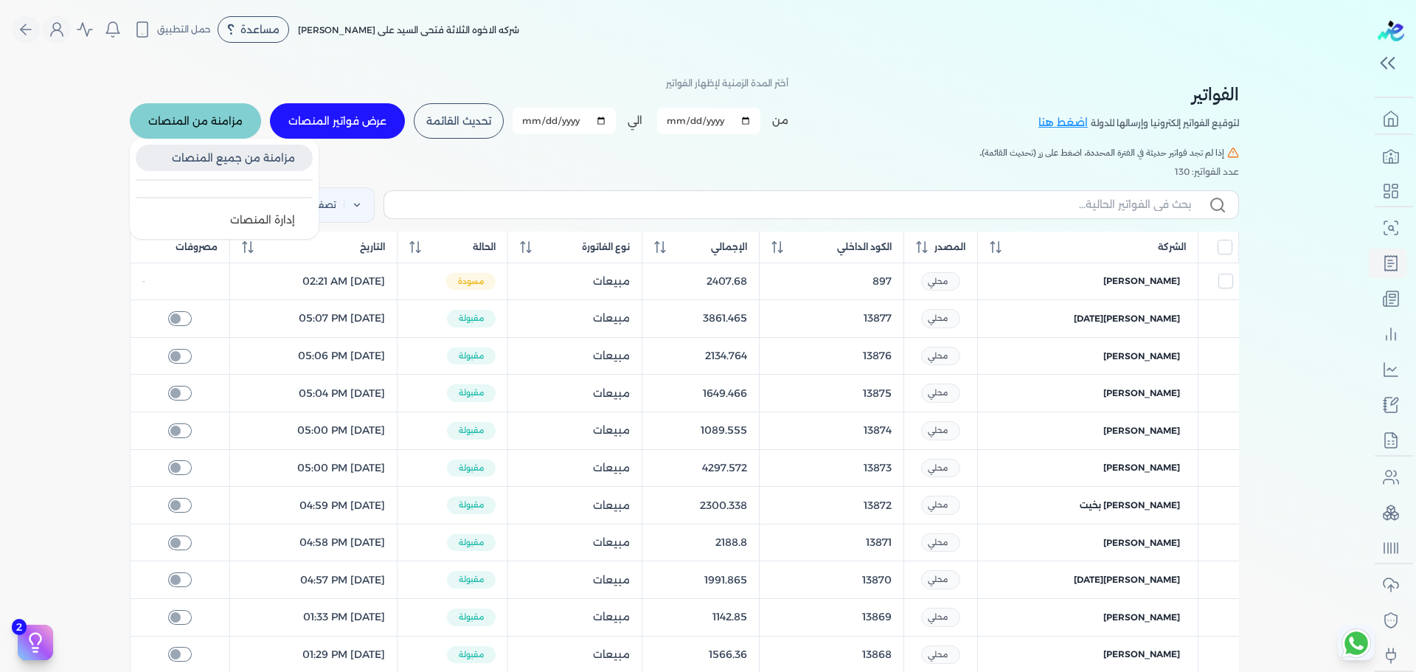
click at [232, 160] on span "مزامنة من جميع المنصات" at bounding box center [233, 157] width 123 height 15
click at [251, 219] on span "إدارة المنصات" at bounding box center [262, 219] width 65 height 15
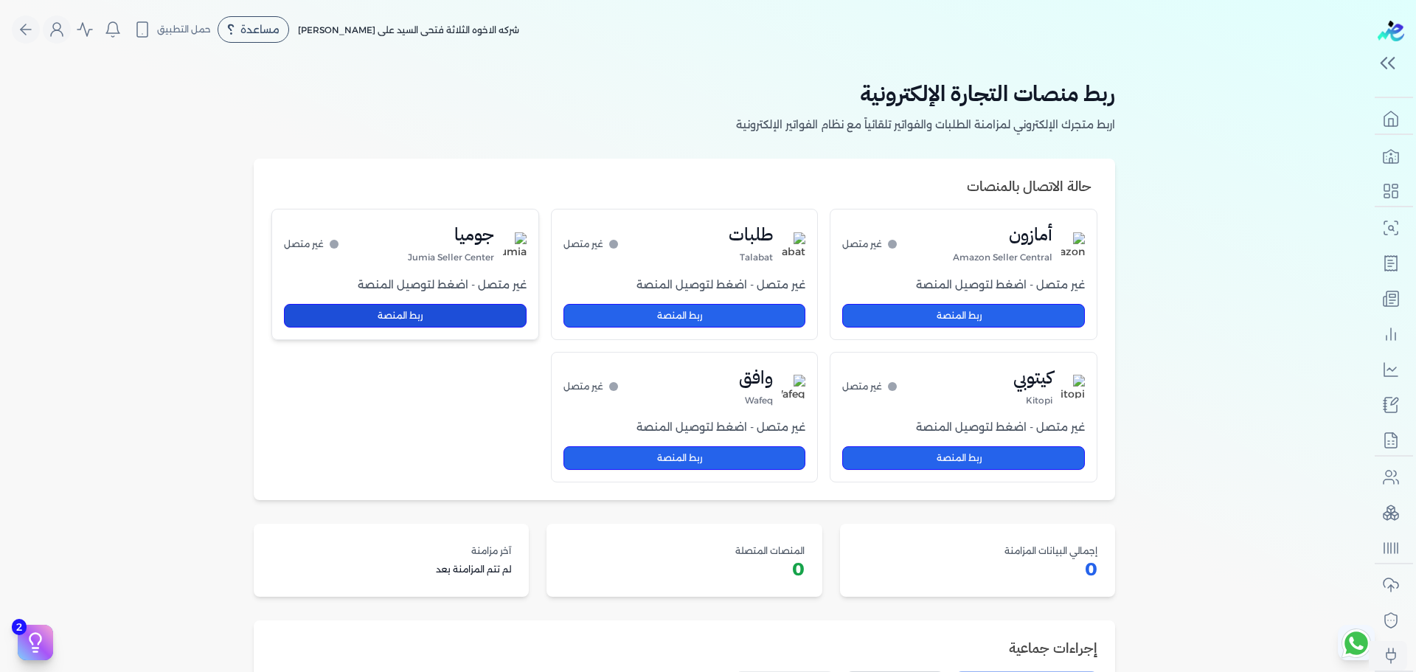
click at [453, 311] on button "ربط المنصة" at bounding box center [405, 316] width 243 height 24
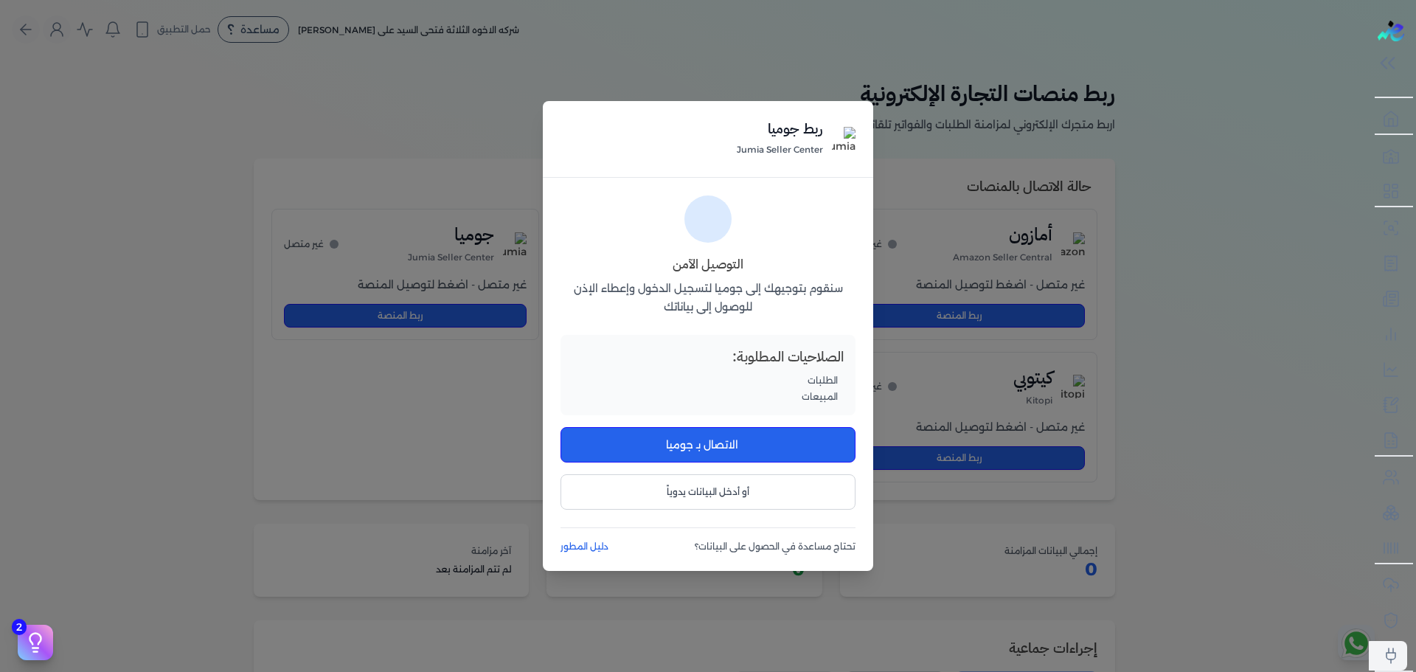
click at [481, 446] on div "ربط جوميا Jumia Seller Center التوصيل الآمن سنقوم بتوجيهك إلى جوميا لتسجيل الدخ…" at bounding box center [708, 336] width 1416 height 672
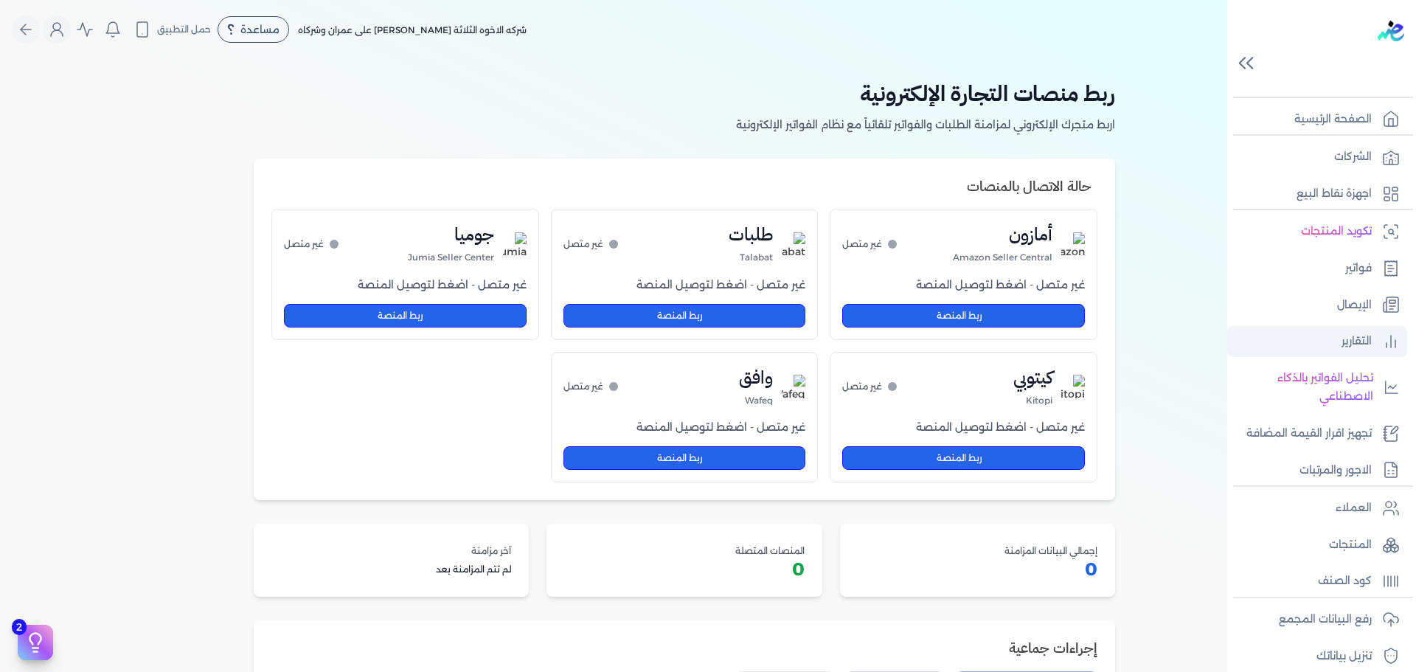
click at [1363, 342] on p "التقارير" at bounding box center [1356, 341] width 30 height 19
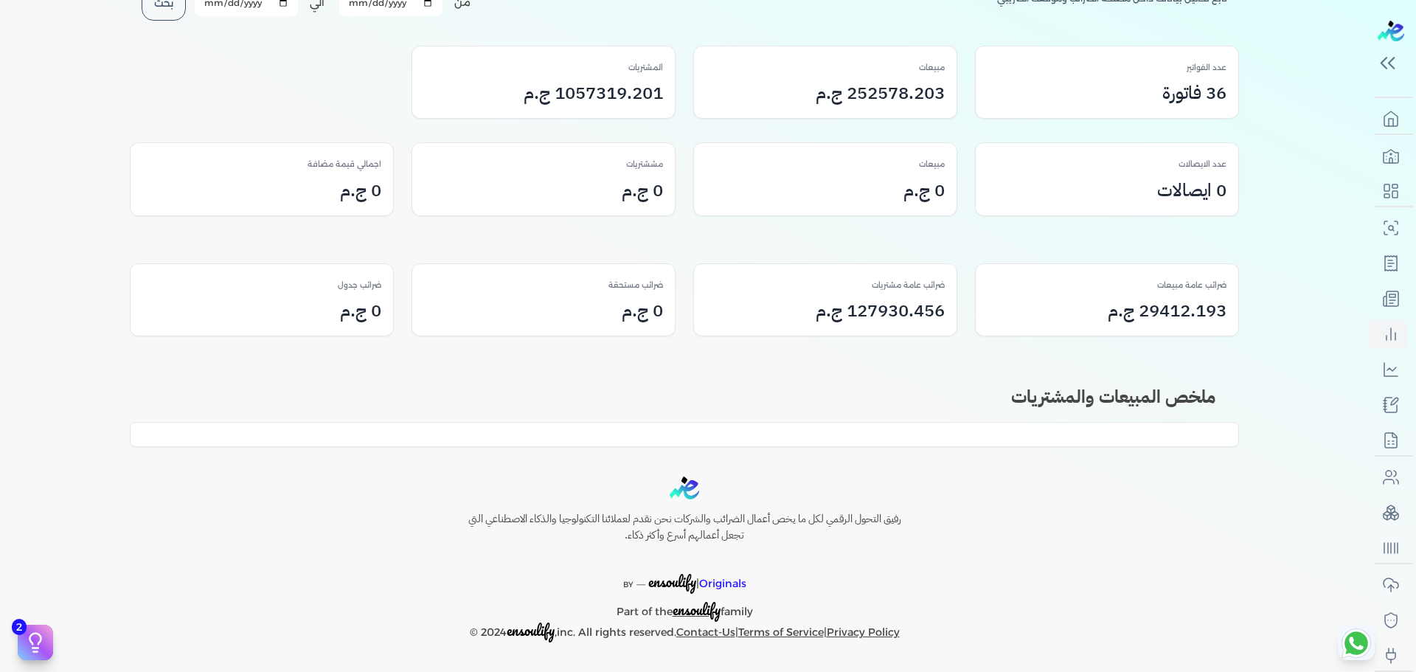
scroll to position [133, 0]
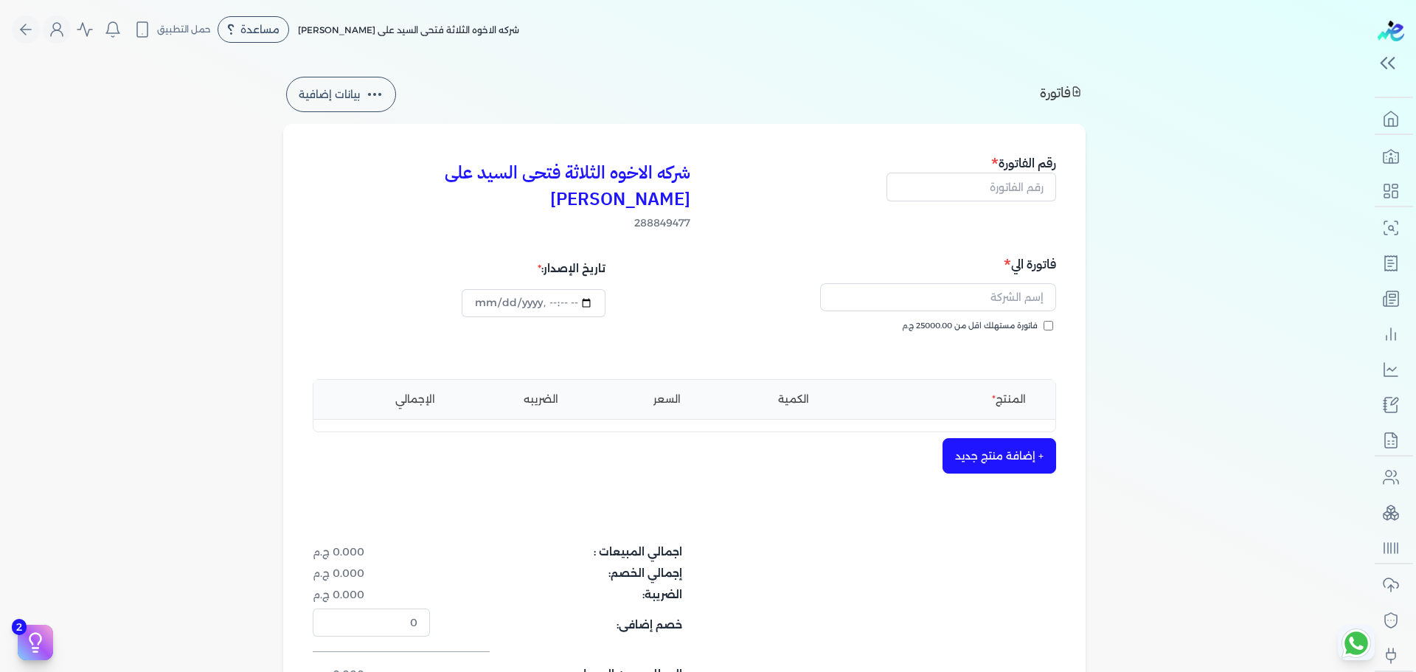
select select "EGP"
select select "B"
select select "EGS"
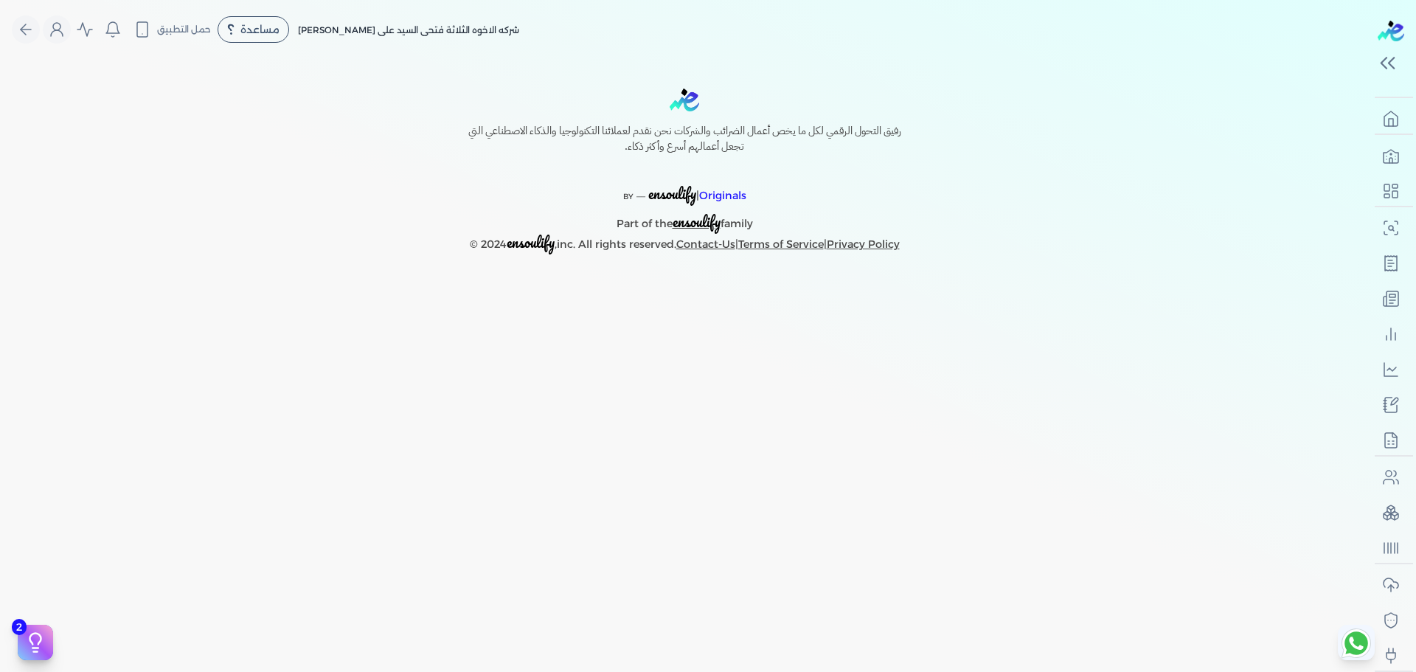
select select "EGP"
select select "B"
select select "EGS"
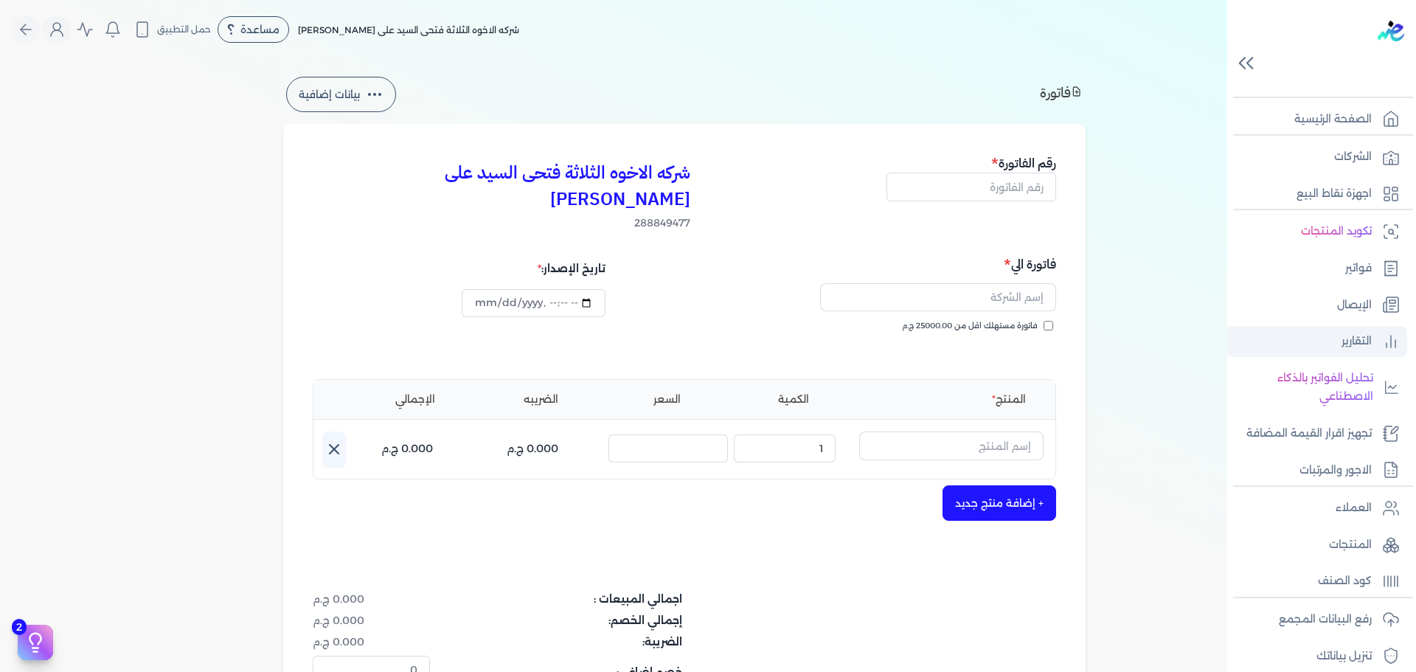
click at [1363, 340] on p "التقارير" at bounding box center [1356, 341] width 30 height 19
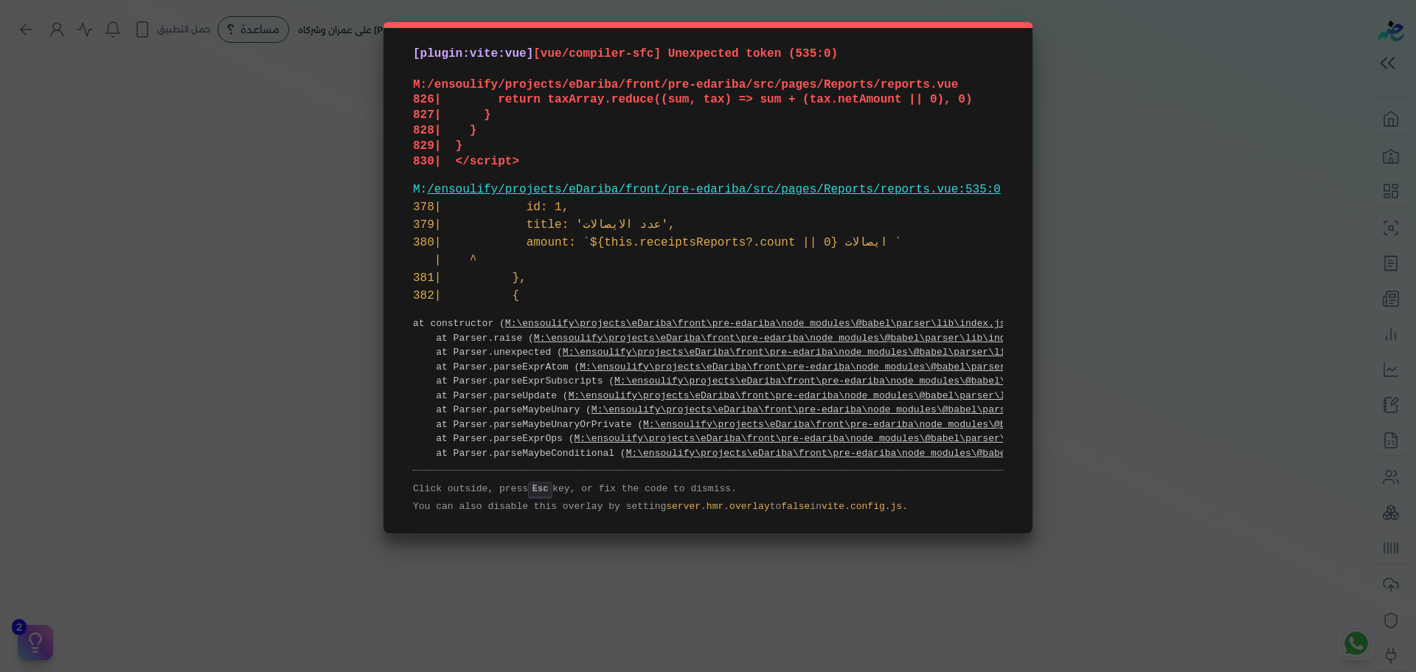
click at [447, 57] on span "[plugin:vite:vue]" at bounding box center [473, 53] width 120 height 13
drag, startPoint x: 447, startPoint y: 57, endPoint x: 648, endPoint y: 296, distance: 312.9
click at [648, 296] on div "[plugin:vite:vue] [vue/compiler-sfc] Unexpected token (535:0) M:/ensoulify/proj…" at bounding box center [707, 277] width 649 height 511
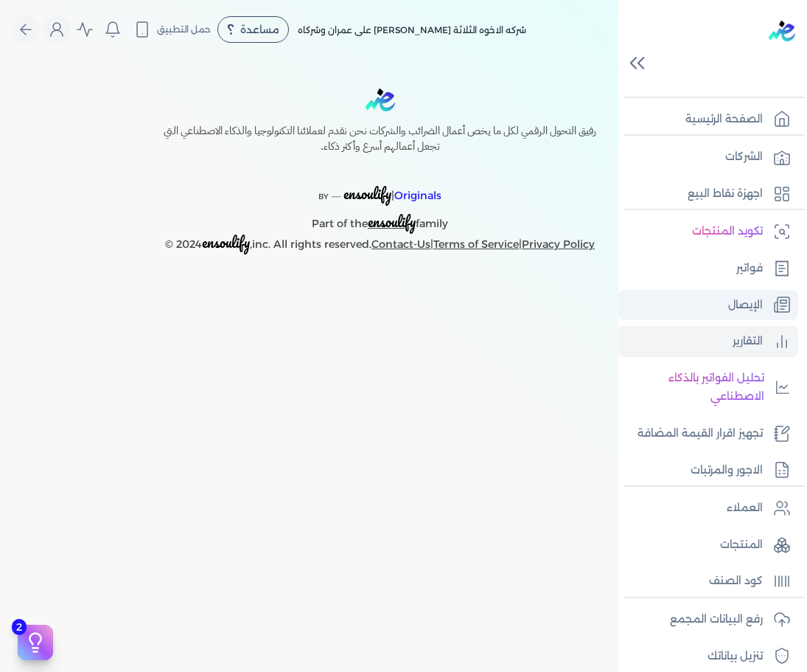
click at [756, 305] on p "الإيصال" at bounding box center [745, 305] width 35 height 19
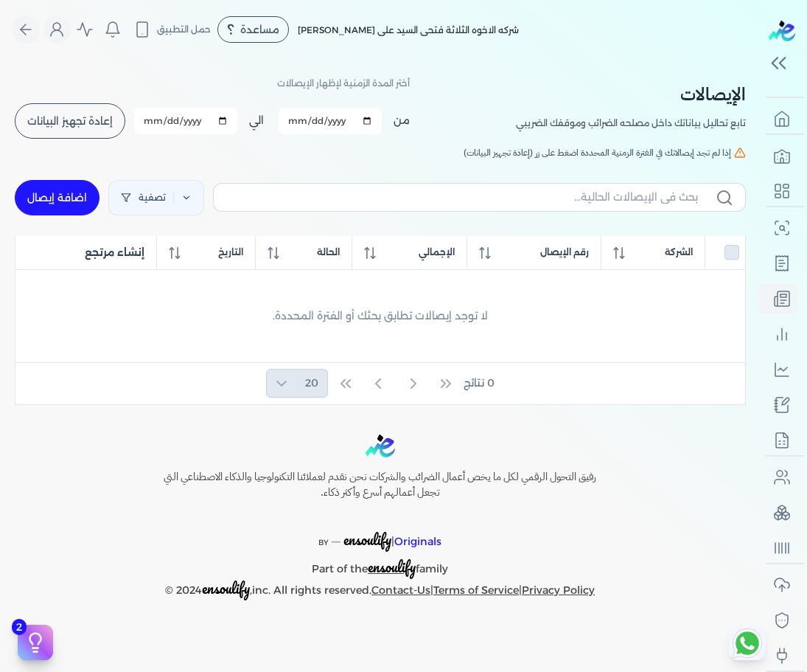
click at [60, 206] on link "اضافة إيصال" at bounding box center [57, 197] width 85 height 35
select select "EGP"
select select "EGS"
select select "B"
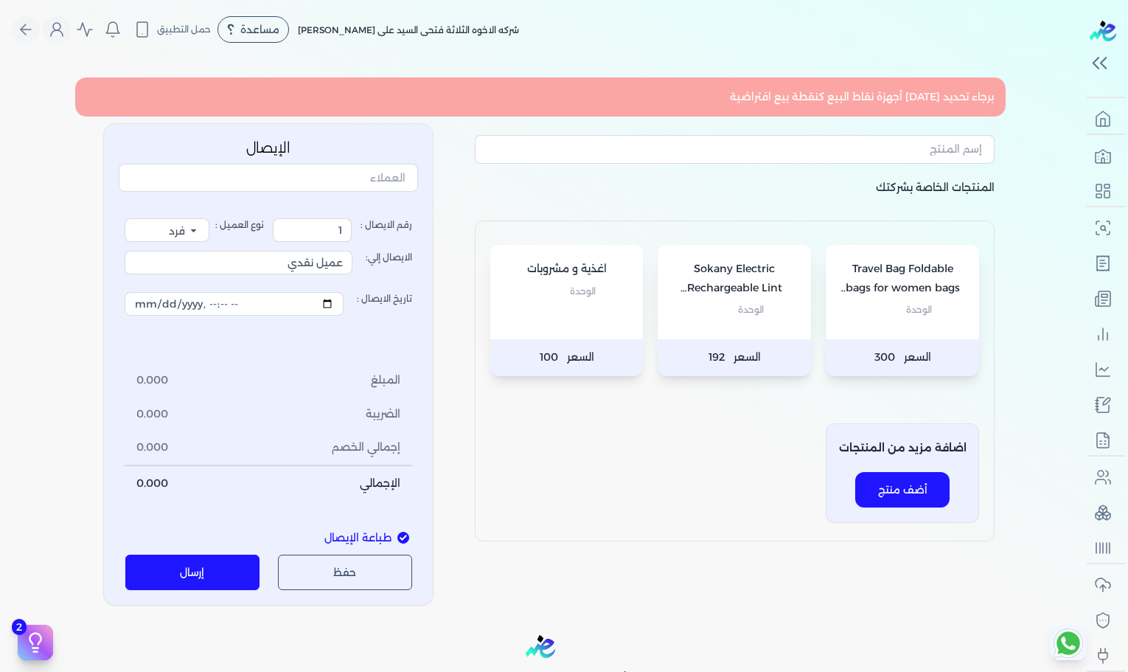
click at [612, 435] on div "Travel Bag Foldable bags for women bags travel Gym Bag Large Capacity Waterproo…" at bounding box center [735, 380] width 520 height 321
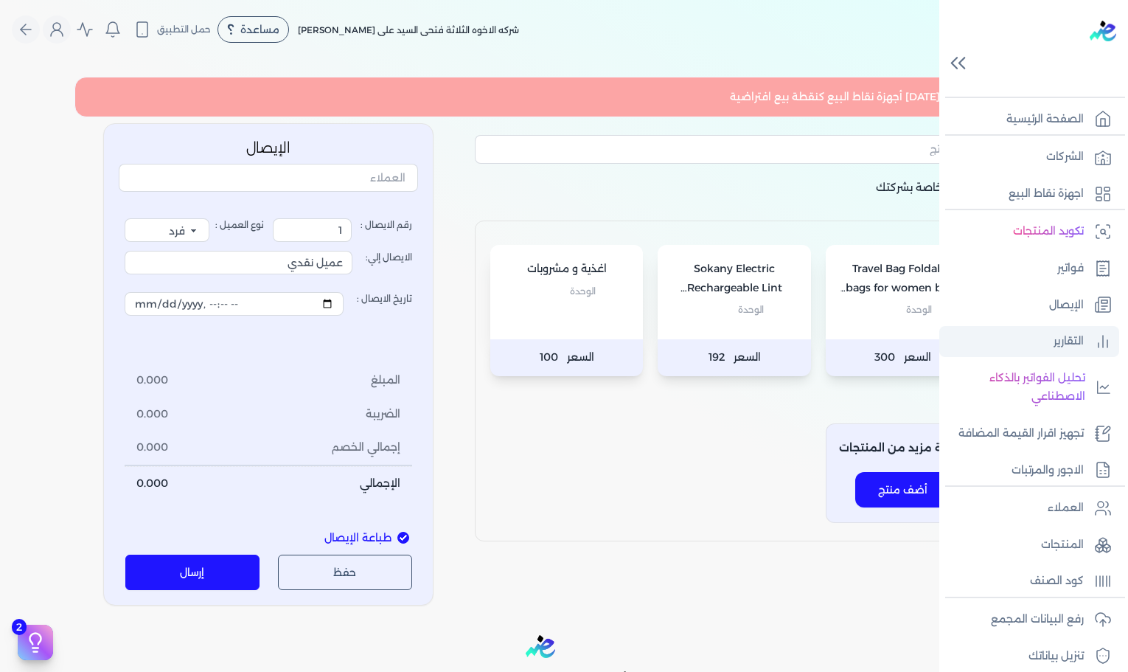
click at [807, 346] on p "التقارير" at bounding box center [1069, 341] width 30 height 19
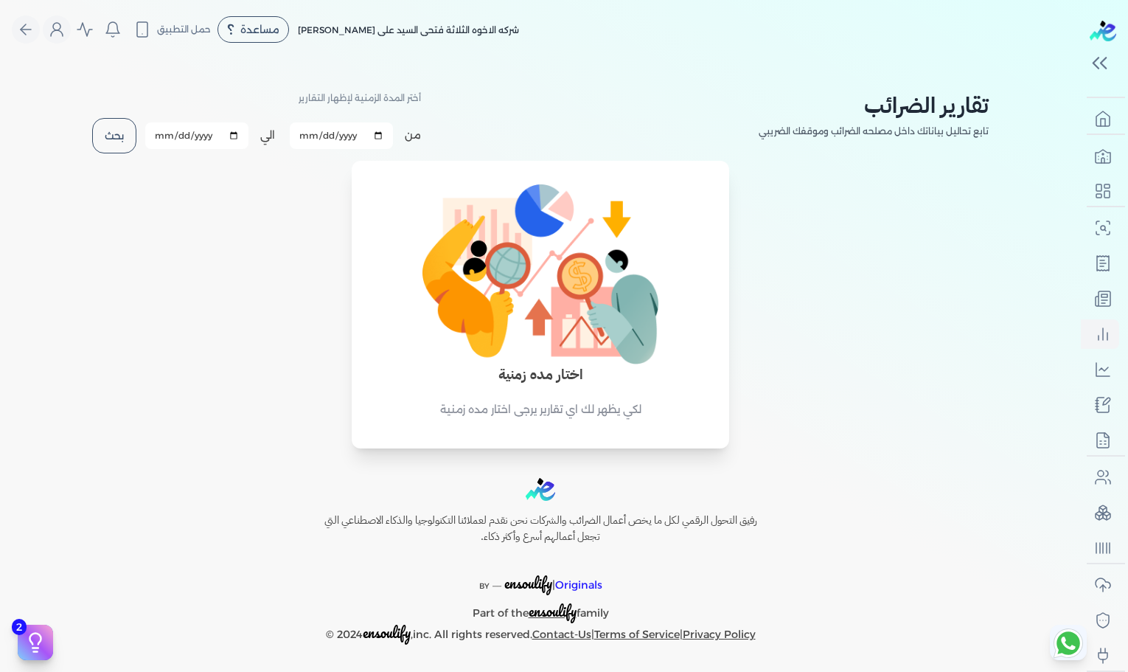
click at [236, 313] on div "اختار مده زمنية لكي يظهر لك اي تقارير يرجى اختار مده زمنية" at bounding box center [540, 313] width 902 height 271
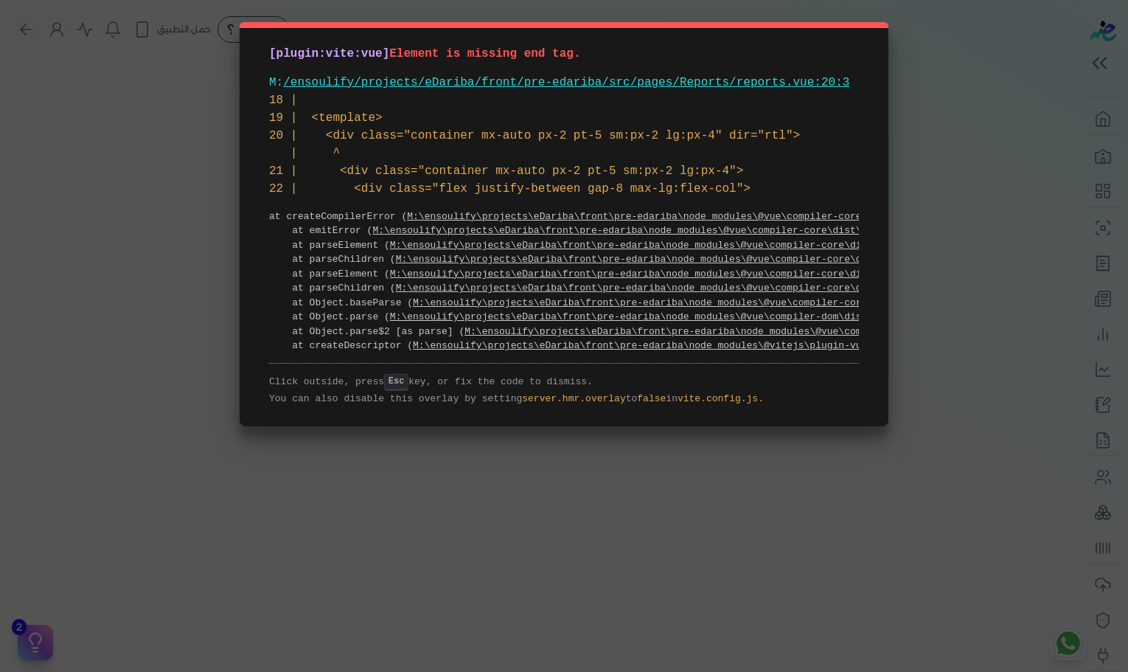
click at [280, 95] on pre "18 | 19 | <template> 20 | <div class="container mx-auto px-2 pt-5 sm:px-2 lg:px…" at bounding box center [564, 144] width 590 height 106
drag, startPoint x: 280, startPoint y: 95, endPoint x: 372, endPoint y: 93, distance: 92.2
click at [372, 93] on pre "18 | 19 | <template> 20 | <div class="container mx-auto px-2 pt-5 sm:px-2 lg:px…" at bounding box center [564, 144] width 590 height 106
click at [310, 35] on div "[plugin:vite:vue] Element is missing end tag. M: /ensoulify/projects/eDariba/fr…" at bounding box center [564, 224] width 649 height 404
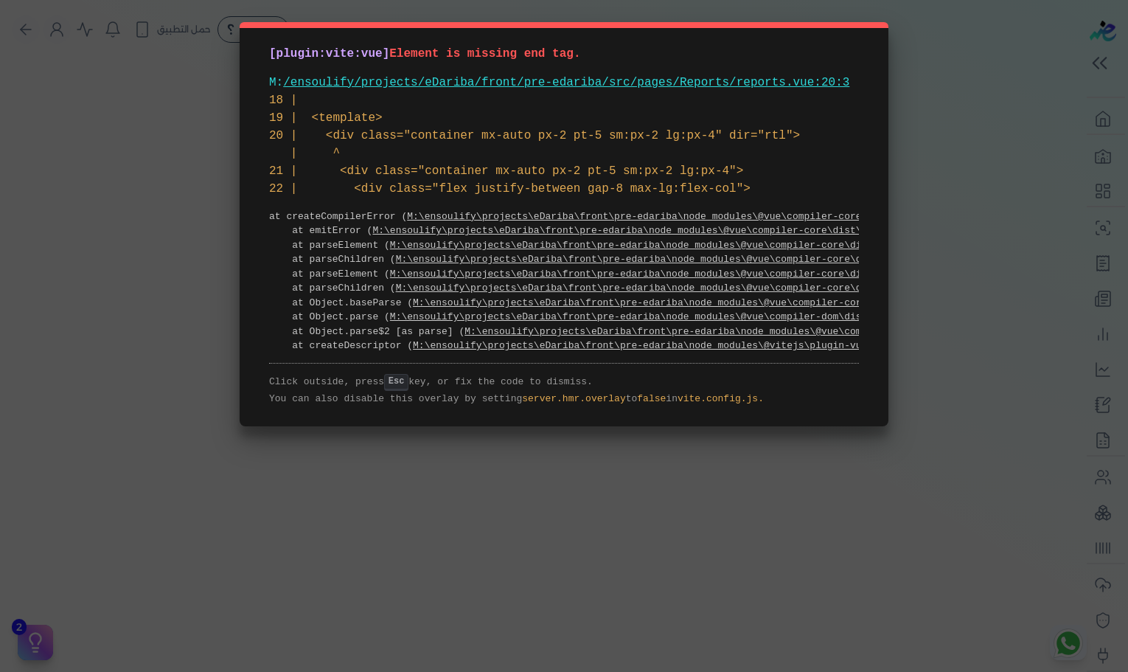
click at [310, 35] on div "[plugin:vite:vue] Element is missing end tag. M: /ensoulify/projects/eDariba/fr…" at bounding box center [564, 224] width 649 height 404
drag, startPoint x: 310, startPoint y: 35, endPoint x: 544, endPoint y: 195, distance: 283.2
click at [544, 195] on div "[plugin:vite:vue] Element is missing end tag. M: /ensoulify/projects/eDariba/fr…" at bounding box center [564, 224] width 649 height 404
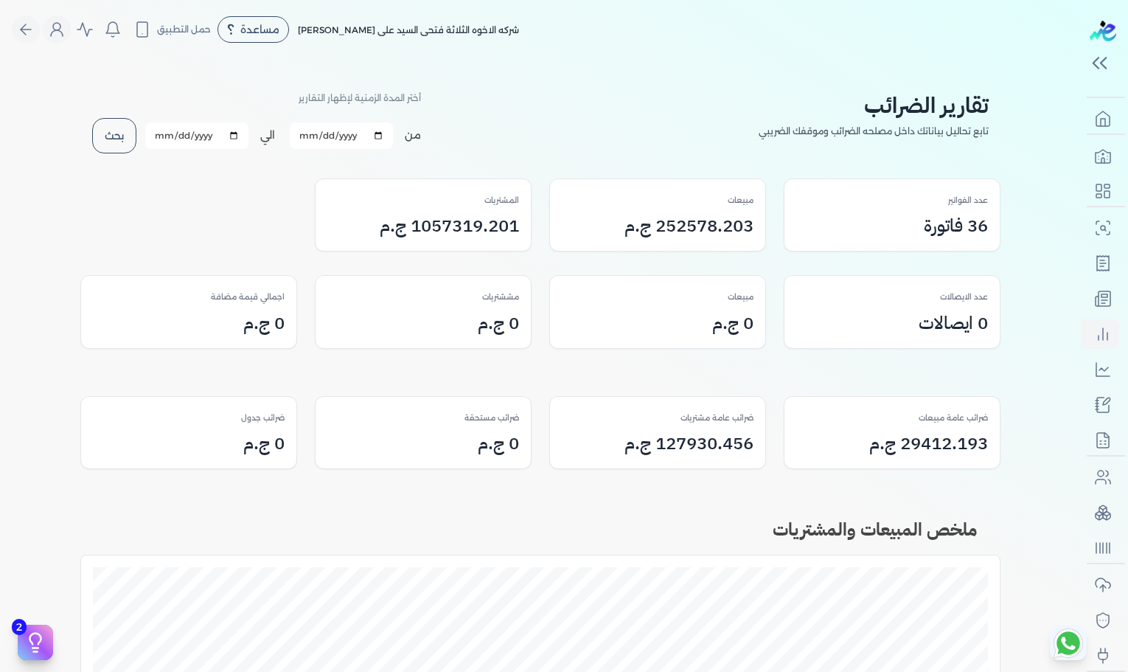
click at [91, 130] on div "تقارير الضرائب تابع تحاليل بياناتك داخل مصلحه الضرائب وموقفك الضريبي أختر المدة…" at bounding box center [540, 114] width 920 height 81
click at [114, 136] on button "بحث" at bounding box center [114, 135] width 44 height 35
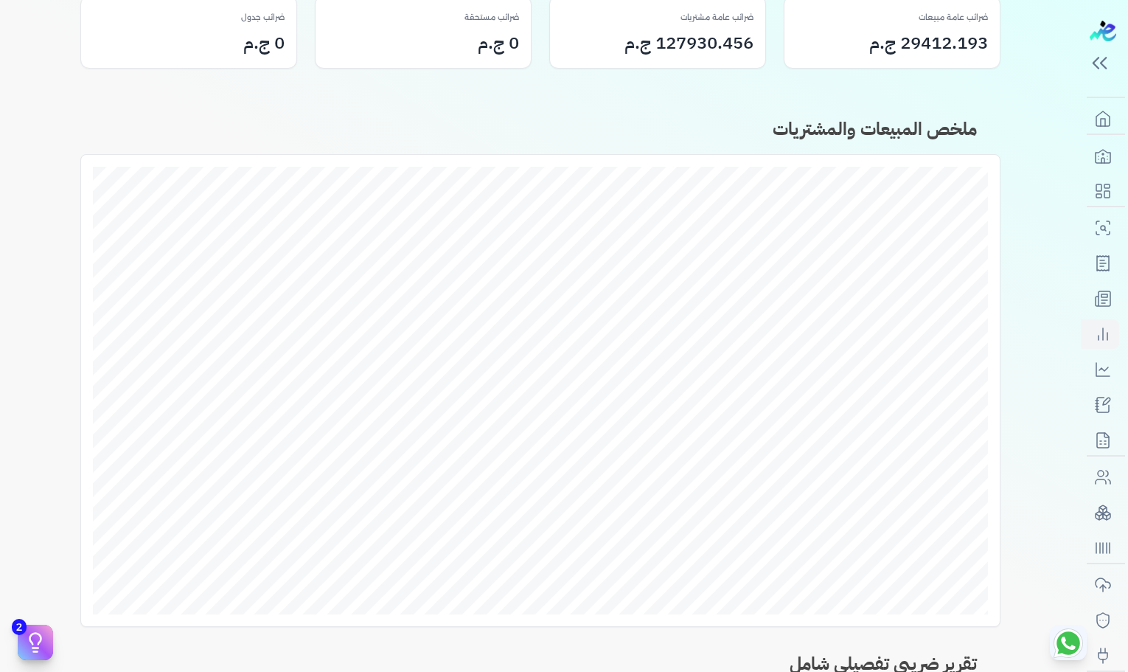
scroll to position [748, 0]
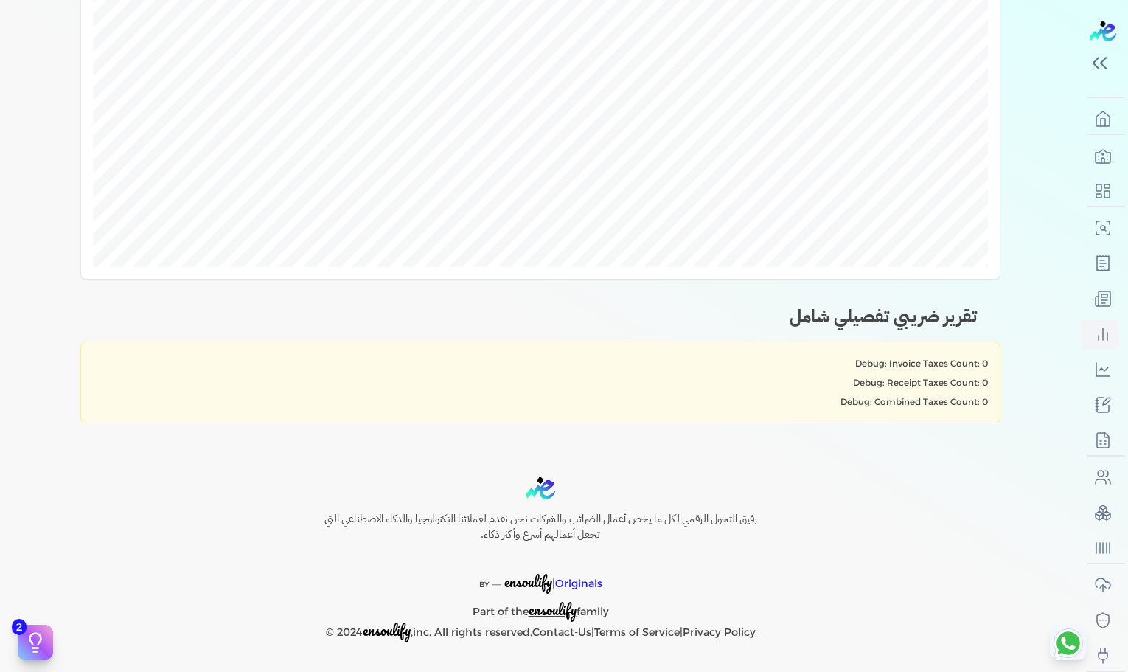
click at [622, 298] on h2 "تقرير ضريبي تفصيلي شامل" at bounding box center [540, 304] width 920 height 50
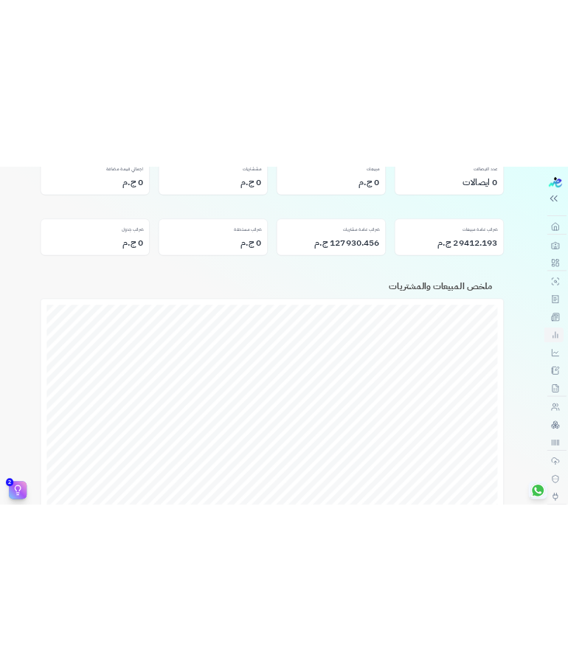
scroll to position [914, 0]
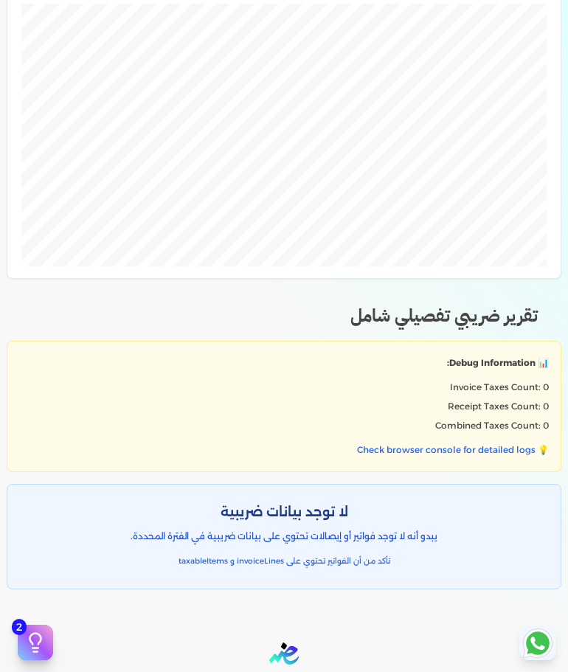
scroll to position [1078, 0]
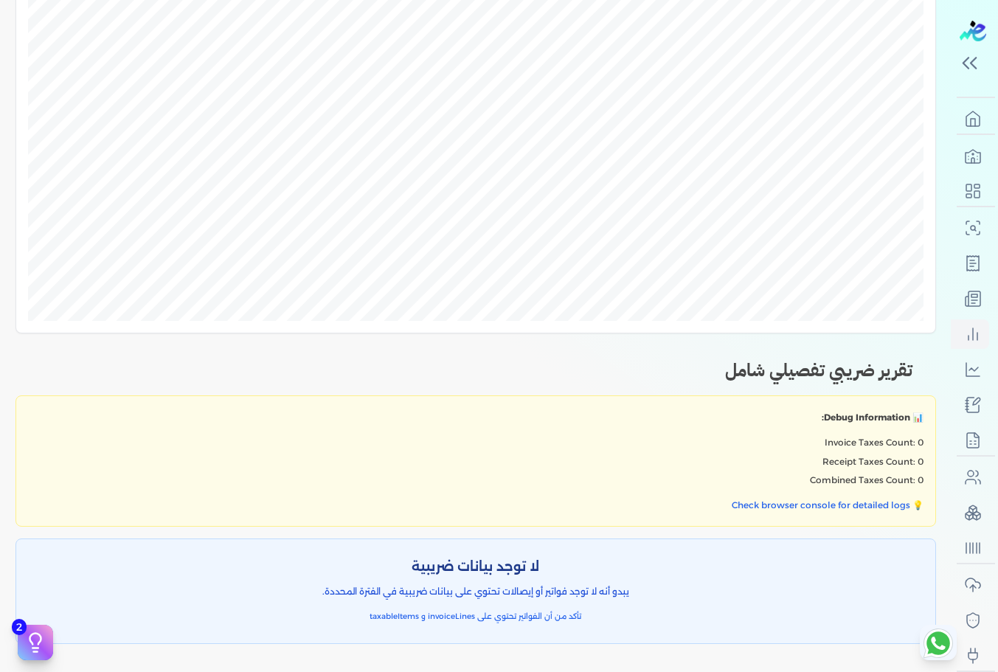
scroll to position [914, 0]
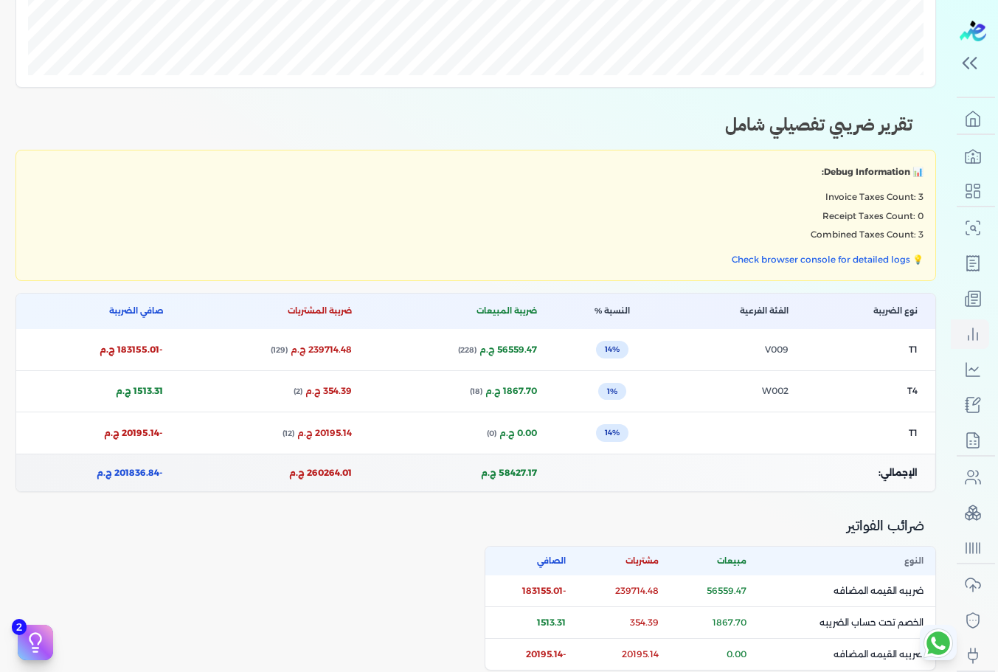
scroll to position [939, 0]
click at [858, 136] on h2 "تقرير ضريبي تفصيلي شامل" at bounding box center [475, 113] width 920 height 50
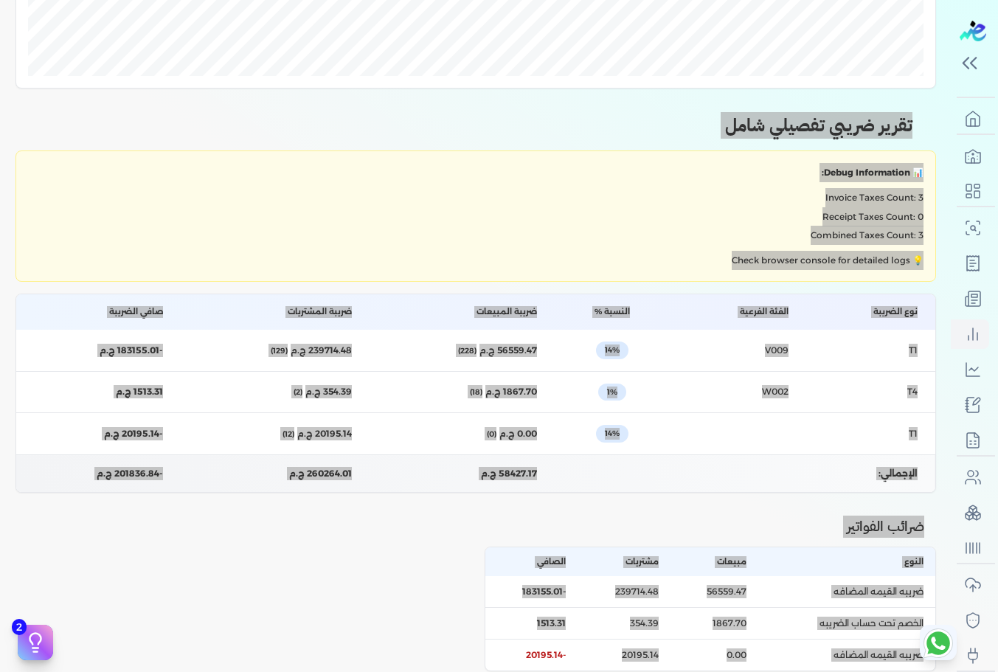
scroll to position [1163, 0]
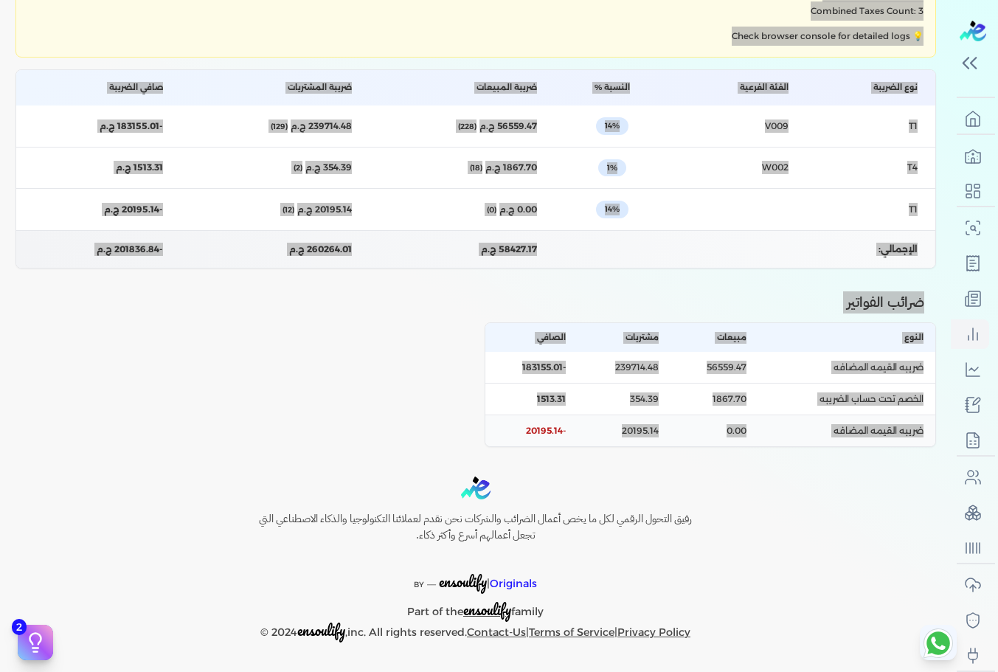
drag, startPoint x: 858, startPoint y: 136, endPoint x: 661, endPoint y: 431, distance: 355.6
click at [661, 431] on div "تقرير ضريبي تفصيلي شامل 📊 Debug Information: Invoice Taxes Count: 3 Receipt Tax…" at bounding box center [475, 155] width 920 height 582
click at [661, 431] on td "20195.14" at bounding box center [623, 431] width 93 height 32
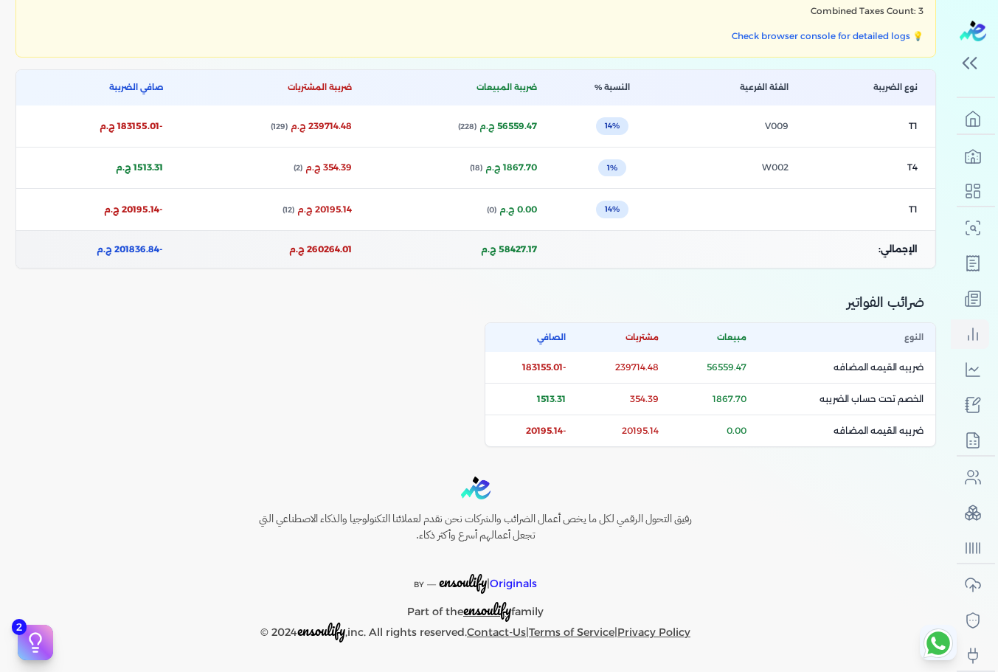
click at [709, 257] on td "الإجمالي:" at bounding box center [744, 249] width 380 height 38
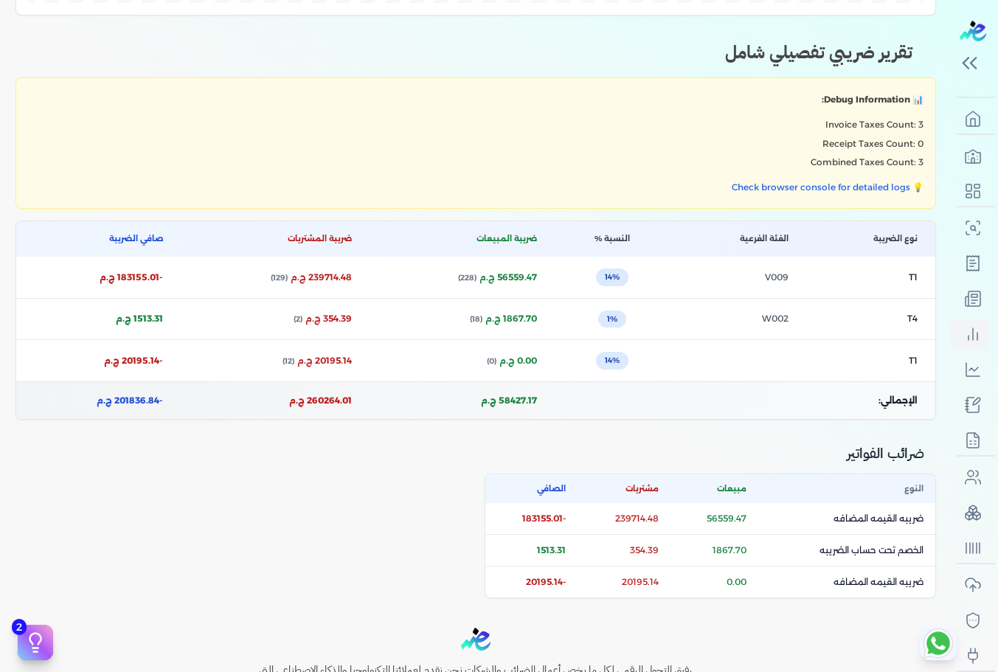
scroll to position [1011, 0]
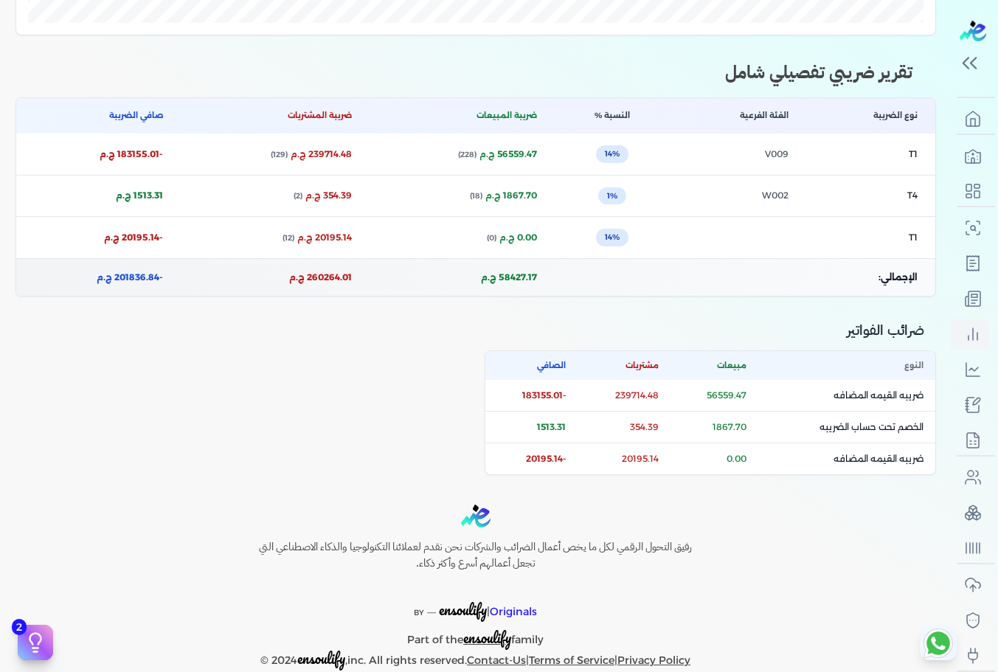
scroll to position [992, 0]
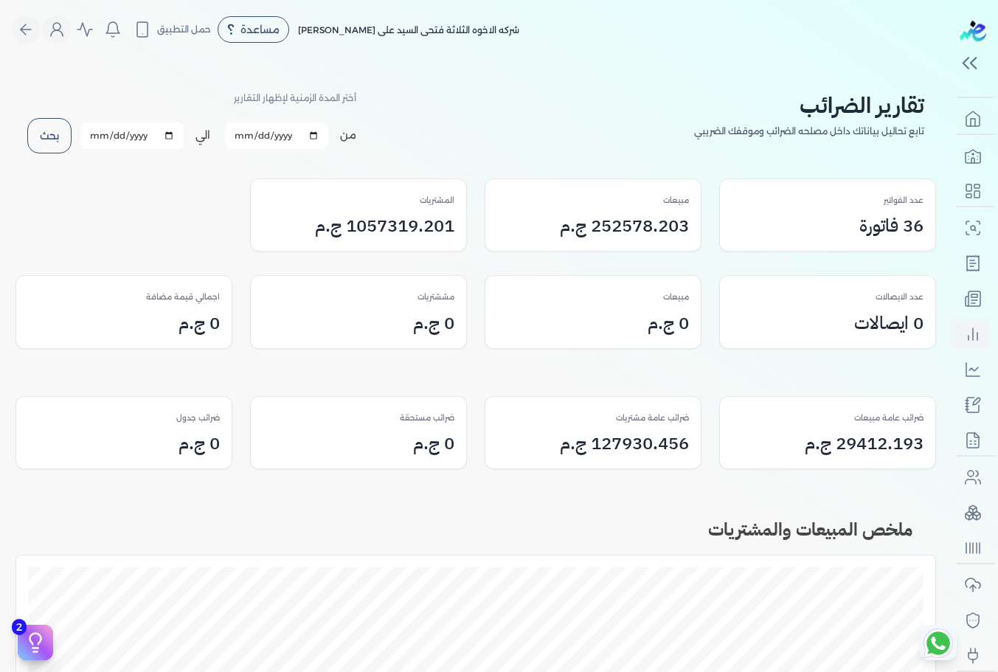
click at [316, 131] on input "[DATE]" at bounding box center [276, 135] width 103 height 27
type input "[DATE]"
click at [166, 134] on input "[DATE]" at bounding box center [131, 135] width 103 height 27
type input "[DATE]"
click at [56, 125] on button "بحث" at bounding box center [49, 135] width 44 height 35
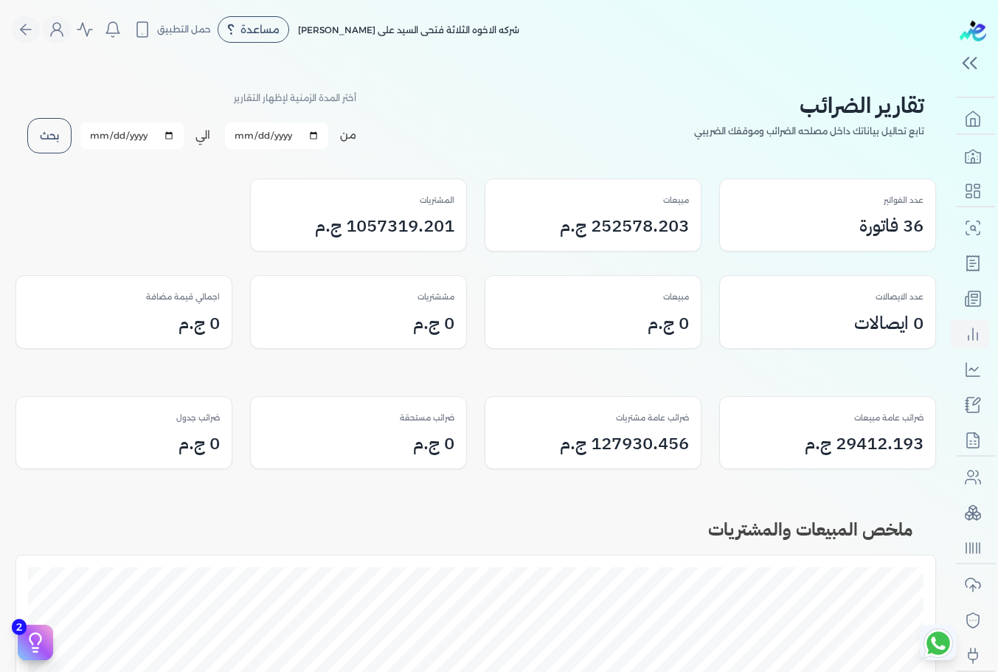
click at [68, 140] on button "بحث" at bounding box center [49, 135] width 44 height 35
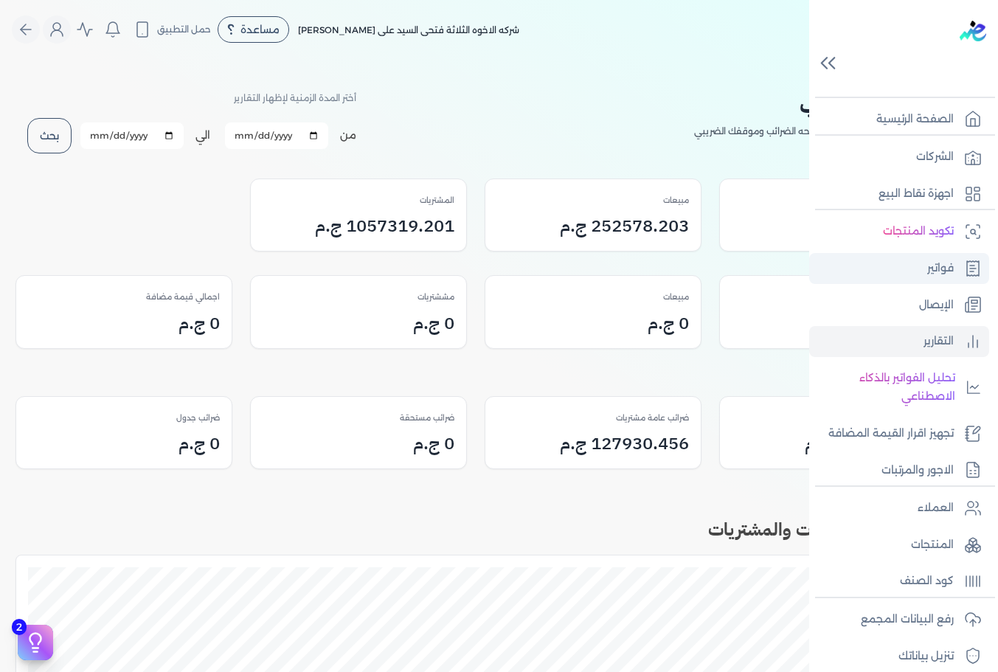
click at [909, 269] on link "فواتير" at bounding box center [899, 268] width 180 height 31
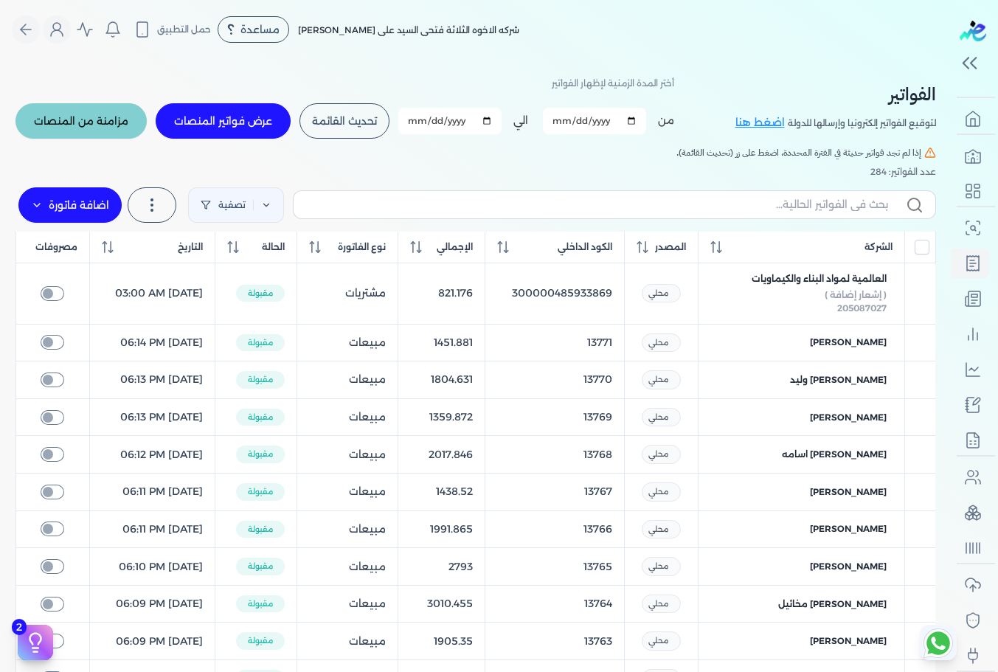
click at [622, 119] on input "[DATE]" at bounding box center [594, 121] width 103 height 27
click at [358, 121] on span "تحديث القائمة" at bounding box center [344, 121] width 65 height 10
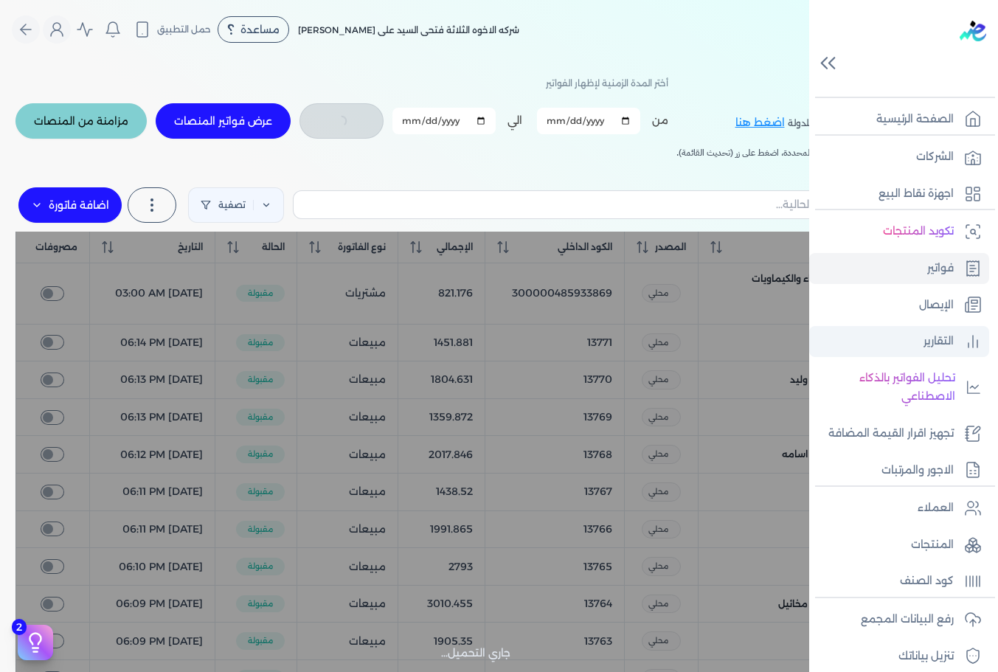
checkbox input "false"
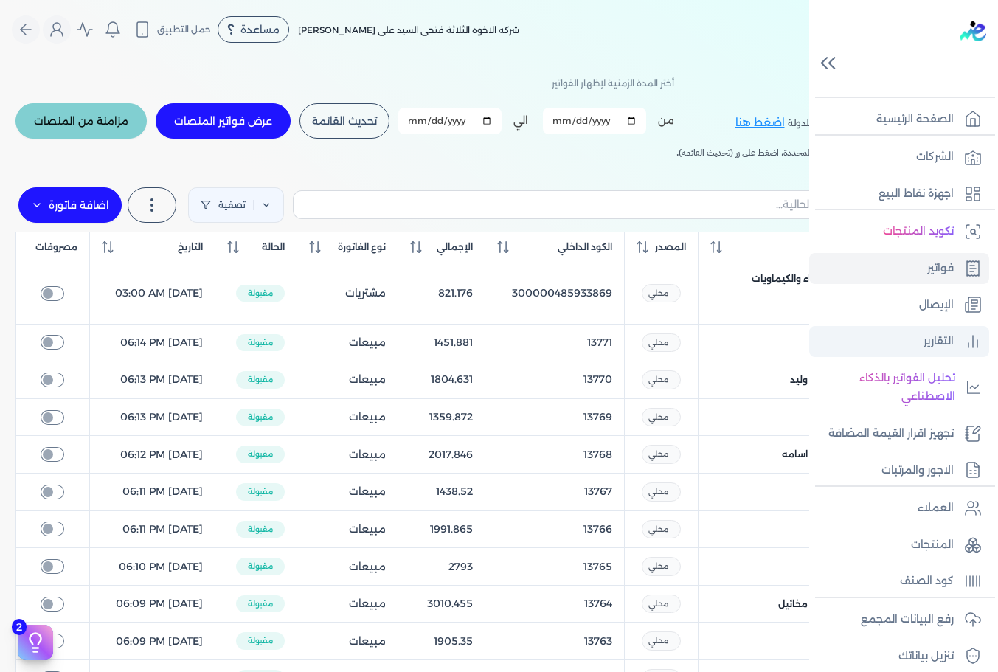
click at [919, 333] on link "التقارير" at bounding box center [899, 341] width 180 height 31
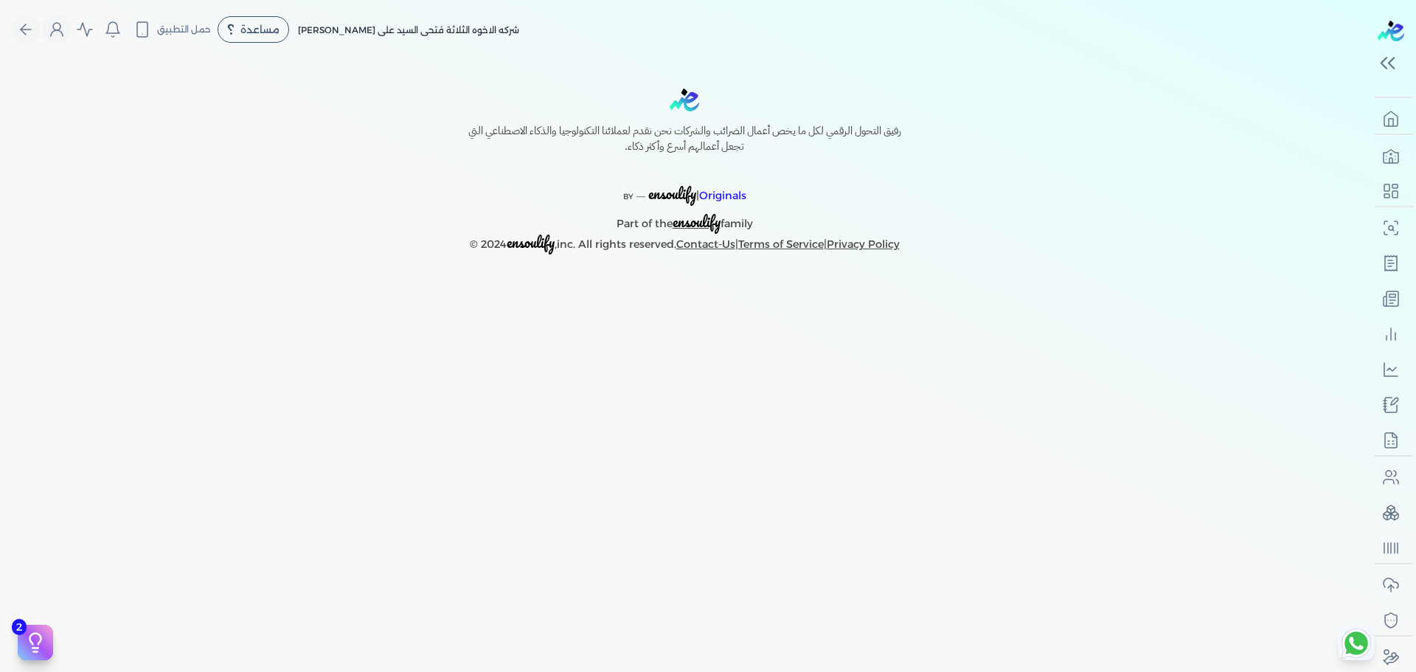
select select "EGP"
select select "EGS"
select select "B"
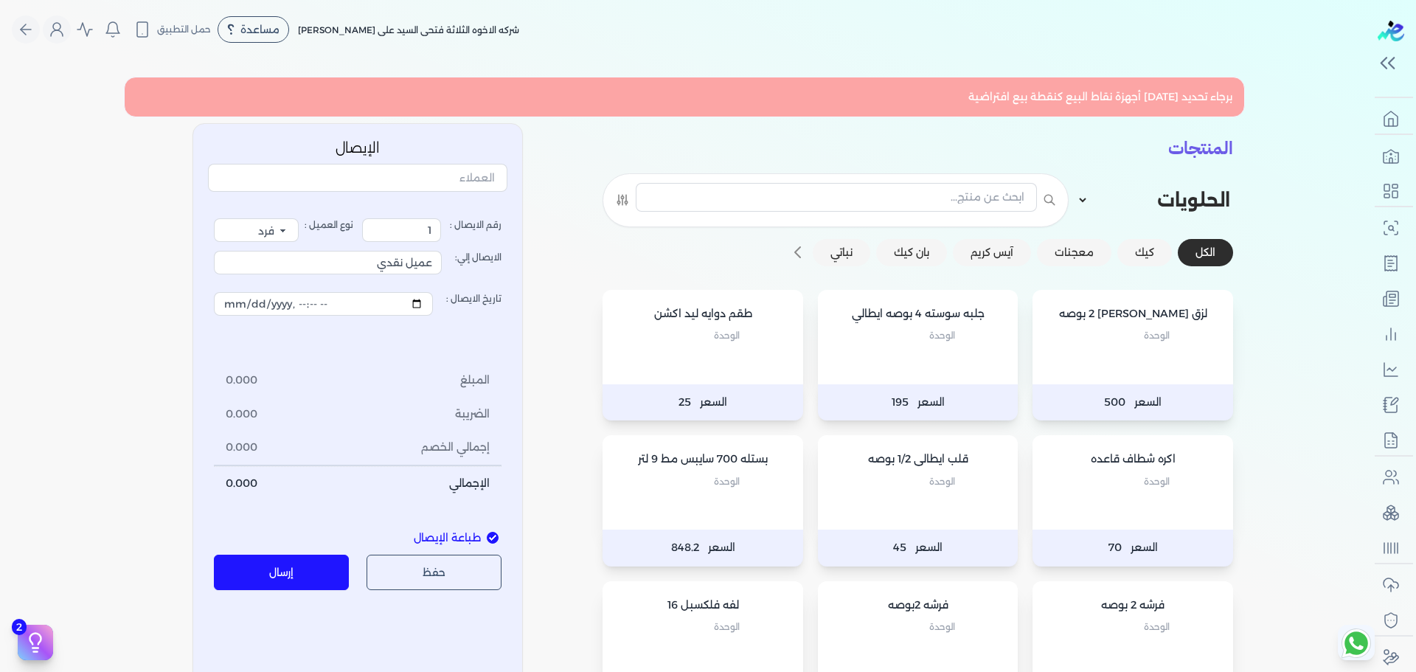
click at [1080, 195] on select "الحلويات المشروبات الوجبات الرئيسية" at bounding box center [1155, 200] width 156 height 28
click at [1080, 186] on select "الحلويات المشروبات الوجبات الرئيسية" at bounding box center [1155, 200] width 156 height 28
click at [1094, 200] on select "الحلويات المشروبات الوجبات الرئيسية" at bounding box center [1155, 200] width 156 height 28
select select "المشروبات"
click at [1080, 186] on select "الحلويات المشروبات الوجبات الرئيسية" at bounding box center [1155, 200] width 156 height 28
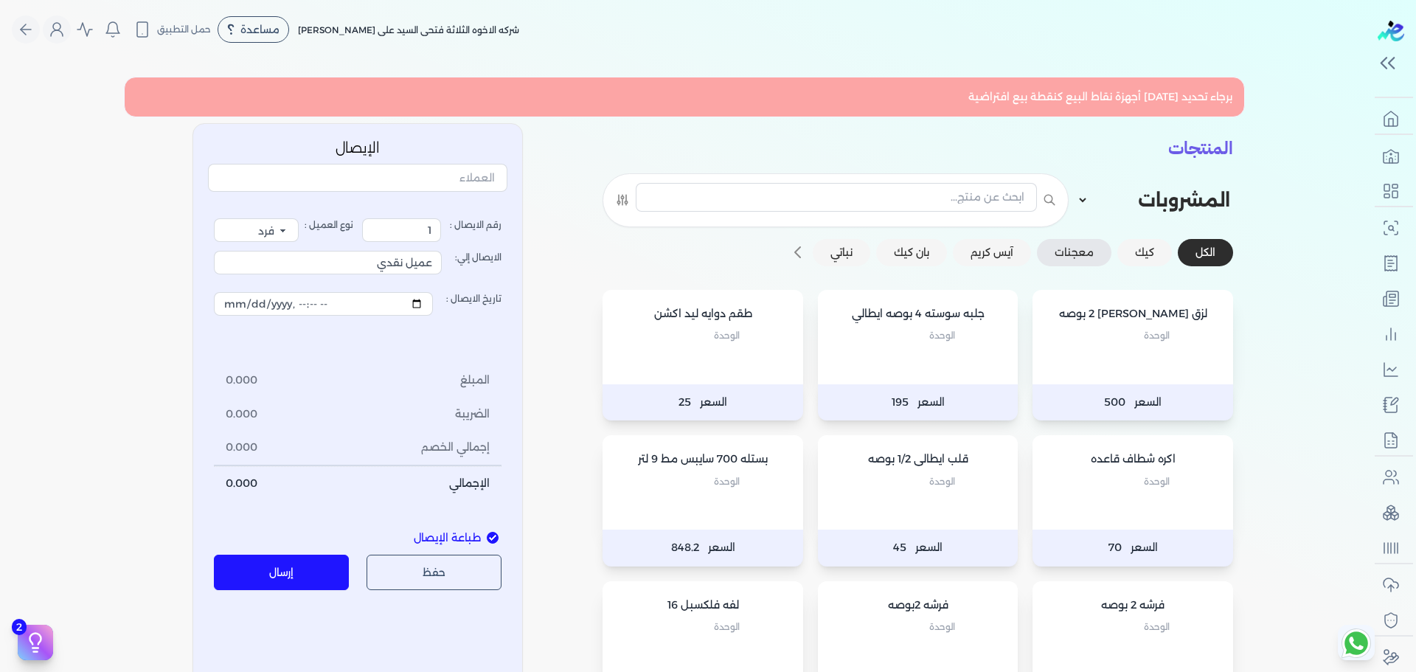
click at [1069, 247] on button "معجنات" at bounding box center [1074, 252] width 74 height 27
click at [975, 248] on button "آيس كريم" at bounding box center [992, 252] width 78 height 27
click at [858, 249] on button "نباتي" at bounding box center [841, 252] width 58 height 27
click at [1158, 257] on button "كيك" at bounding box center [1144, 252] width 55 height 27
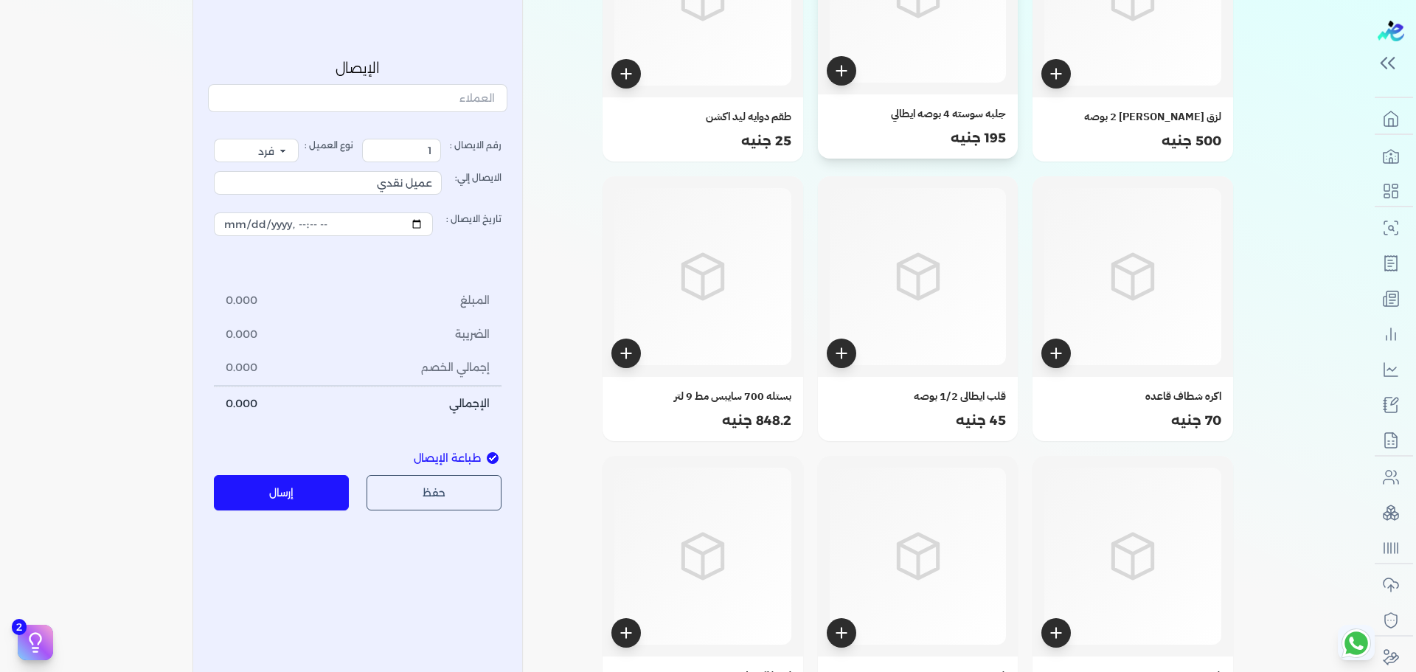
scroll to position [392, 0]
click at [935, 250] on icon at bounding box center [917, 273] width 59 height 59
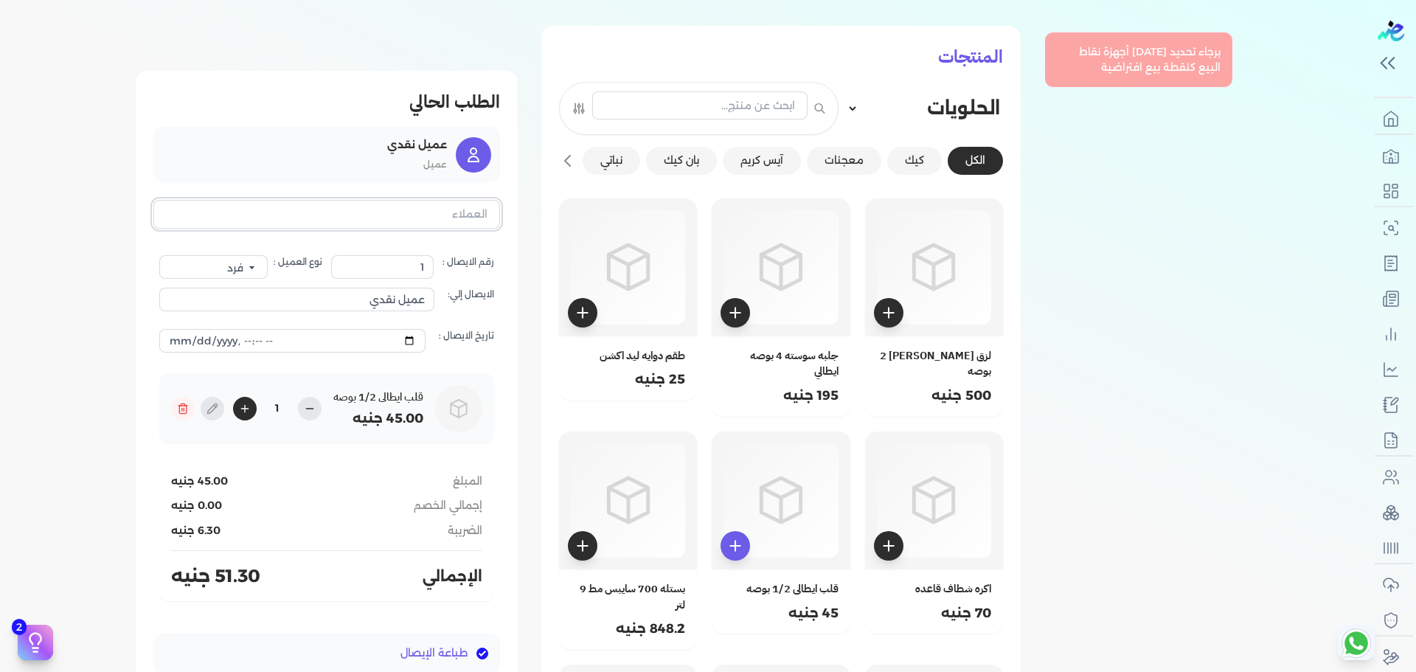
scroll to position [0, 0]
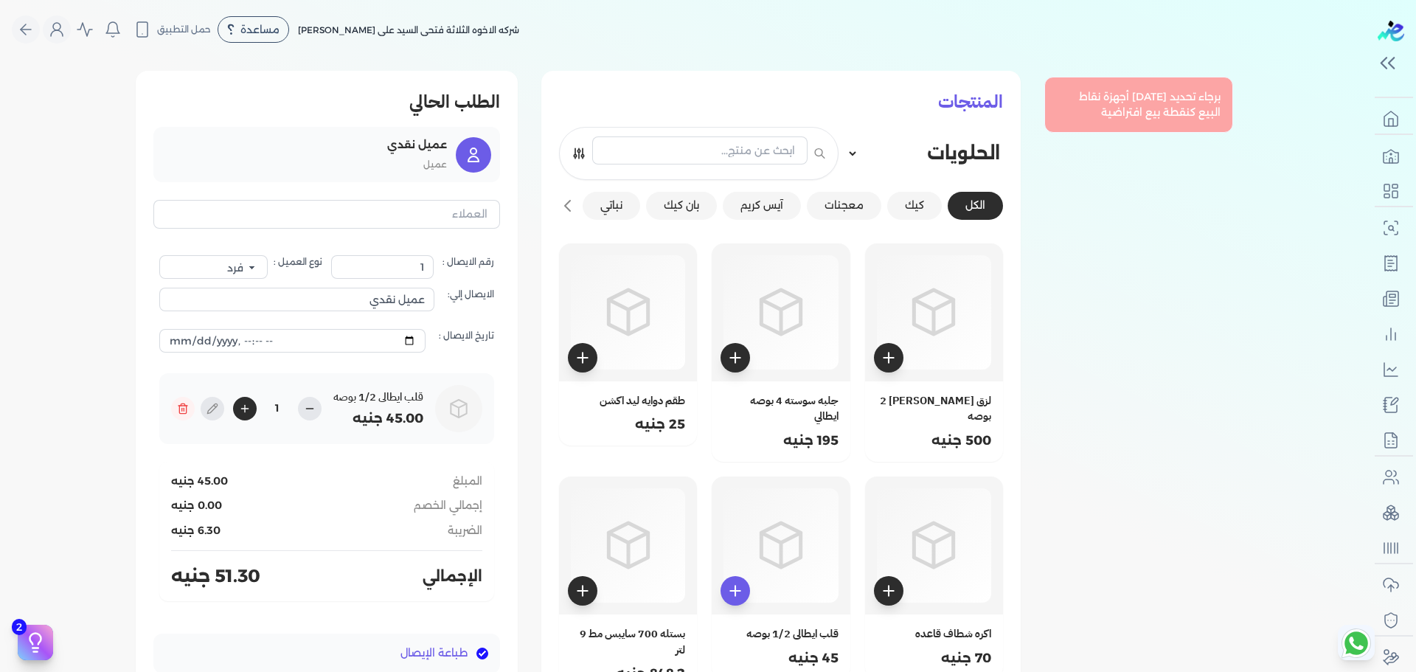
drag, startPoint x: 569, startPoint y: 153, endPoint x: 582, endPoint y: 154, distance: 12.6
click at [582, 154] on div at bounding box center [698, 153] width 279 height 53
click at [582, 154] on icon at bounding box center [578, 153] width 15 height 15
click at [571, 44] on nav "Toggle Navigation الاسعار العمولات مساعدة خدمة العملاء دليل المستخدم تسجيل الدخ…" at bounding box center [684, 29] width 1368 height 59
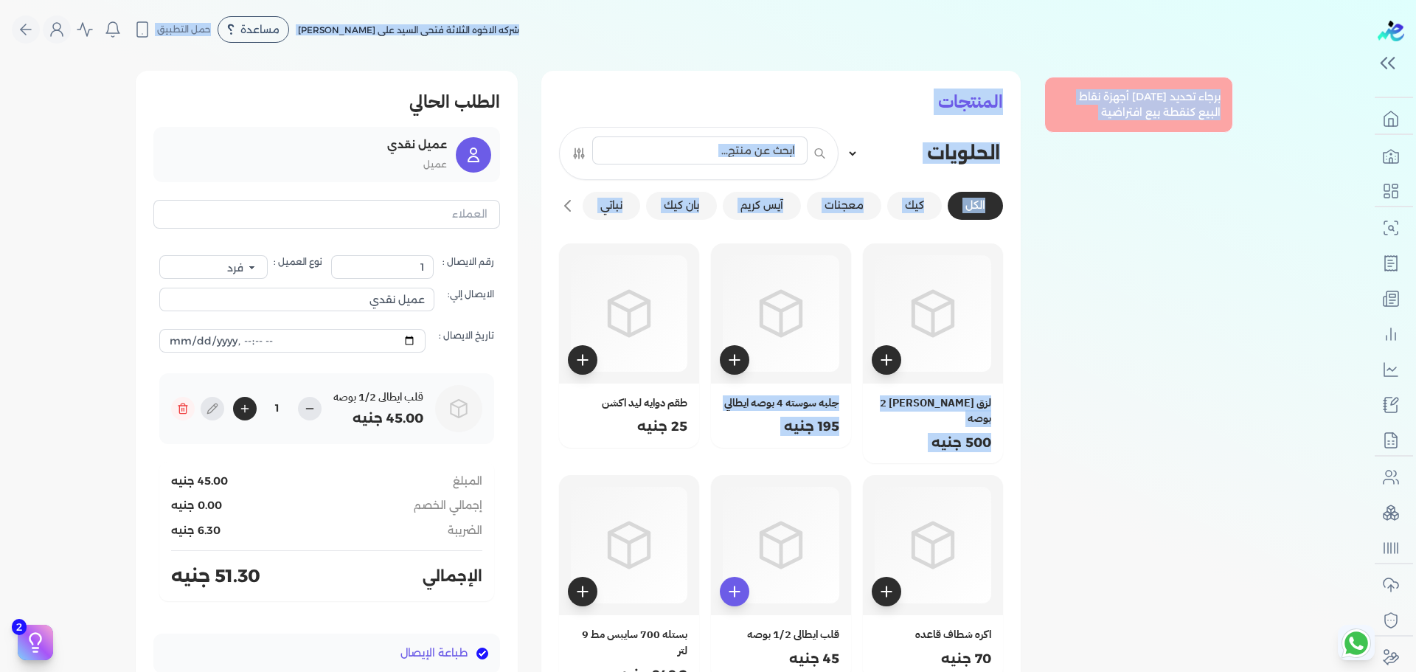
drag, startPoint x: 571, startPoint y: 44, endPoint x: 541, endPoint y: 343, distance: 300.8
click at [541, 343] on div "Toggle Navigation الاسعار العمولات مساعدة خدمة العملاء دليل المستخدم تسجيل الدخ…" at bounding box center [684, 336] width 1368 height 672
click at [584, 27] on div "شركه الاخوه الثلاثة فتحى السيد على [PERSON_NAME] مساعدة خدمة العملاء دليل المست…" at bounding box center [690, 29] width 1357 height 28
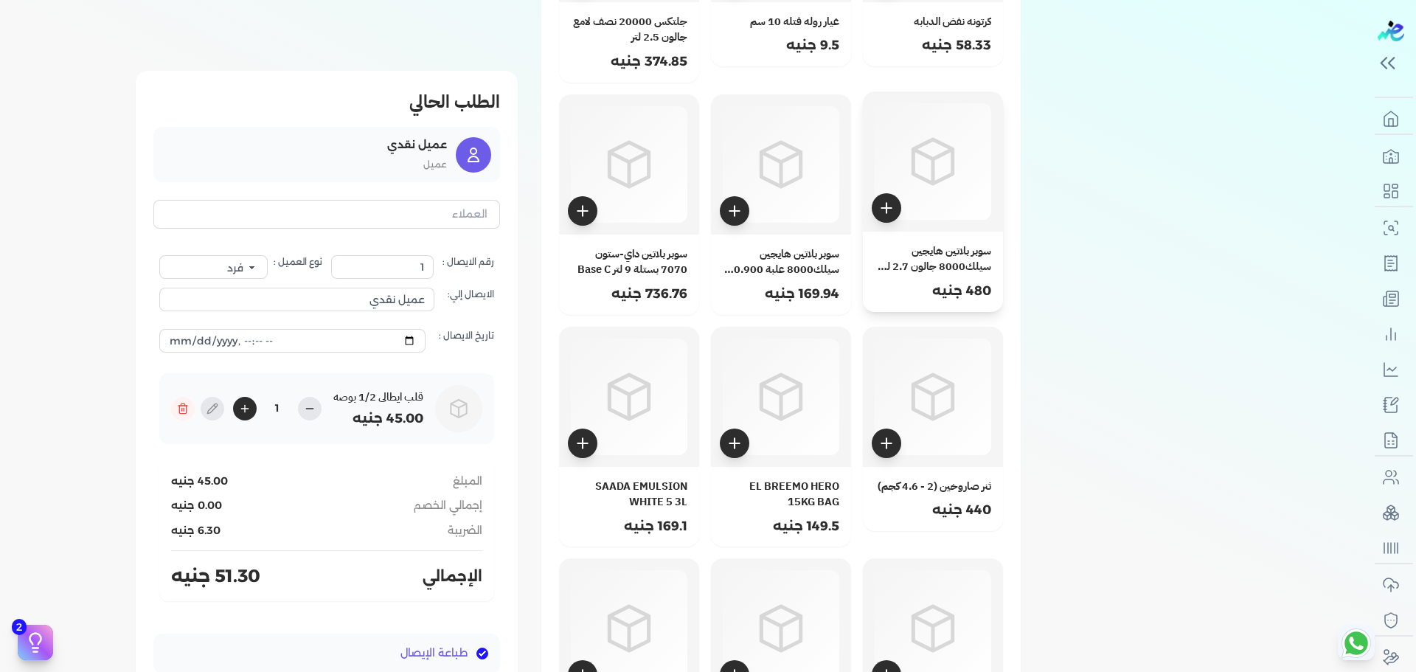
click at [884, 281] on div "480 جنيه" at bounding box center [932, 290] width 116 height 19
click at [797, 280] on p "169.94 جنيه" at bounding box center [802, 289] width 74 height 19
click at [744, 335] on div at bounding box center [781, 393] width 116 height 116
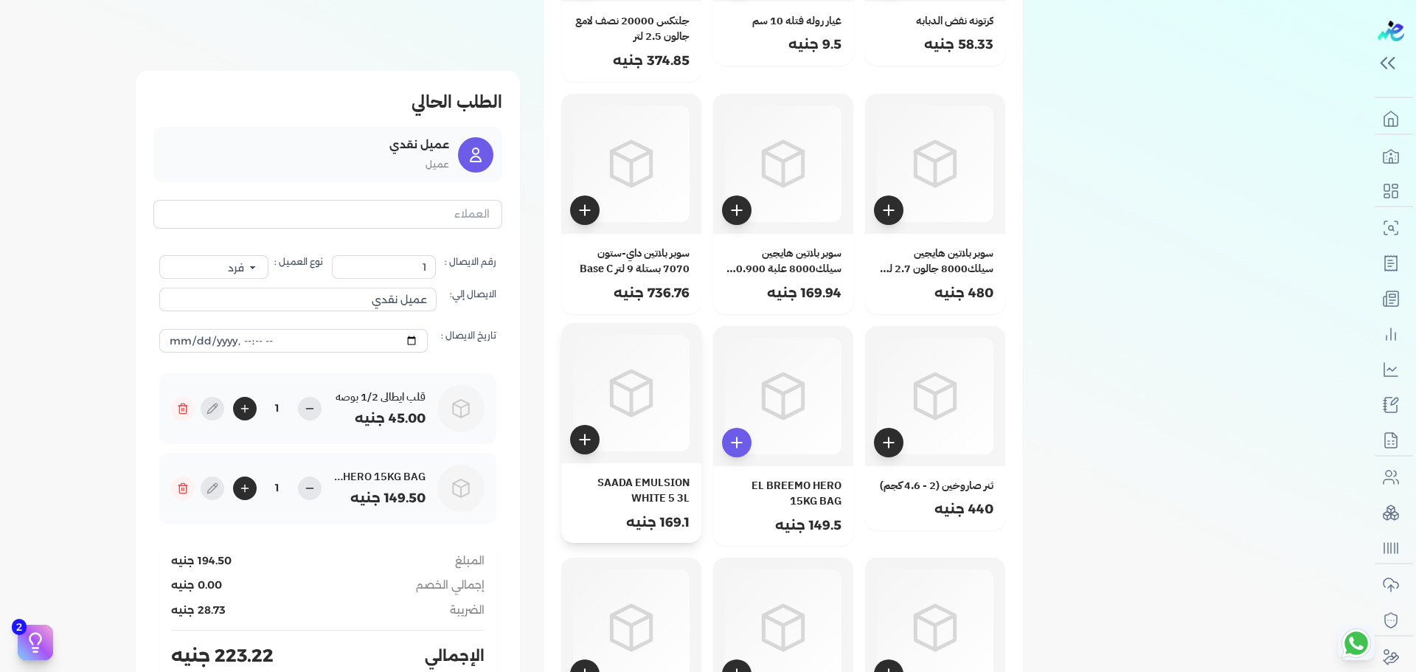
click at [570, 323] on div at bounding box center [631, 393] width 140 height 140
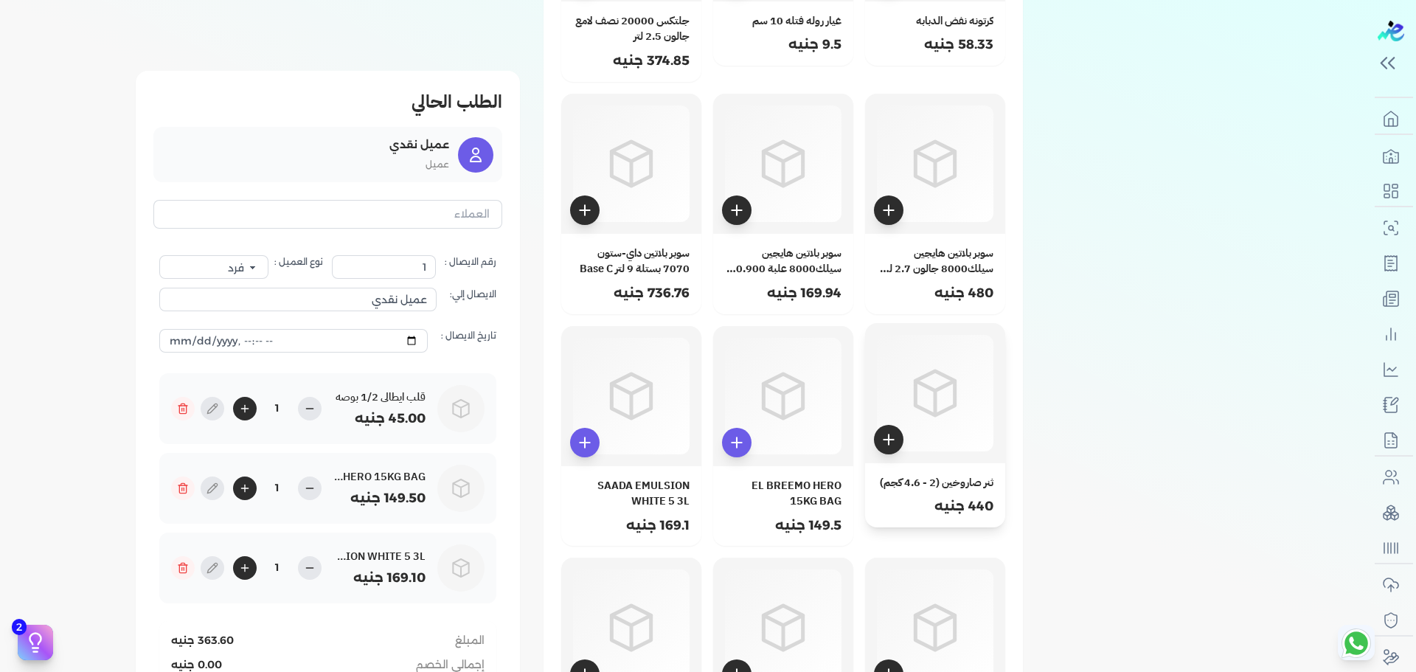
click at [905, 335] on div at bounding box center [935, 393] width 116 height 116
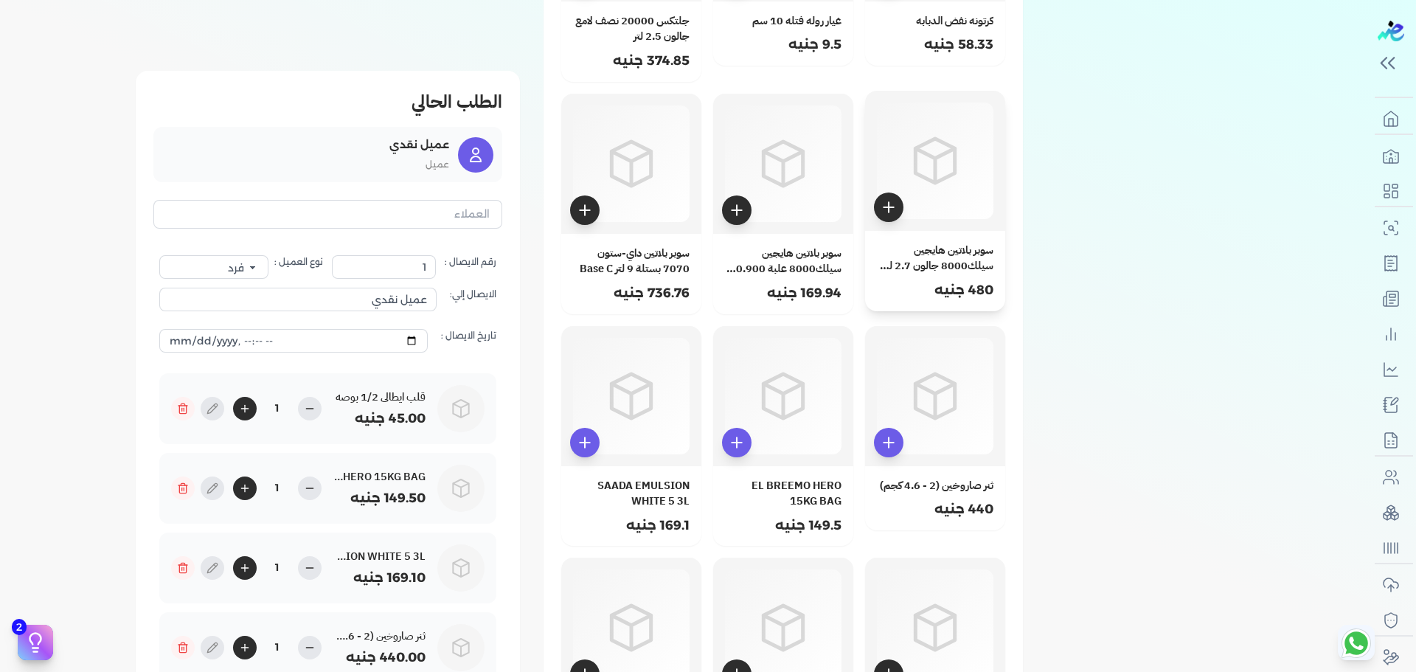
click at [924, 131] on icon at bounding box center [934, 160] width 59 height 59
click at [774, 102] on div at bounding box center [783, 160] width 116 height 116
click at [678, 102] on div at bounding box center [631, 160] width 116 height 116
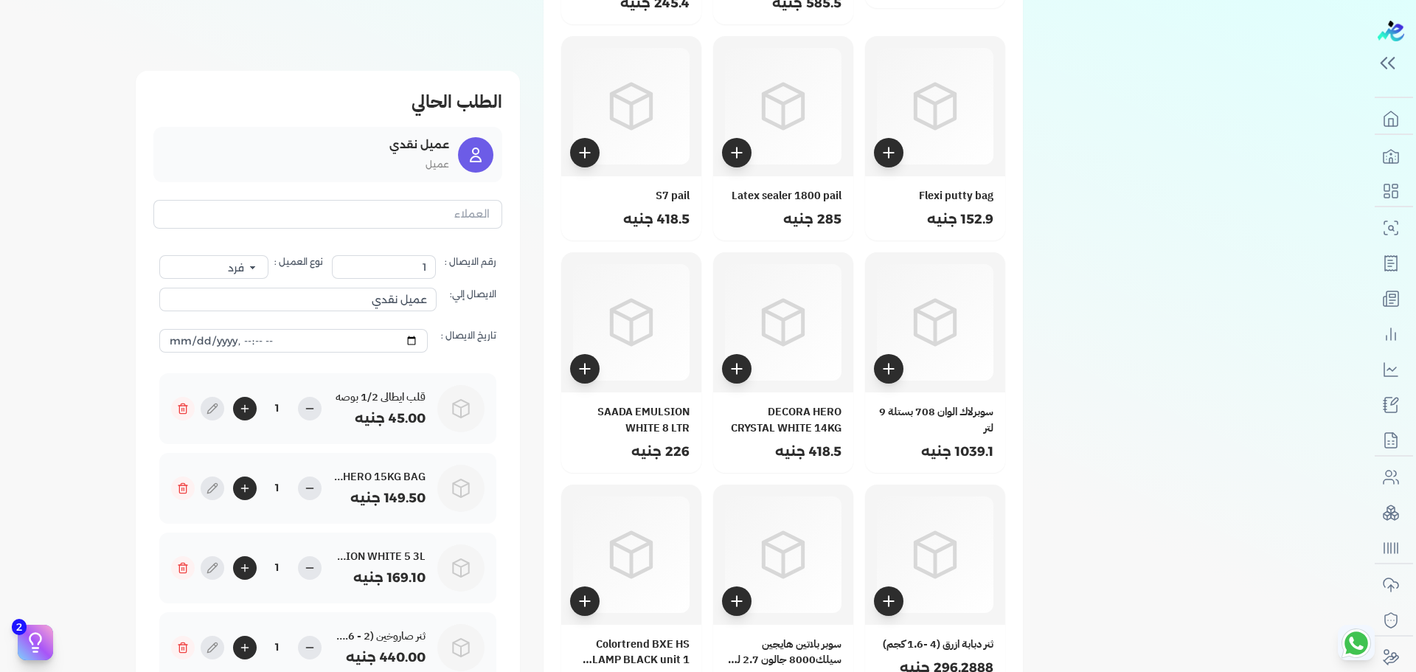
scroll to position [21348, 0]
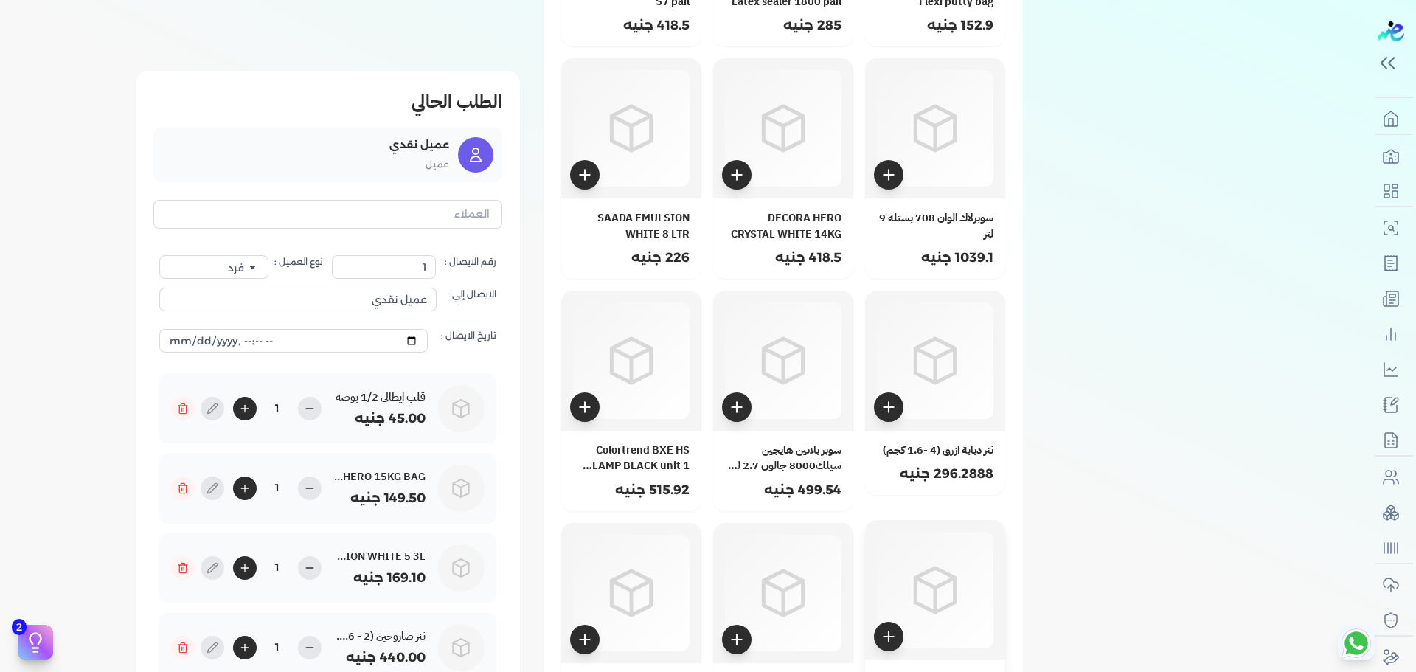
click at [912, 560] on icon at bounding box center [934, 589] width 59 height 59
click at [824, 532] on div at bounding box center [783, 590] width 116 height 116
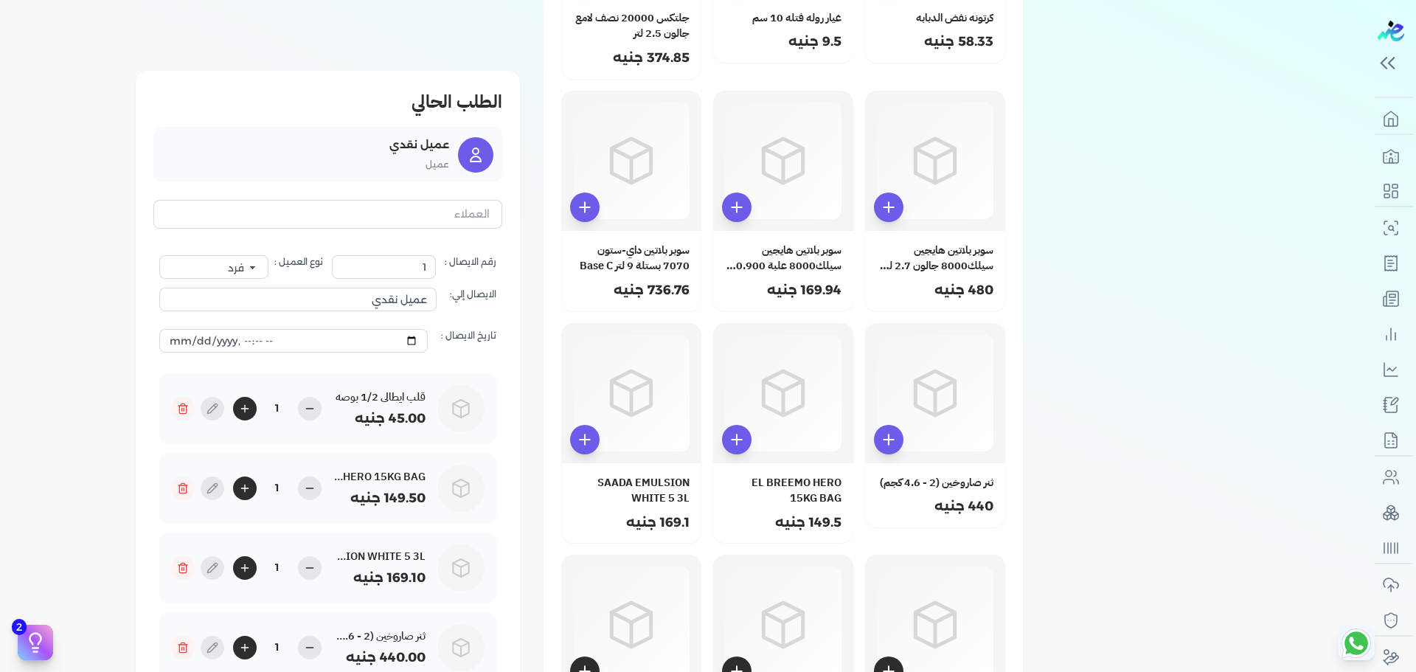
scroll to position [4896, 0]
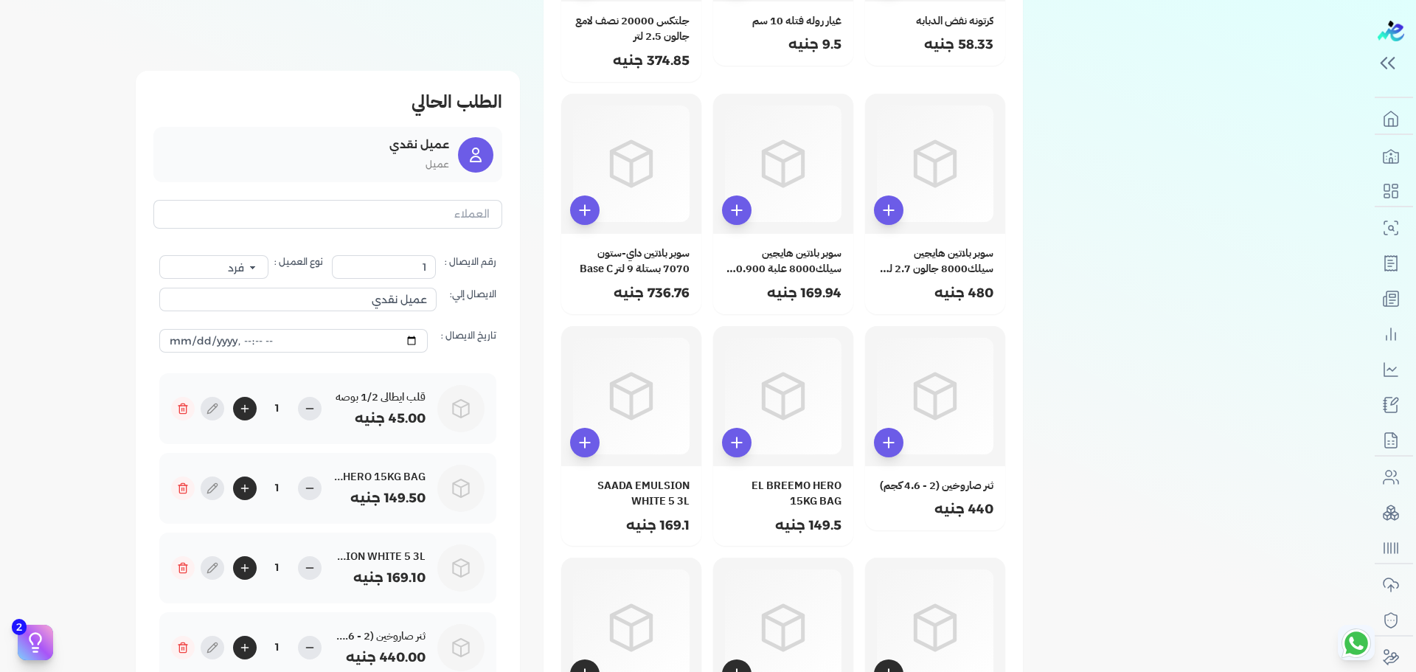
drag, startPoint x: 824, startPoint y: 327, endPoint x: 1284, endPoint y: 138, distance: 497.3
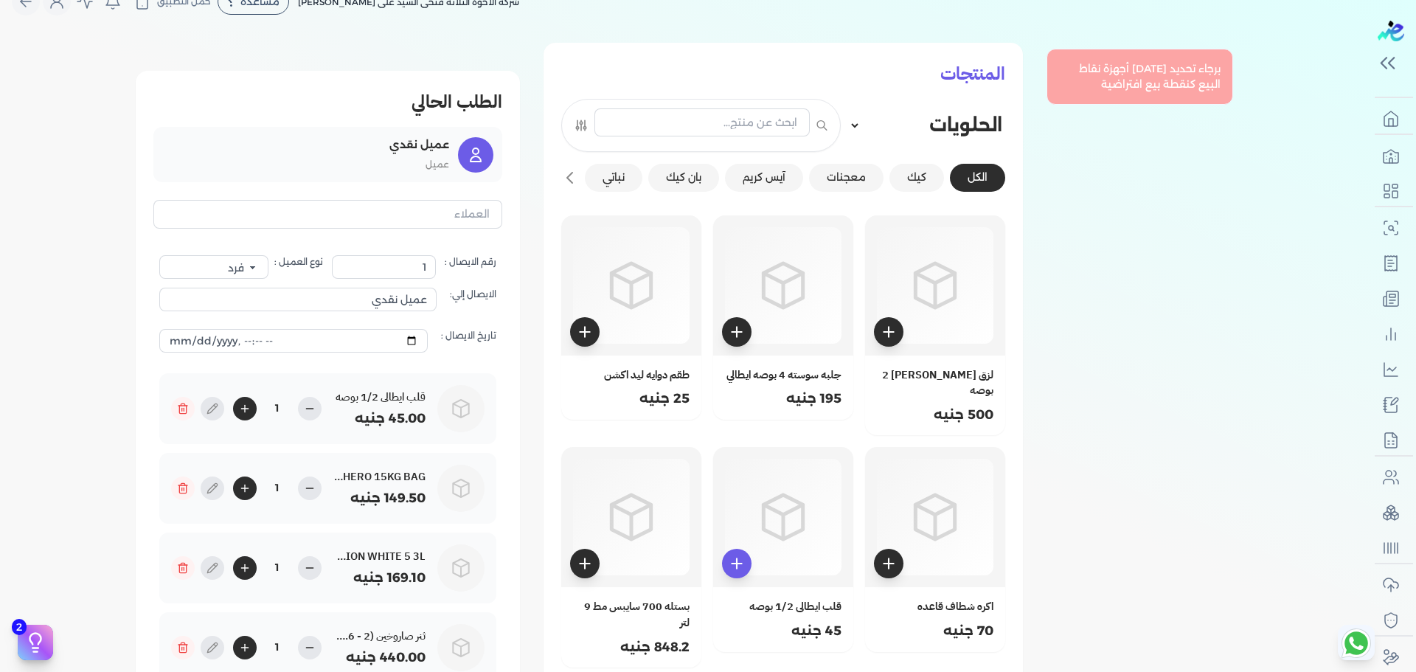
scroll to position [0, 0]
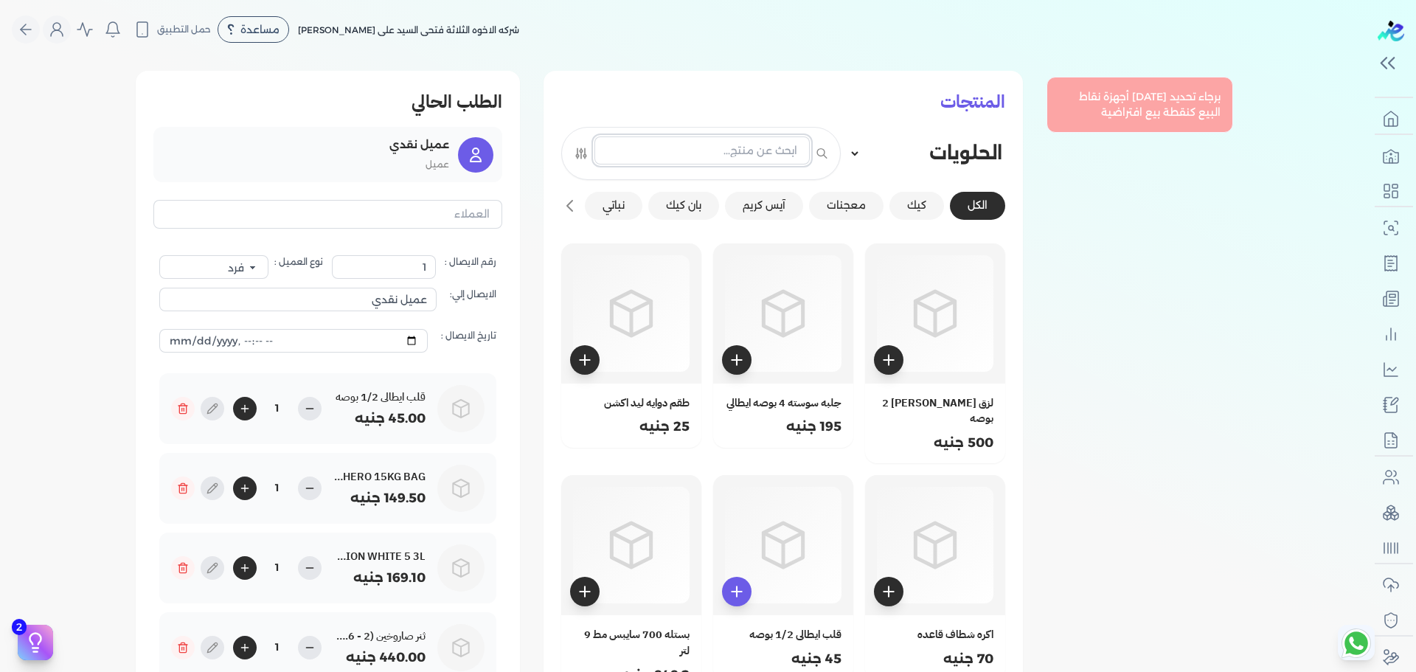
click at [726, 156] on input "text" at bounding box center [701, 150] width 215 height 28
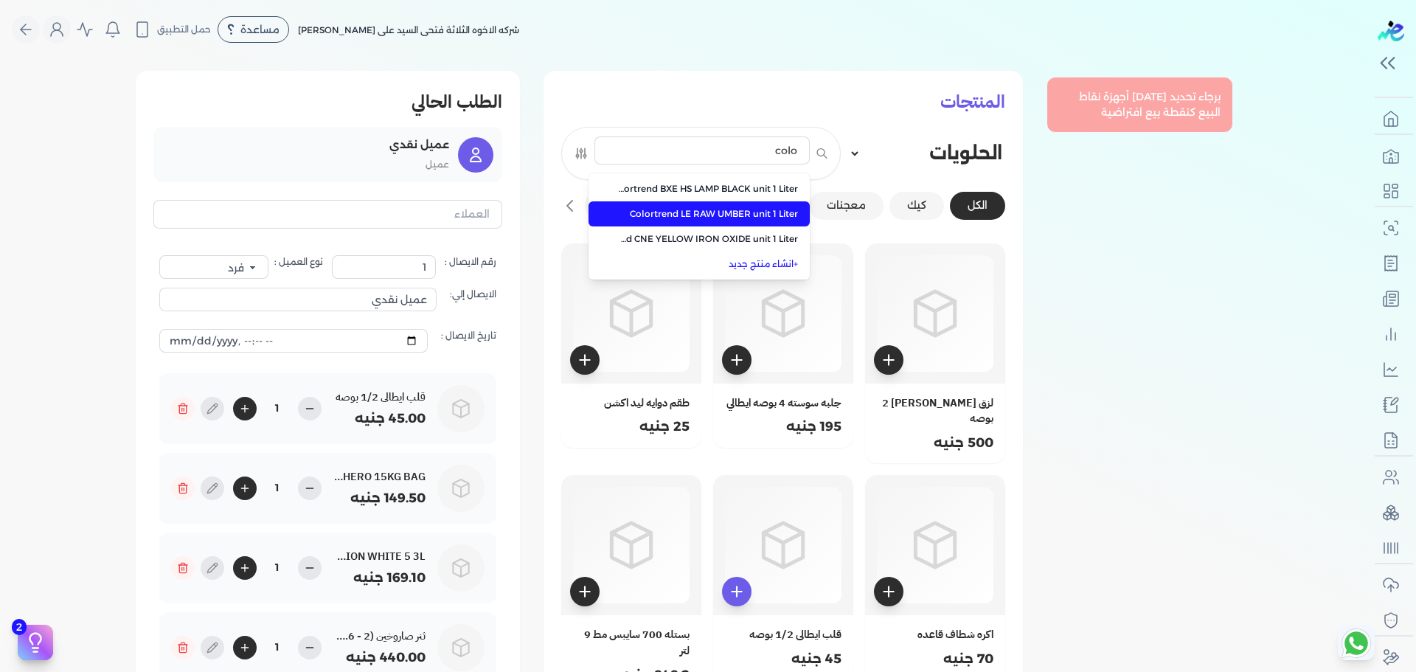
click at [703, 209] on span "Colortrend LE RAW UMBER unit 1 Liter" at bounding box center [708, 213] width 180 height 13
type input "Colortrend LE RAW UMBER unit 1 Liter"
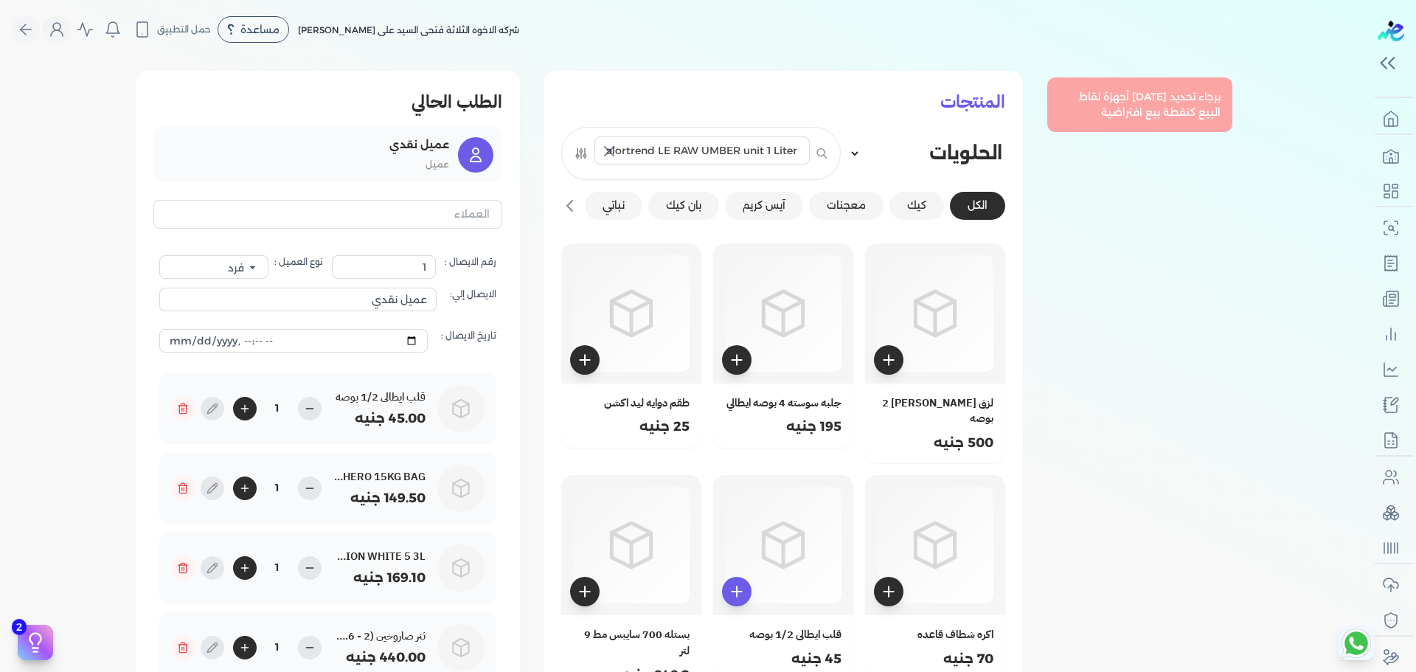
click at [820, 150] on icon at bounding box center [821, 153] width 13 height 15
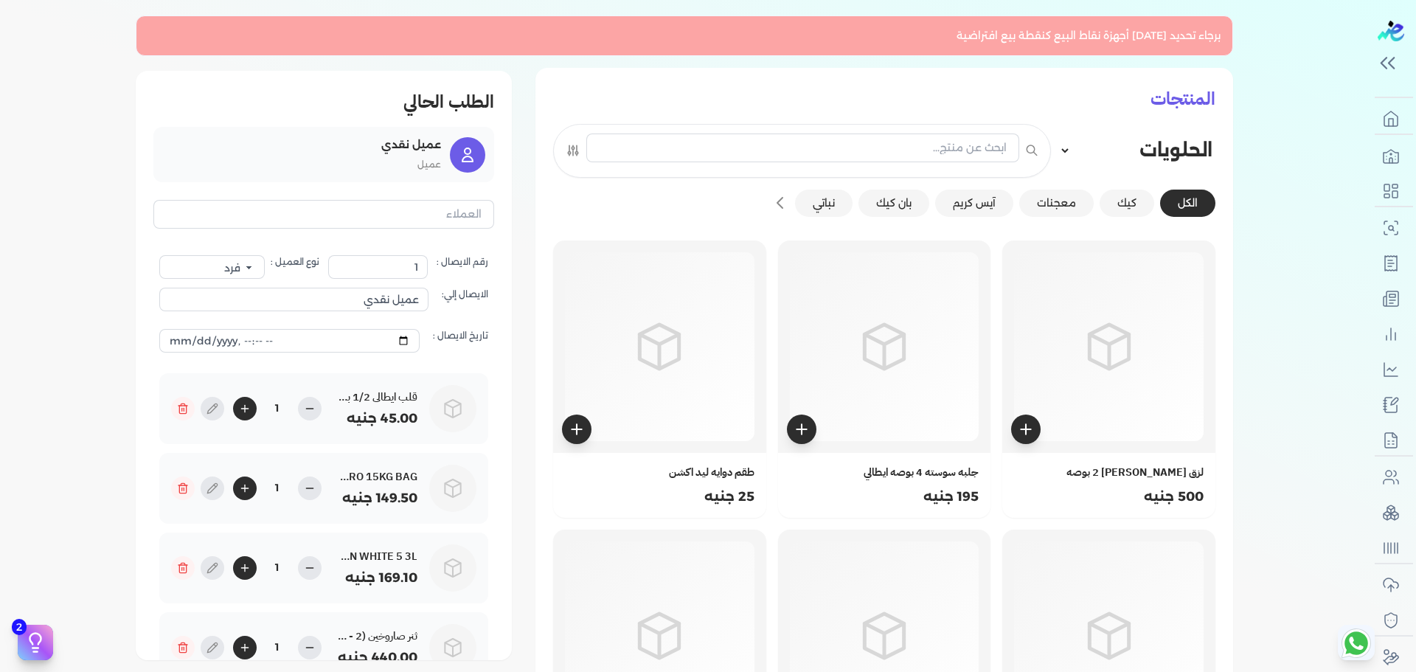
click at [464, 161] on icon at bounding box center [468, 155] width 18 height 18
click at [405, 150] on p "عميل نقدي" at bounding box center [301, 145] width 279 height 19
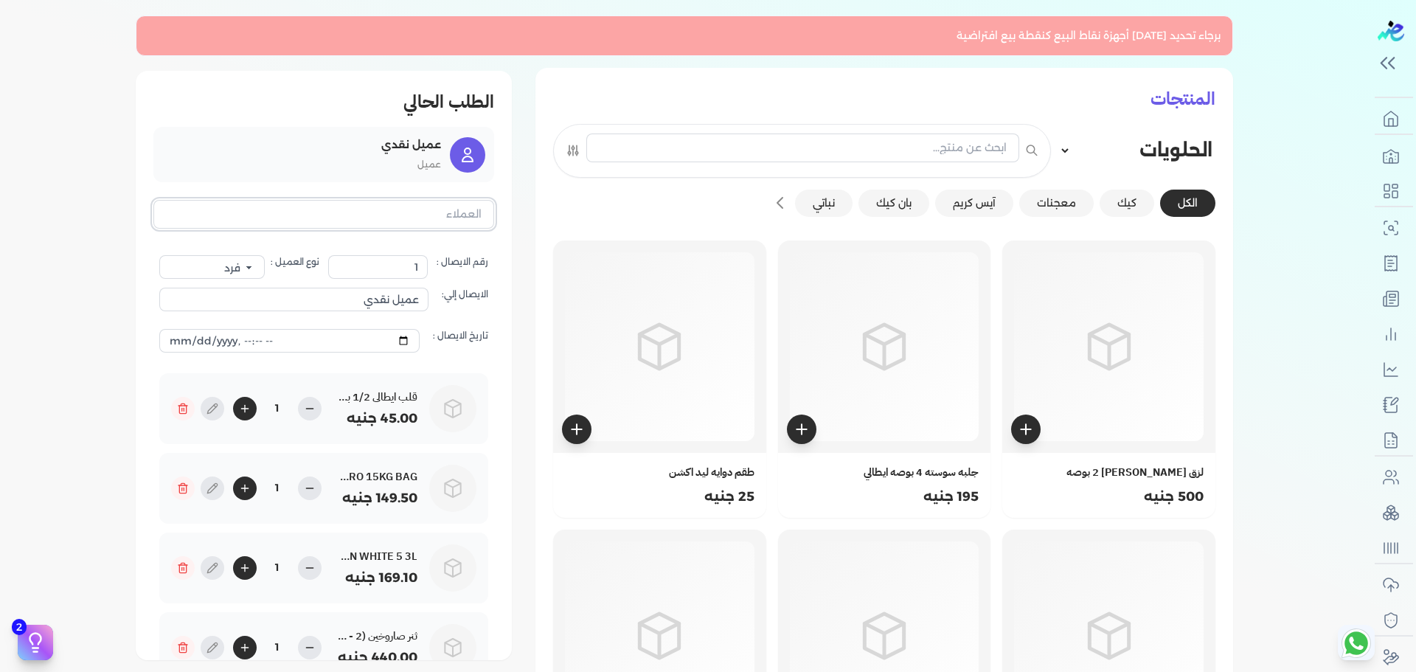
click at [405, 217] on input "text" at bounding box center [323, 214] width 341 height 28
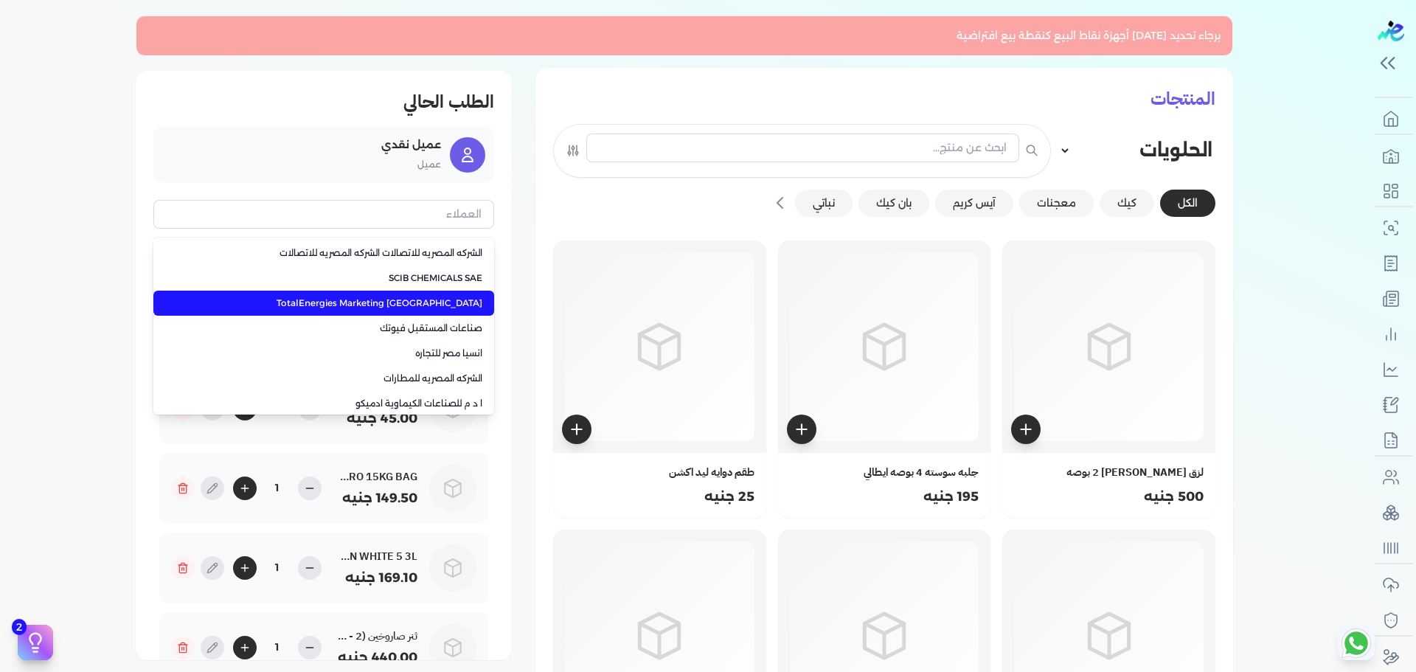
click at [418, 303] on span "TotalEnergies Marketing [GEOGRAPHIC_DATA]" at bounding box center [332, 302] width 299 height 13
type input "TotalEnergies Marketing [GEOGRAPHIC_DATA]"
select select "B"
type input "TotalEnergies Marketing [GEOGRAPHIC_DATA]"
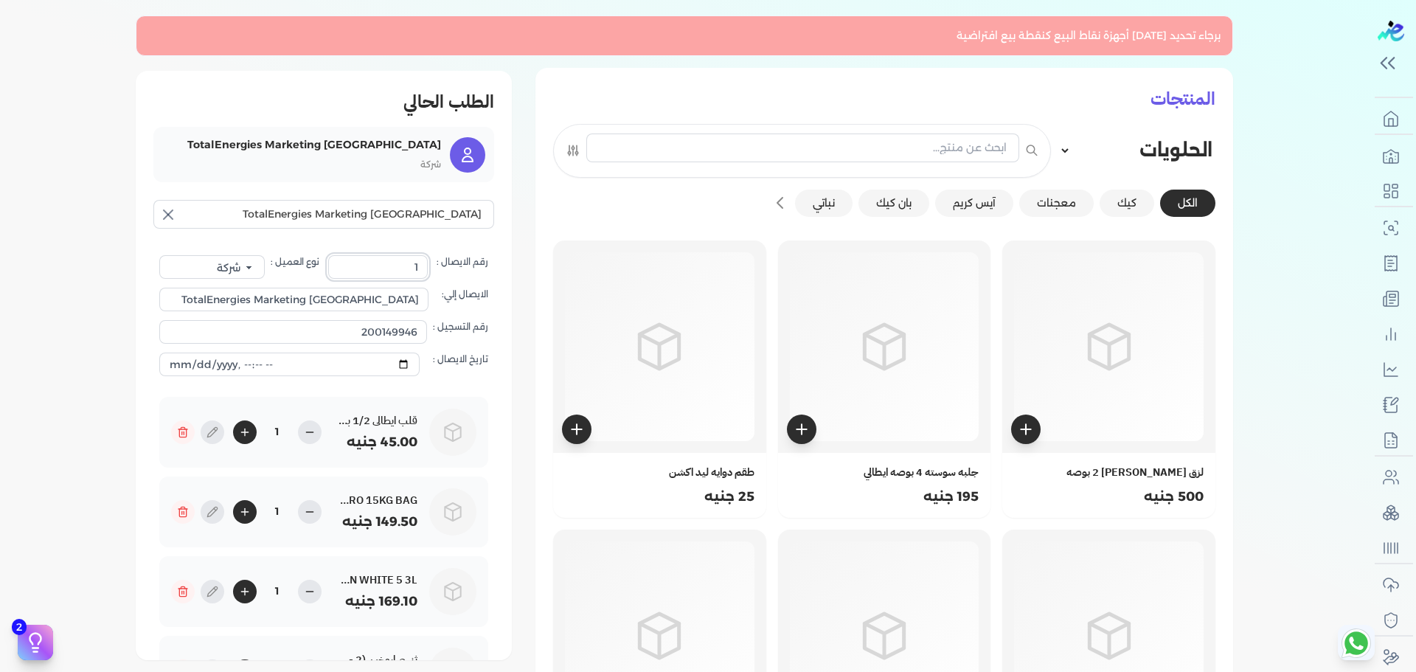
click at [480, 261] on label "رقم الايصال : 1" at bounding box center [408, 267] width 160 height 24
click at [428, 261] on input "1" at bounding box center [378, 267] width 100 height 24
click at [480, 261] on label "رقم الايصال : 1" at bounding box center [408, 267] width 160 height 24
click at [428, 261] on input "1" at bounding box center [378, 267] width 100 height 24
drag, startPoint x: 480, startPoint y: 261, endPoint x: 453, endPoint y: 279, distance: 32.9
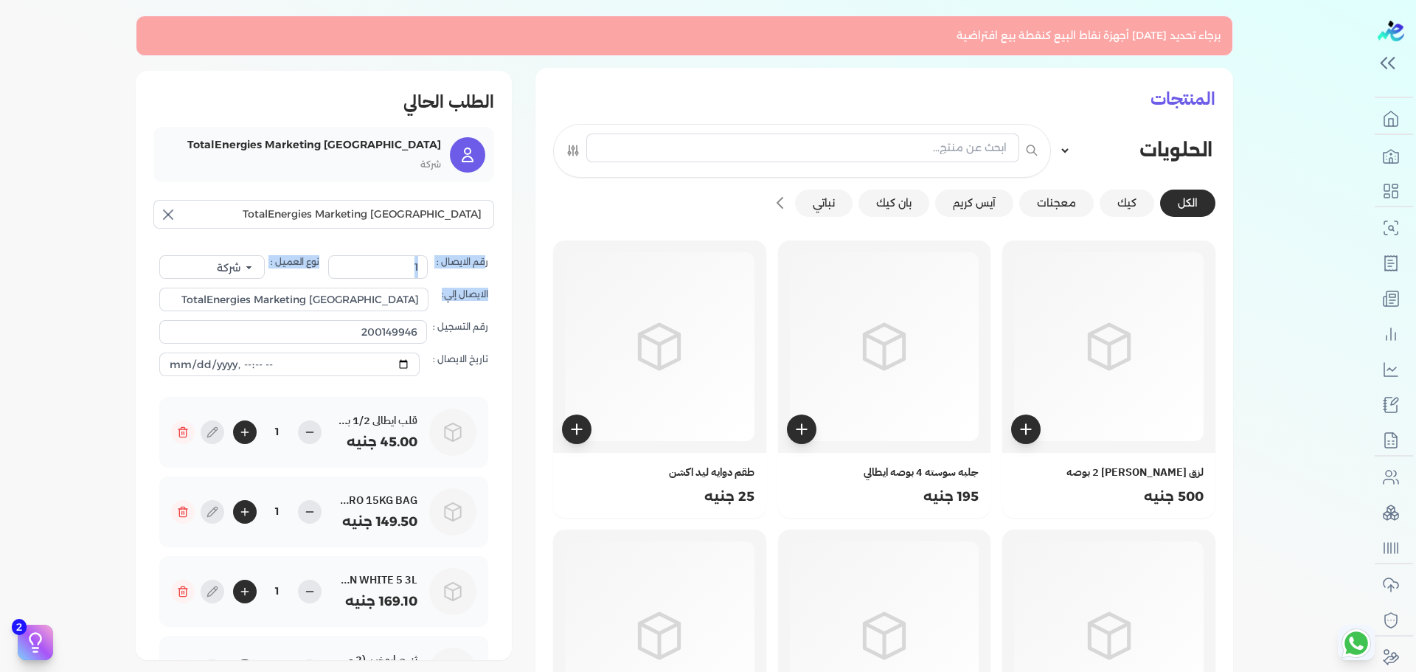
click at [453, 279] on label "الايصال إلي: TotalEnergies Marketing Egypt" at bounding box center [323, 299] width 329 height 41
click at [428, 288] on input "TotalEnergies Marketing [GEOGRAPHIC_DATA]" at bounding box center [293, 300] width 269 height 24
drag, startPoint x: 324, startPoint y: 262, endPoint x: 429, endPoint y: 350, distance: 137.6
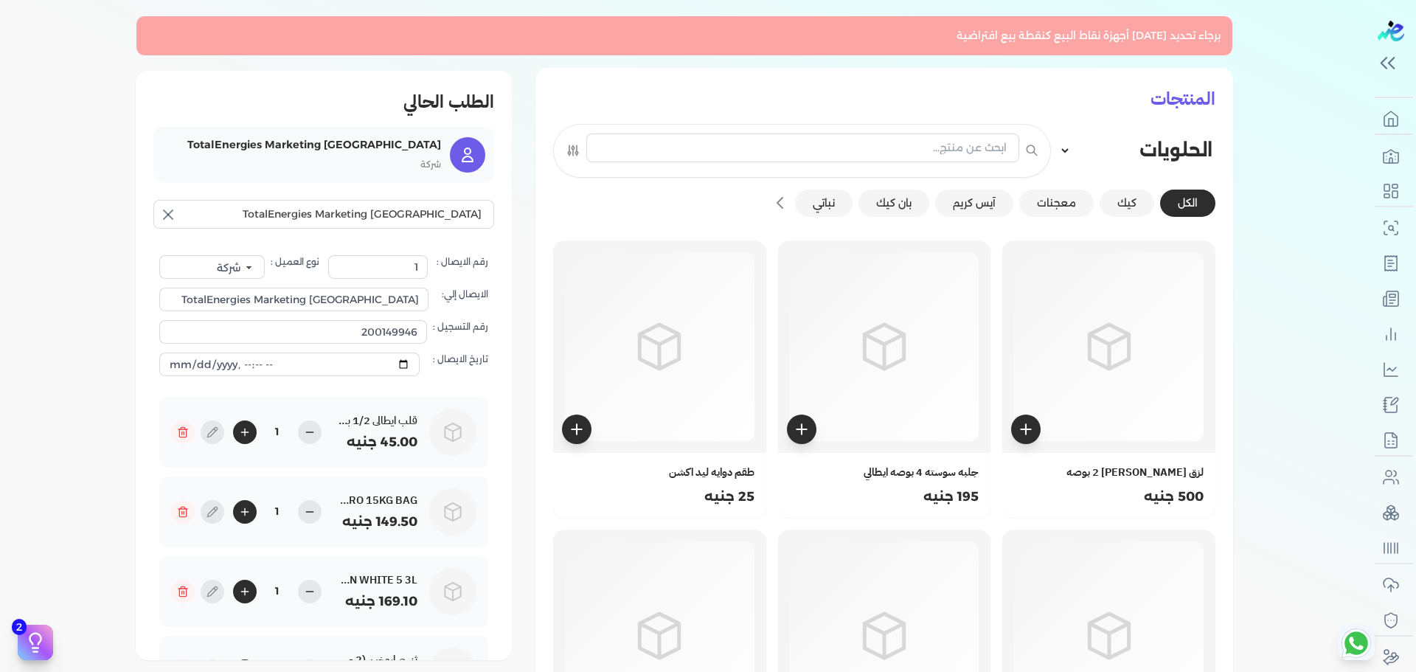
copy div "نوع العميل : فرد شركة شخص اجنبي الايصال إلي: رقم التسجيل : تاريخ الايصال :"
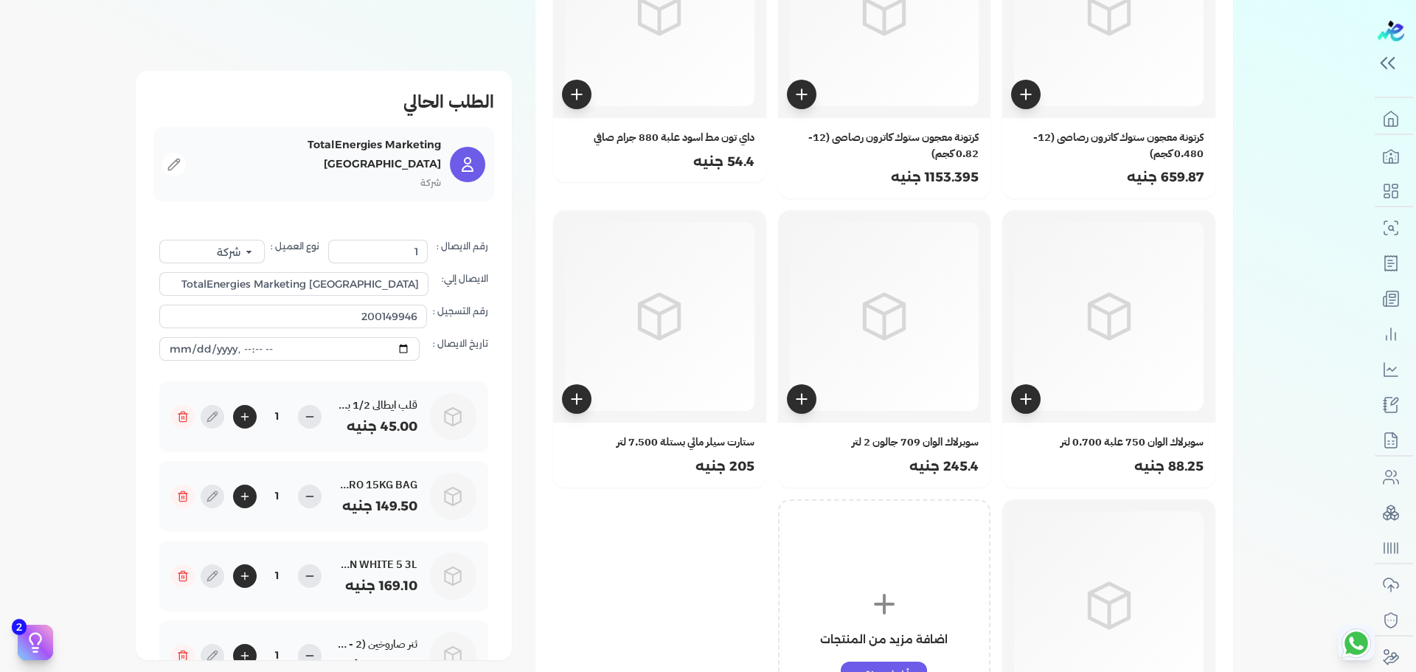
scroll to position [40534, 0]
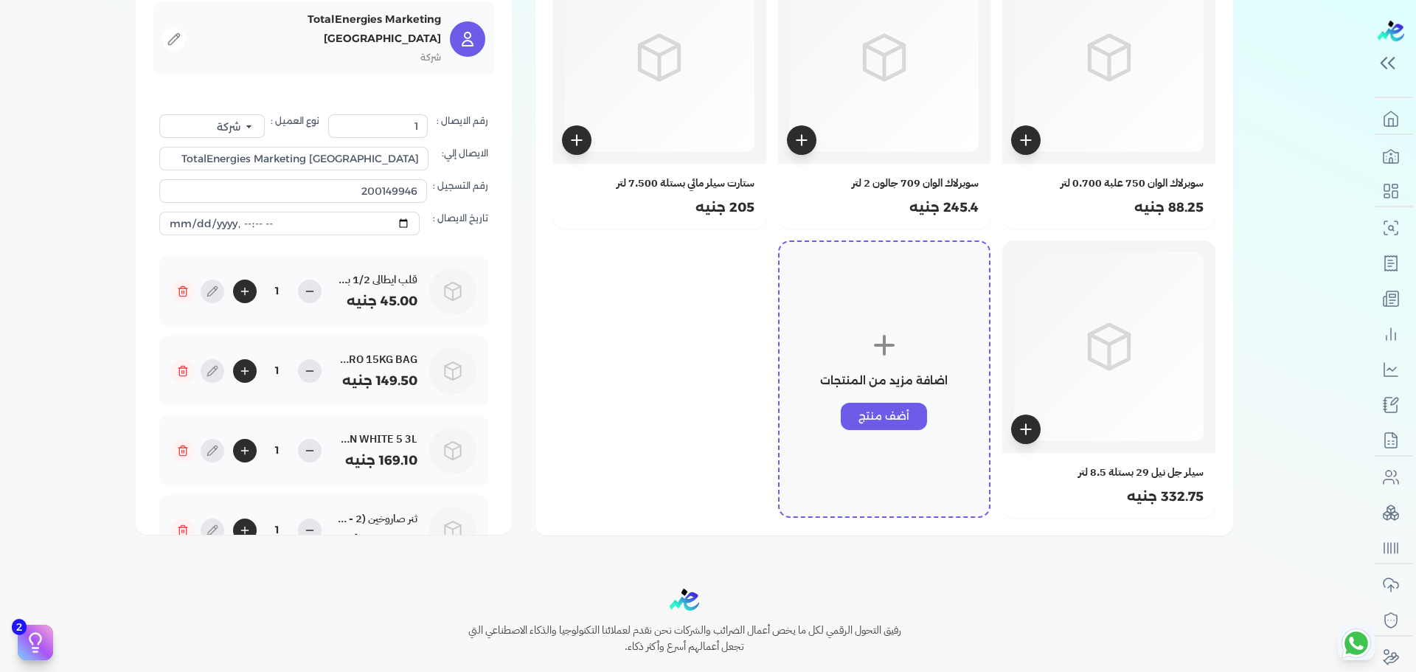
click at [944, 372] on p "اضافة مزيد من المنتجات" at bounding box center [884, 381] width 128 height 19
click at [894, 403] on button "أضف منتج" at bounding box center [884, 416] width 86 height 27
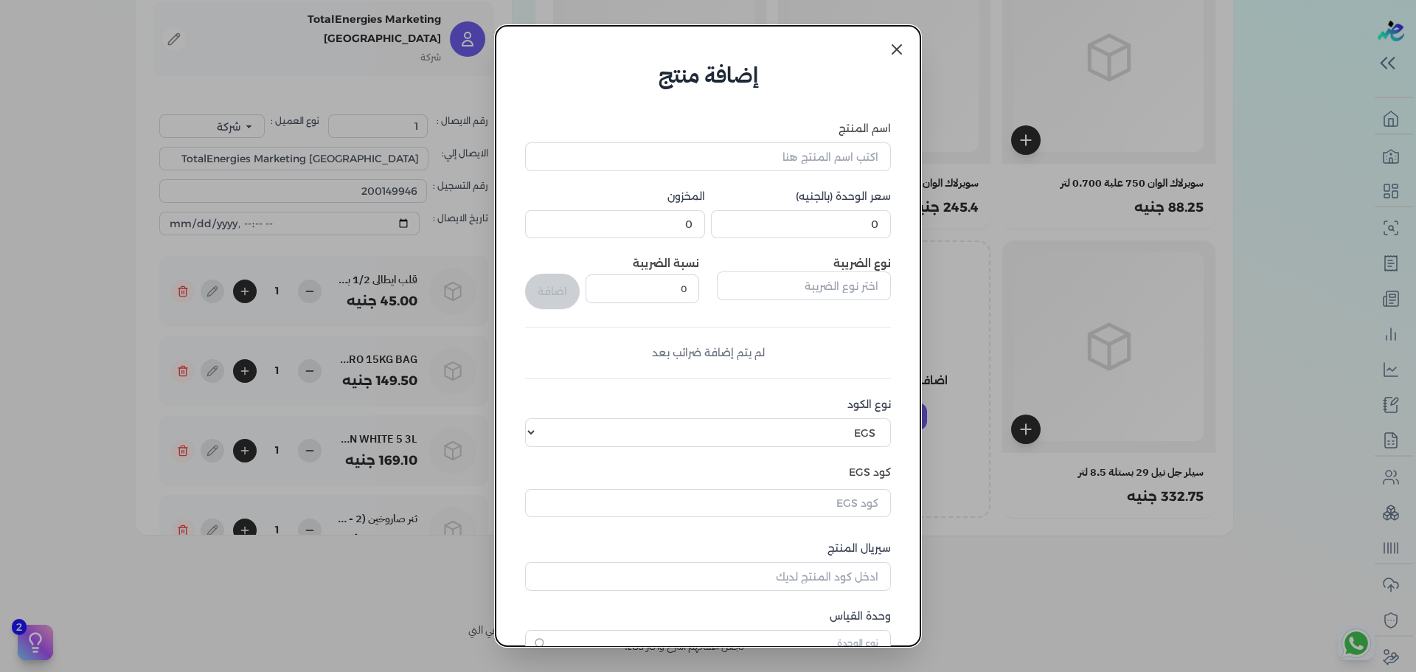
scroll to position [1, 0]
click at [908, 45] on link at bounding box center [896, 48] width 35 height 35
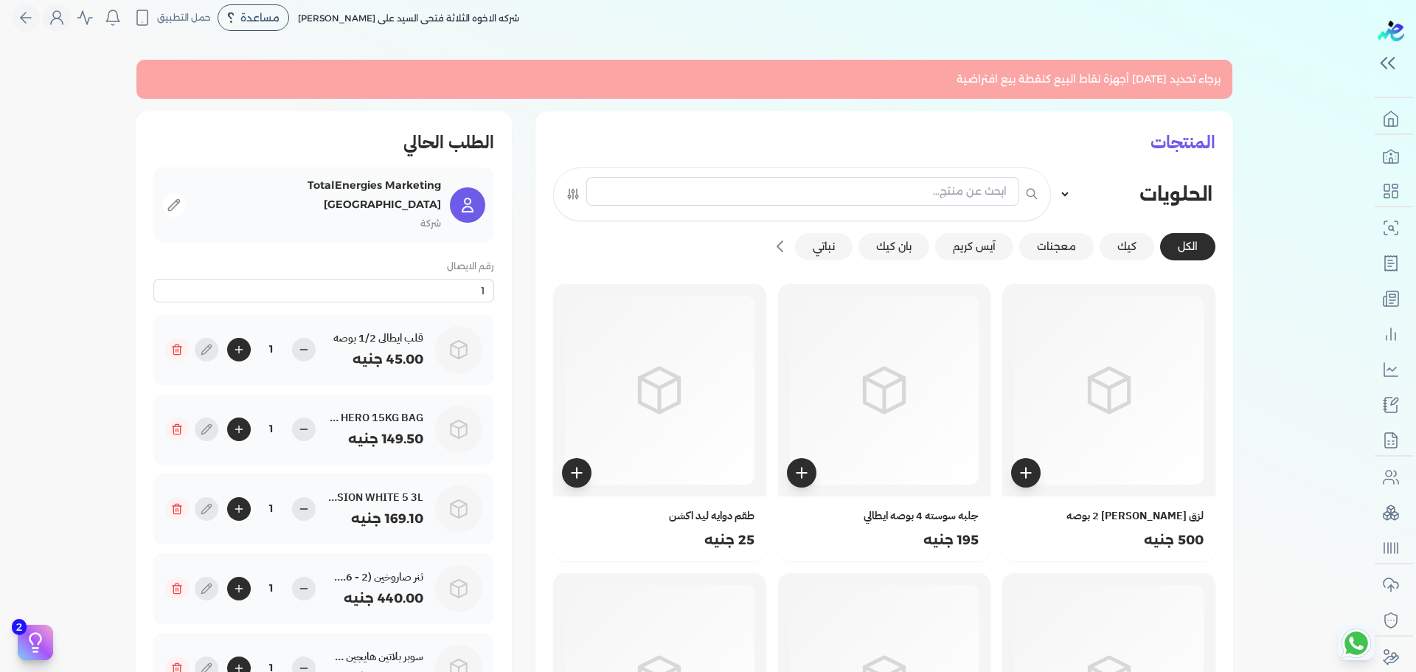
scroll to position [13, 0]
click at [181, 197] on icon at bounding box center [174, 204] width 15 height 15
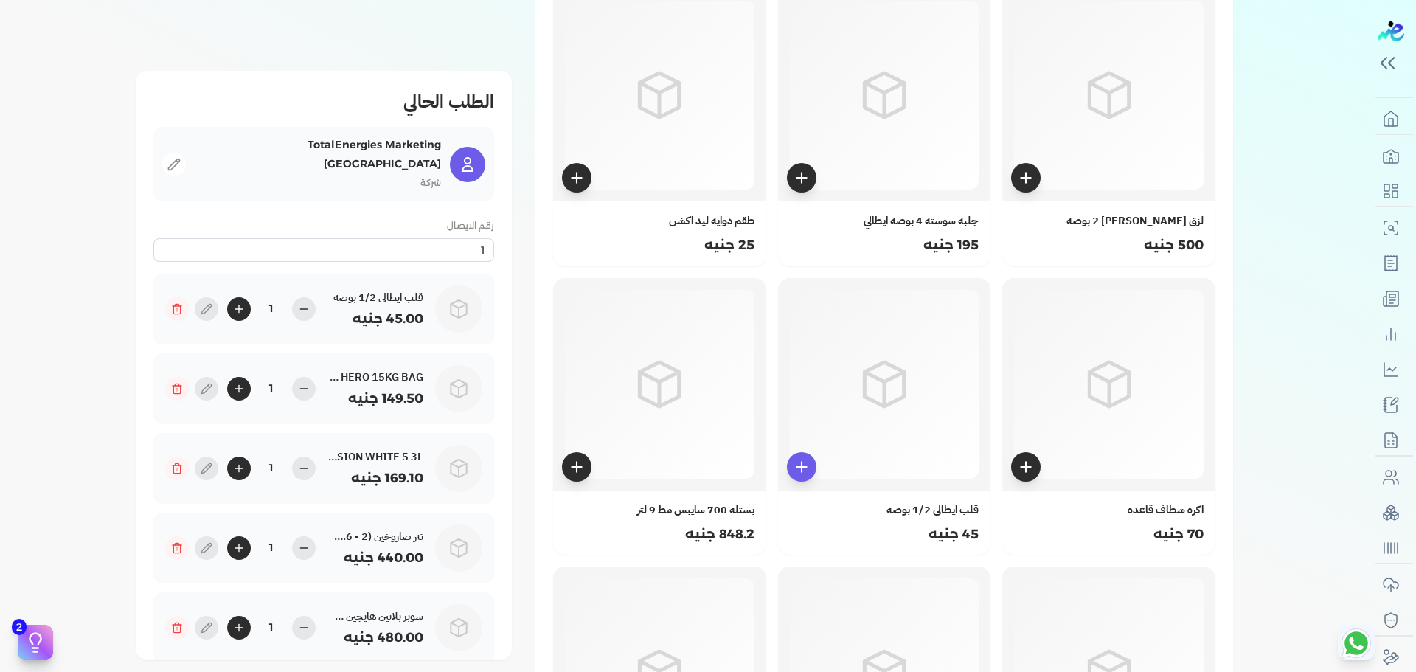
scroll to position [0, 0]
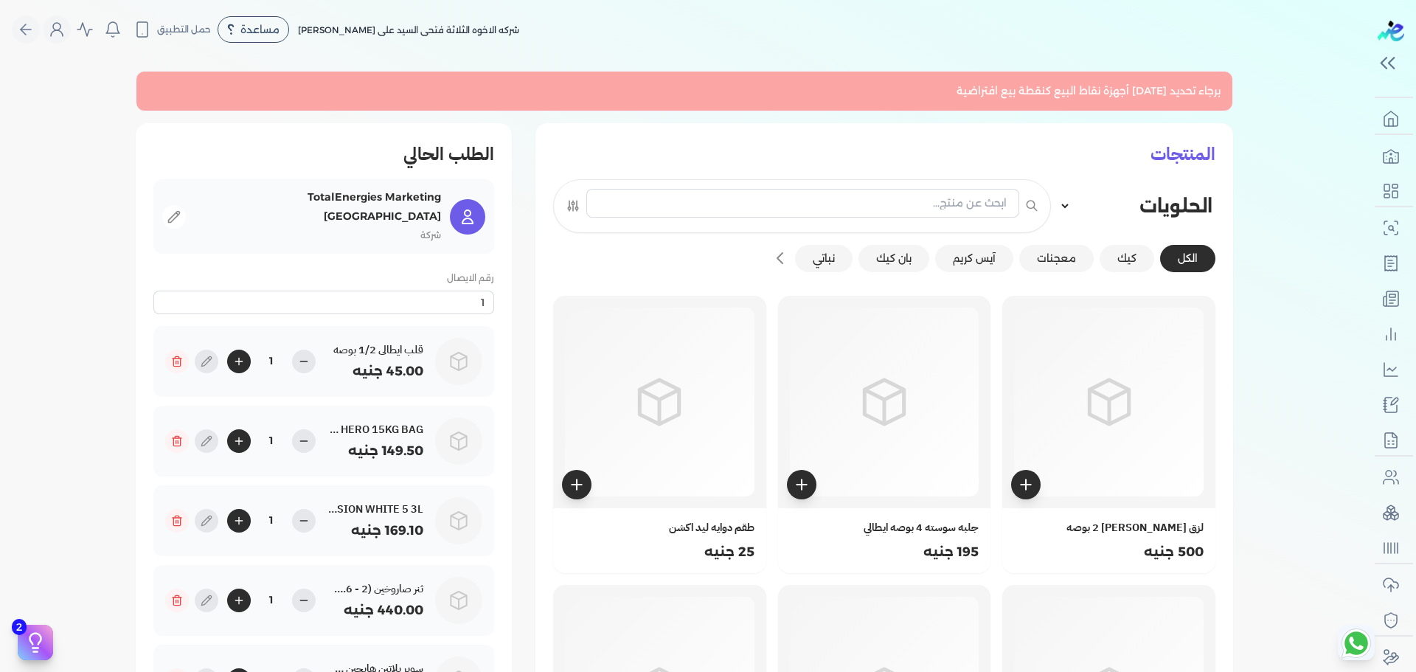
select select "B"
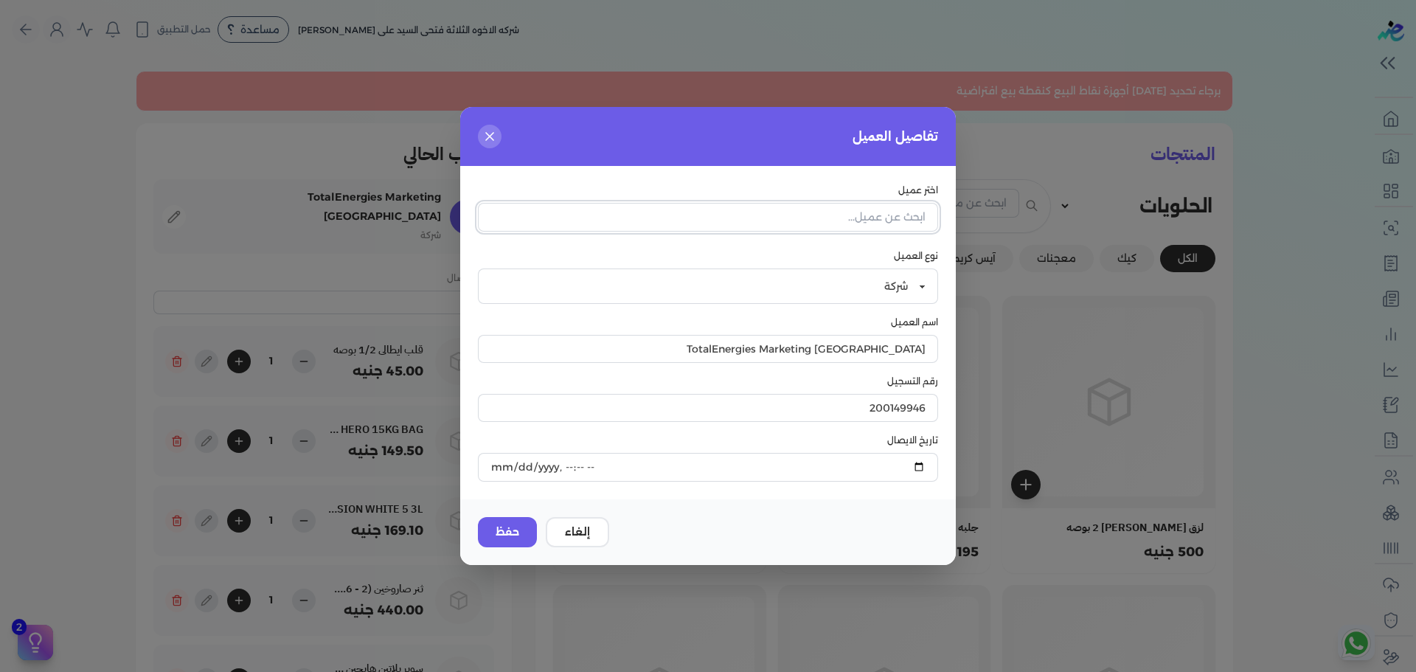
click at [682, 222] on input "text" at bounding box center [708, 217] width 460 height 28
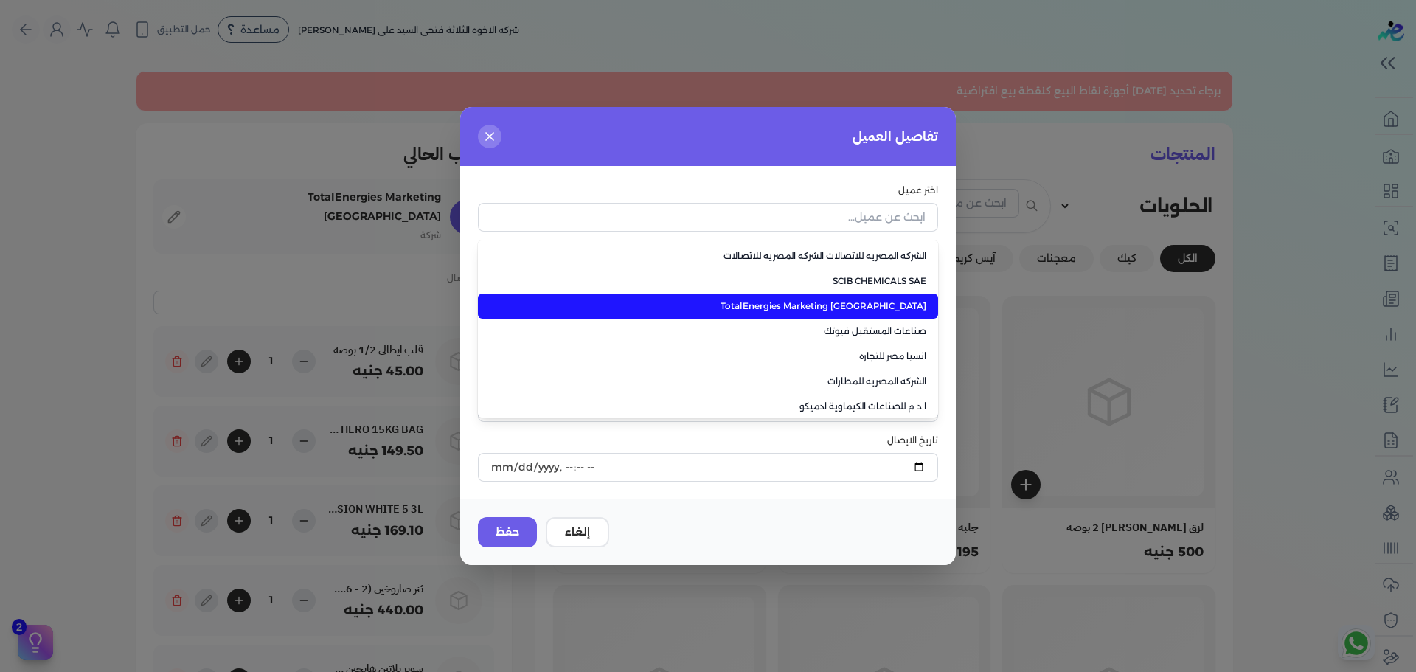
click at [717, 315] on li "TotalEnergies Marketing Egypt" at bounding box center [708, 305] width 460 height 25
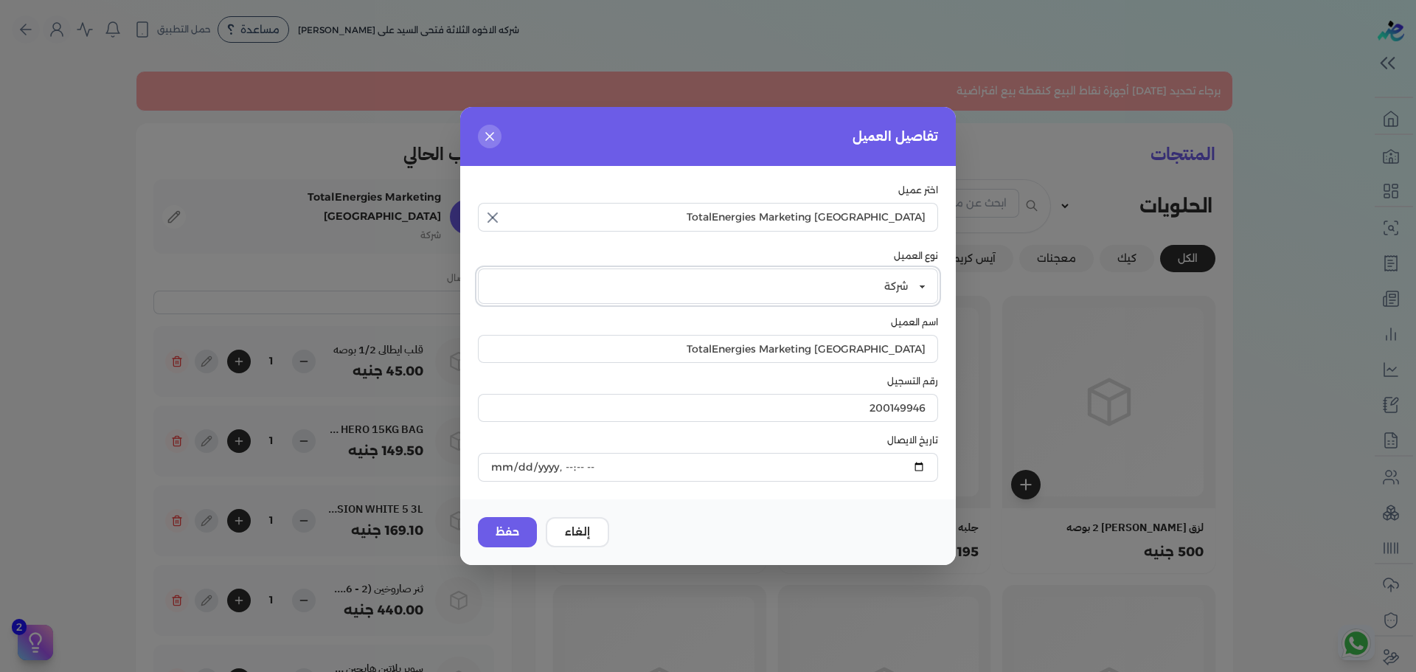
click at [874, 285] on select "فرد شركة شخص اجنبي" at bounding box center [708, 285] width 460 height 35
click at [845, 221] on input "TotalEnergies Marketing Egypt" at bounding box center [708, 217] width 460 height 28
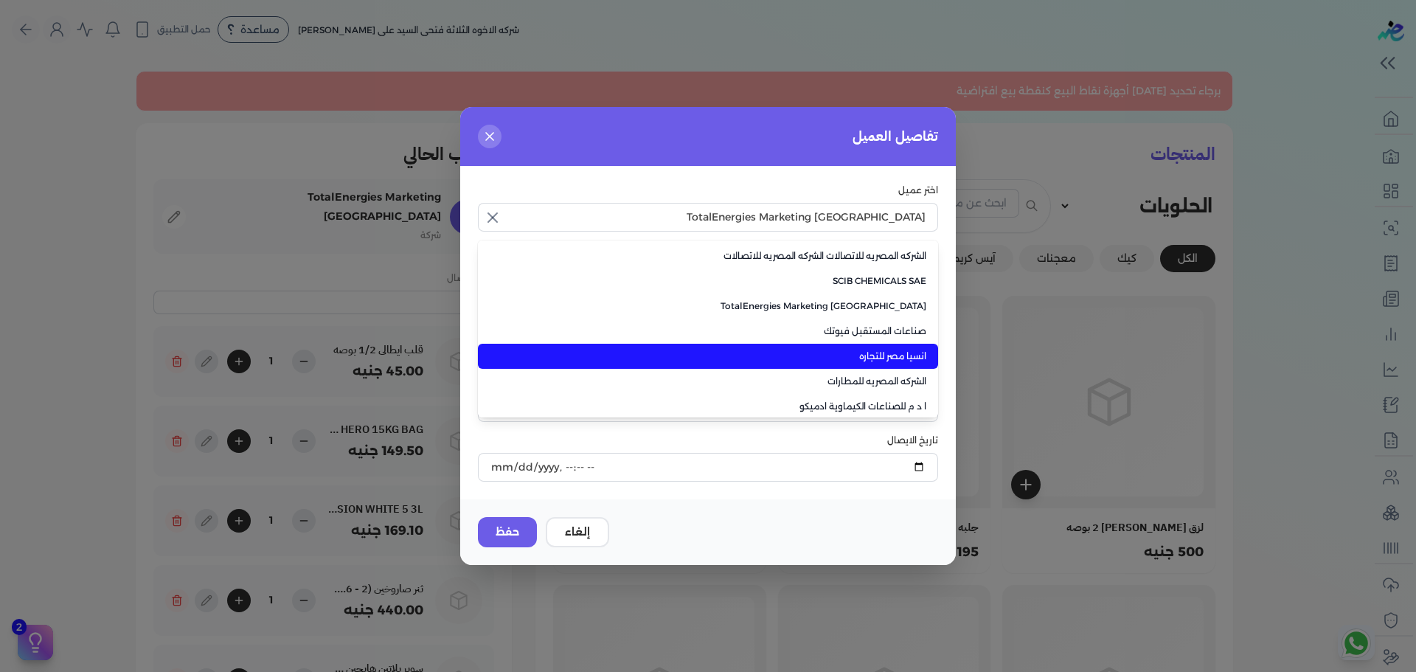
click at [821, 355] on span "انسيا مصر للتجاره" at bounding box center [716, 355] width 419 height 13
type input "انسيا مصر للتجاره"
type input "200217232"
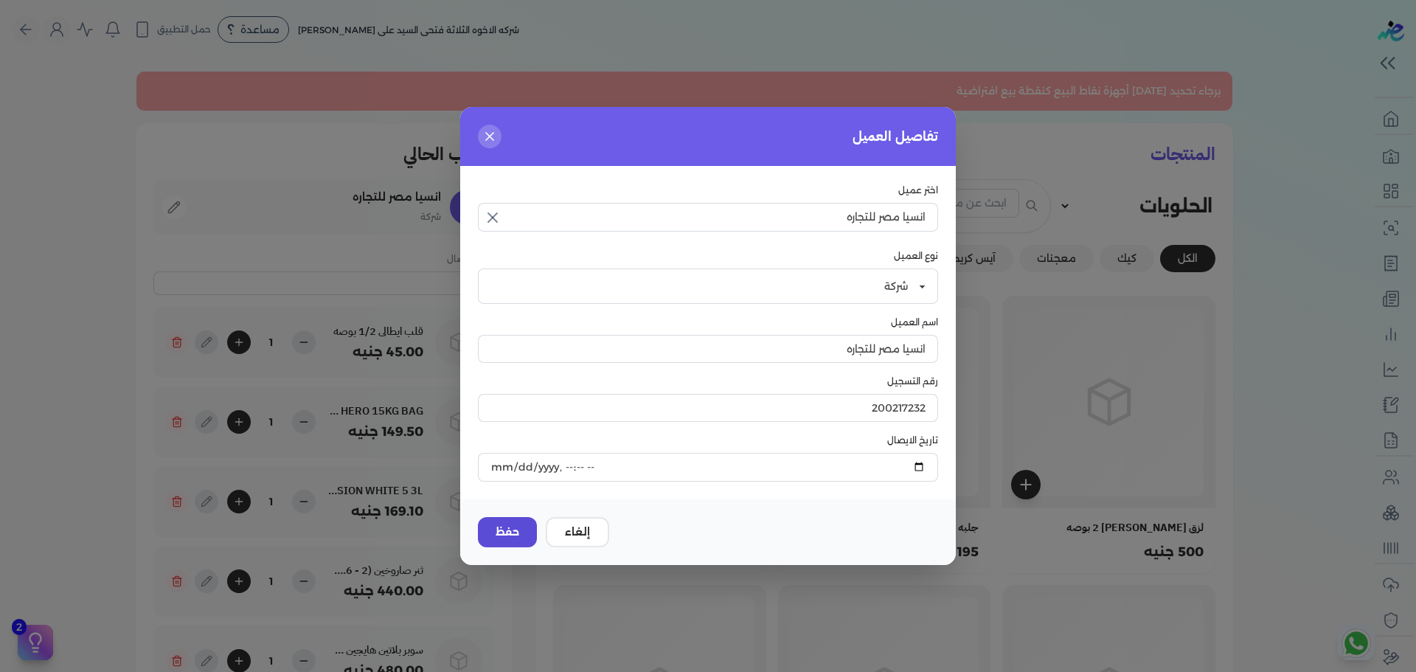
click at [510, 536] on button "حفظ" at bounding box center [507, 532] width 59 height 30
click at [512, 536] on button "حفظ" at bounding box center [507, 532] width 59 height 30
click at [675, 223] on input "انسيا مصر للتجاره" at bounding box center [708, 217] width 460 height 28
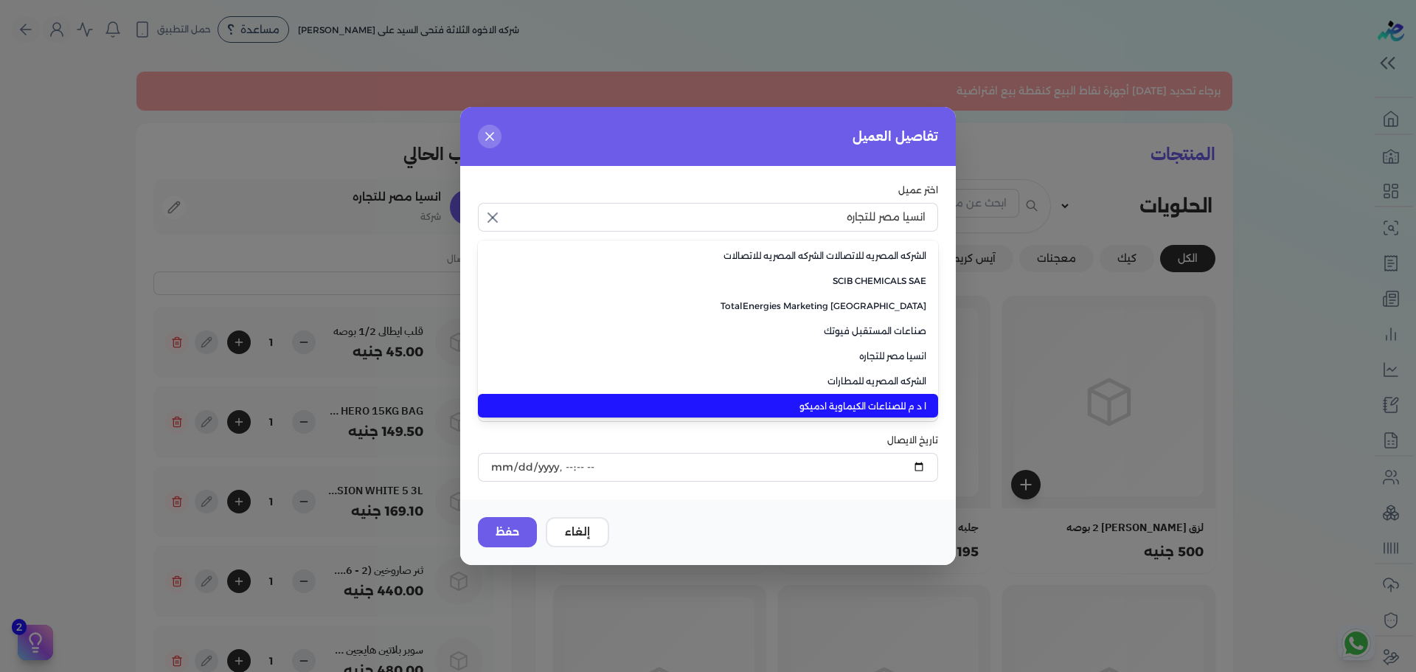
scroll to position [1, 0]
click at [720, 395] on li "ا د م للصناعات الكيماوية ادميكو" at bounding box center [708, 404] width 460 height 25
type input "ا د م للصناعات الكيماوية ادميكو"
type input "200254456"
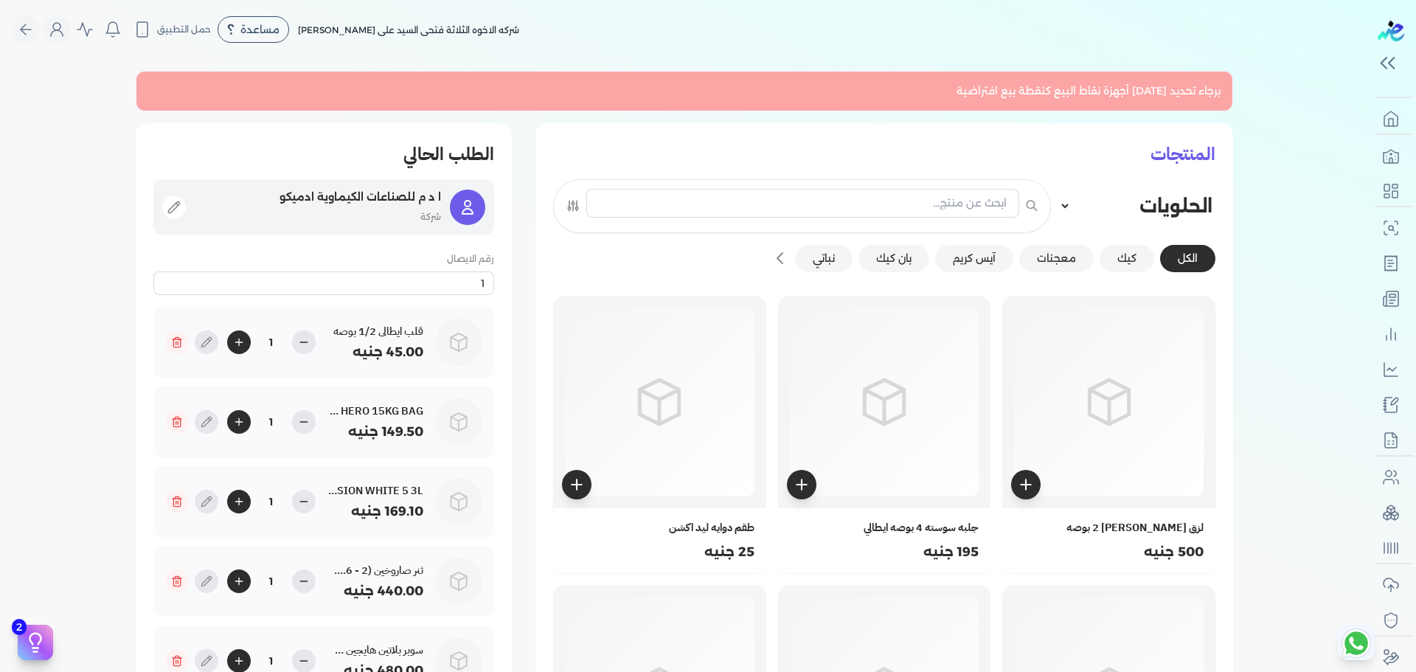
click at [386, 200] on p "ا د م للصناعات الكيماوية ادميكو" at bounding box center [318, 197] width 246 height 19
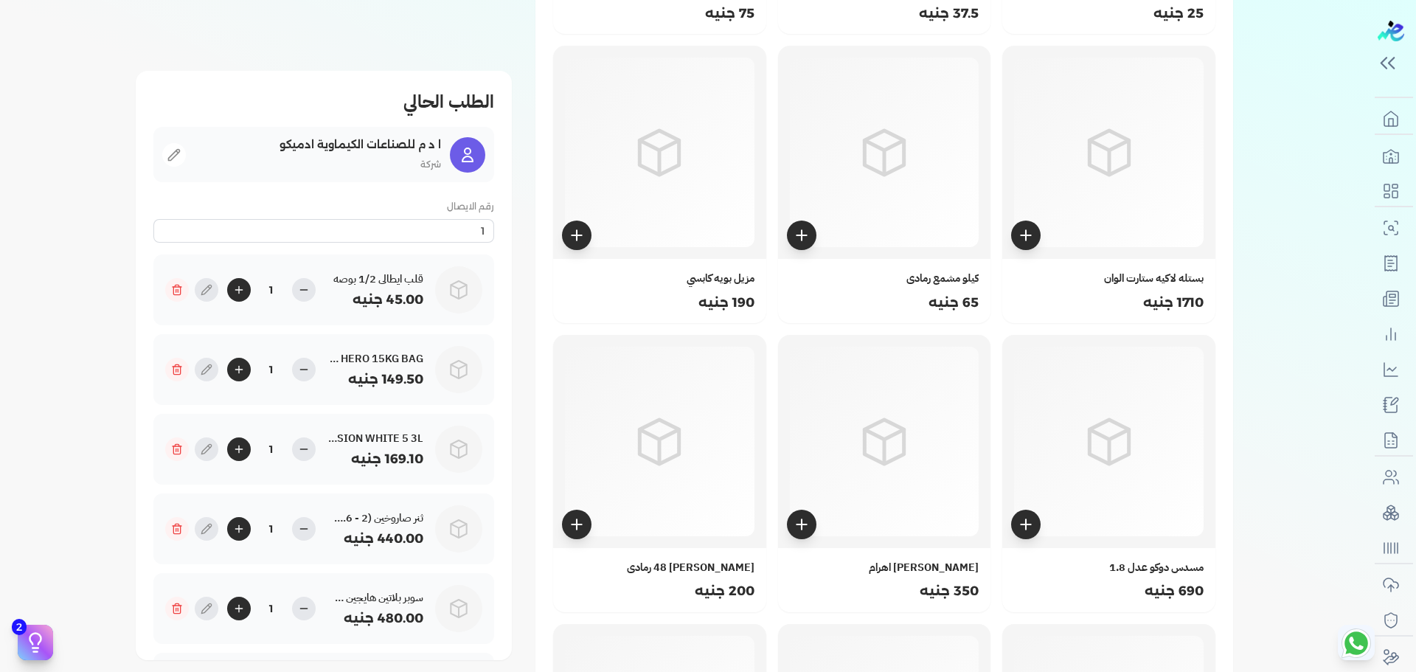
scroll to position [1116, 0]
click at [570, 246] on div at bounding box center [659, 150] width 213 height 213
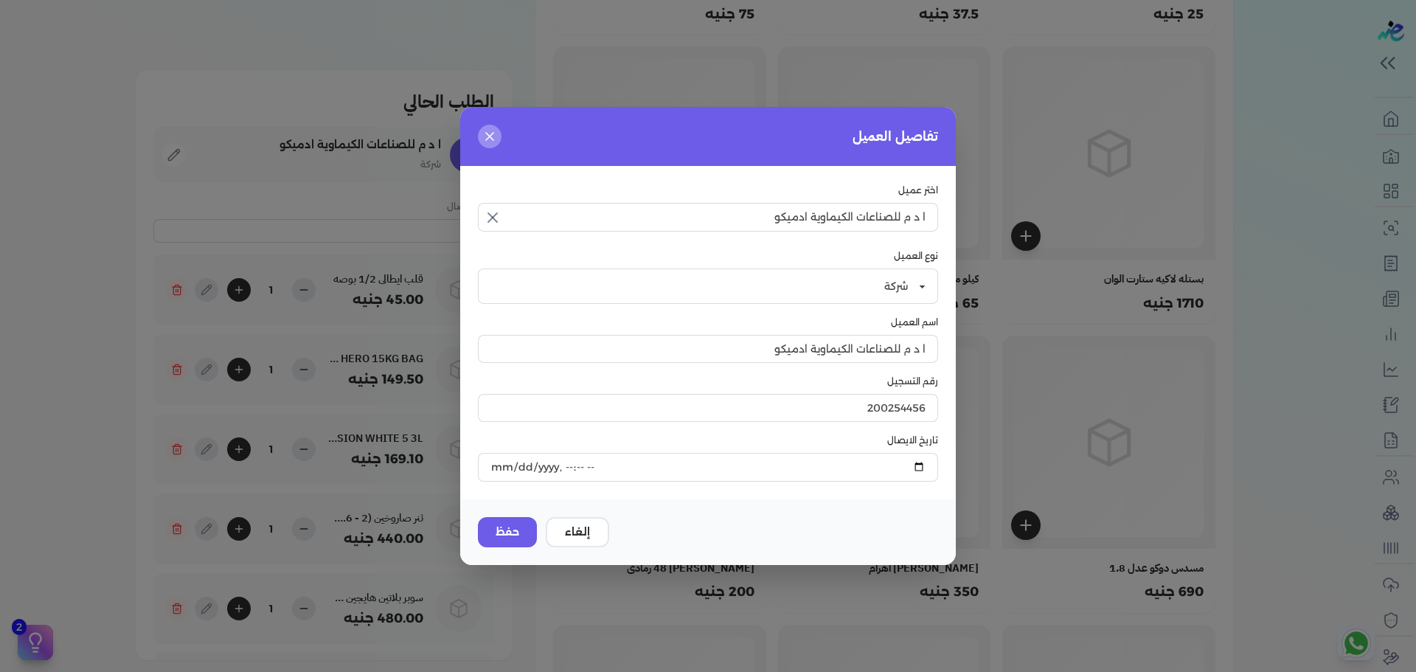
click at [488, 136] on icon at bounding box center [489, 136] width 7 height 7
click at [1002, 109] on button "close" at bounding box center [708, 336] width 1416 height 672
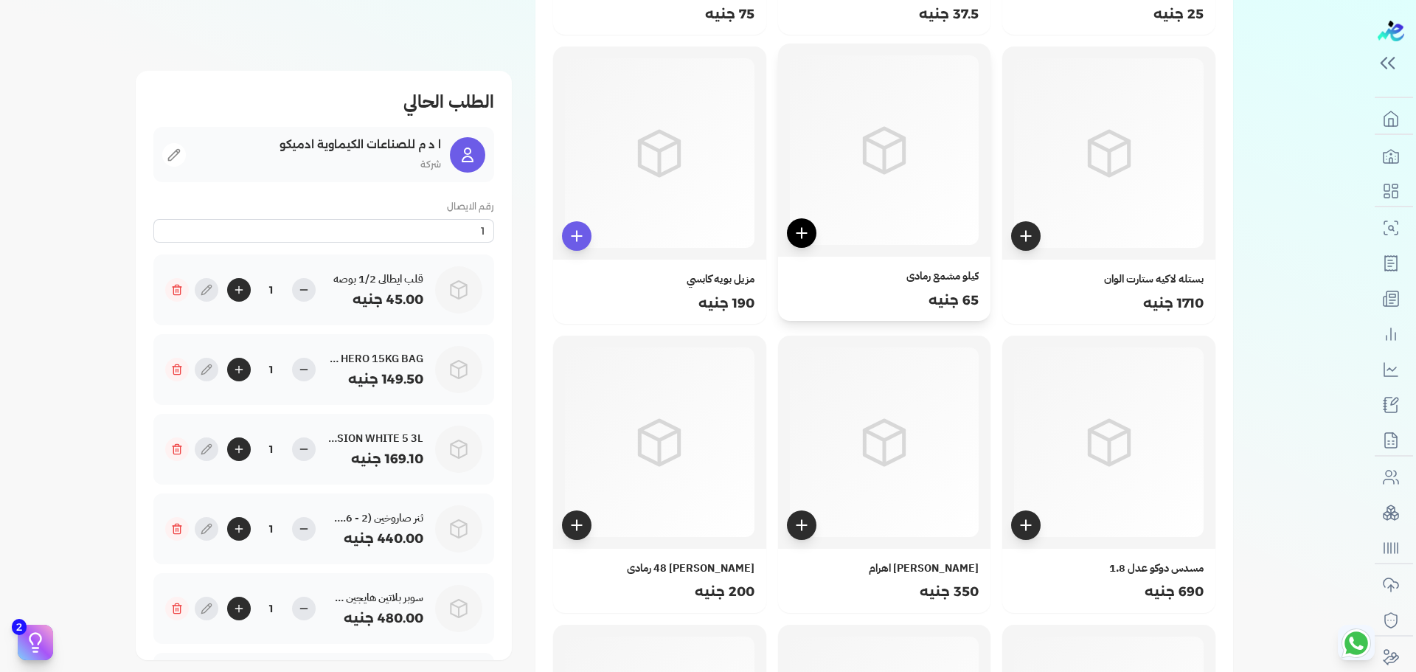
click at [798, 241] on button at bounding box center [801, 232] width 29 height 29
click at [1033, 237] on icon at bounding box center [1025, 233] width 15 height 15
click at [683, 459] on icon at bounding box center [659, 439] width 59 height 59
click at [861, 427] on icon at bounding box center [884, 439] width 59 height 59
click at [1085, 425] on icon at bounding box center [1108, 439] width 59 height 59
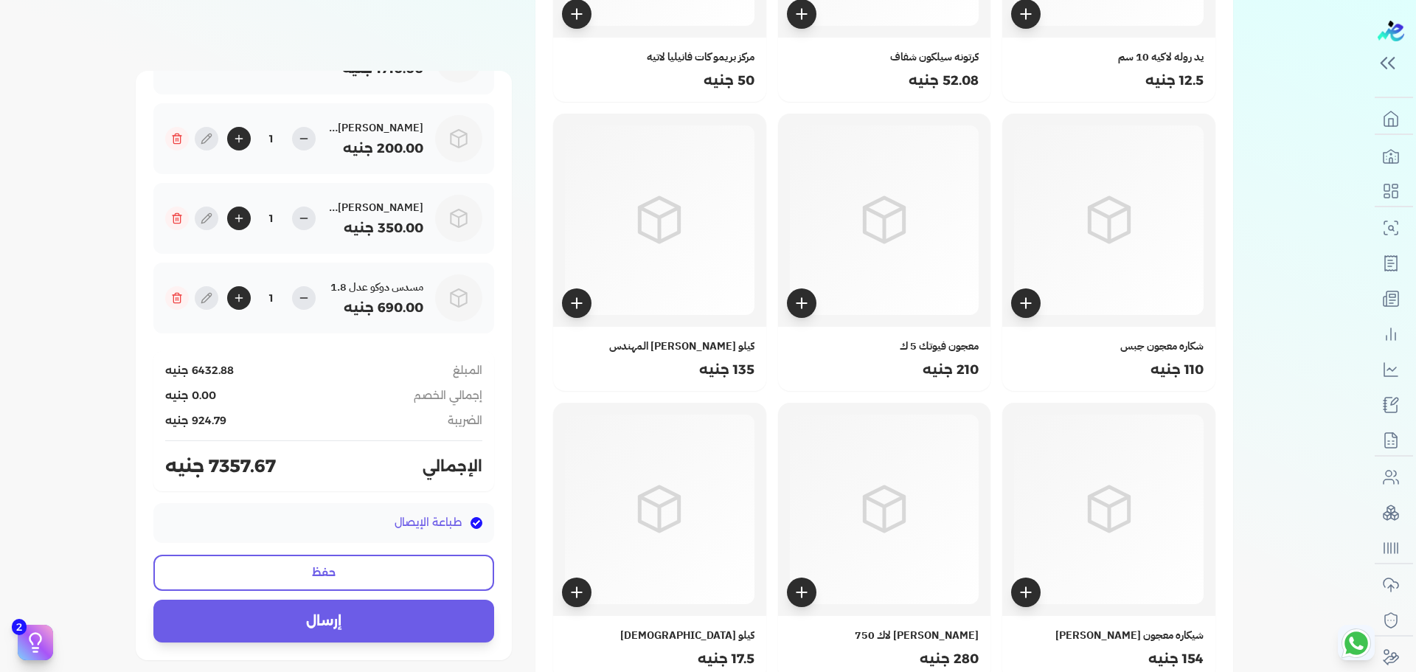
scroll to position [3383, 0]
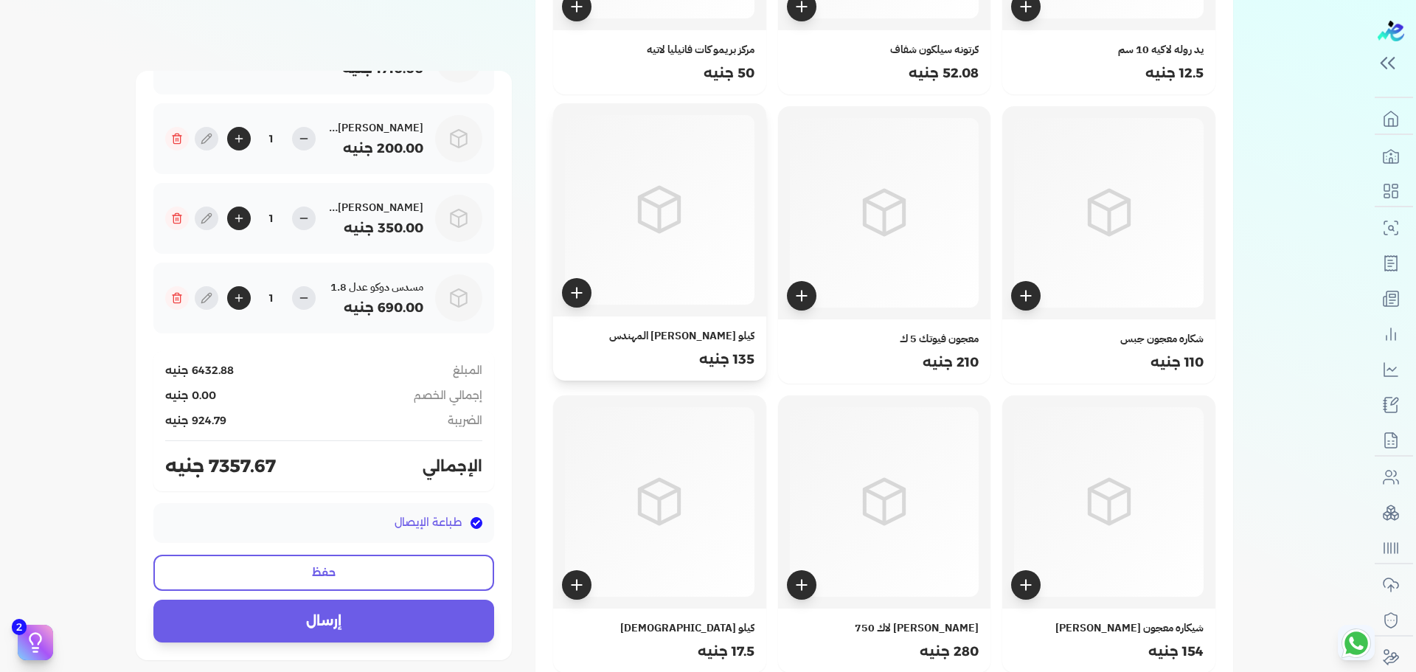
click at [679, 212] on icon at bounding box center [659, 209] width 39 height 44
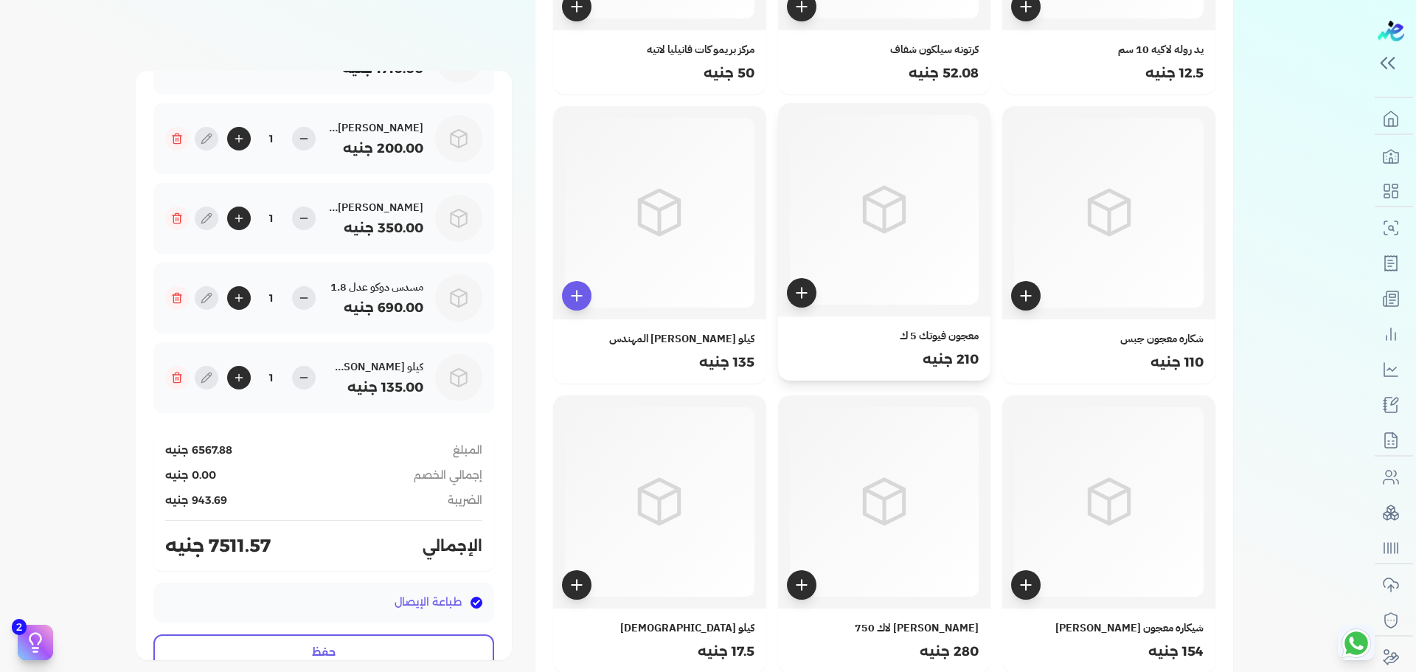
click at [902, 221] on icon at bounding box center [884, 209] width 59 height 59
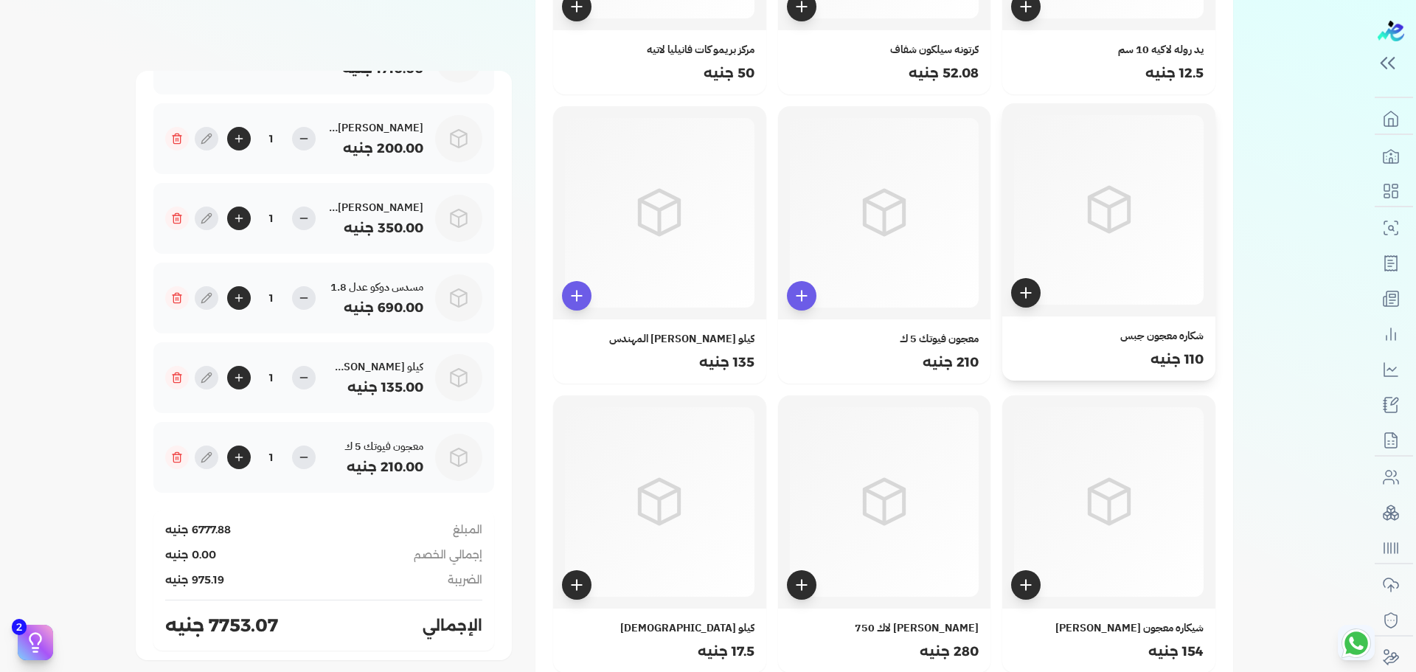
click at [1098, 237] on icon at bounding box center [1108, 209] width 59 height 59
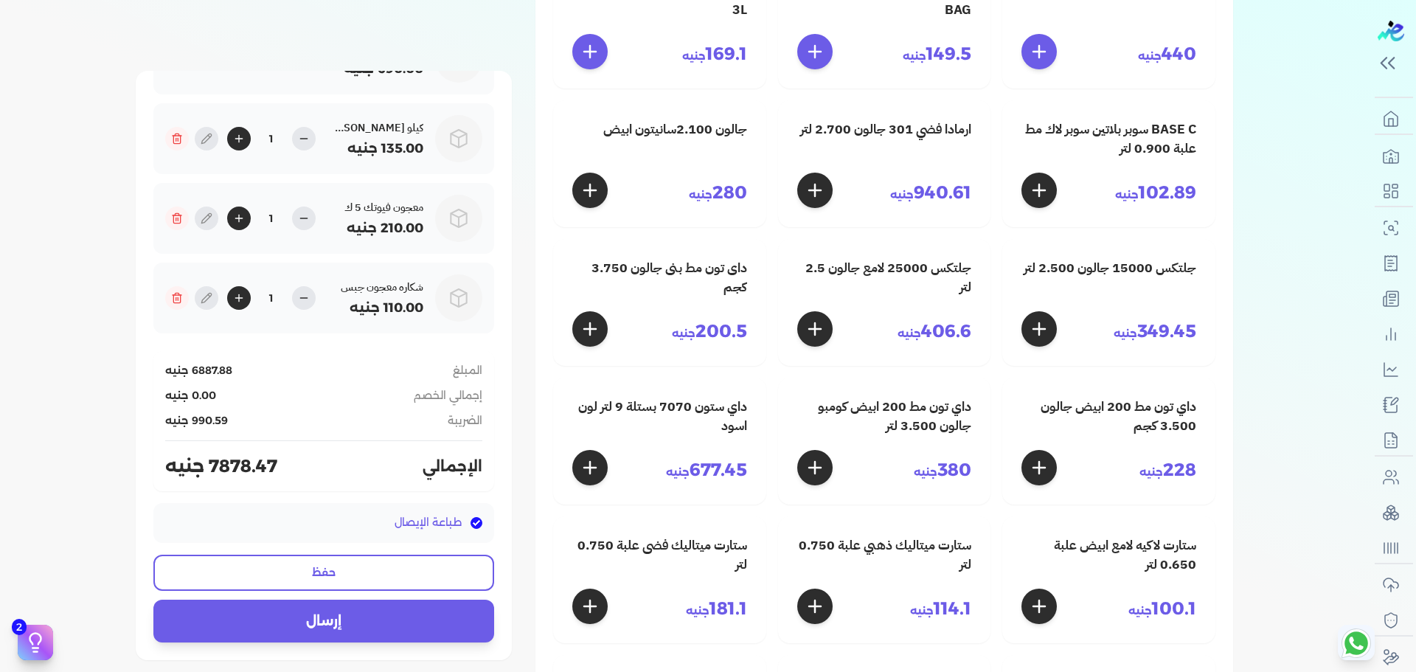
scroll to position [1865, 0]
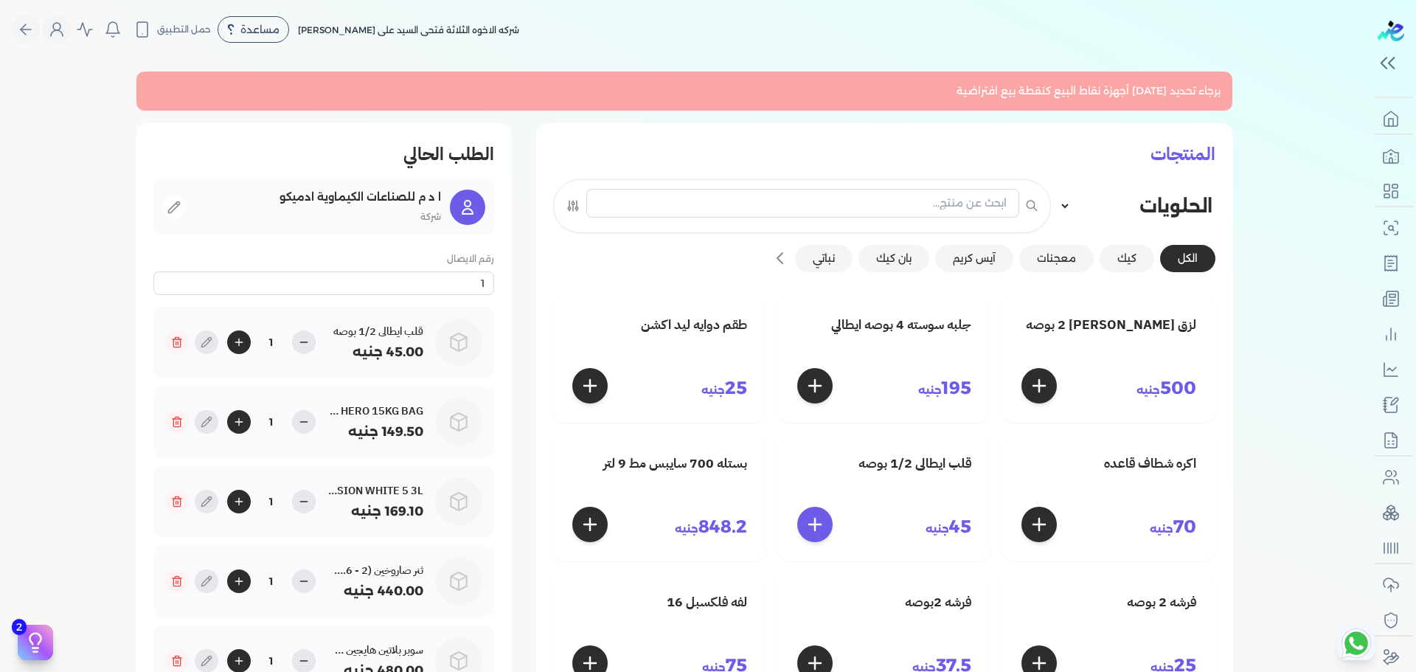
select select "EGP"
select select "EGS"
select select "B"
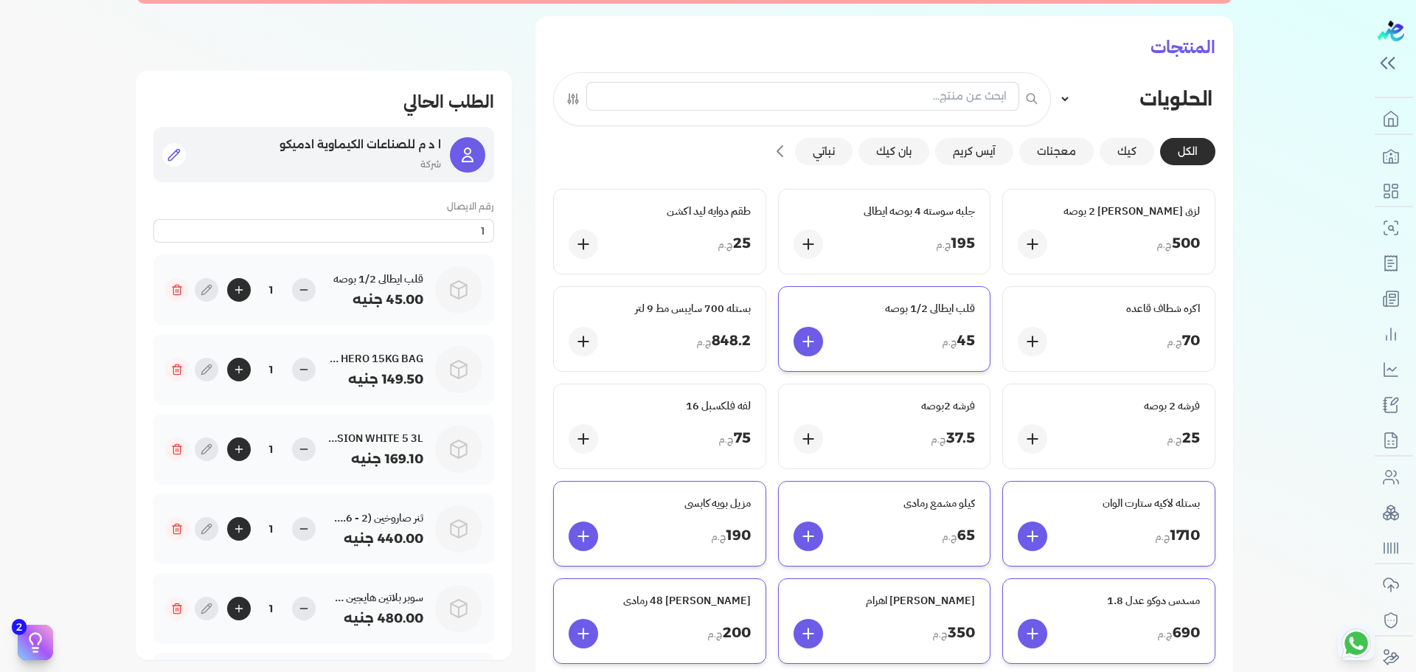
click at [181, 150] on icon at bounding box center [174, 154] width 15 height 15
click at [181, 156] on icon at bounding box center [174, 154] width 15 height 15
click at [181, 147] on icon at bounding box center [174, 154] width 15 height 15
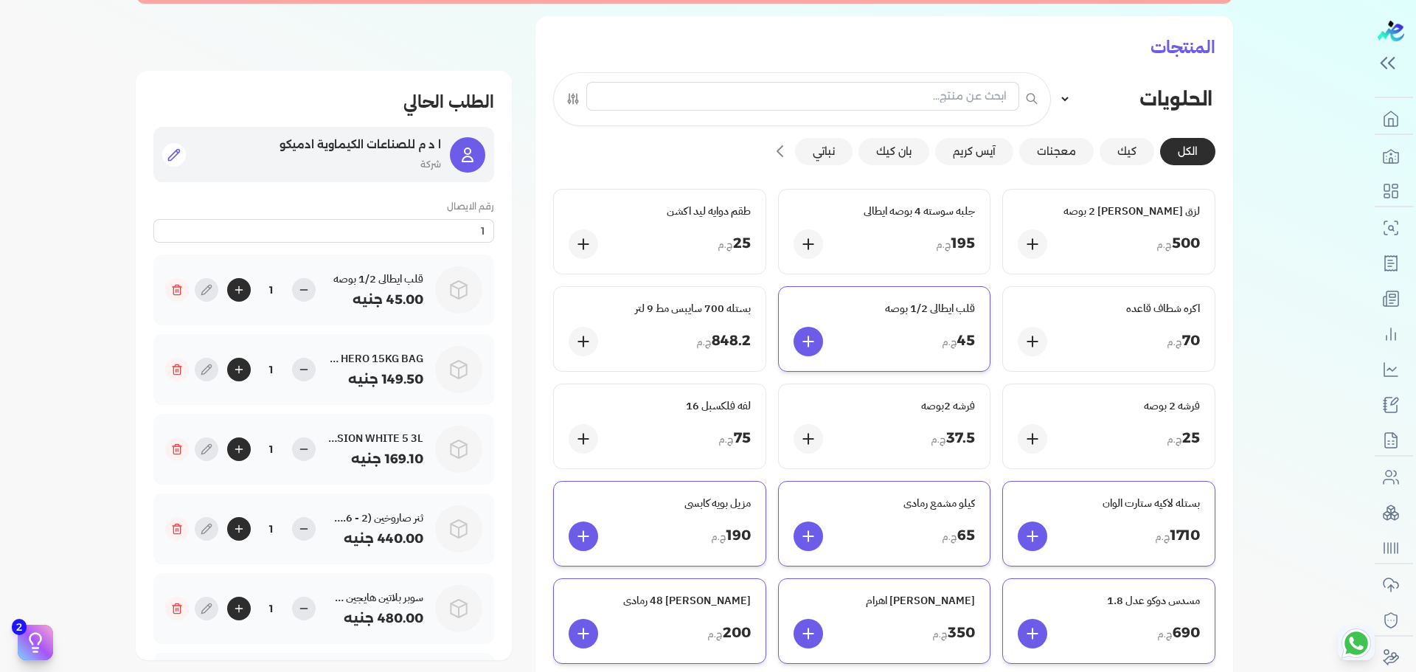
click at [181, 147] on icon at bounding box center [174, 154] width 15 height 15
click at [422, 169] on p "شركة" at bounding box center [318, 164] width 246 height 19
click at [470, 151] on icon at bounding box center [468, 155] width 18 height 18
click at [579, 241] on icon at bounding box center [583, 244] width 15 height 15
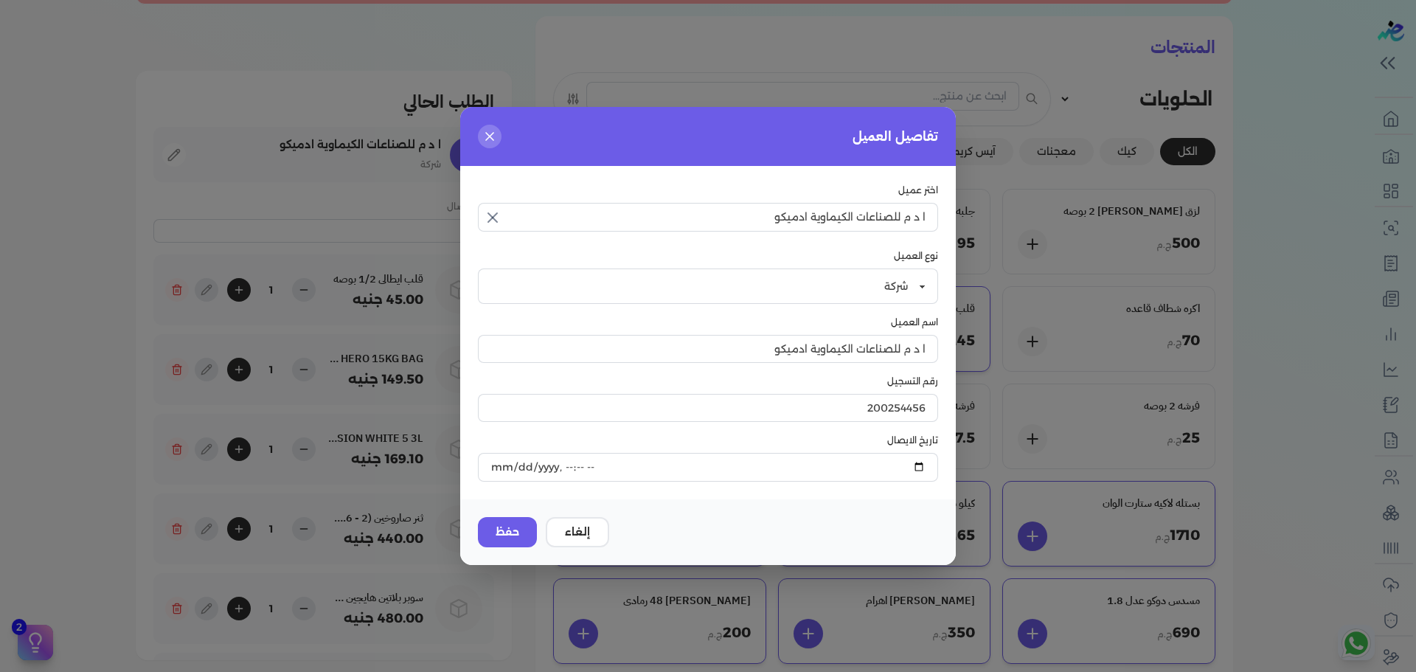
click at [366, 107] on button "close" at bounding box center [708, 336] width 1416 height 672
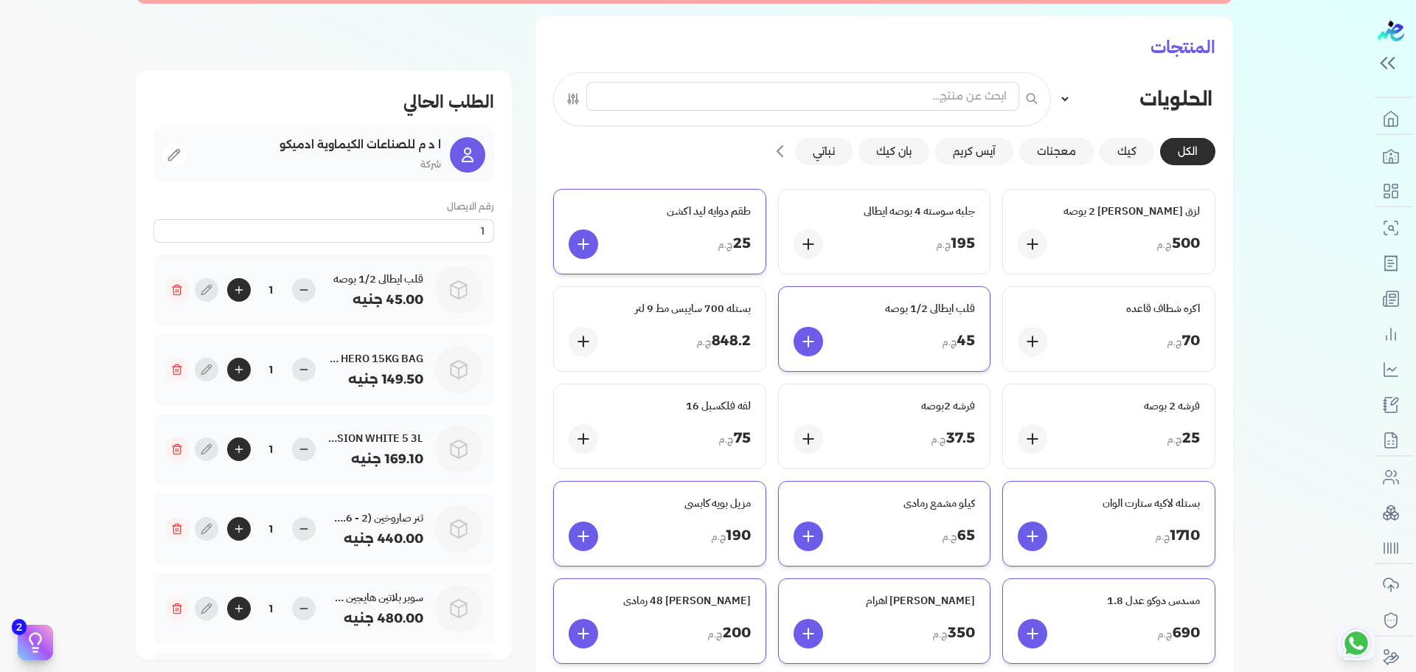
click at [596, 249] on button at bounding box center [582, 243] width 29 height 29
type input "2"
click at [181, 157] on icon at bounding box center [174, 154] width 15 height 15
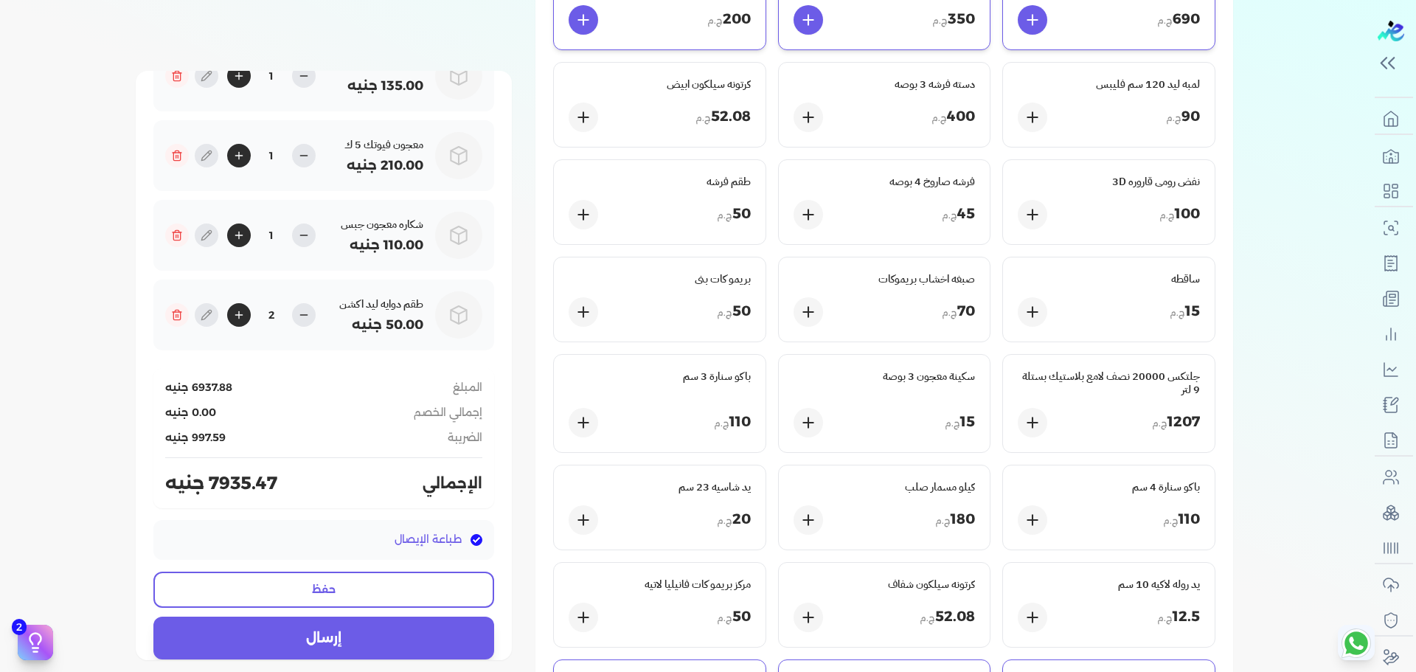
scroll to position [735, 0]
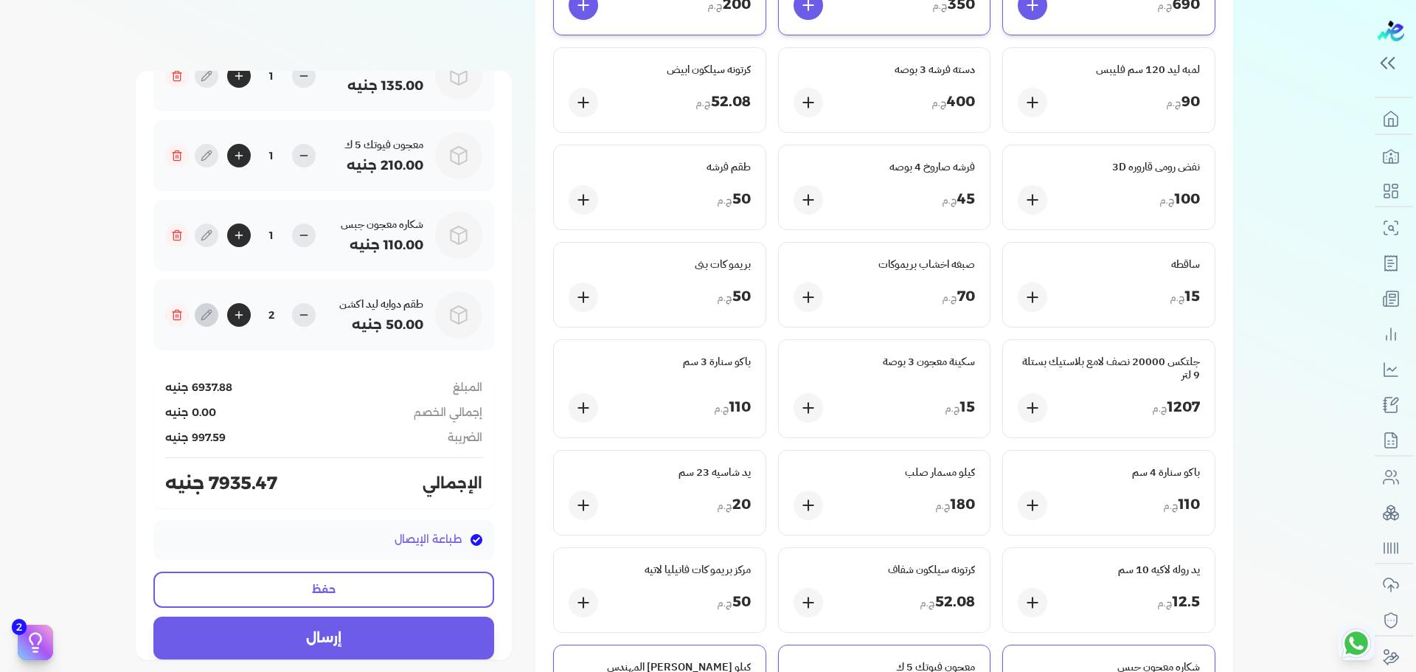
click at [212, 315] on icon at bounding box center [207, 315] width 12 height 12
type input "طقم دوايه ليد اكشن"
type input "25"
type input "2"
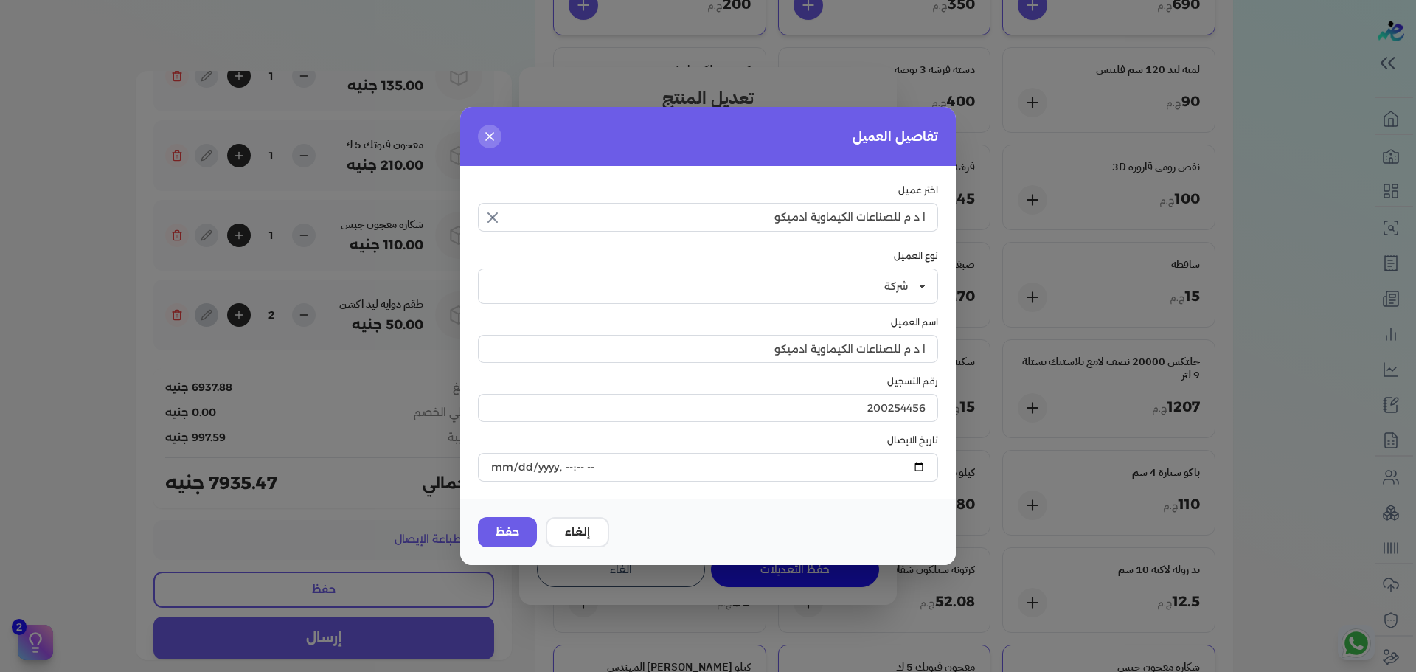
scroll to position [0, 0]
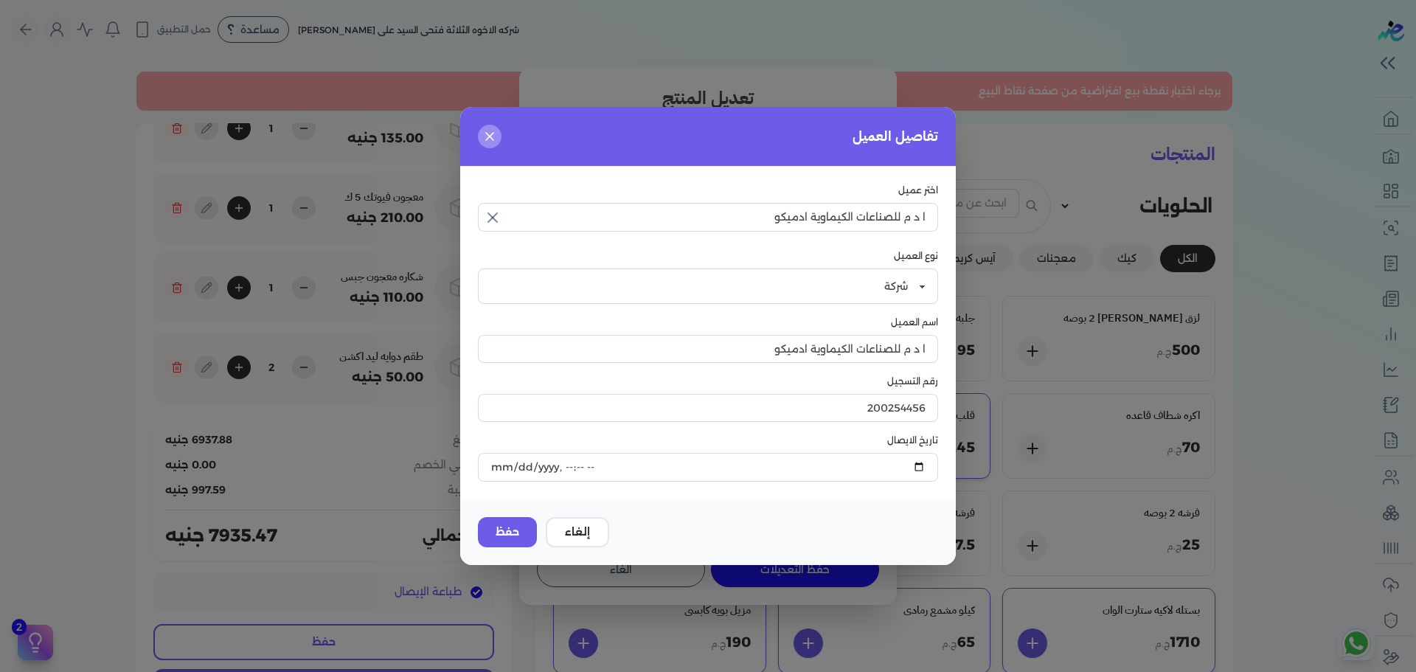
click at [488, 133] on icon at bounding box center [489, 136] width 15 height 15
click at [495, 137] on icon at bounding box center [489, 136] width 15 height 15
click at [579, 533] on button "إلغاء" at bounding box center [577, 532] width 63 height 30
click at [491, 33] on button "close" at bounding box center [708, 336] width 1416 height 672
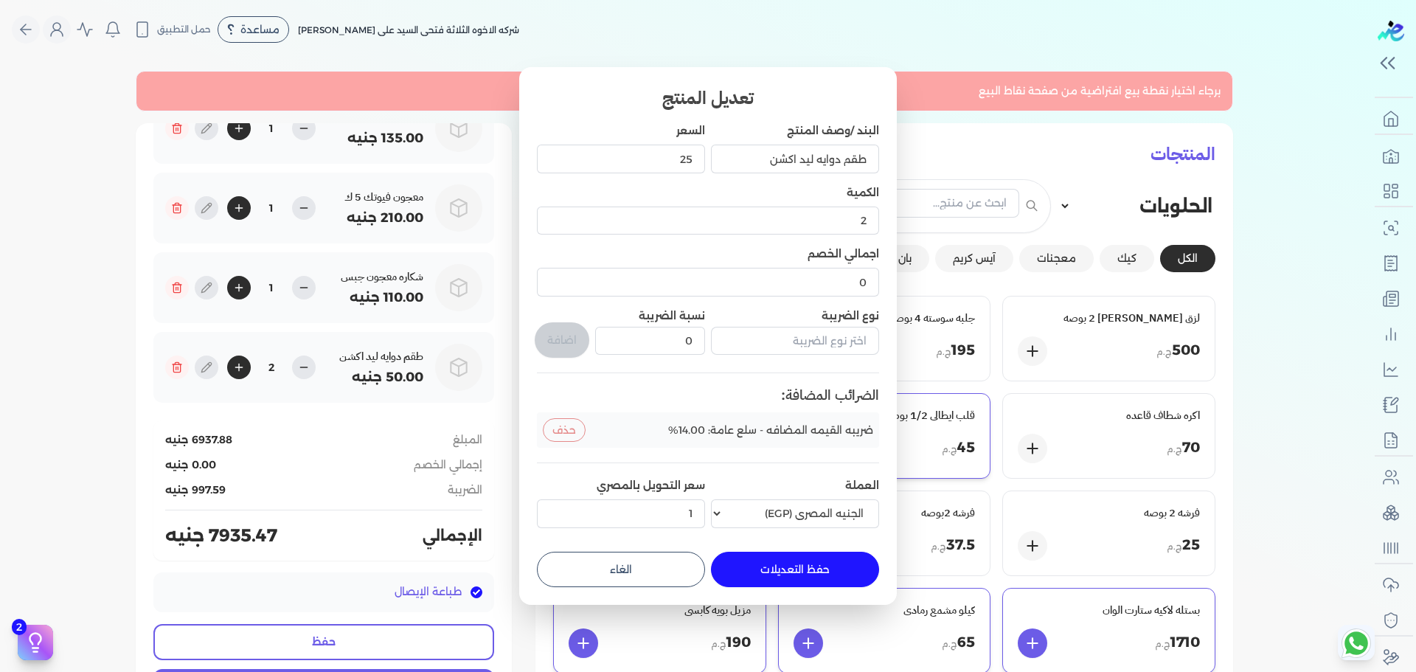
click at [863, 252] on label "اجمالي الخصم" at bounding box center [843, 253] width 72 height 13
click at [863, 268] on input "0" at bounding box center [708, 282] width 342 height 28
click at [863, 252] on label "اجمالي الخصم" at bounding box center [843, 253] width 72 height 13
click at [863, 268] on input "0" at bounding box center [708, 282] width 342 height 28
click at [863, 252] on label "اجمالي الخصم" at bounding box center [843, 253] width 72 height 13
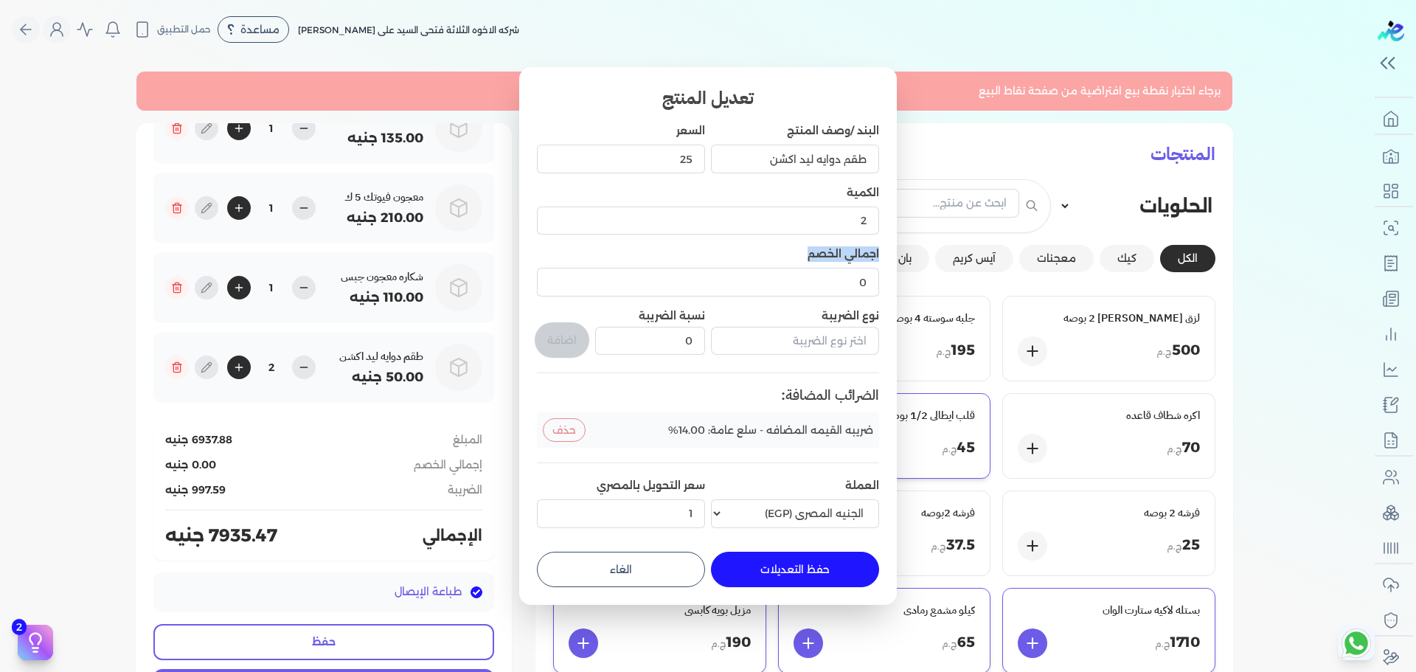
click at [863, 268] on input "0" at bounding box center [708, 282] width 342 height 28
click at [863, 252] on label "اجمالي الخصم" at bounding box center [843, 253] width 72 height 13
click at [863, 268] on input "0" at bounding box center [708, 282] width 342 height 28
click at [773, 506] on select "العملة الجنيه المصري (EGP) الدولار الأمريكي (USD) اليورو (EUR) الريال السعودي (…" at bounding box center [795, 513] width 168 height 28
select select "EUR"
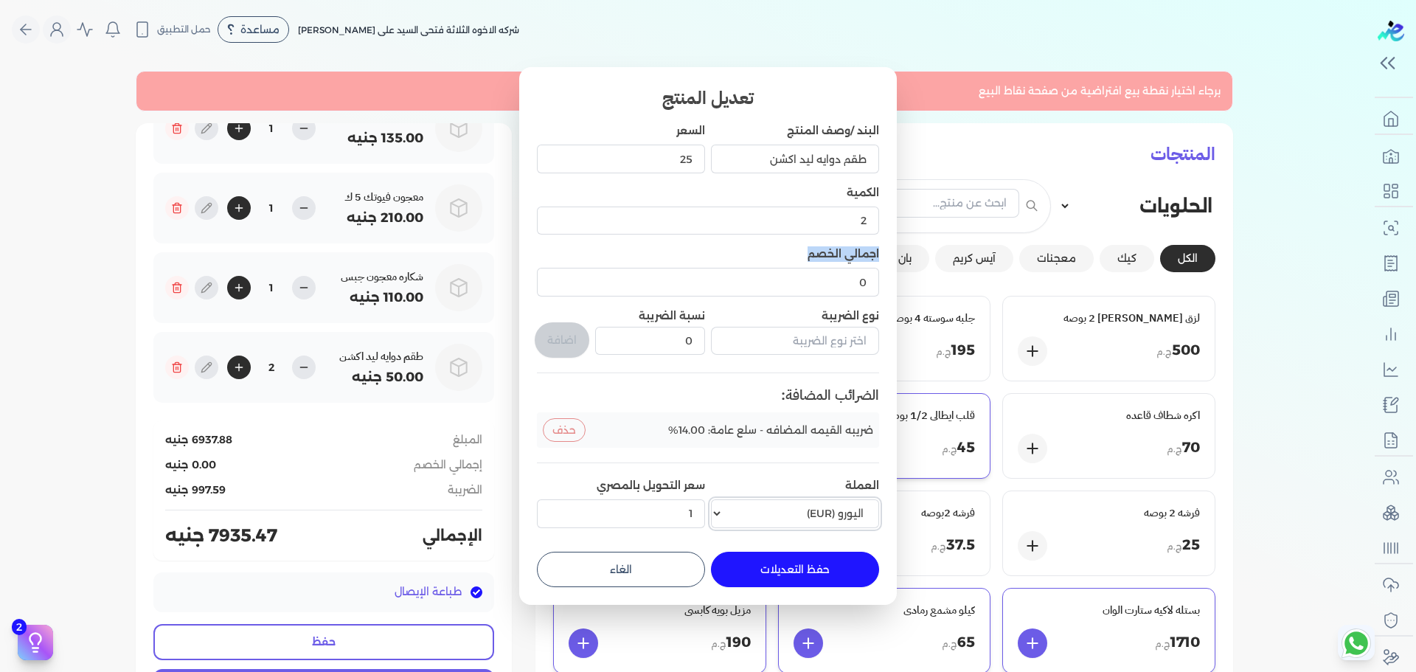
click at [711, 499] on select "العملة الجنيه المصري (EGP) الدولار الأمريكي (USD) اليورو (EUR) الريال السعودي (…" at bounding box center [795, 513] width 168 height 28
click at [761, 439] on li "ضريبه القيمه المضافه - سلع عامة: 14.00% حذف" at bounding box center [708, 429] width 342 height 35
click at [637, 574] on button "الغاء" at bounding box center [621, 568] width 168 height 35
type input "0"
type input "1"
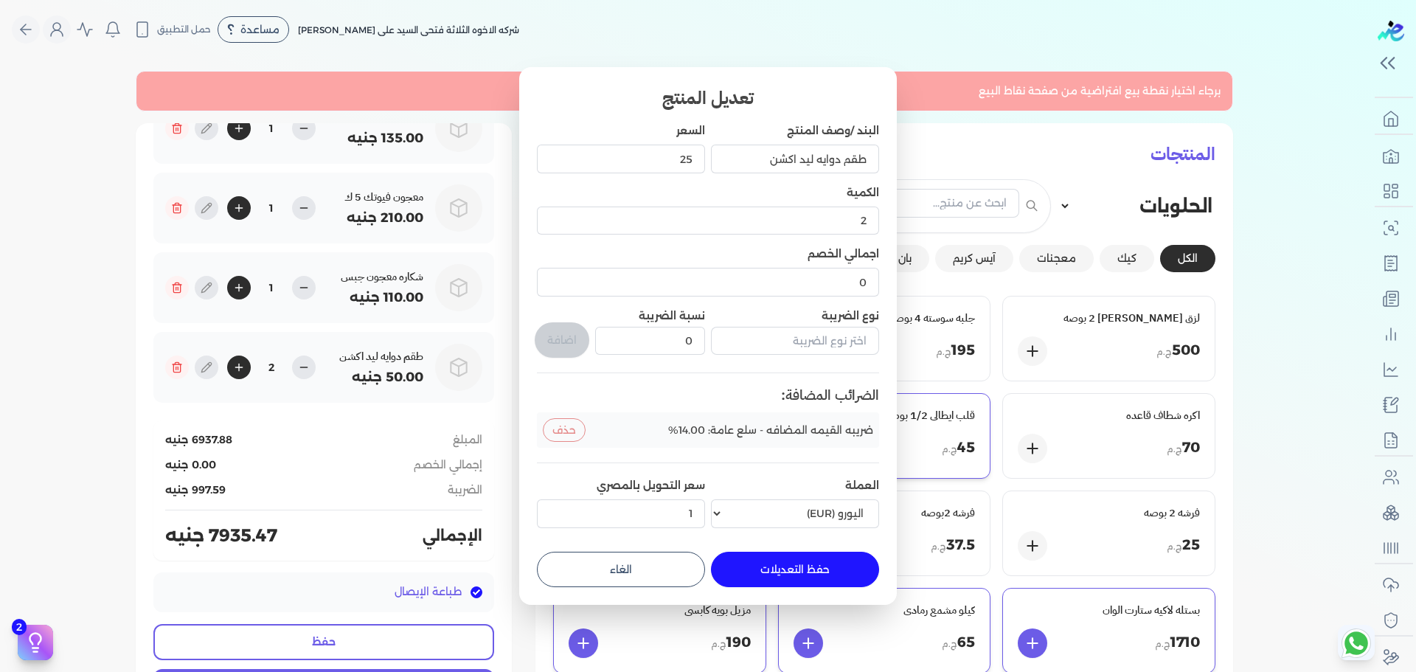
select select "EGP"
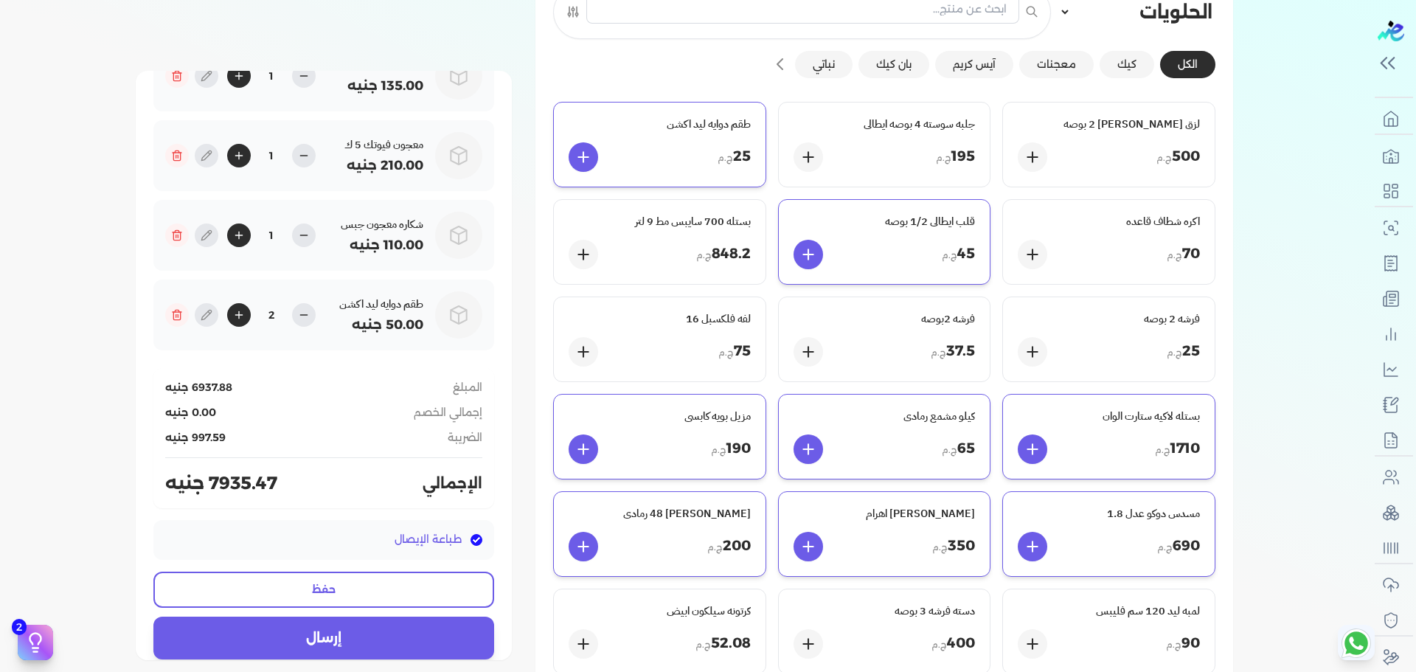
scroll to position [21, 0]
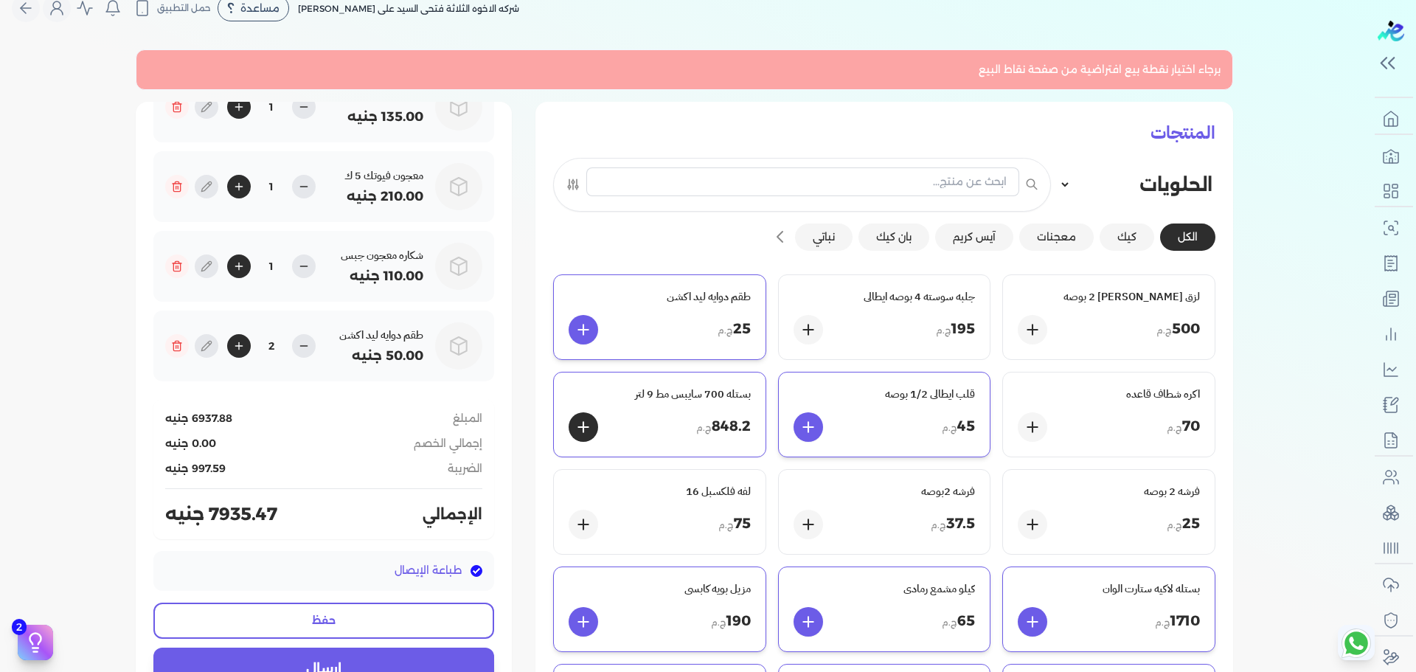
click at [678, 405] on div "بستله 700 سايبس مط 9 لتر 848.2 ج.م" at bounding box center [660, 414] width 212 height 84
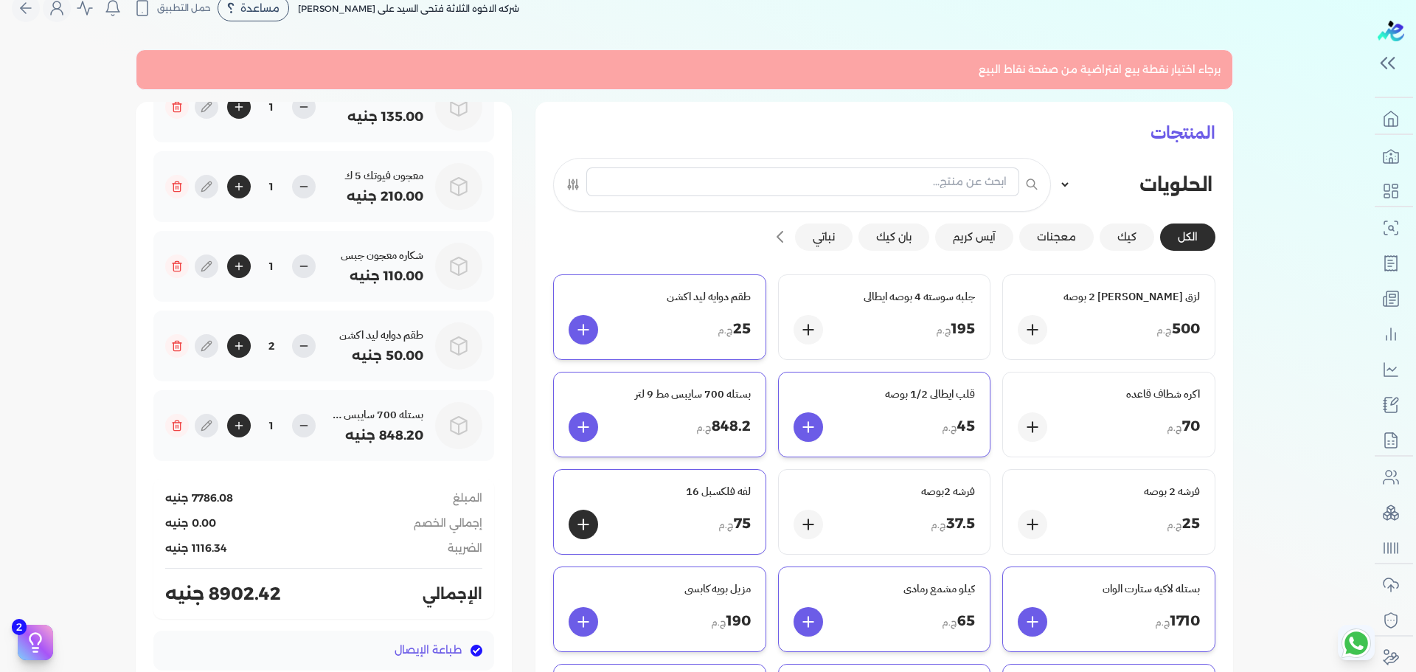
click at [658, 480] on div "لفه فلكسبل 16 75 ج.م" at bounding box center [660, 512] width 212 height 84
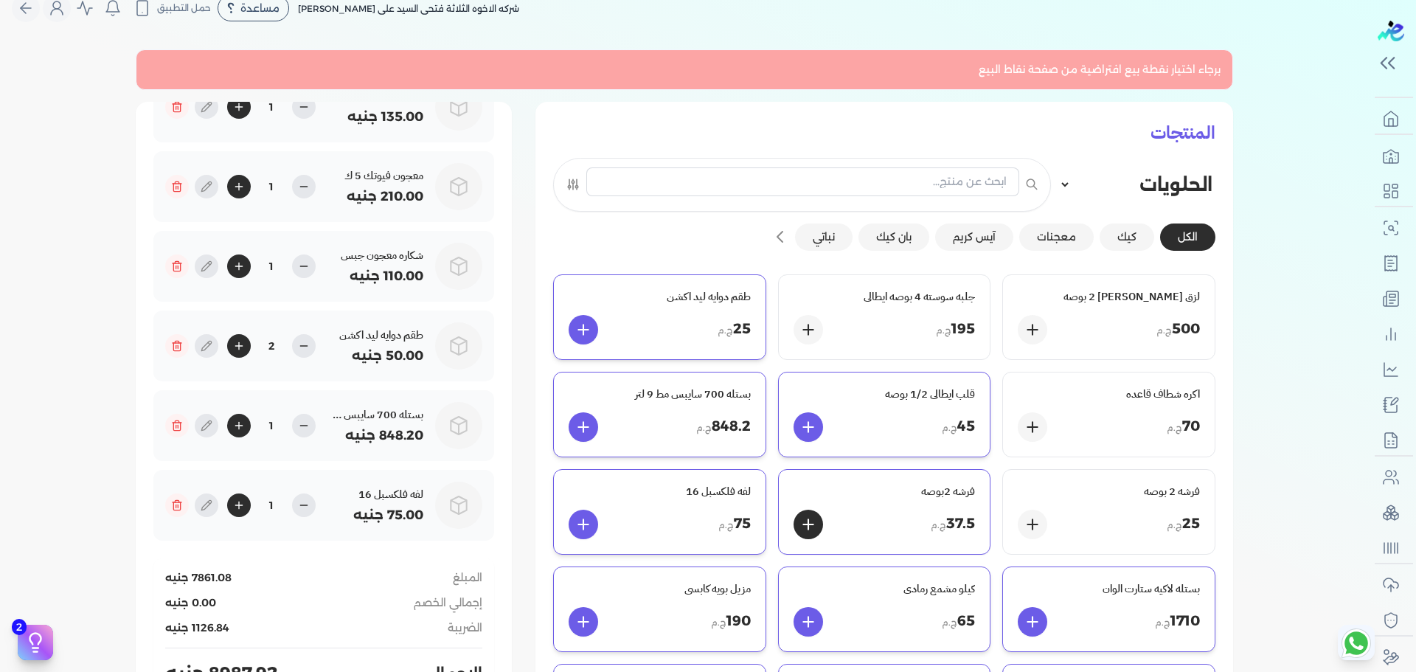
click at [838, 508] on div "فرشه 2بوصه 37.5 ج.م" at bounding box center [885, 512] width 212 height 84
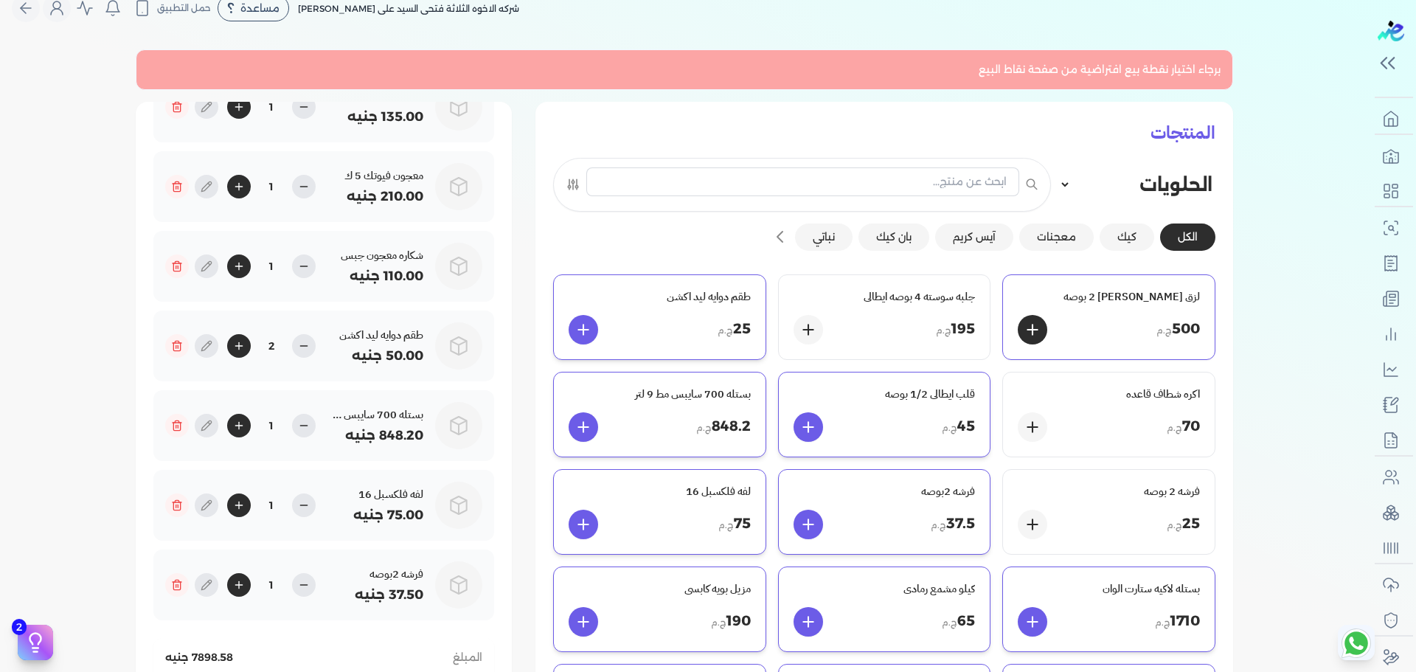
click at [1094, 324] on div "500 ج.م" at bounding box center [1108, 329] width 182 height 29
click at [1102, 439] on div "70 ج.م" at bounding box center [1108, 426] width 182 height 29
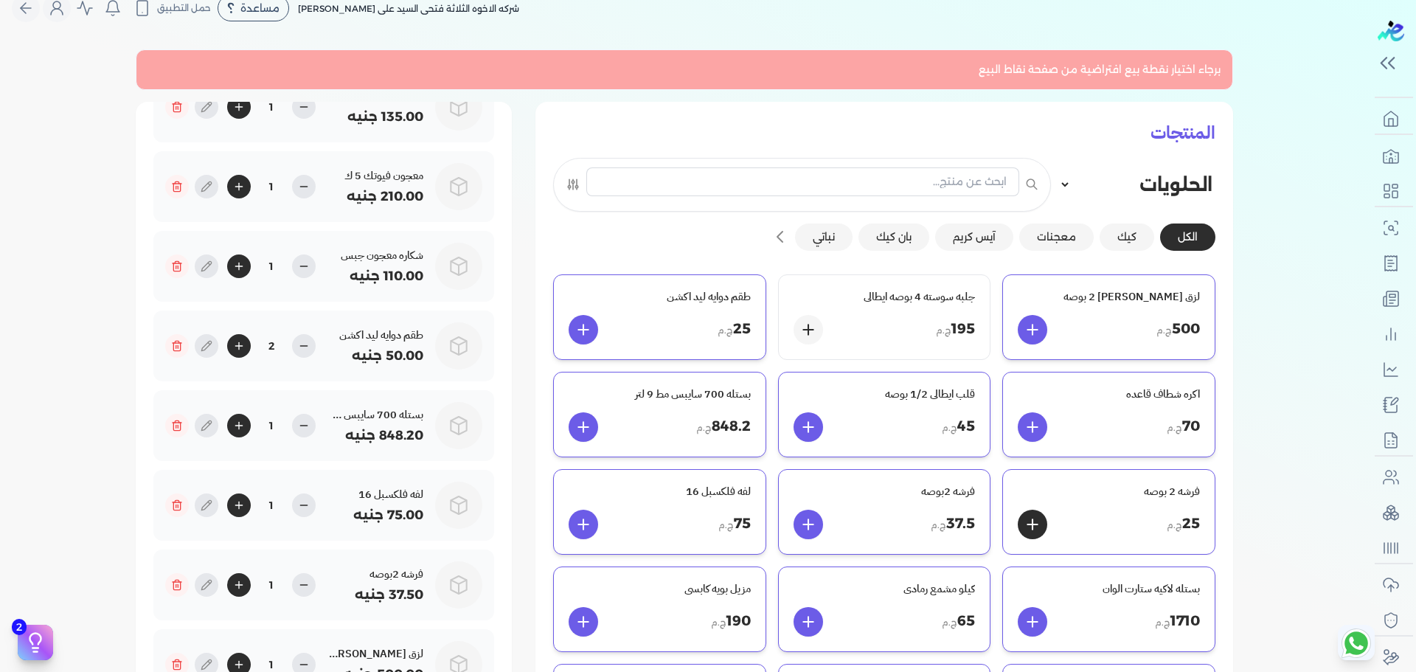
click at [1097, 506] on div "فرشه 2 بوصه 25 ج.م" at bounding box center [1109, 512] width 212 height 84
click at [308, 264] on icon at bounding box center [304, 266] width 12 height 12
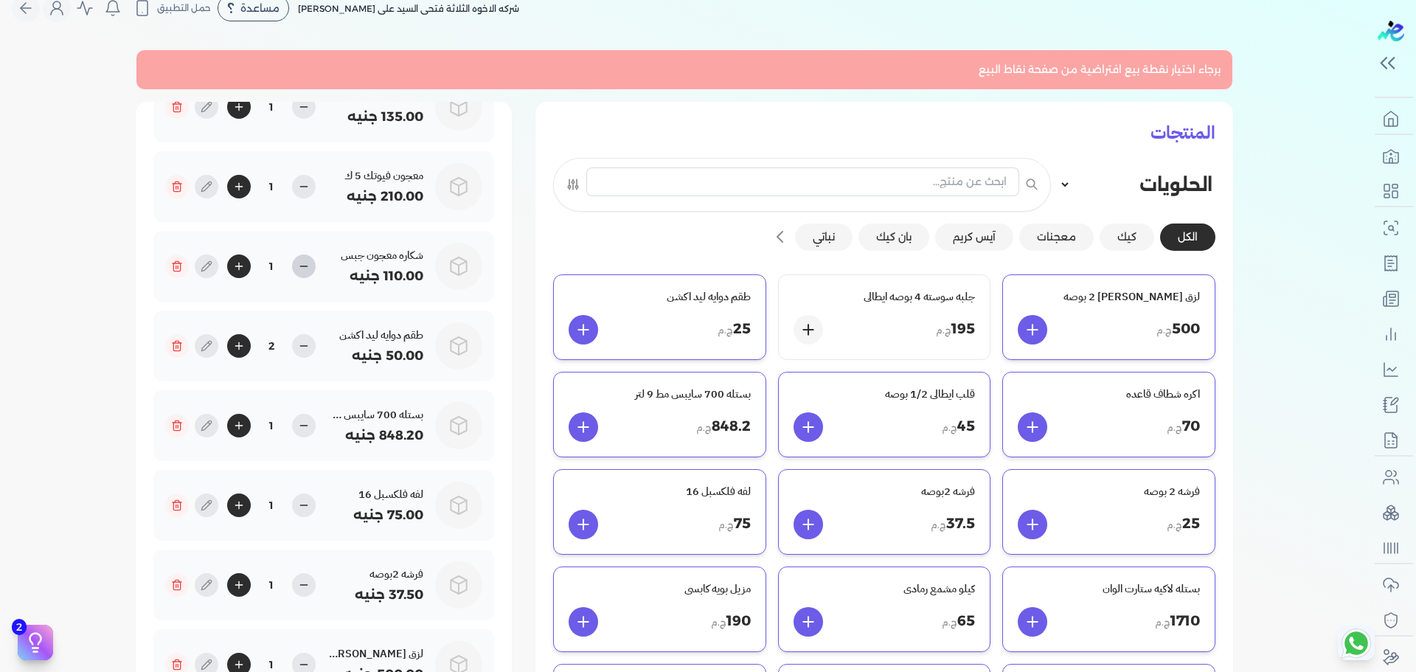
click at [308, 264] on icon at bounding box center [304, 266] width 12 height 12
click at [183, 269] on icon at bounding box center [177, 266] width 12 height 12
type input "2"
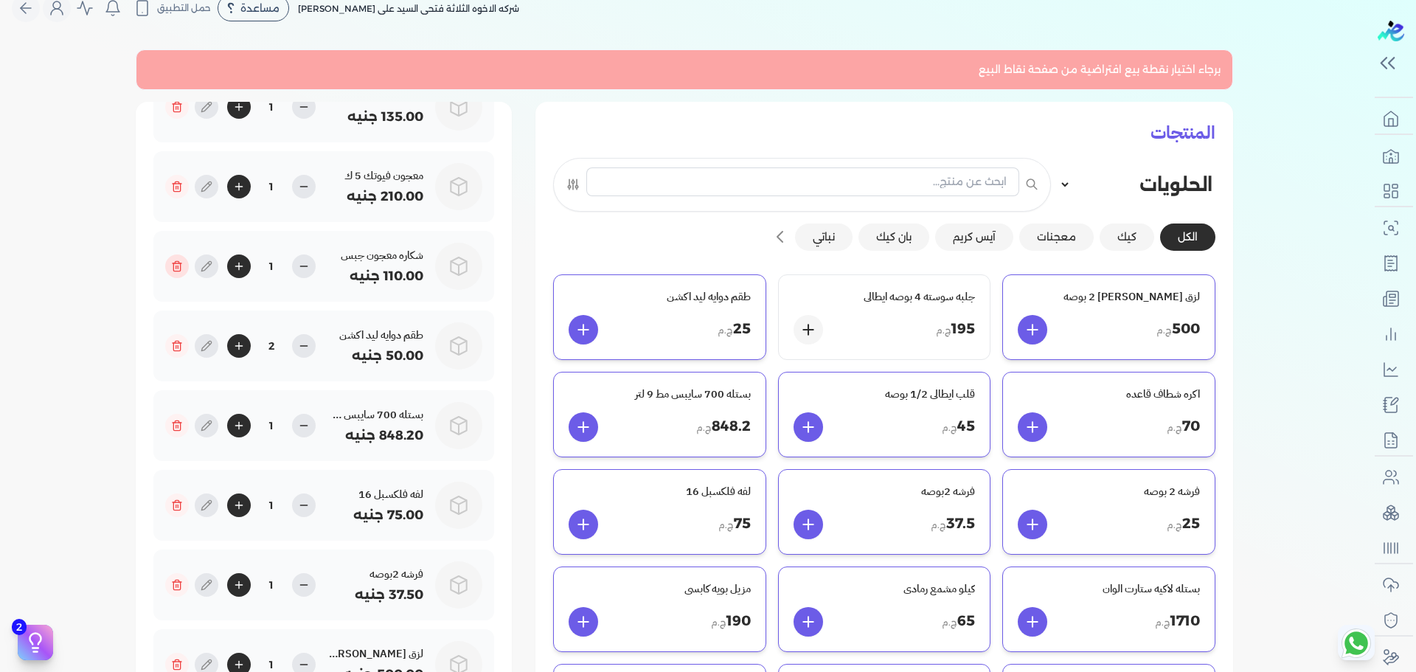
type input "1"
click at [183, 269] on icon at bounding box center [177, 266] width 12 height 12
type input "1"
click at [183, 269] on icon at bounding box center [177, 266] width 12 height 12
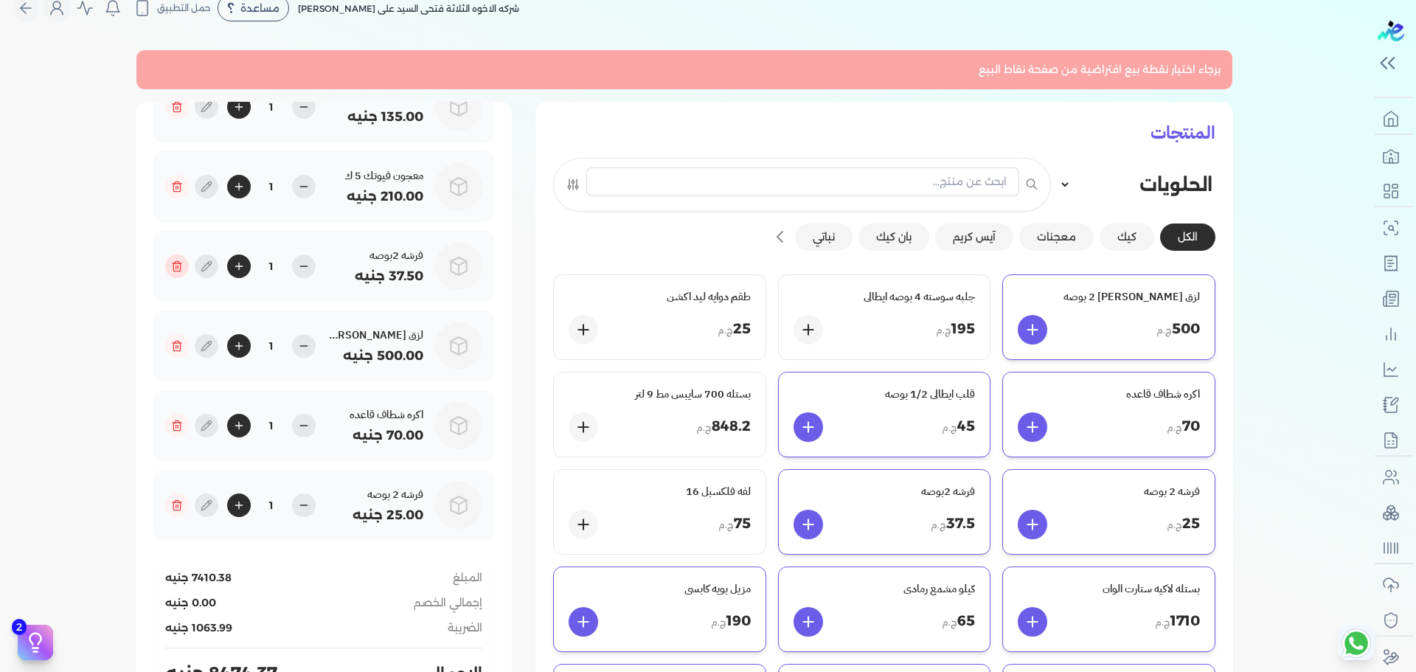
click at [183, 269] on icon at bounding box center [177, 266] width 12 height 12
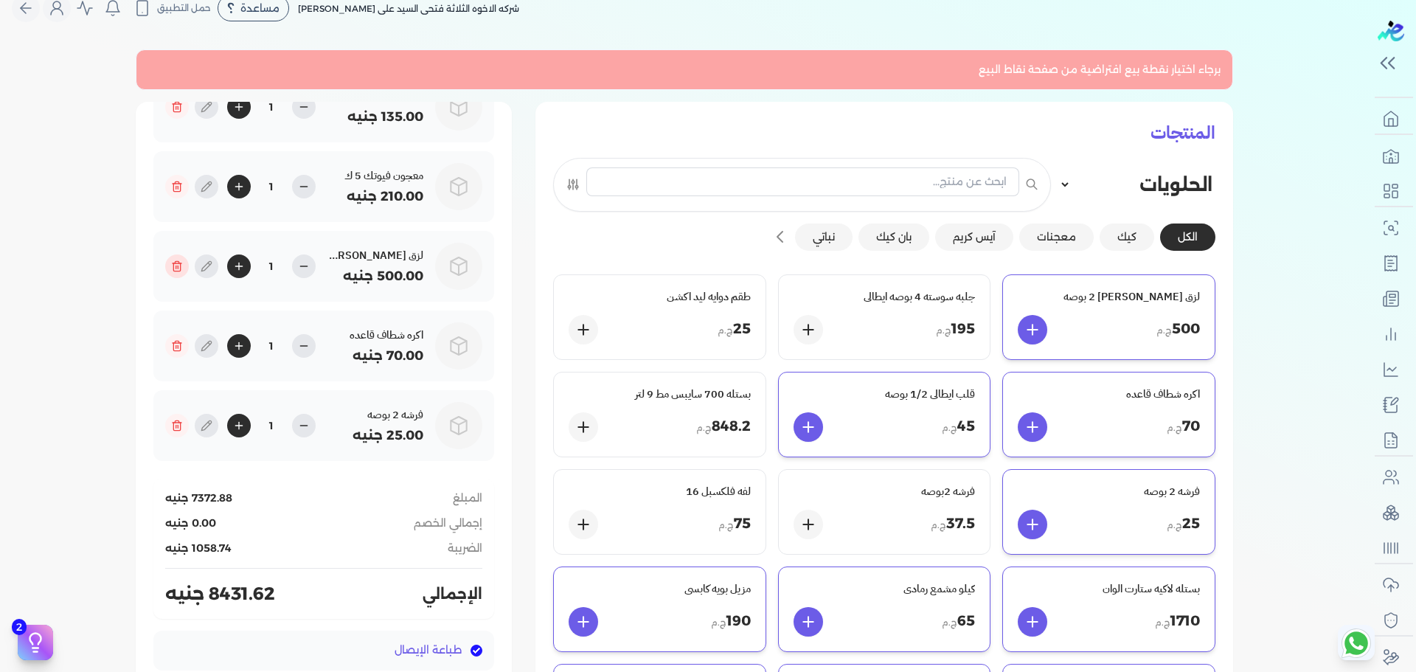
click at [183, 269] on icon at bounding box center [177, 266] width 12 height 12
click at [184, 210] on div "معجون فيوتك 5 ك 210.00 جنيه 1" at bounding box center [323, 186] width 317 height 47
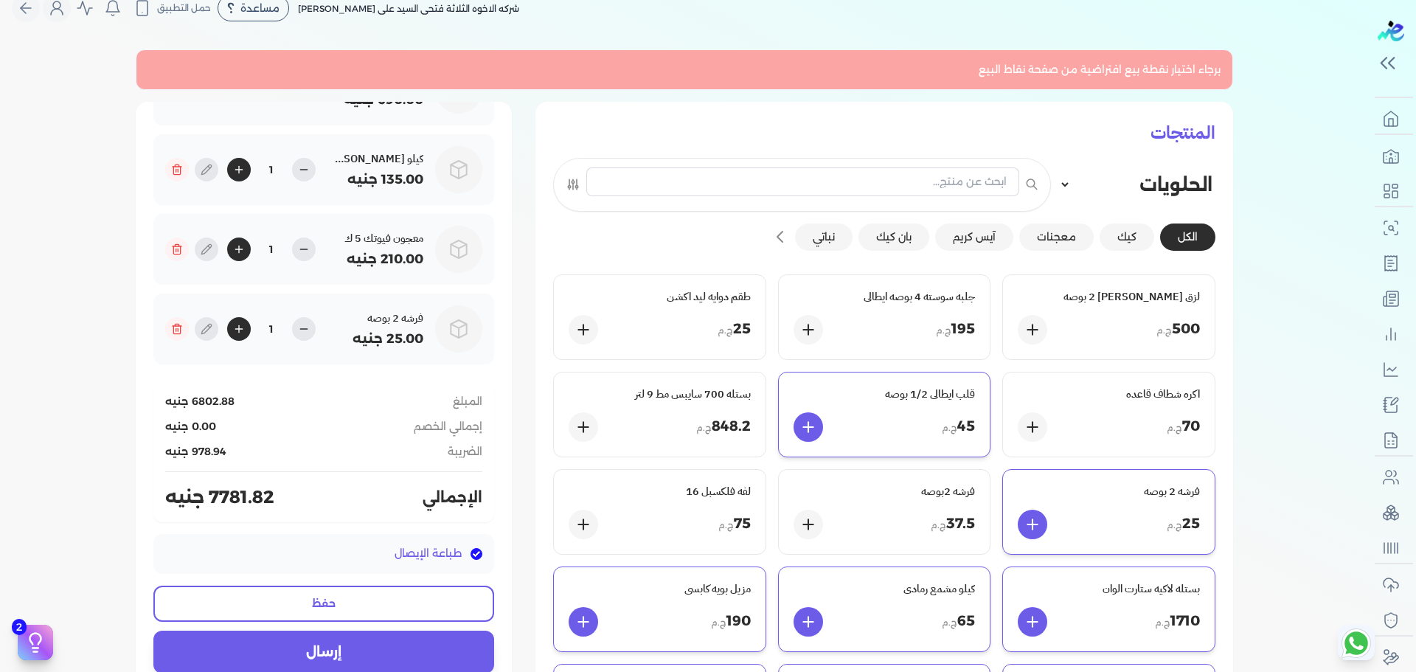
scroll to position [1346, 0]
click at [184, 269] on div "معجون فيوتك 5 ك 210.00 جنيه 1" at bounding box center [323, 249] width 317 height 47
click at [176, 251] on line at bounding box center [176, 250] width 0 height 3
click at [180, 175] on icon at bounding box center [176, 171] width 7 height 8
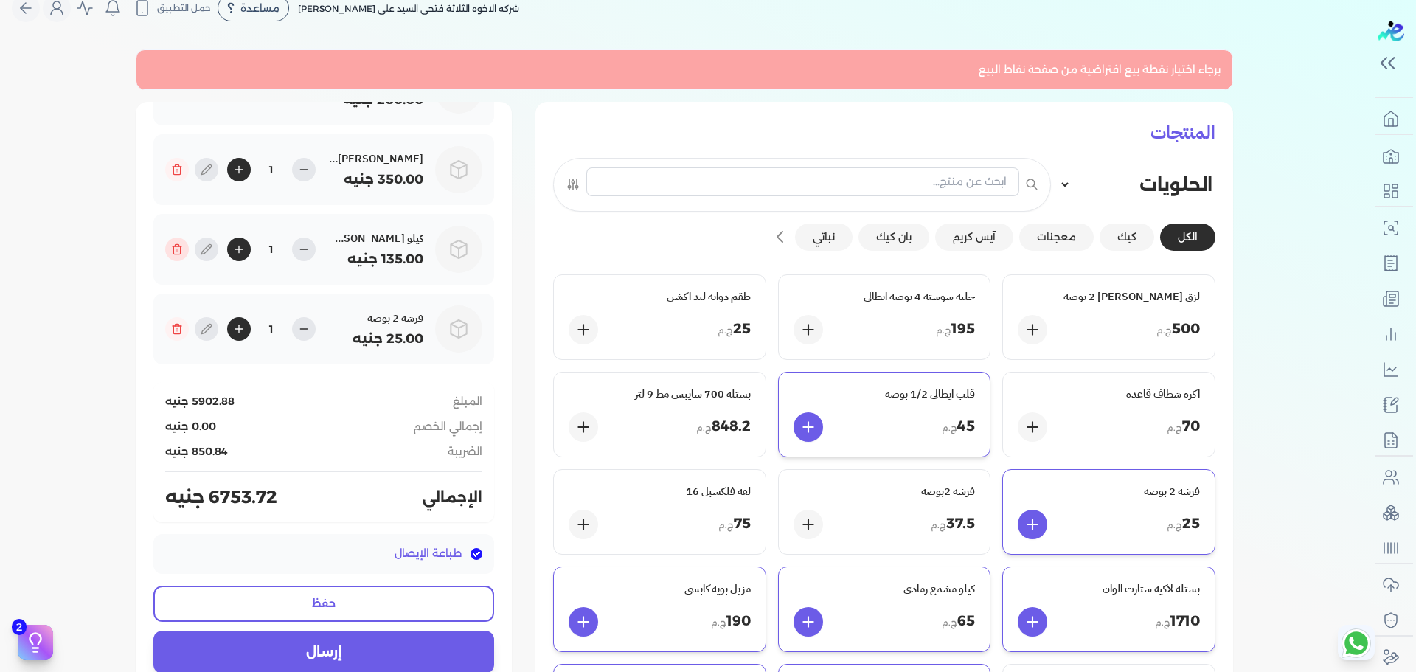
click at [180, 175] on icon at bounding box center [176, 171] width 7 height 8
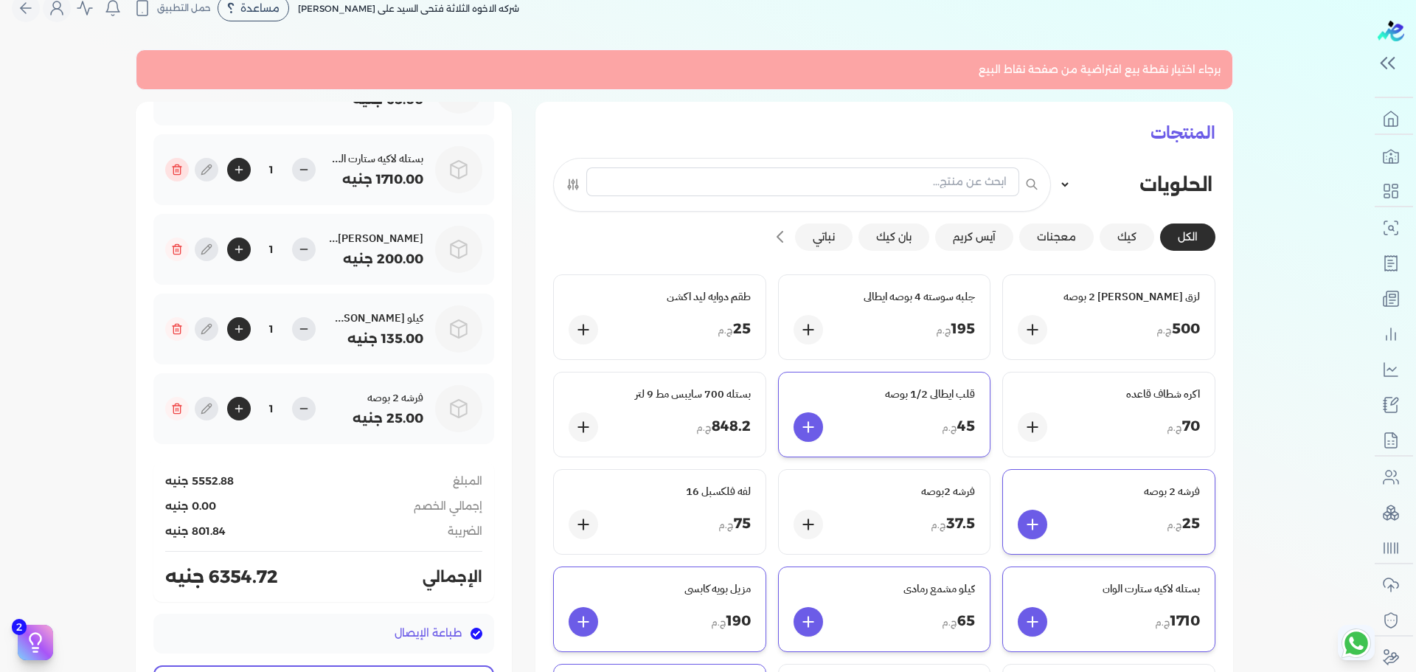
click at [180, 175] on icon at bounding box center [176, 171] width 7 height 8
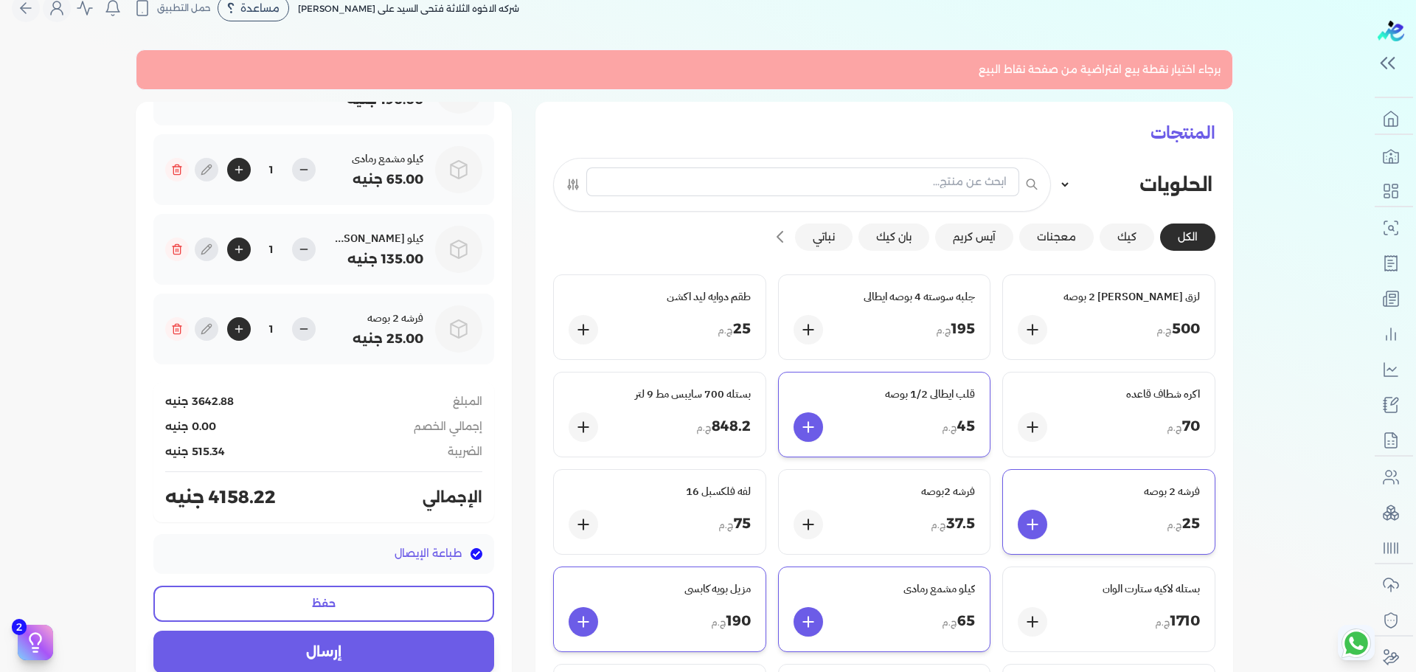
click at [180, 175] on icon at bounding box center [176, 171] width 7 height 8
click at [180, 95] on icon at bounding box center [176, 91] width 7 height 8
click at [180, 175] on icon at bounding box center [176, 171] width 7 height 8
click at [180, 95] on icon at bounding box center [176, 91] width 7 height 8
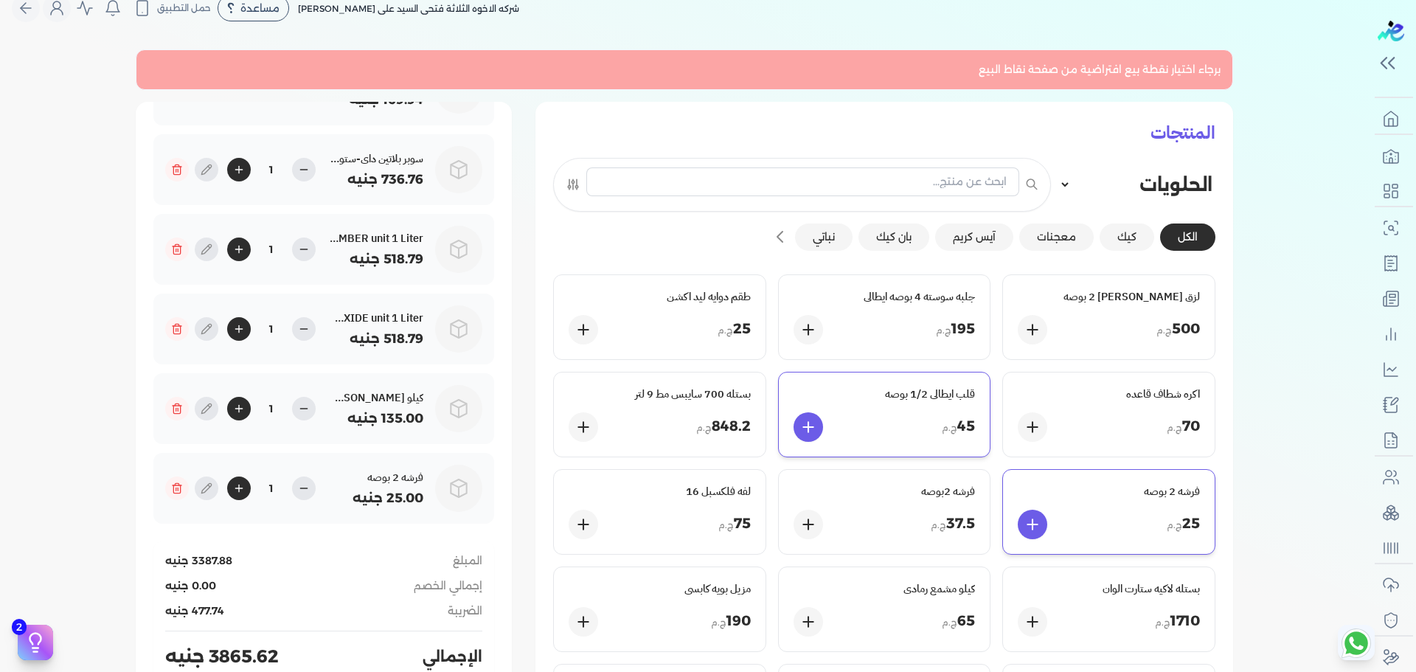
click at [180, 175] on icon at bounding box center [176, 171] width 7 height 8
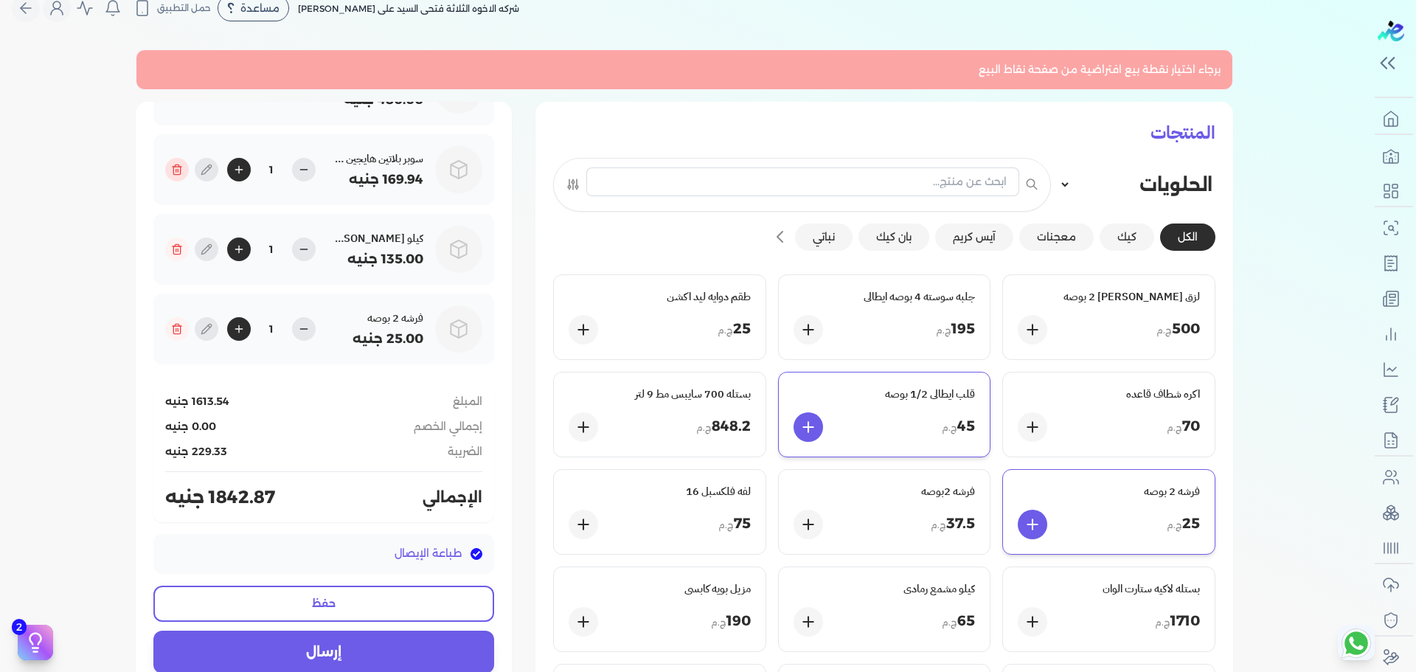
click at [180, 175] on icon at bounding box center [176, 171] width 7 height 8
click at [180, 95] on icon at bounding box center [176, 91] width 7 height 8
click at [180, 175] on icon at bounding box center [176, 171] width 7 height 8
click at [180, 95] on icon at bounding box center [176, 91] width 7 height 8
click at [180, 15] on icon at bounding box center [176, 11] width 7 height 8
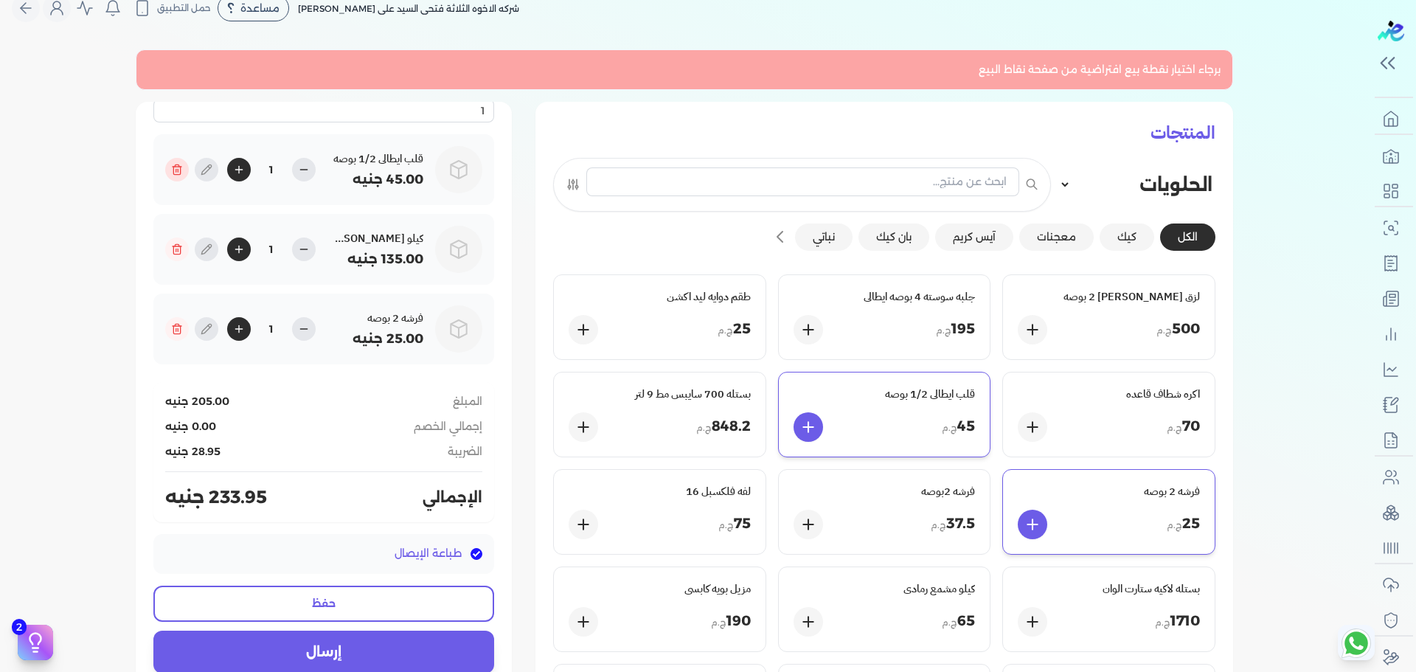
click at [180, 175] on icon at bounding box center [176, 171] width 7 height 8
click at [189, 122] on div "رقم الايصال 1" at bounding box center [323, 101] width 341 height 43
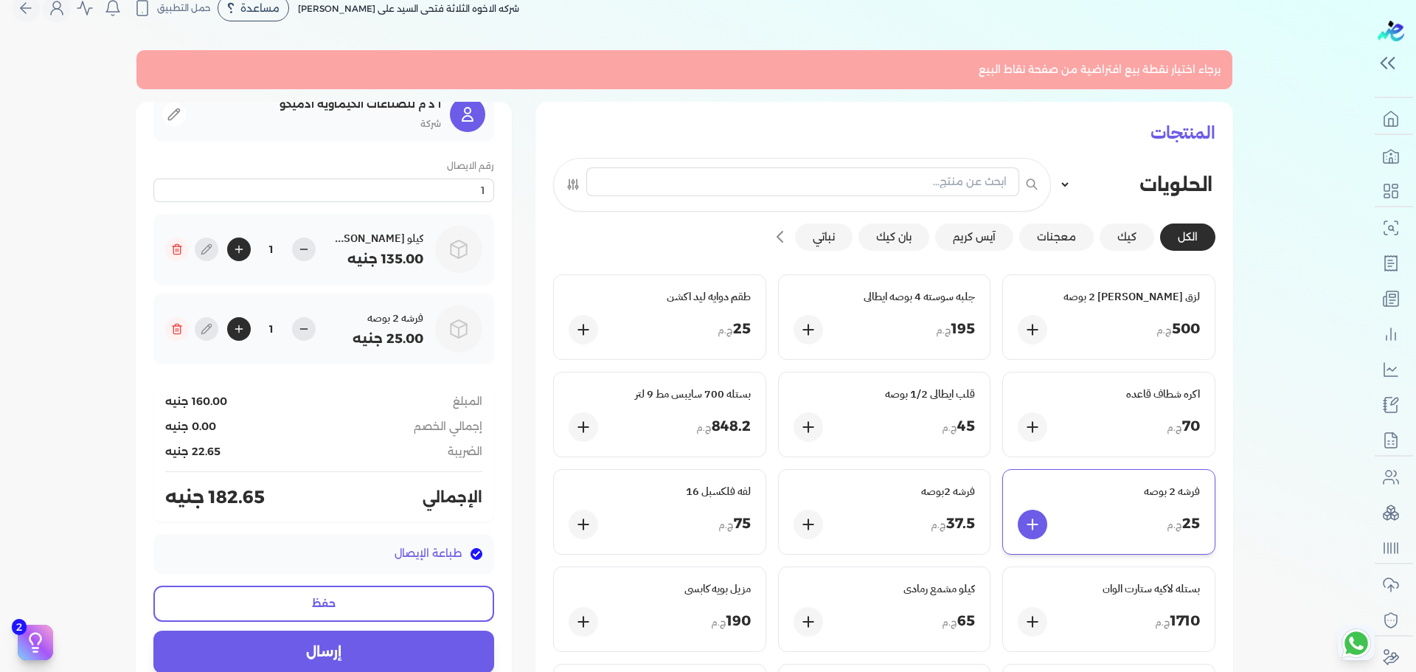
scroll to position [72, 0]
click at [189, 175] on div "رقم الايصال 1" at bounding box center [323, 180] width 341 height 43
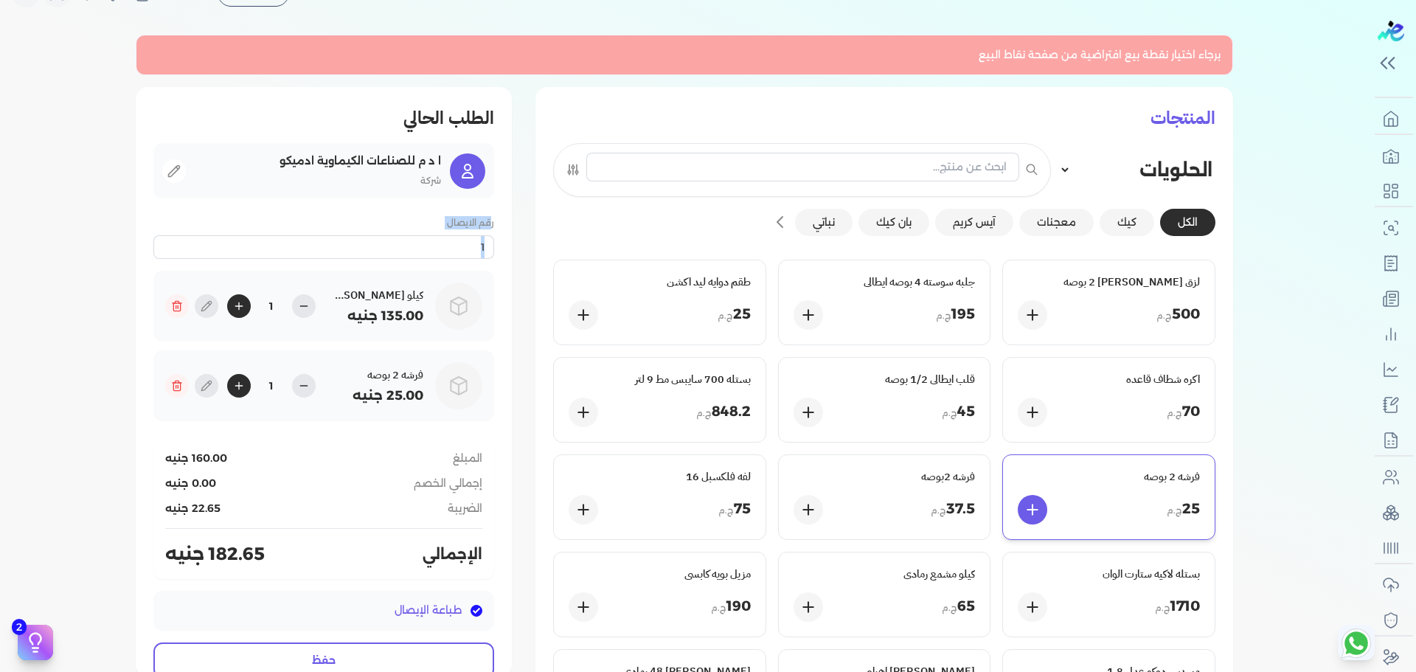
scroll to position [37, 0]
click at [1079, 226] on button "معجنات" at bounding box center [1056, 221] width 74 height 27
click at [967, 229] on button "آيس كريم" at bounding box center [974, 221] width 78 height 27
click at [903, 217] on button "بان كيك" at bounding box center [893, 221] width 71 height 27
click at [849, 213] on button "نباتي" at bounding box center [824, 221] width 58 height 27
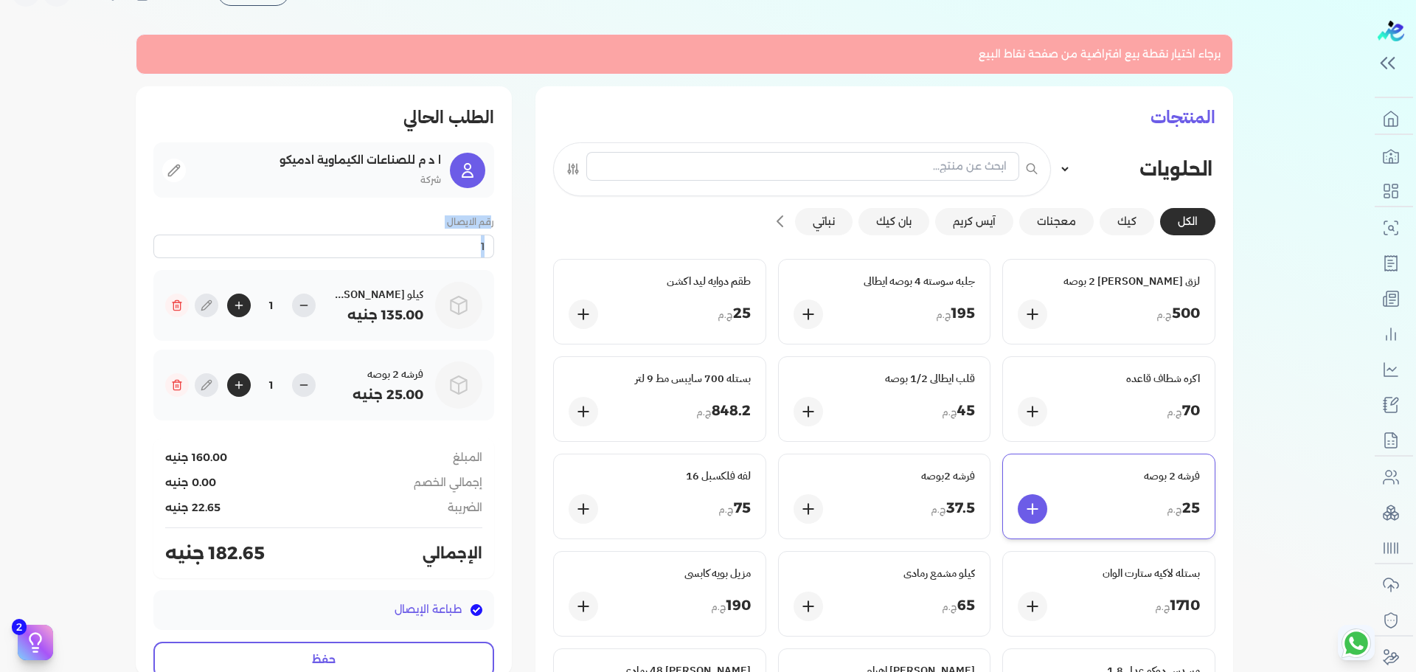
click at [1070, 169] on select "الحلويات المشروبات الوجبات الرئيسية" at bounding box center [1137, 169] width 156 height 28
select select "المشروبات"
click at [1062, 155] on select "الحلويات المشروبات الوجبات الرئيسية" at bounding box center [1137, 169] width 156 height 28
click at [181, 166] on icon at bounding box center [174, 170] width 15 height 15
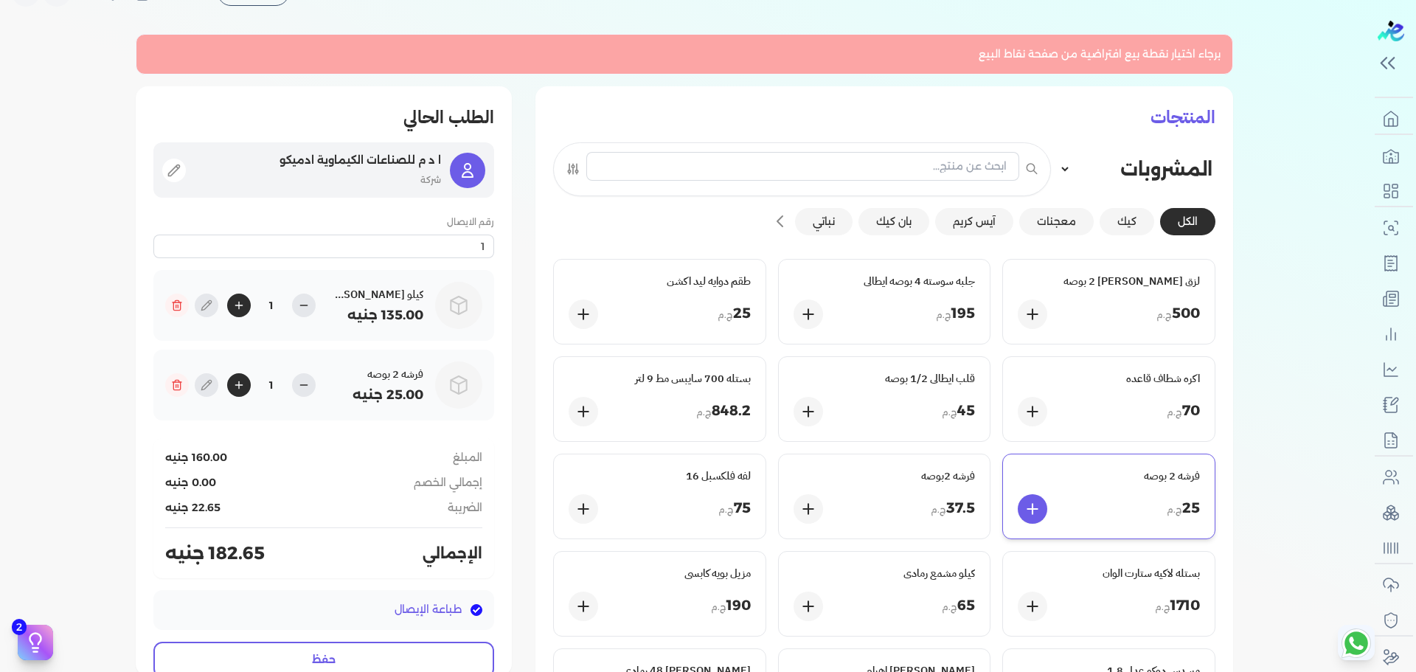
click at [439, 168] on p "ا د م للصناعات الكيماوية ادميكو" at bounding box center [318, 160] width 246 height 19
click at [181, 170] on icon at bounding box center [174, 170] width 15 height 15
click at [175, 159] on div "ا د م للصناعات الكيماوية ادميكو شركة" at bounding box center [323, 169] width 341 height 55
click at [456, 167] on div at bounding box center [467, 170] width 35 height 35
click at [349, 184] on p "شركة" at bounding box center [318, 179] width 246 height 19
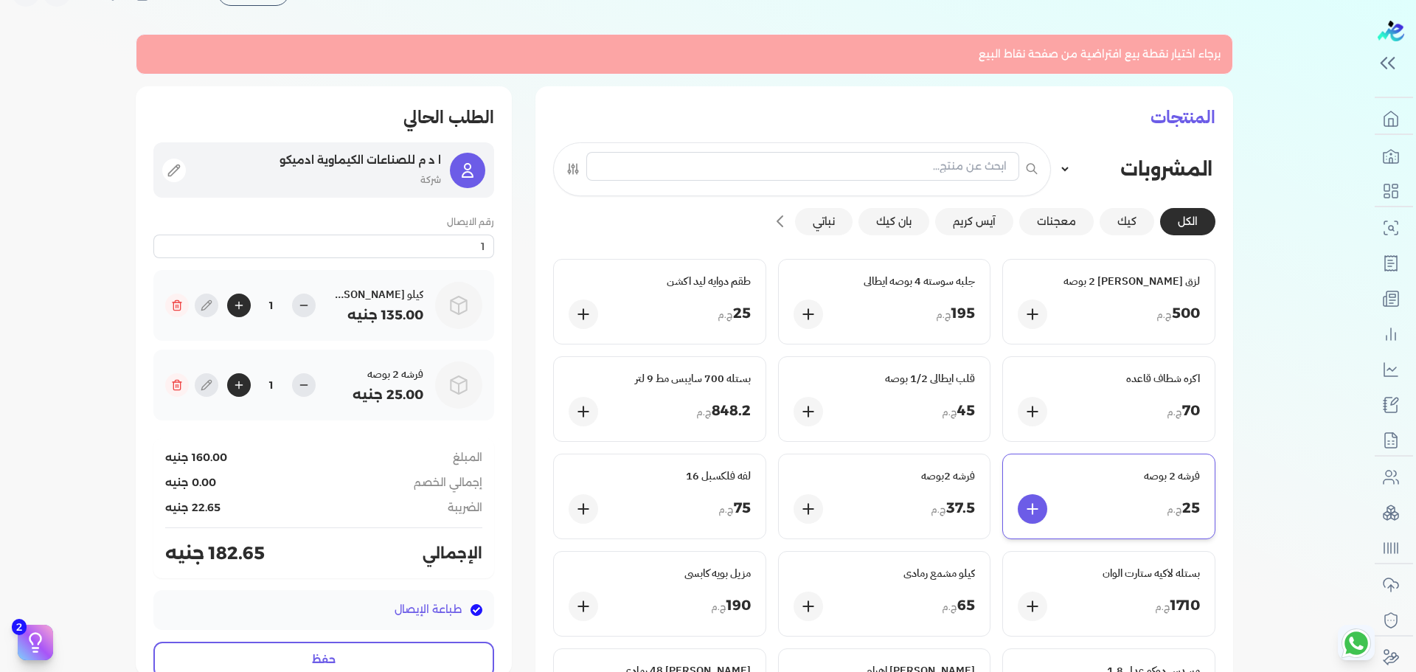
click at [349, 184] on p "شركة" at bounding box center [318, 179] width 246 height 19
click at [177, 166] on icon at bounding box center [174, 170] width 15 height 15
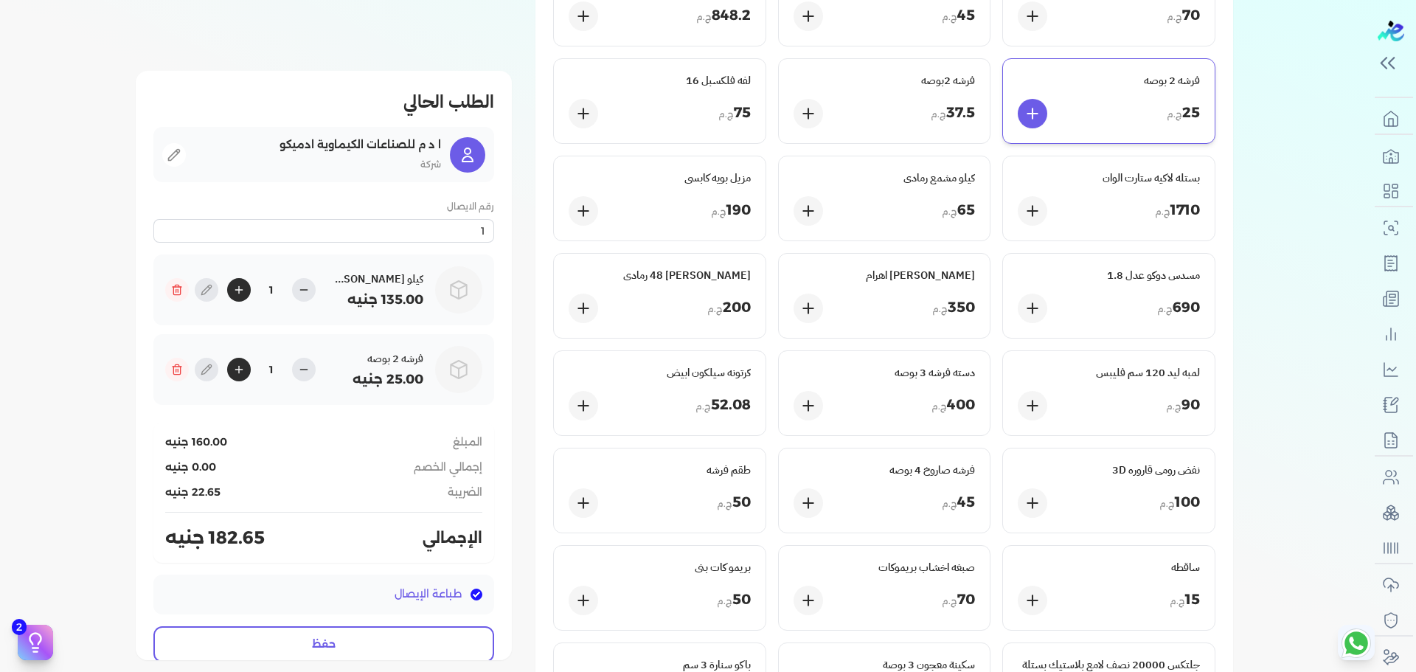
scroll to position [0, 0]
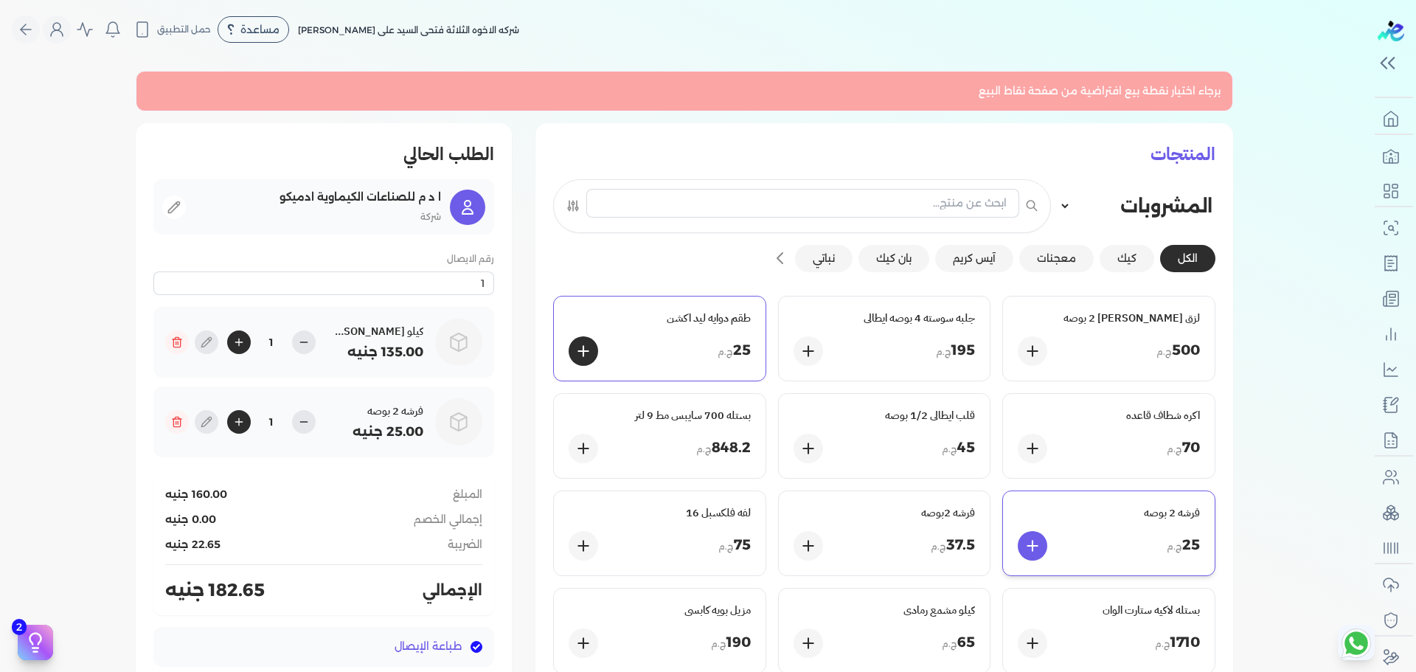
select select "B"
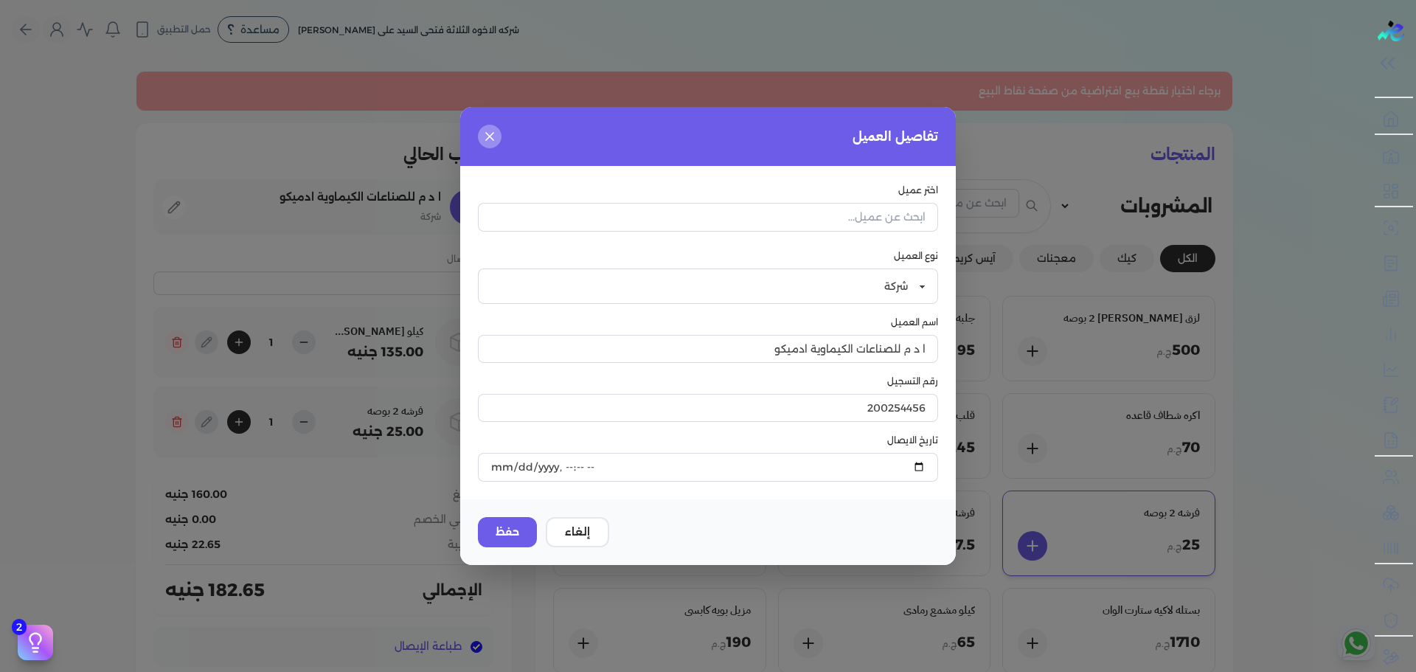
click at [490, 133] on icon "button" at bounding box center [489, 136] width 15 height 15
click at [563, 515] on div "إلغاء حفظ" at bounding box center [707, 532] width 495 height 66
click at [569, 525] on button "إلغاء" at bounding box center [577, 532] width 63 height 30
click at [493, 142] on icon "button" at bounding box center [489, 136] width 15 height 15
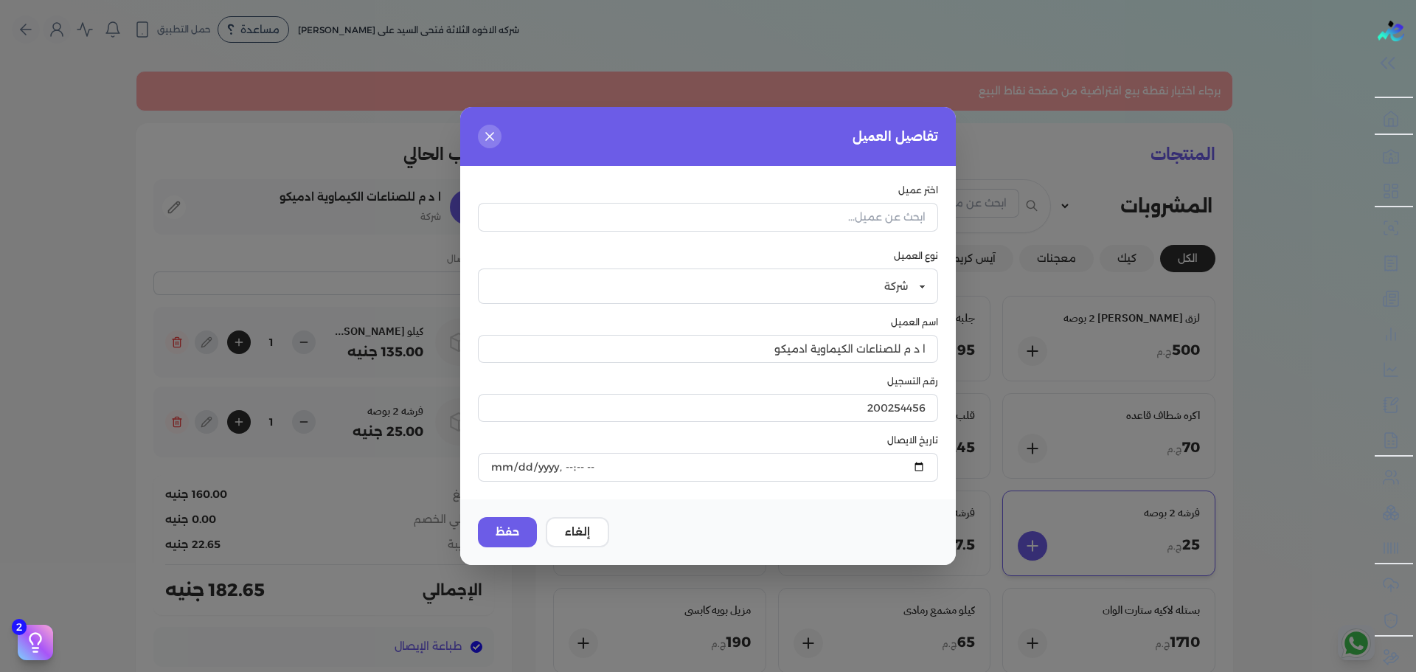
click at [318, 293] on div at bounding box center [708, 336] width 1416 height 672
click at [574, 536] on button "إلغاء" at bounding box center [577, 532] width 63 height 30
click at [574, 532] on button "إلغاء" at bounding box center [577, 532] width 63 height 30
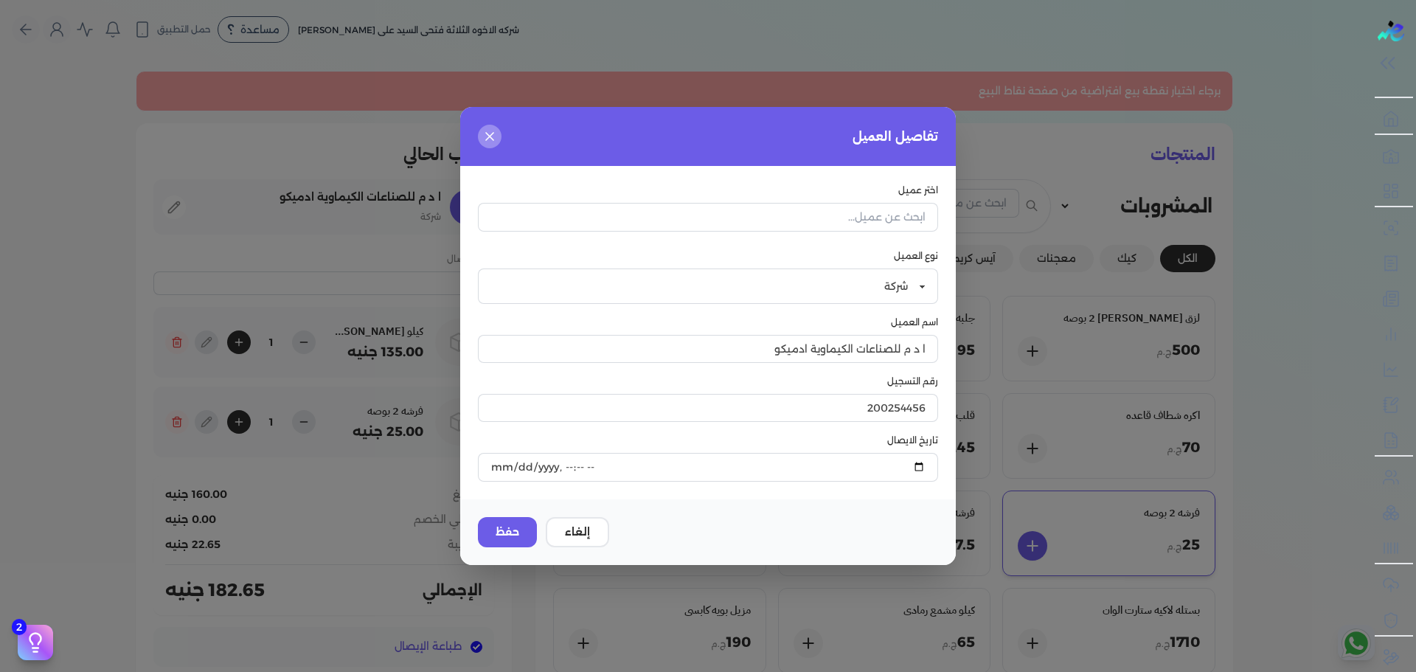
click at [490, 136] on icon "button" at bounding box center [489, 136] width 7 height 7
click at [316, 389] on div at bounding box center [708, 336] width 1416 height 672
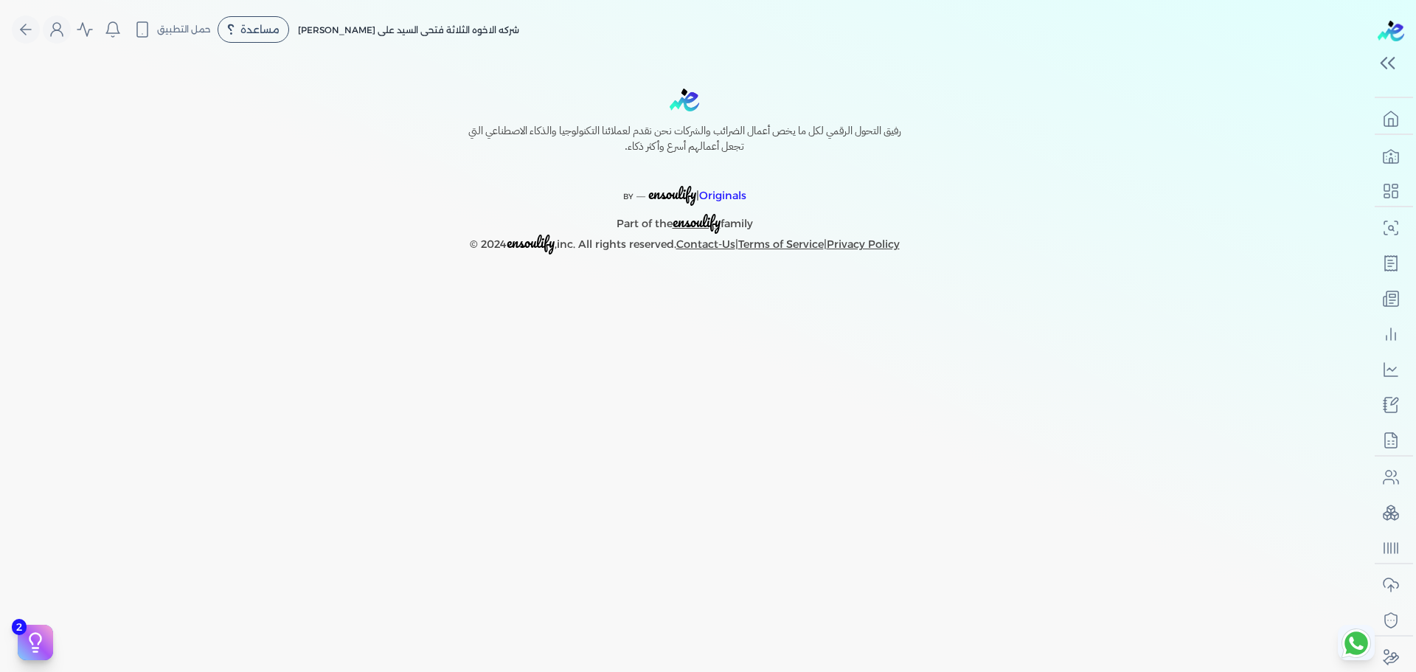
select select "EGP"
select select "EGS"
select select "B"
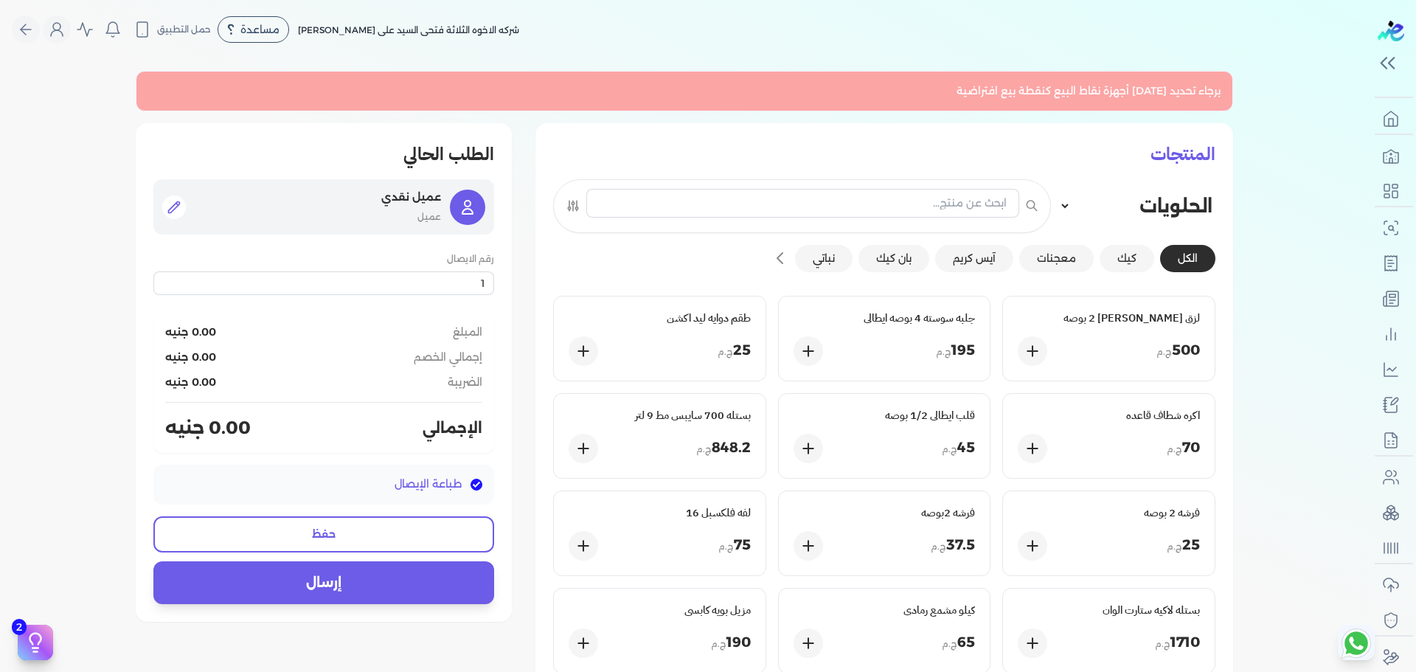
click at [169, 204] on button at bounding box center [174, 207] width 24 height 24
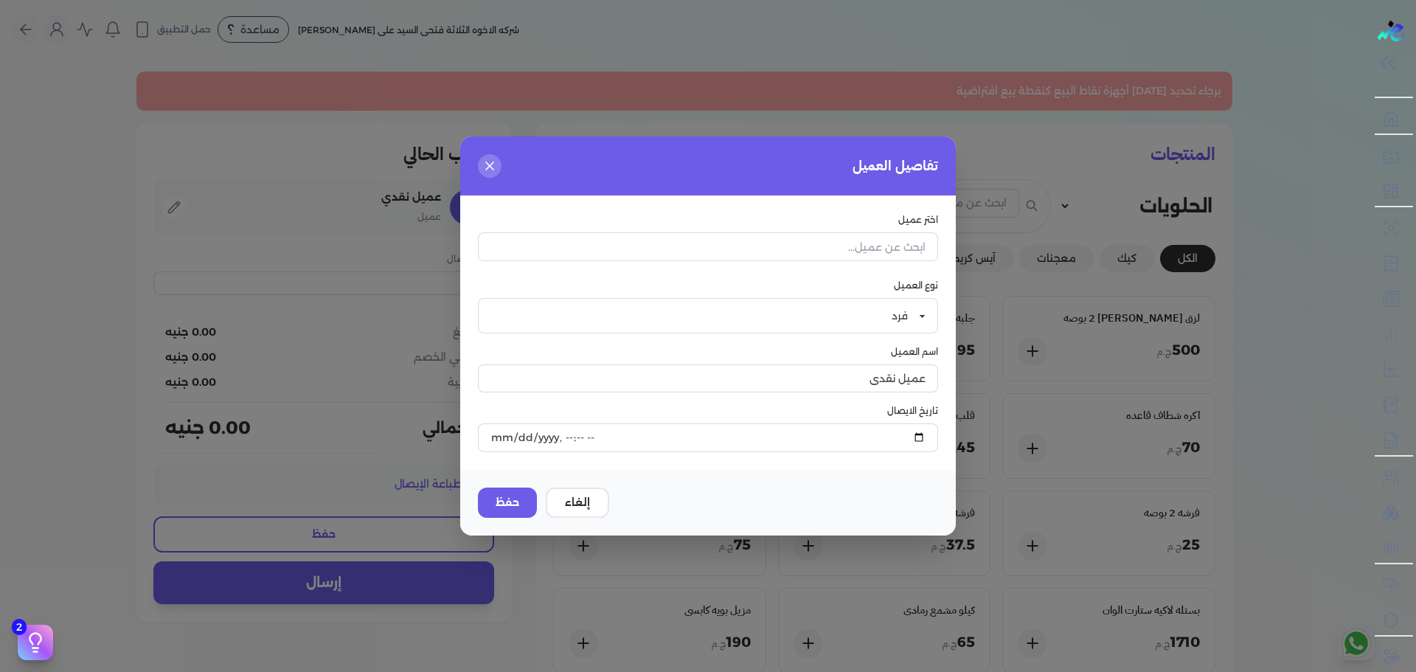
click at [277, 225] on div at bounding box center [708, 336] width 1416 height 672
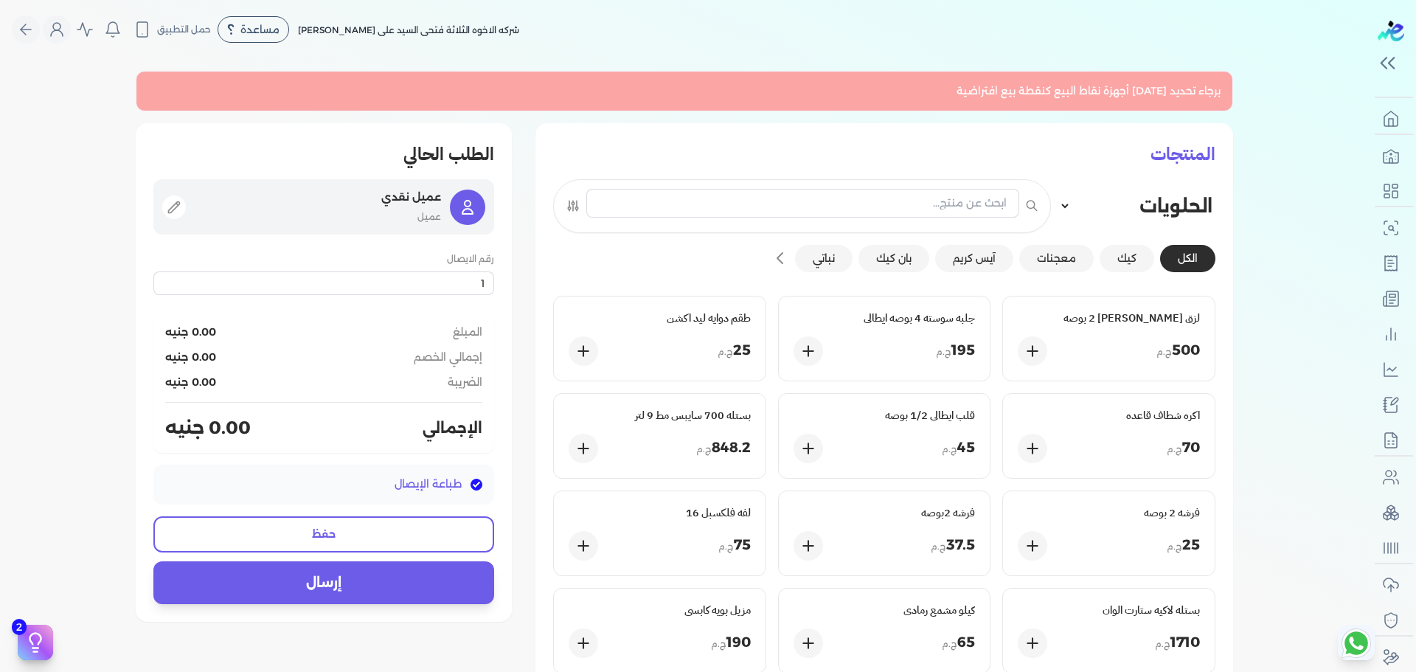
click at [302, 207] on p "عميل" at bounding box center [318, 216] width 246 height 19
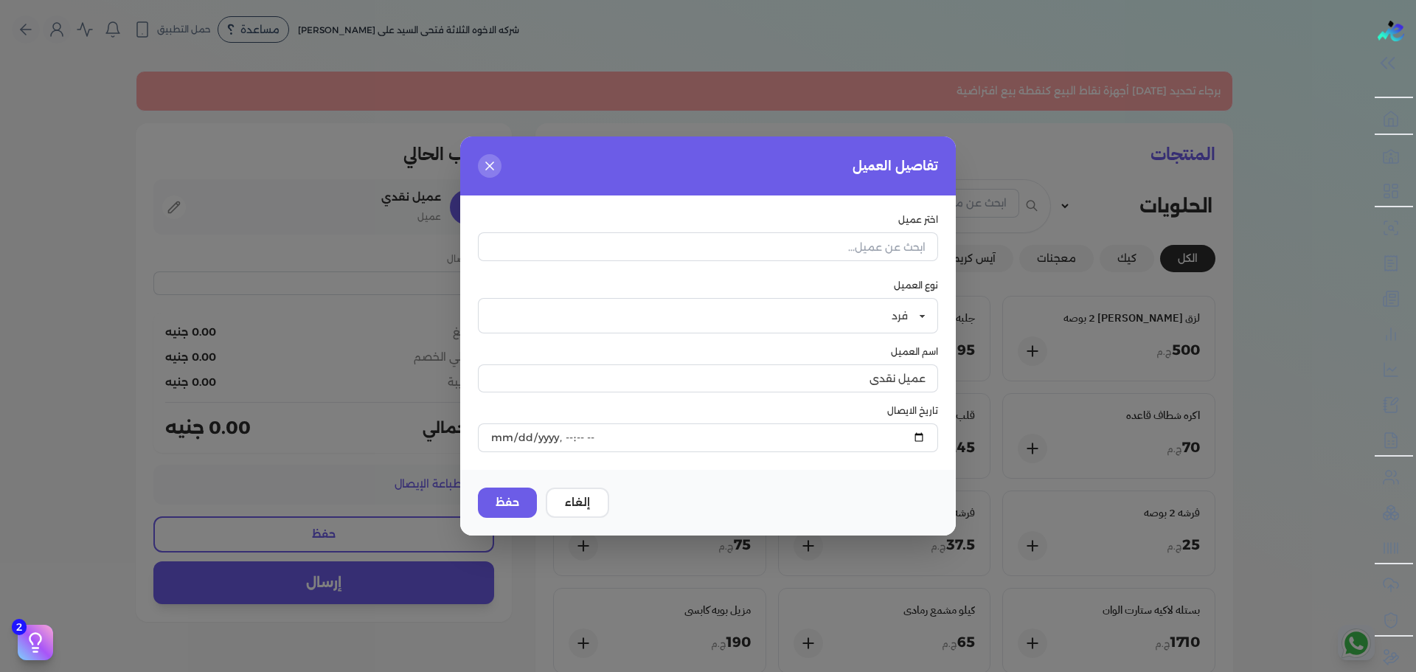
click at [857, 265] on button "button" at bounding box center [708, 249] width 460 height 34
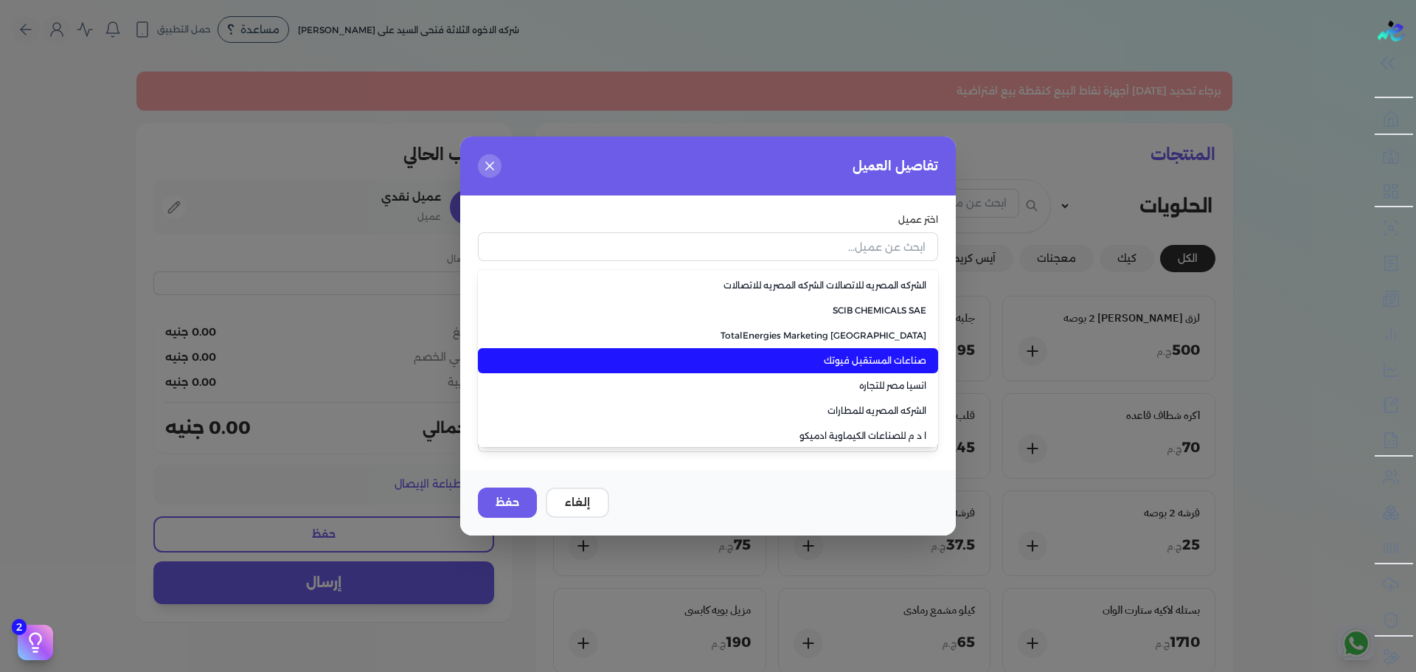
click at [864, 368] on li "صناعات المستقبل فيوتك" at bounding box center [708, 360] width 460 height 25
type input "صناعات المستقبل فيوتك"
select select "B"
type input "صناعات المستقبل فيوتك"
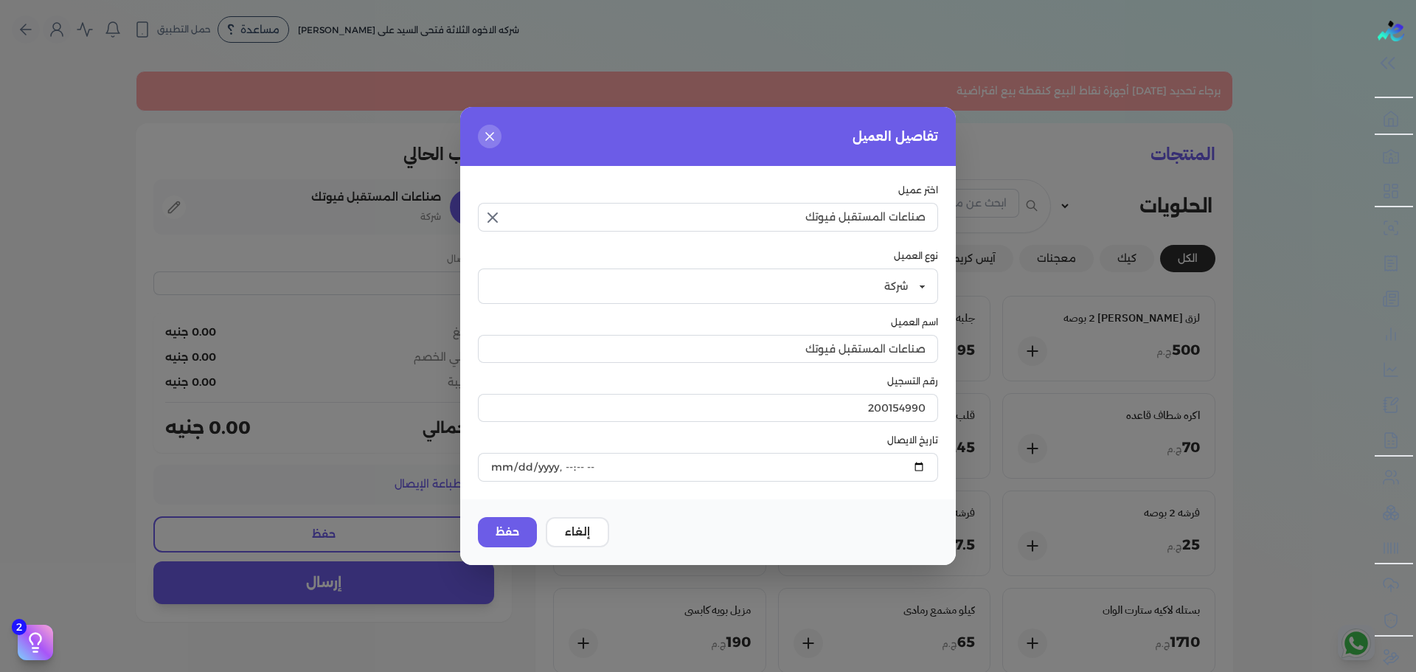
click at [487, 215] on icon "button" at bounding box center [493, 218] width 18 height 18
click at [494, 252] on label "نوع العميل" at bounding box center [708, 255] width 460 height 13
click at [773, 339] on input "صناعات المستقبل فيوتك" at bounding box center [708, 349] width 460 height 28
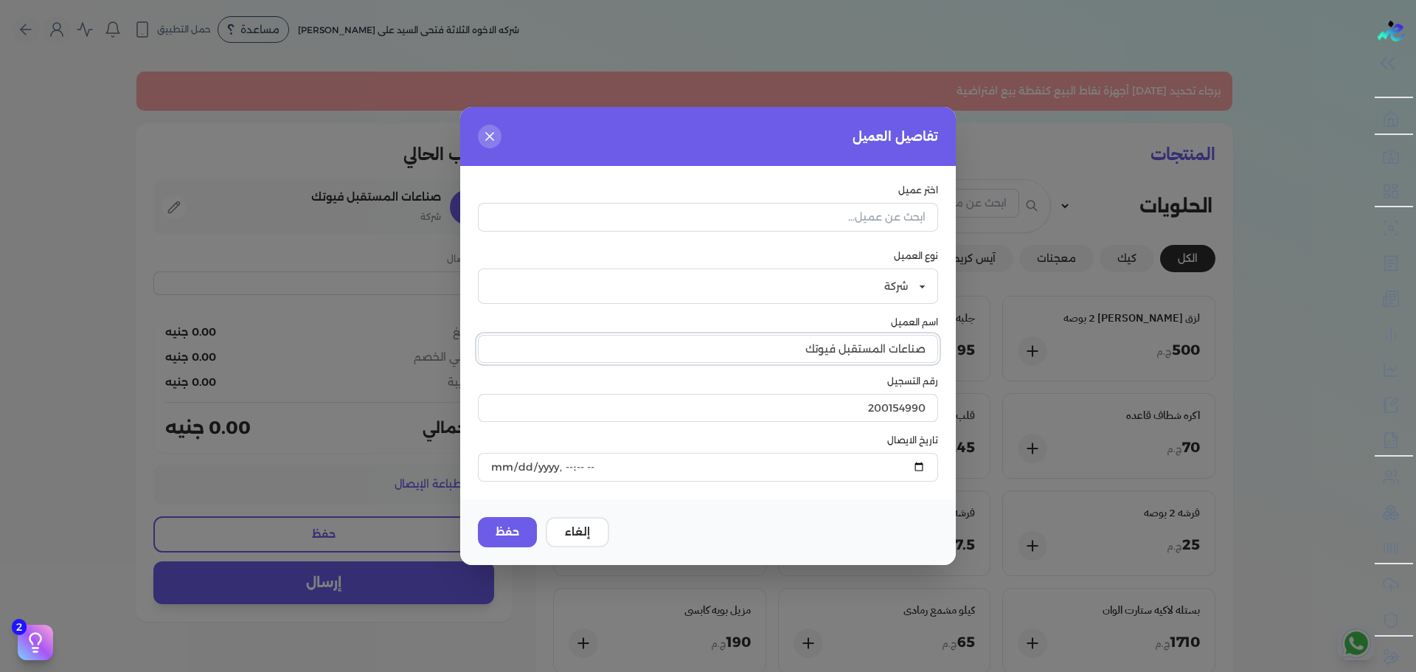
click at [773, 339] on input "صناعات المستقبل فيوتك" at bounding box center [708, 349] width 460 height 28
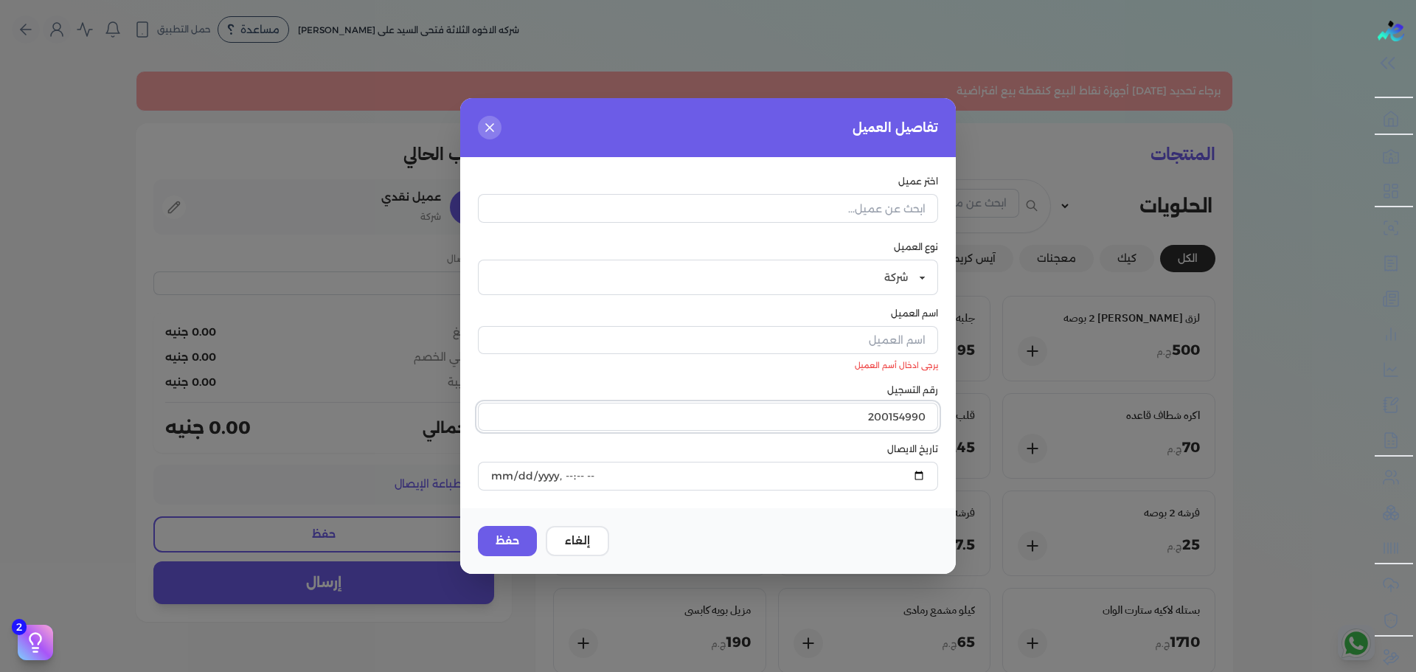
click at [807, 408] on input "200154990" at bounding box center [708, 417] width 460 height 28
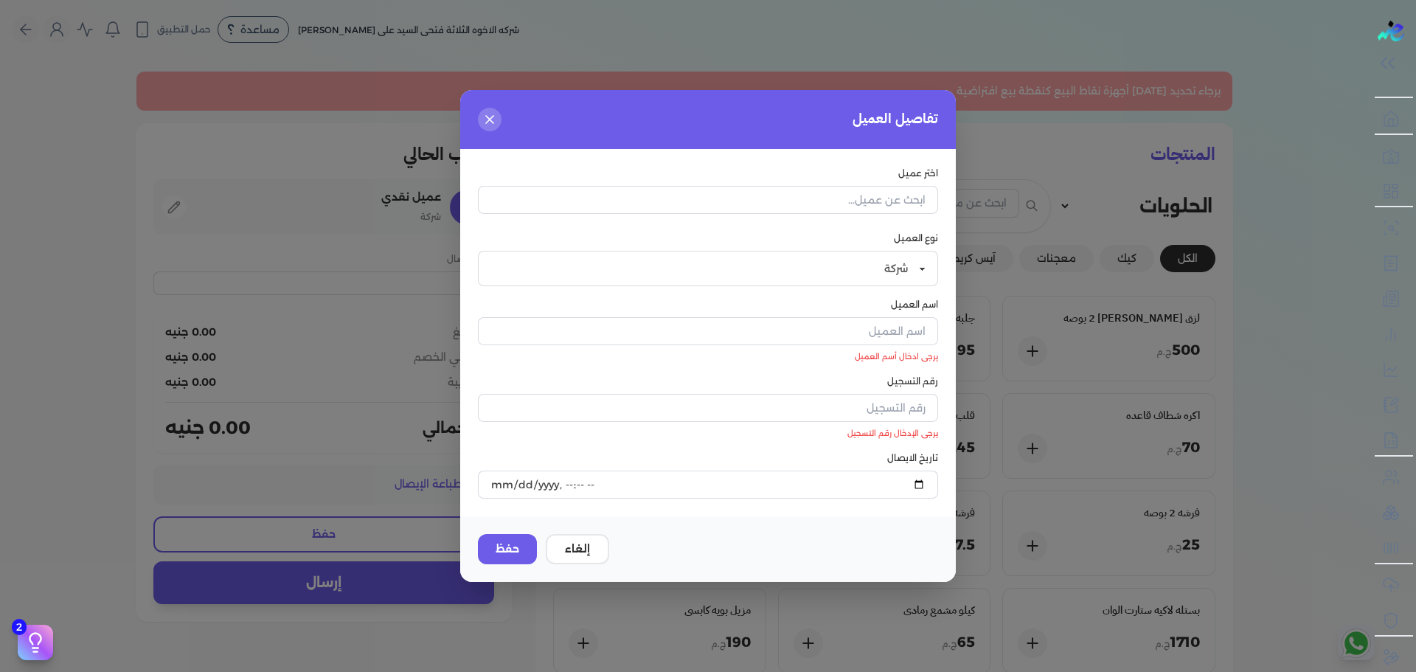
click at [792, 192] on div "اختر عميل" at bounding box center [708, 193] width 460 height 53
click at [582, 552] on button "إلغاء" at bounding box center [577, 549] width 63 height 30
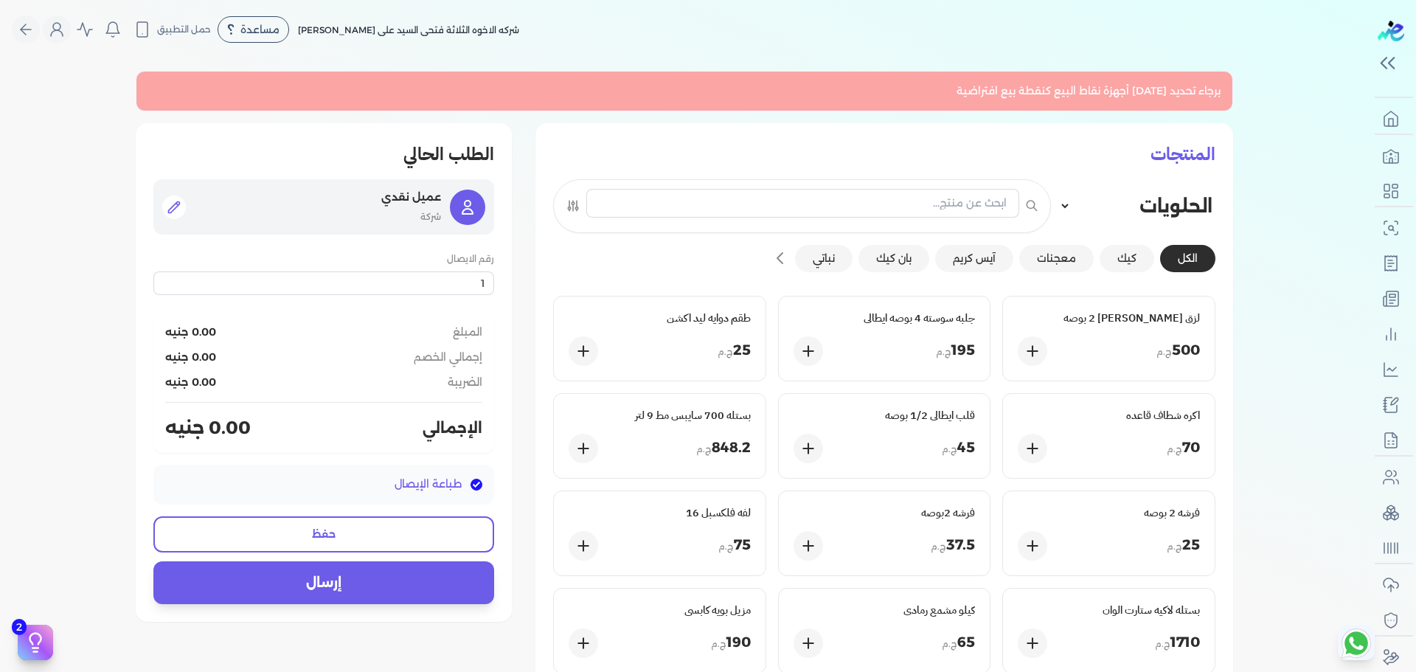
click at [172, 216] on button at bounding box center [174, 207] width 24 height 24
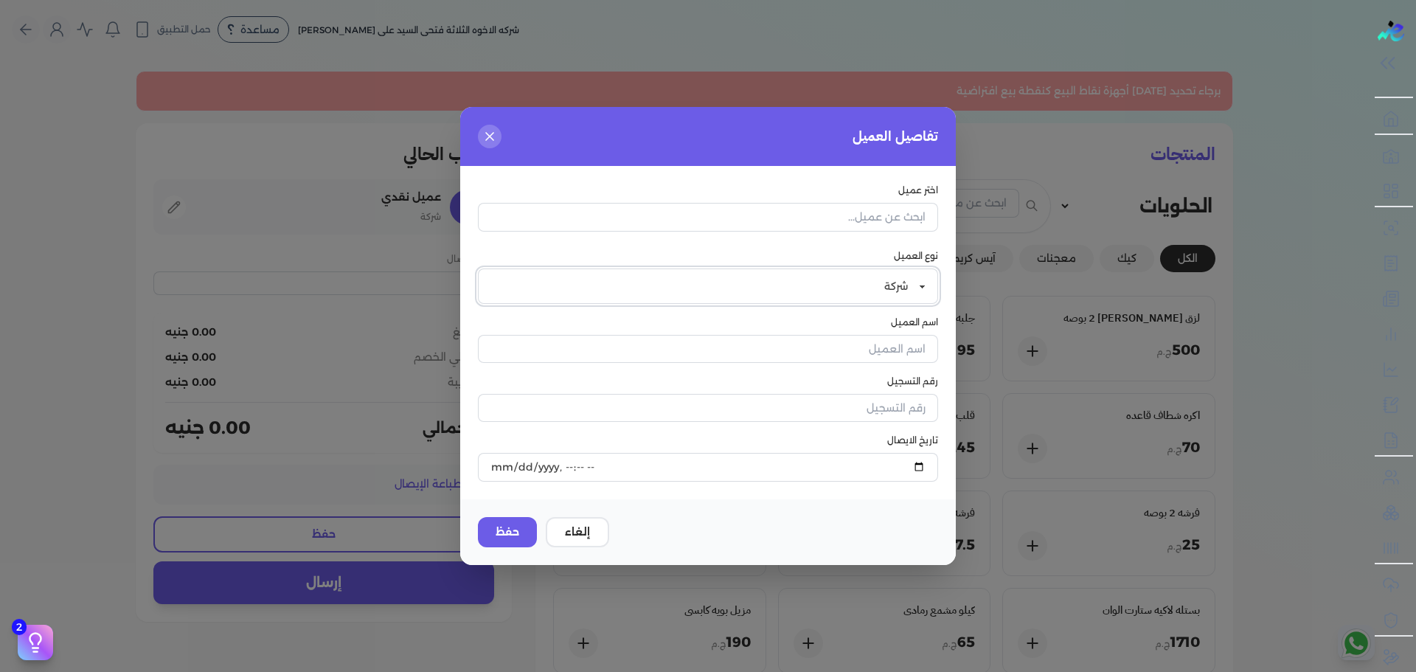
click at [788, 286] on select "فرد شركة شخص اجنبي" at bounding box center [708, 285] width 460 height 35
select select "P"
click at [478, 297] on select "فرد شركة شخص اجنبي" at bounding box center [708, 285] width 460 height 35
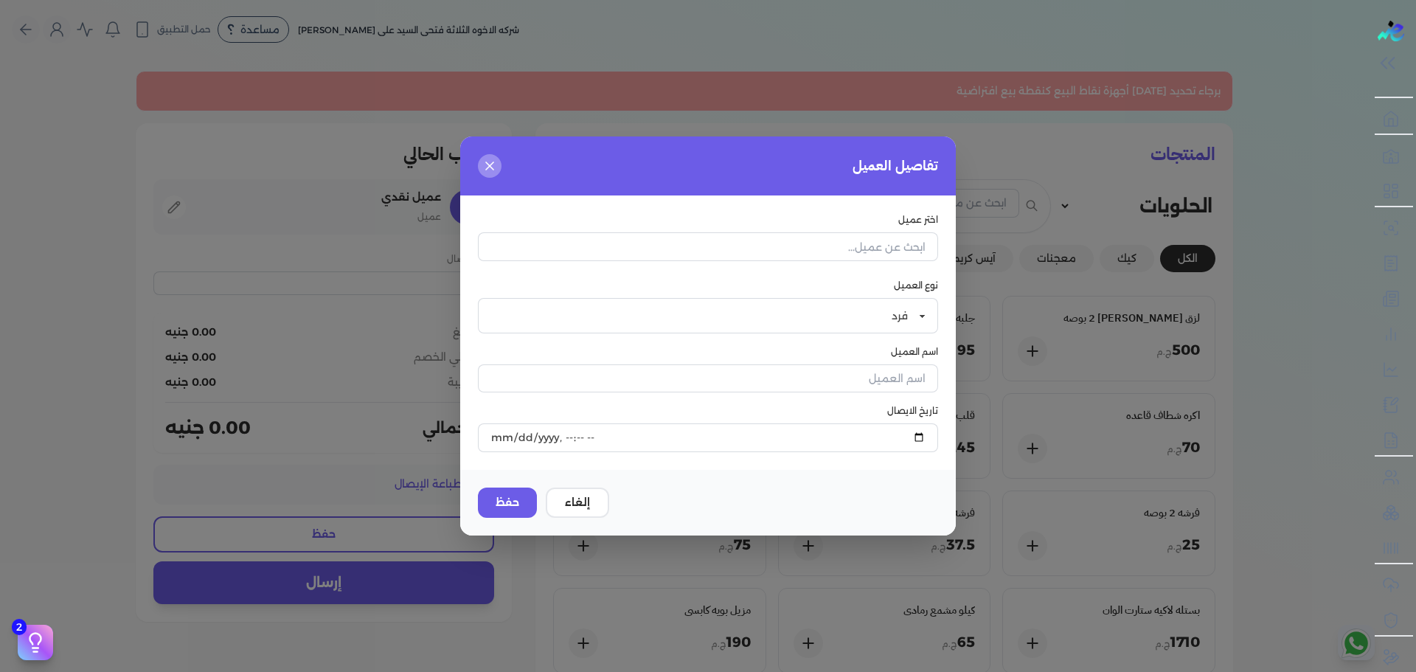
click at [482, 168] on icon "button" at bounding box center [489, 166] width 15 height 15
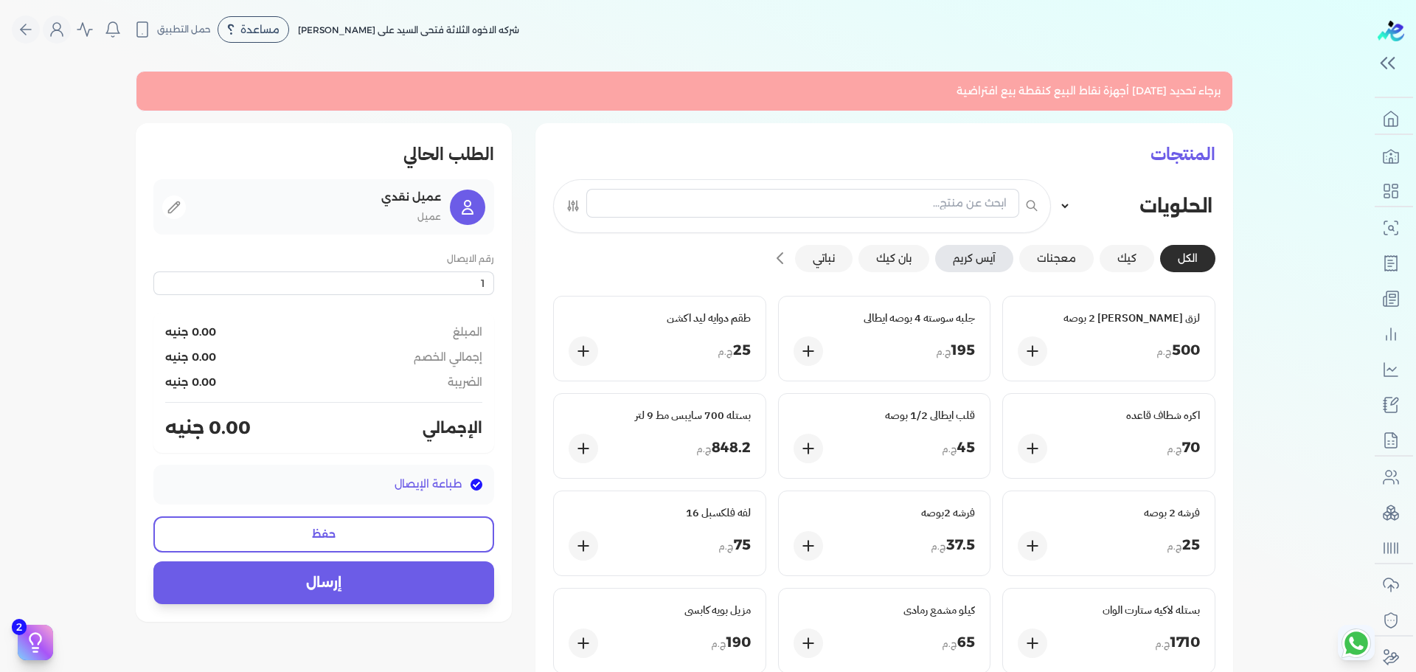
click at [994, 260] on button "آيس كريم" at bounding box center [974, 258] width 78 height 27
click at [896, 248] on button "بان كيك" at bounding box center [893, 258] width 71 height 27
click at [840, 261] on button "نباتي" at bounding box center [824, 258] width 58 height 27
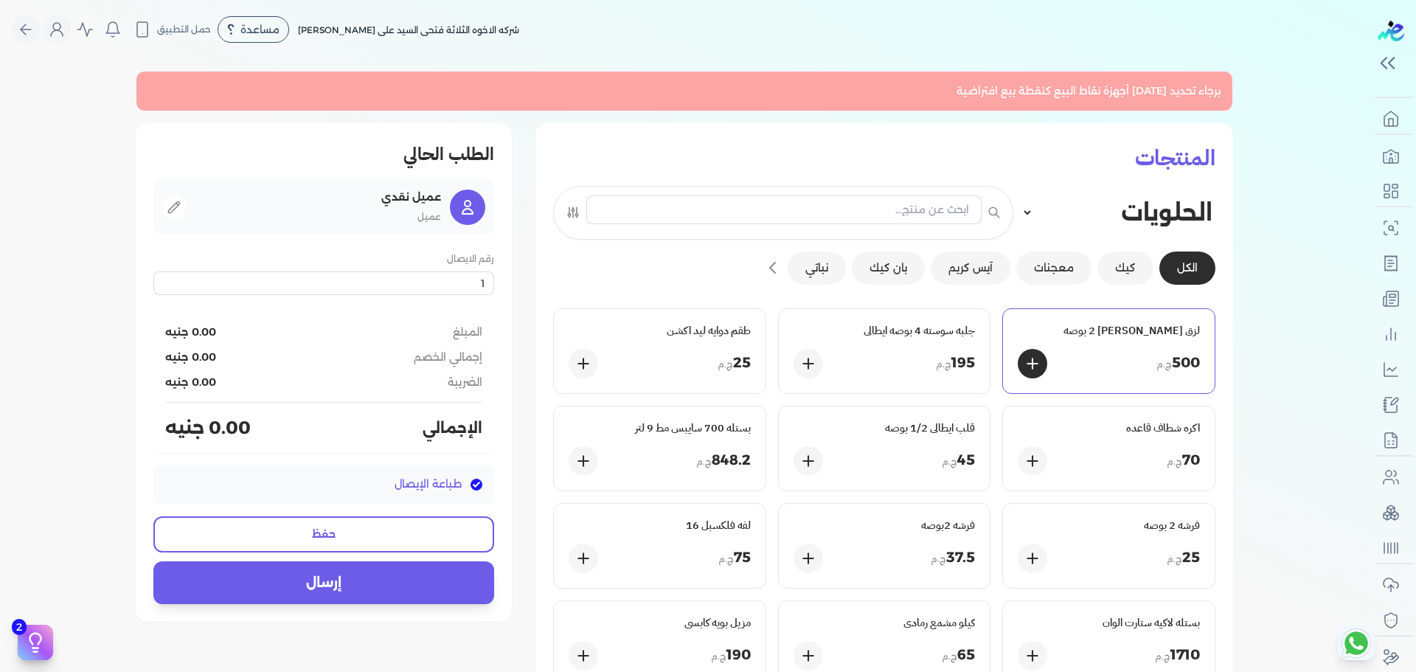
click at [1045, 372] on button at bounding box center [1031, 363] width 29 height 29
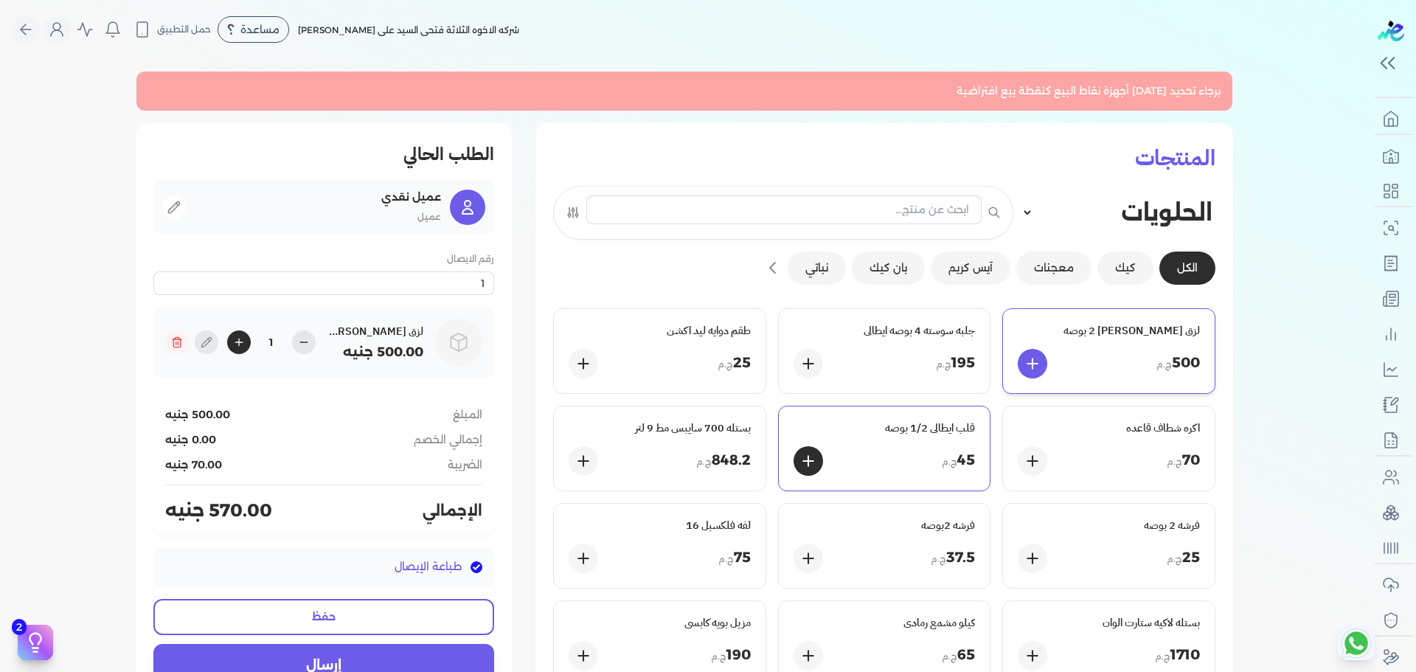
click at [874, 418] on div "قلب ايطالى 1/2 بوصه 45 ج.م" at bounding box center [885, 448] width 212 height 84
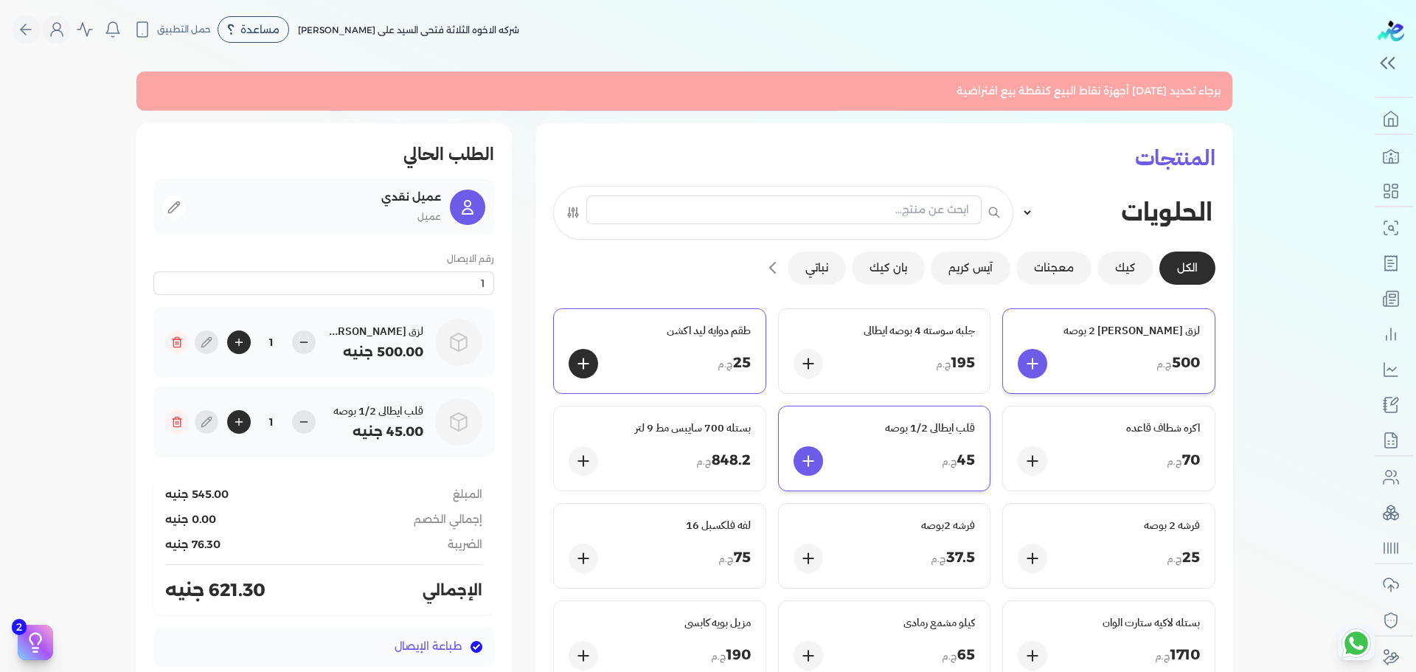
click at [675, 359] on div "25 ج.م" at bounding box center [659, 363] width 182 height 29
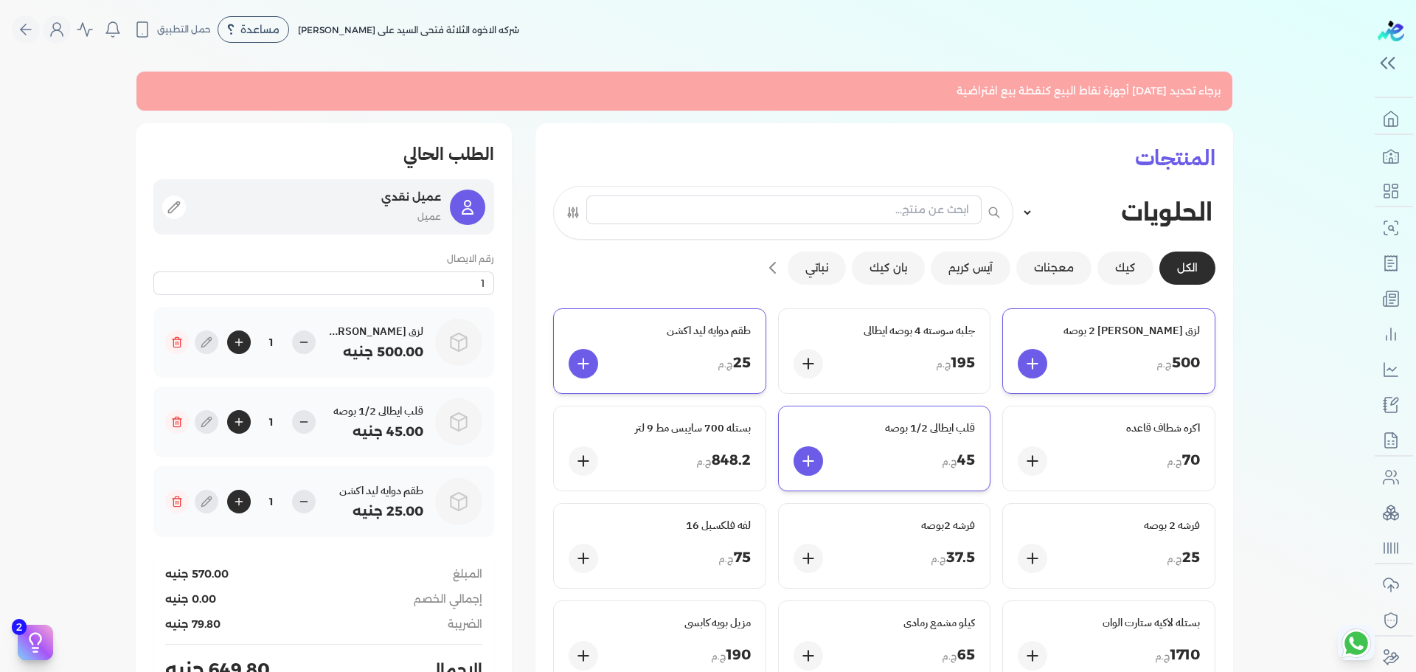
drag, startPoint x: 616, startPoint y: 10, endPoint x: 428, endPoint y: 197, distance: 264.8
click at [428, 197] on p "عميل نقدي" at bounding box center [318, 197] width 246 height 19
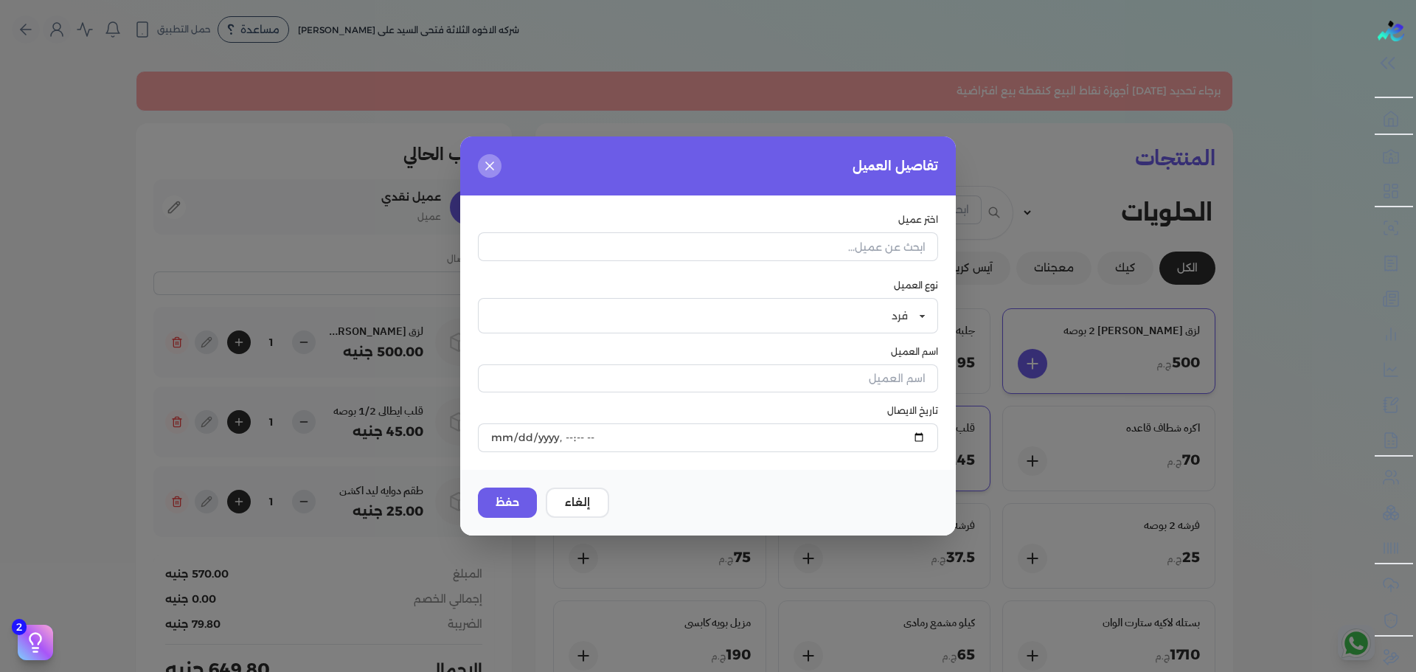
click at [498, 161] on button "button" at bounding box center [490, 166] width 24 height 24
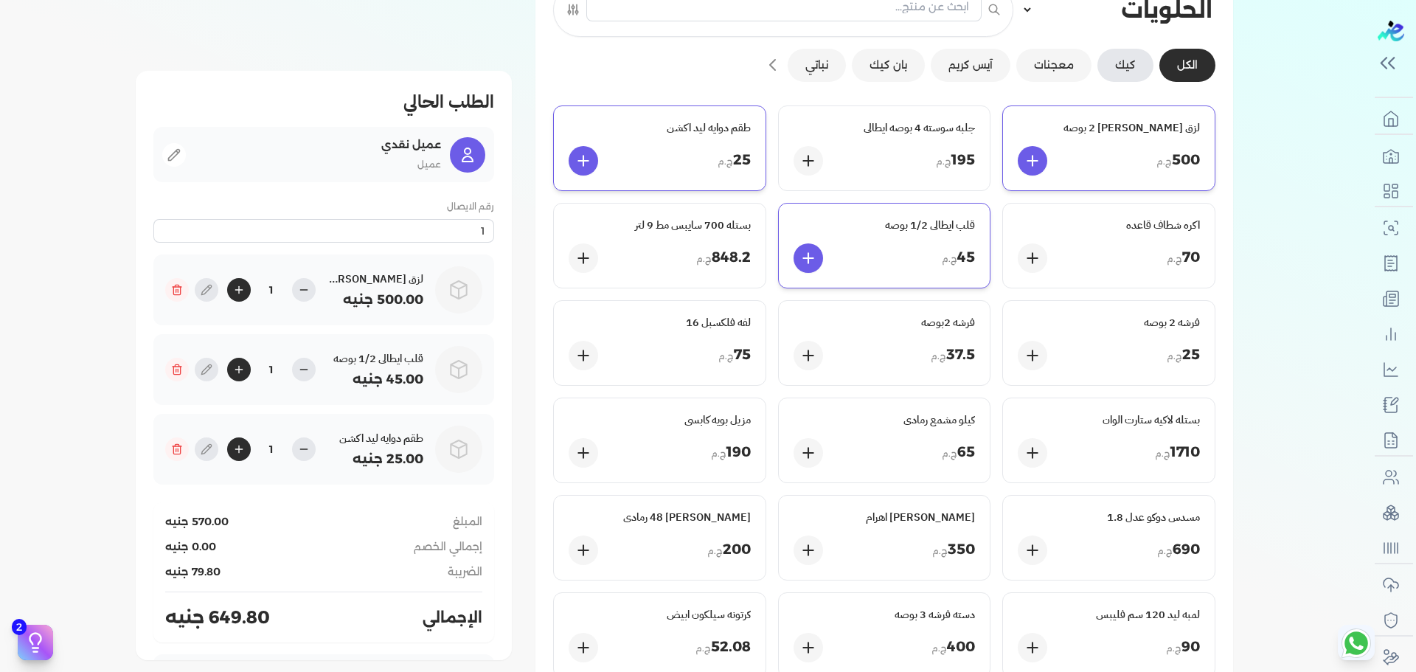
scroll to position [203, 0]
click at [687, 268] on div "848.2 ج.م" at bounding box center [659, 257] width 182 height 29
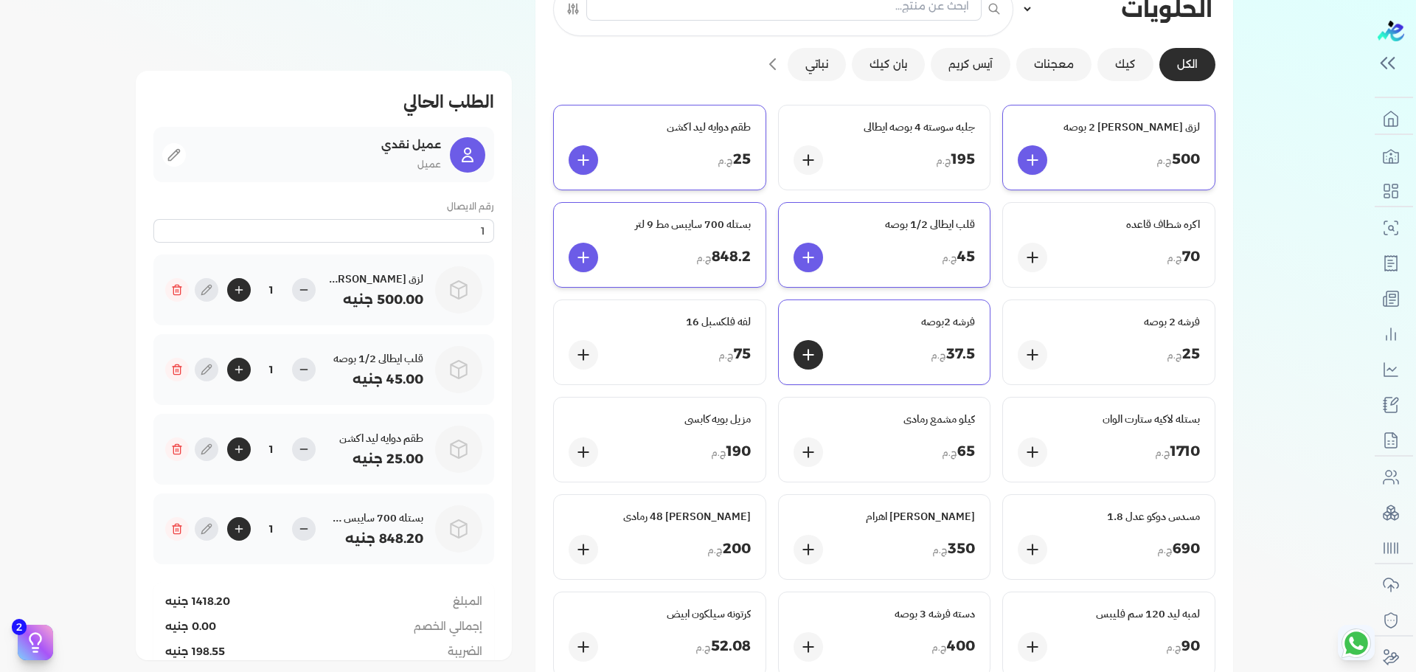
scroll to position [0, 0]
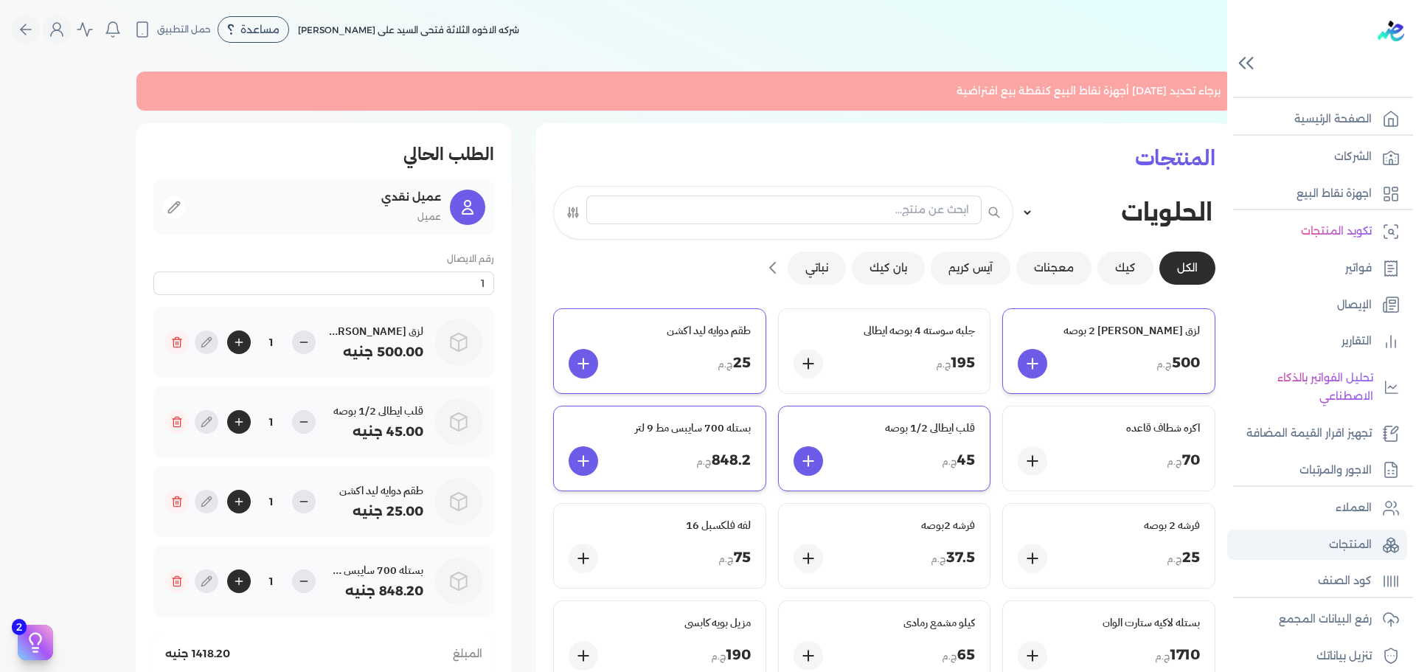
click at [1323, 541] on link "المنتجات" at bounding box center [1317, 544] width 180 height 31
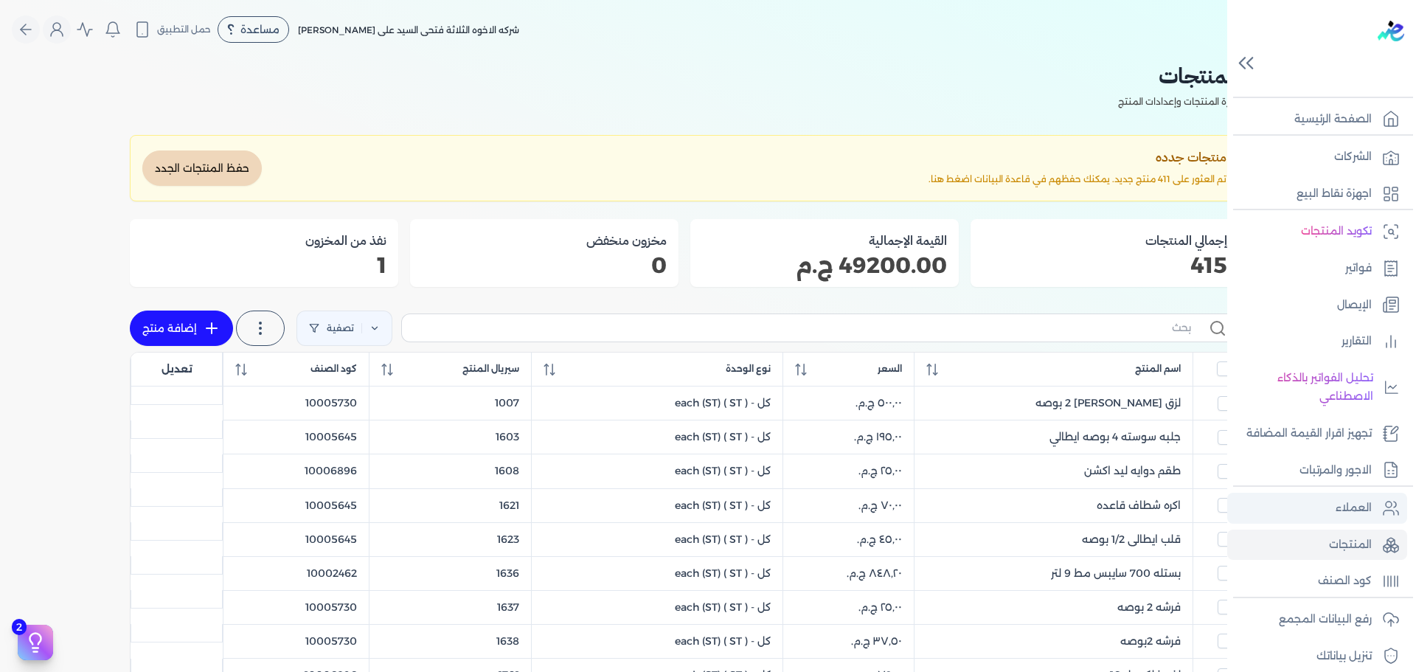
click at [1353, 496] on link "العملاء" at bounding box center [1317, 508] width 180 height 31
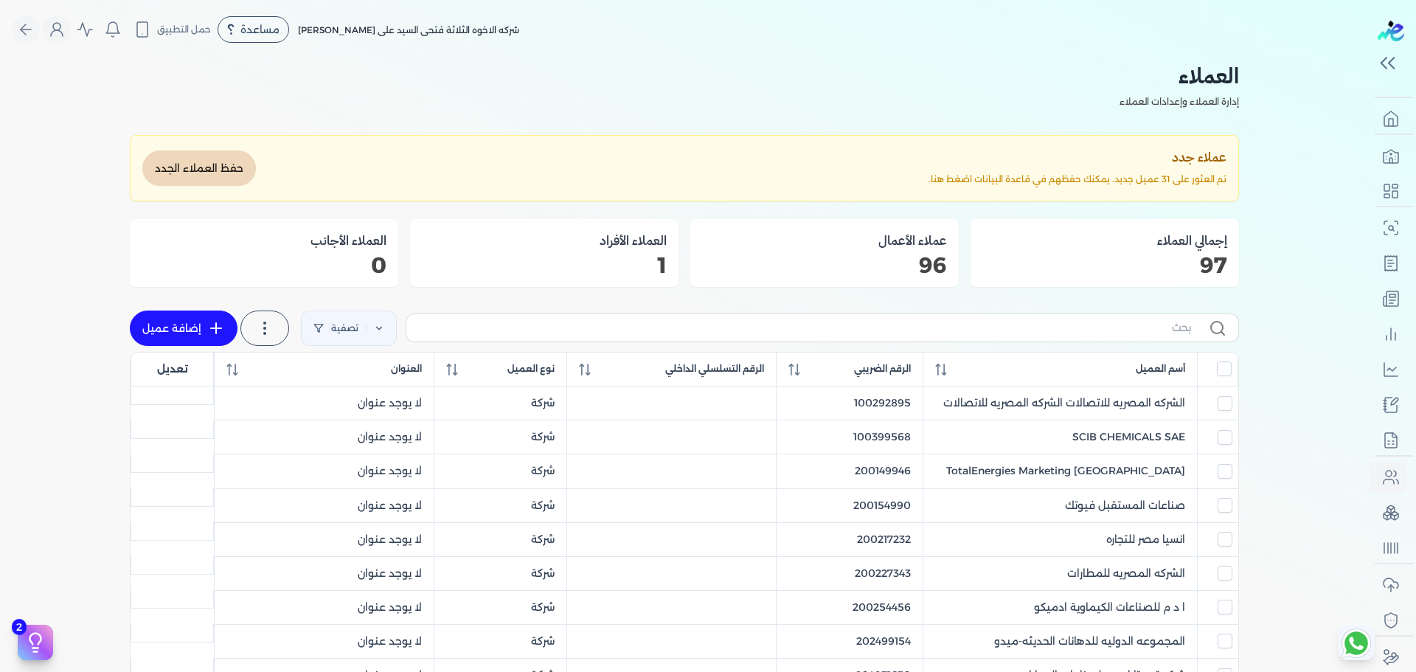
click at [190, 164] on button "حفظ العملاء الجدد" at bounding box center [199, 167] width 114 height 35
click at [196, 333] on link "إضافة عميل" at bounding box center [184, 327] width 108 height 35
select select "B"
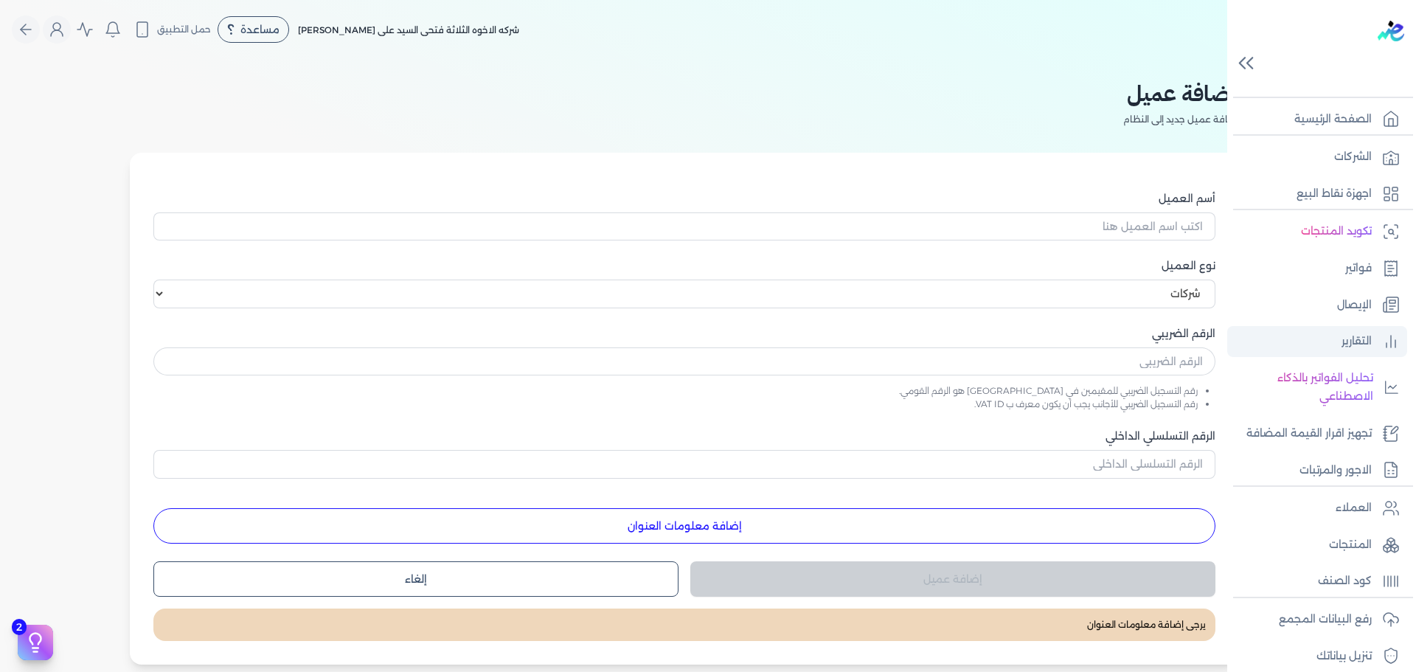
click at [1372, 353] on link "التقارير" at bounding box center [1317, 341] width 180 height 31
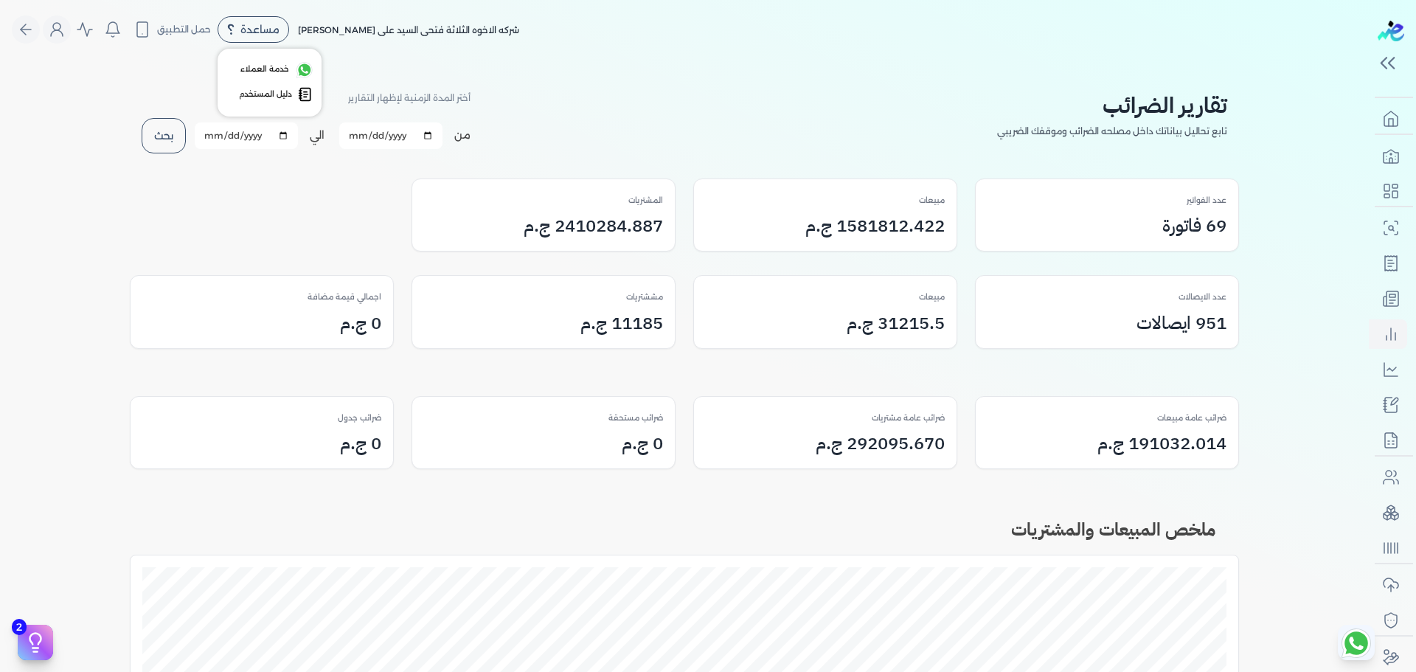
click at [242, 38] on div "مساعدة" at bounding box center [254, 29] width 72 height 27
click at [62, 32] on icon "Global" at bounding box center [57, 30] width 18 height 18
click at [165, 133] on link "الاشتراك" at bounding box center [144, 126] width 178 height 29
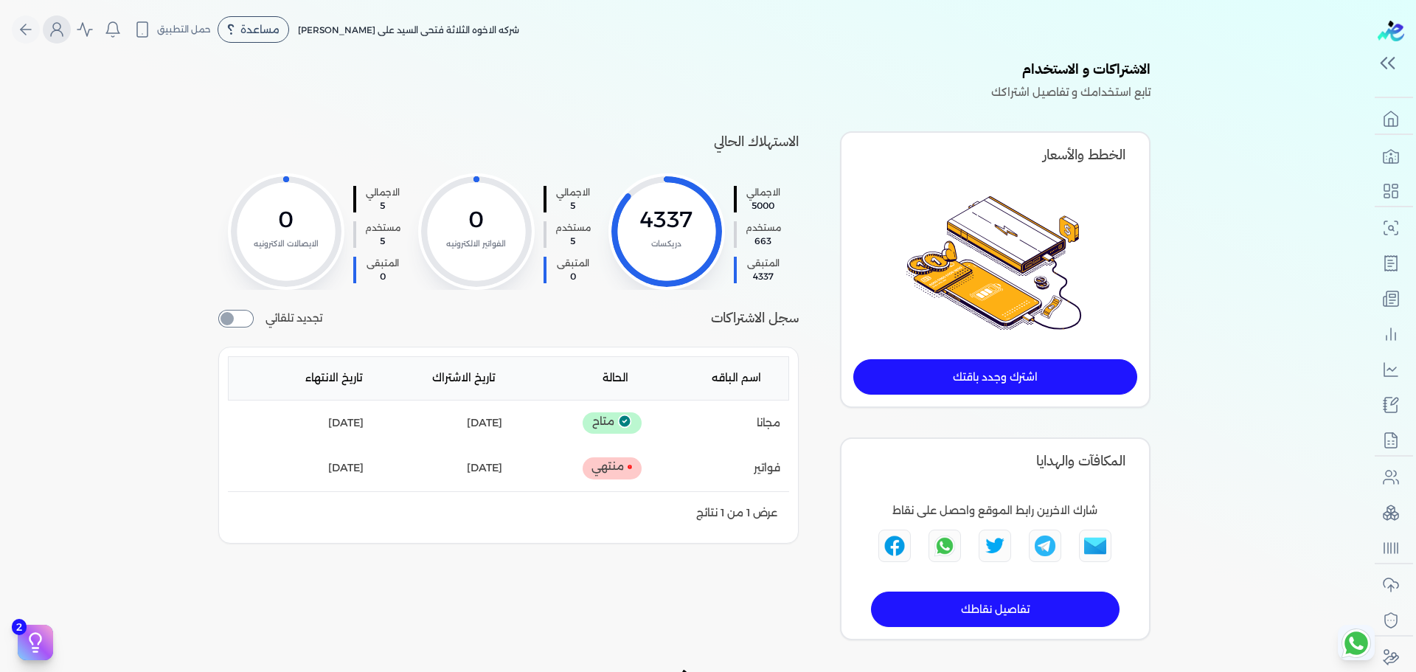
click at [60, 24] on circle "Global" at bounding box center [56, 26] width 7 height 7
click at [152, 166] on link "المستخدمين" at bounding box center [144, 156] width 178 height 29
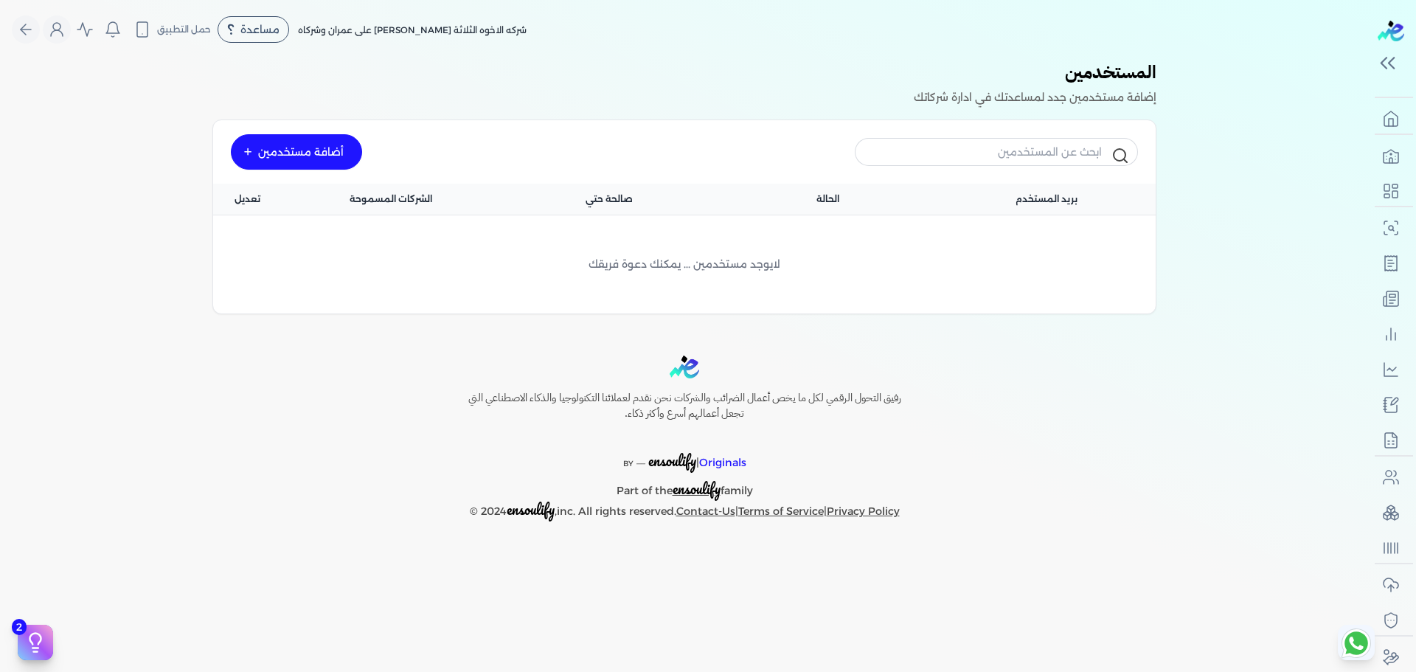
click at [770, 216] on div "لايوجد مستخدمين ... يمكنك دعوة فريقك" at bounding box center [684, 264] width 942 height 99
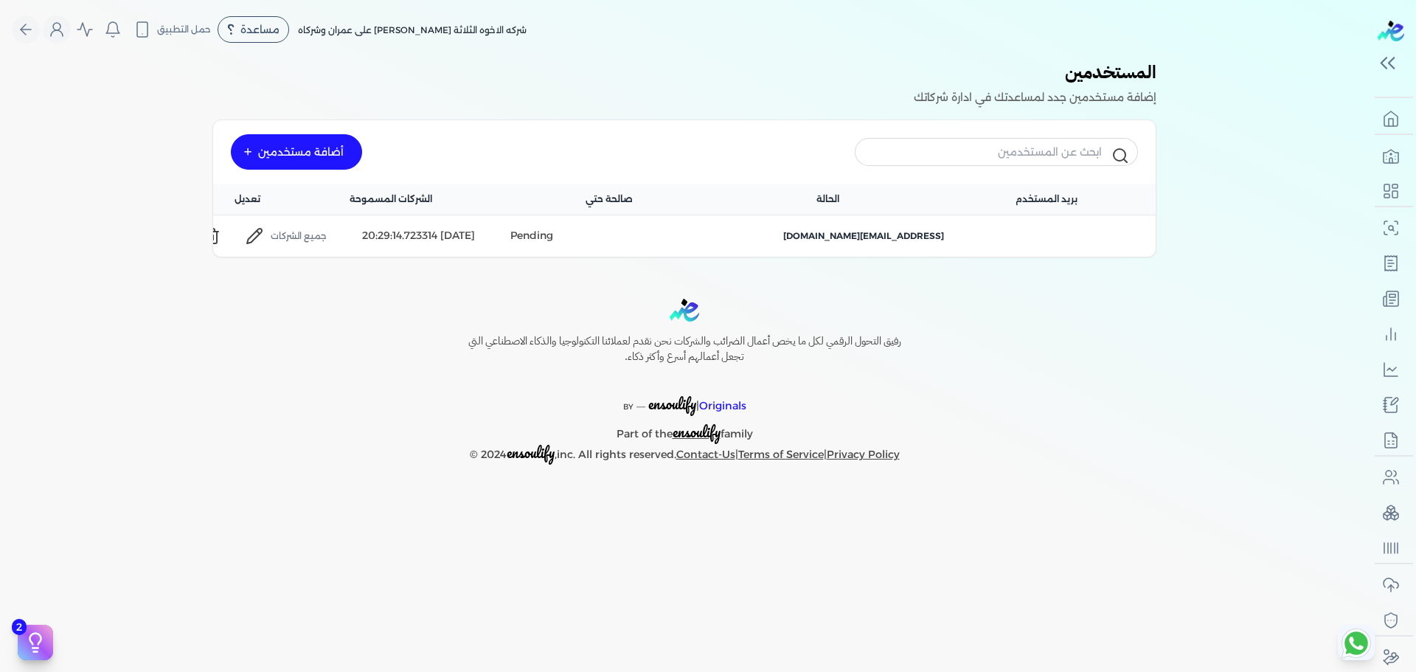
click at [302, 234] on span "جميع الشركات" at bounding box center [299, 235] width 56 height 13
click at [257, 233] on icon at bounding box center [255, 236] width 18 height 18
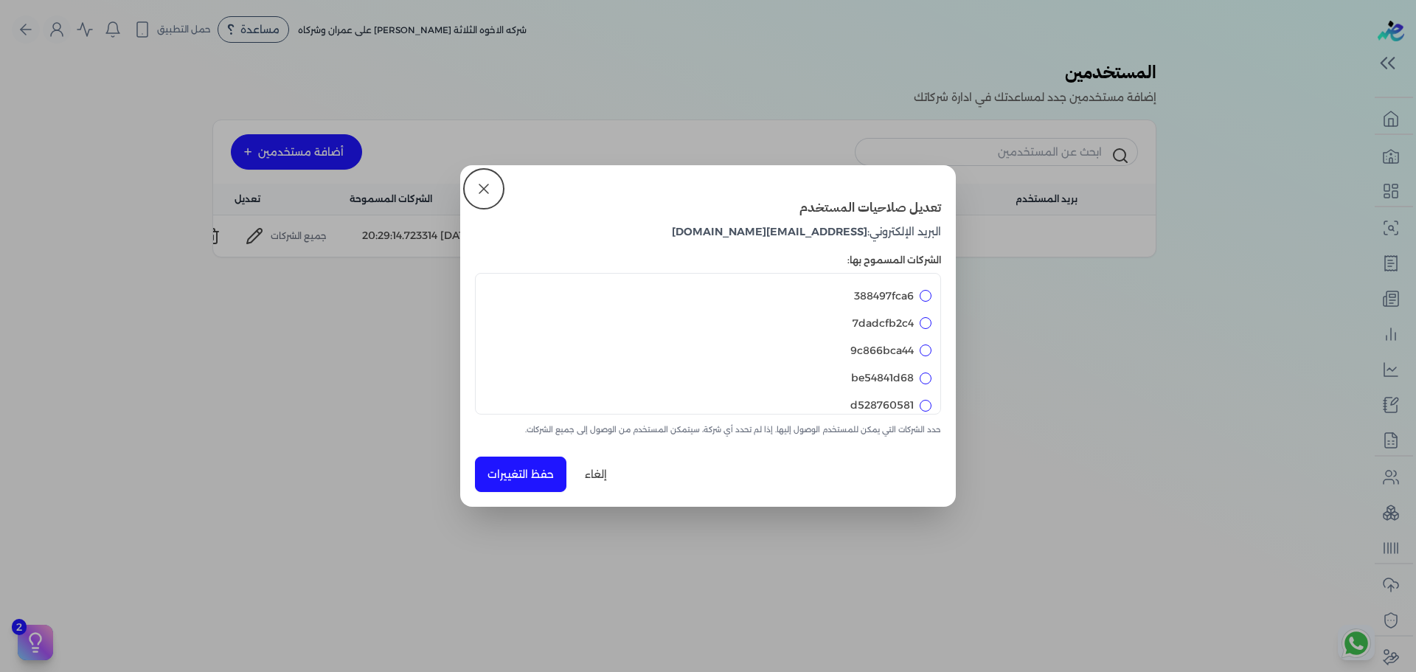
click at [883, 291] on label "388497fca6" at bounding box center [884, 295] width 60 height 15
click at [919, 291] on input "388497fca6" at bounding box center [925, 296] width 12 height 12
checkbox input "true"
click at [904, 322] on label "7dadcfb2c4" at bounding box center [882, 323] width 61 height 15
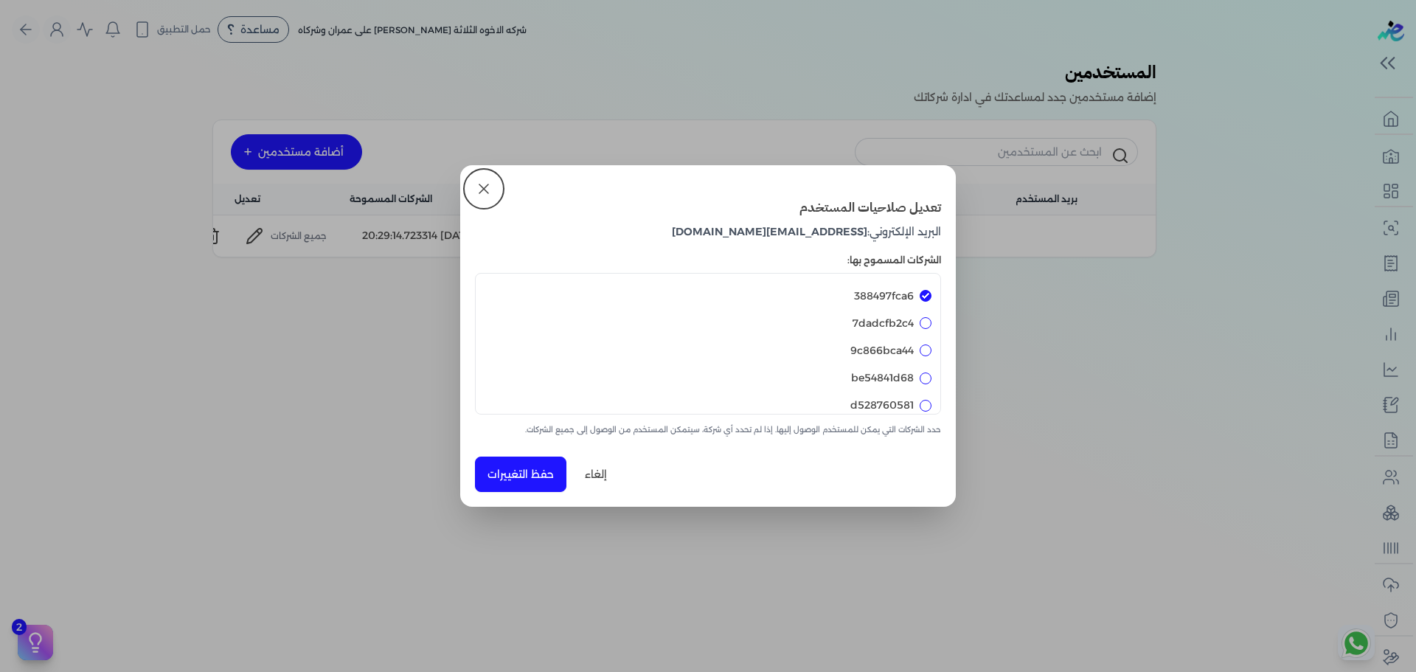
click at [919, 322] on input "7dadcfb2c4" at bounding box center [925, 323] width 12 height 12
checkbox input "true"
click at [893, 386] on label "be54841d68" at bounding box center [882, 377] width 63 height 15
click at [919, 384] on input "be54841d68" at bounding box center [925, 378] width 12 height 12
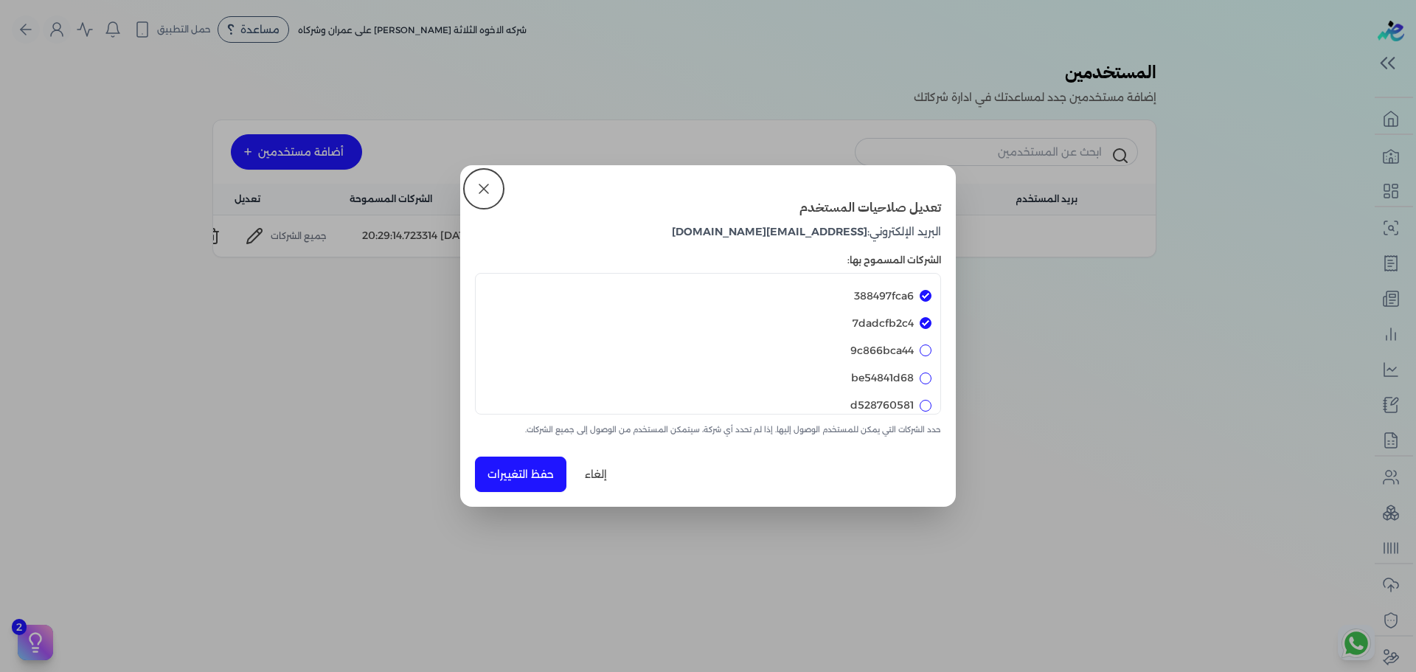
checkbox input "true"
click at [521, 474] on button "حفظ التغييرات" at bounding box center [520, 473] width 91 height 35
click at [593, 468] on button "إلغاء" at bounding box center [595, 473] width 47 height 35
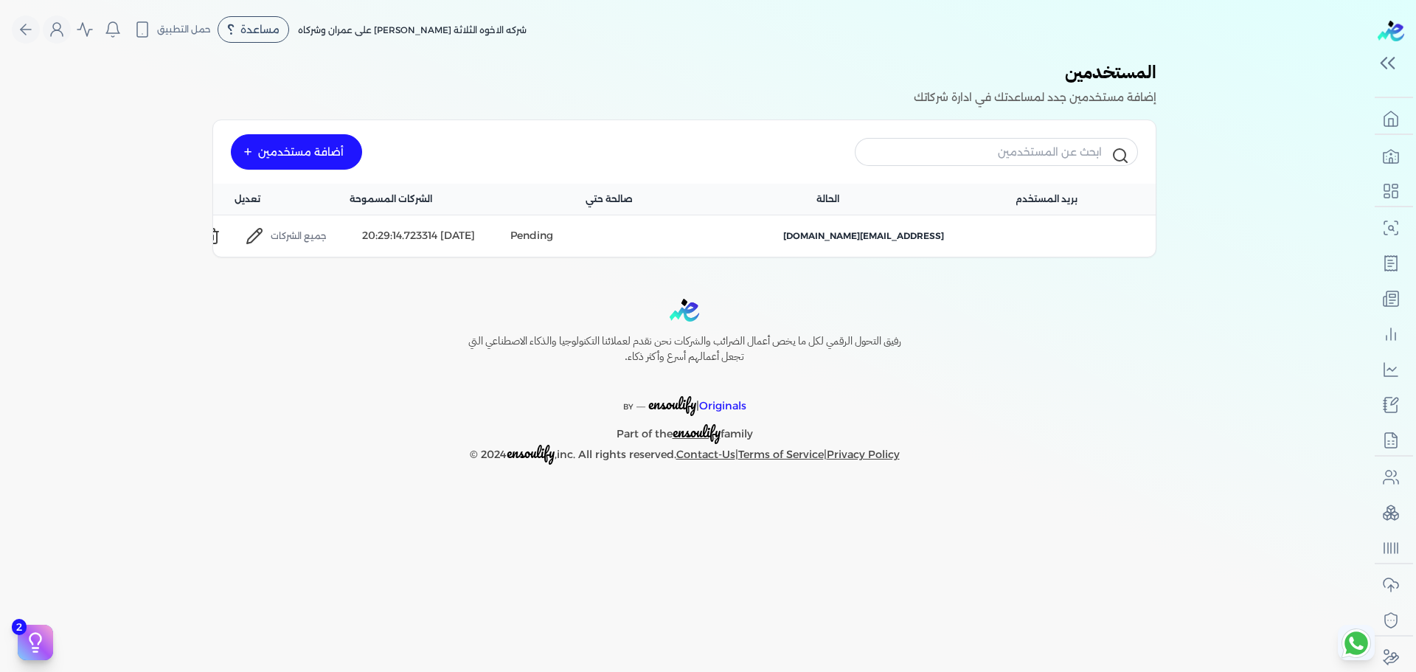
checkbox input "false"
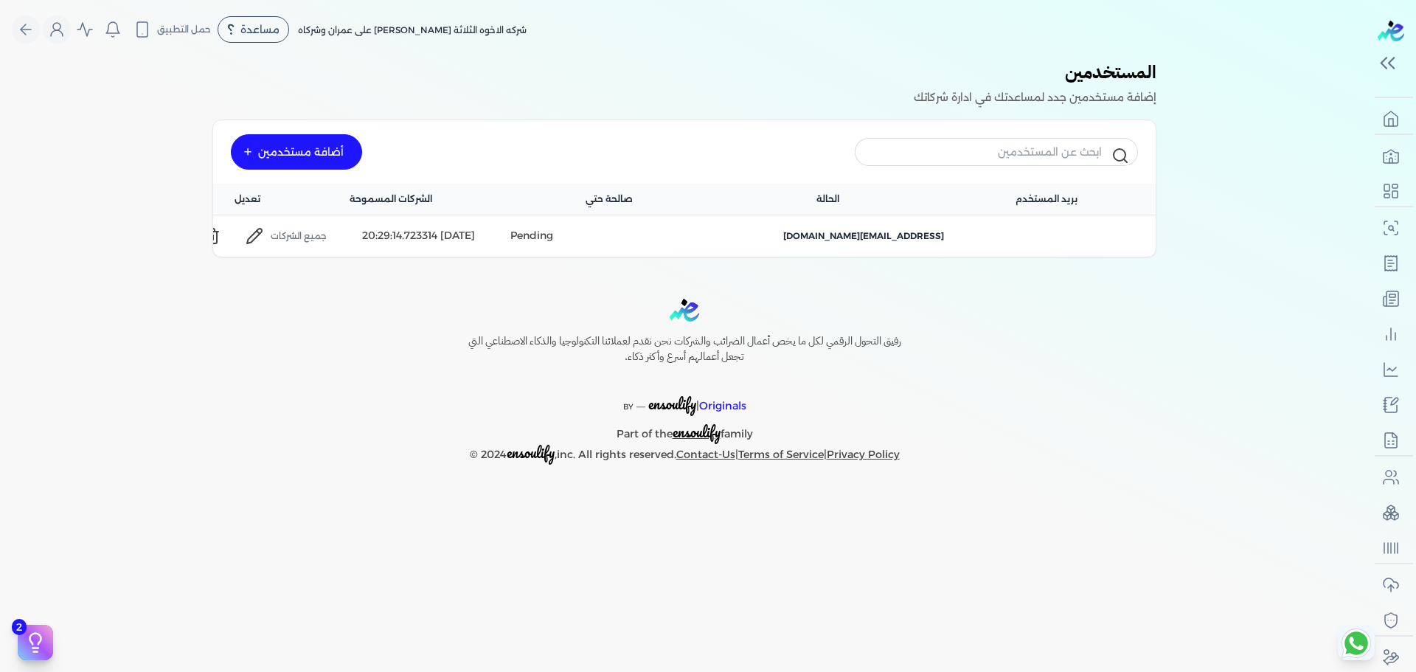
checkbox input "false"
